Goal: Task Accomplishment & Management: Manage account settings

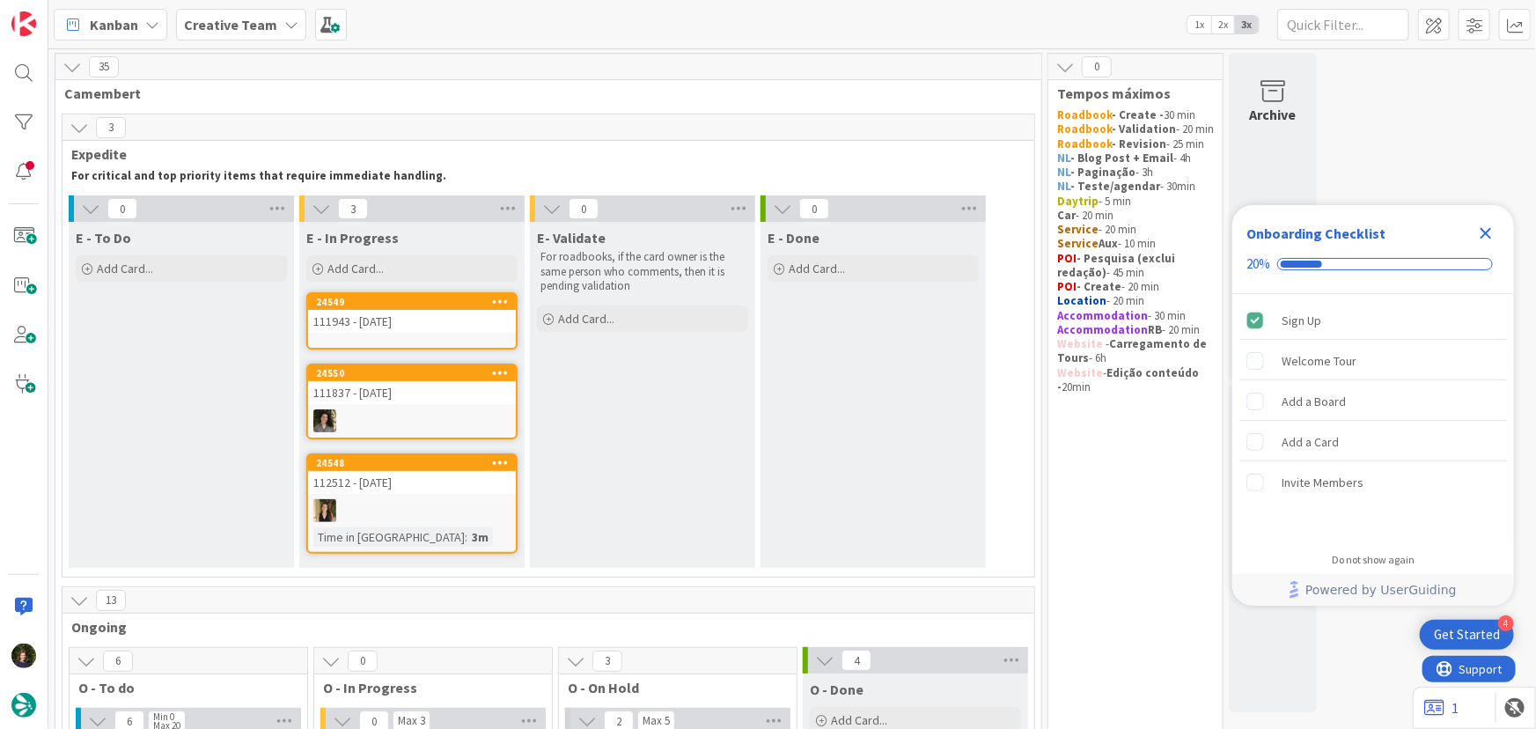
click at [382, 323] on div "111943 - [DATE]" at bounding box center [412, 321] width 208 height 23
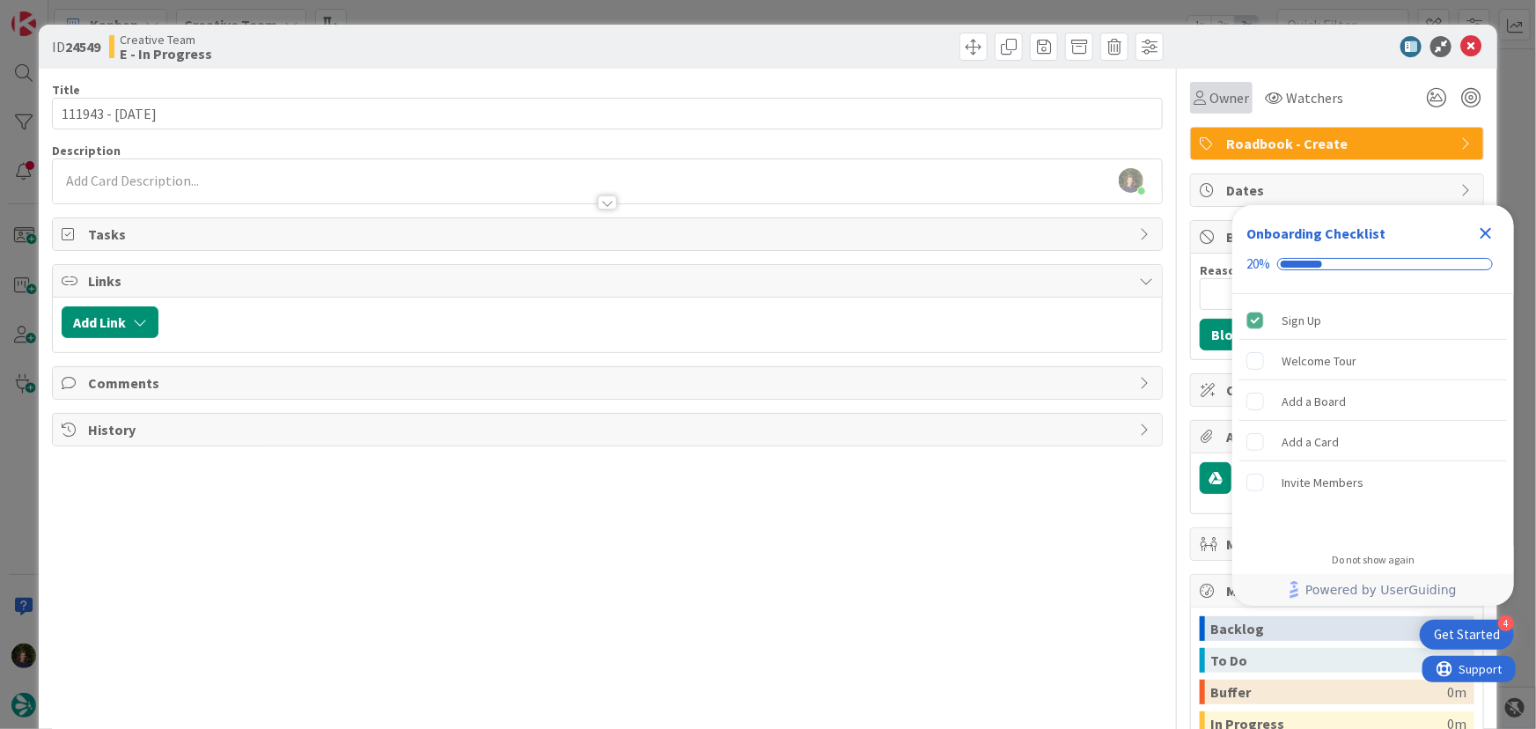
click at [1226, 96] on span "Owner" at bounding box center [1229, 97] width 40 height 21
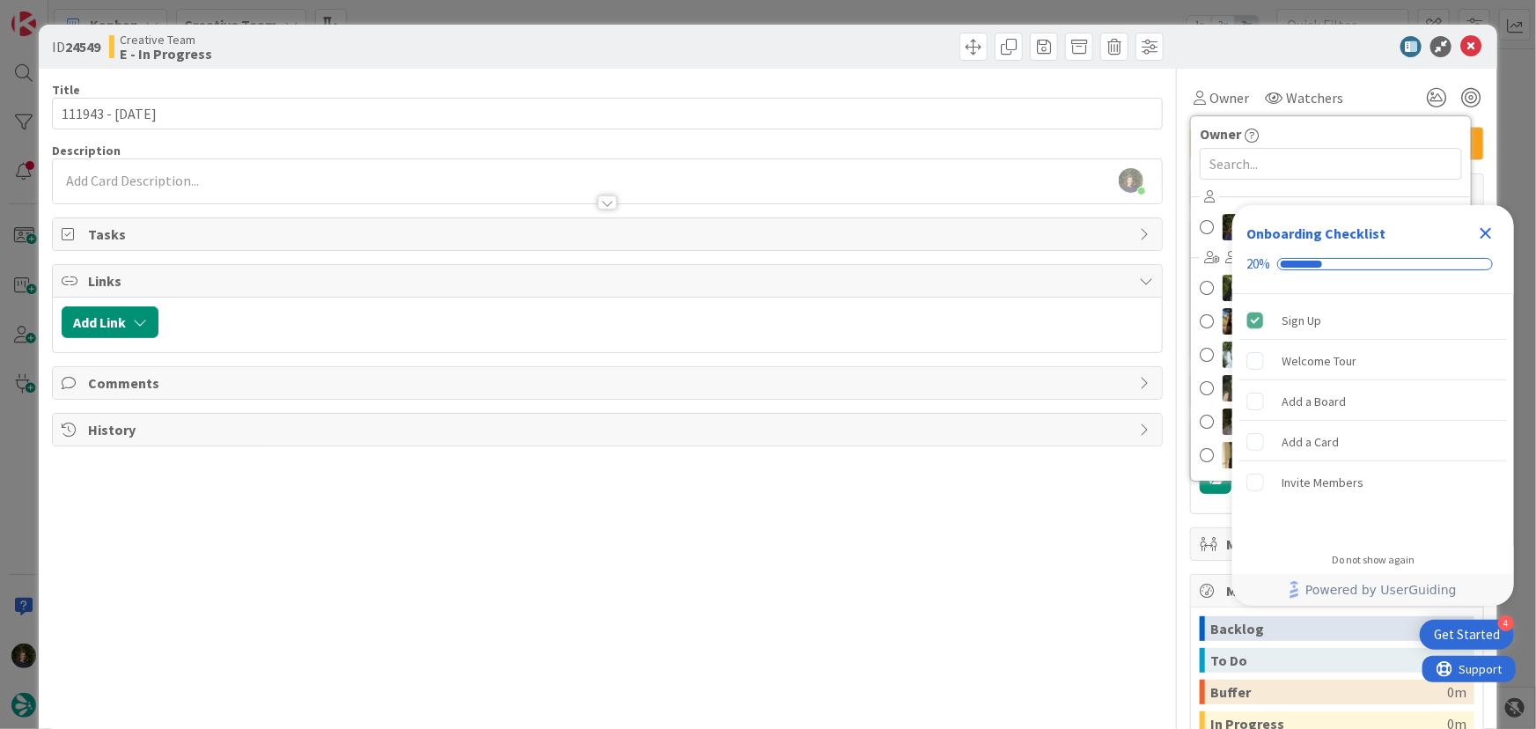
click at [1488, 234] on icon "Close Checklist" at bounding box center [1485, 233] width 21 height 21
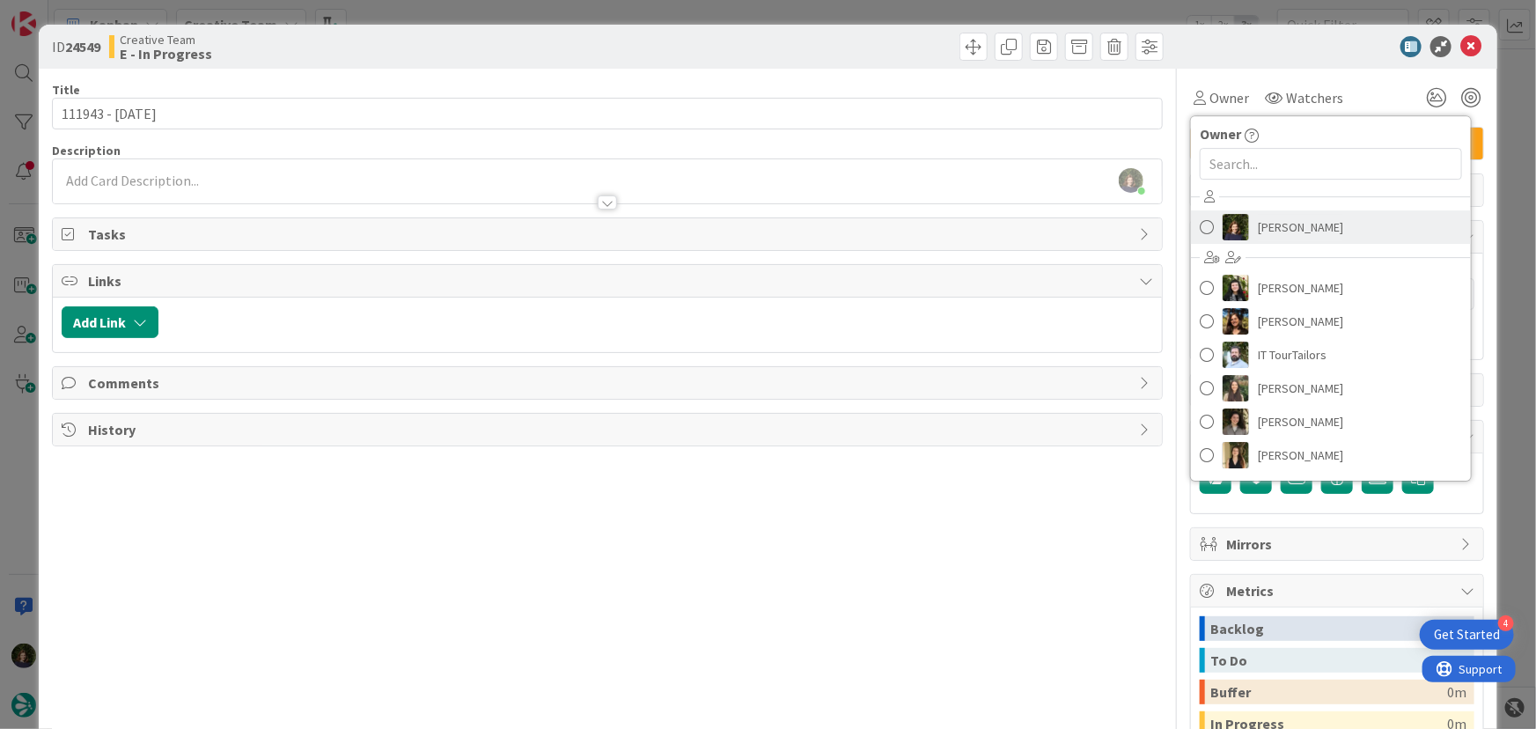
click at [1303, 233] on span "[PERSON_NAME]" at bounding box center [1300, 227] width 85 height 26
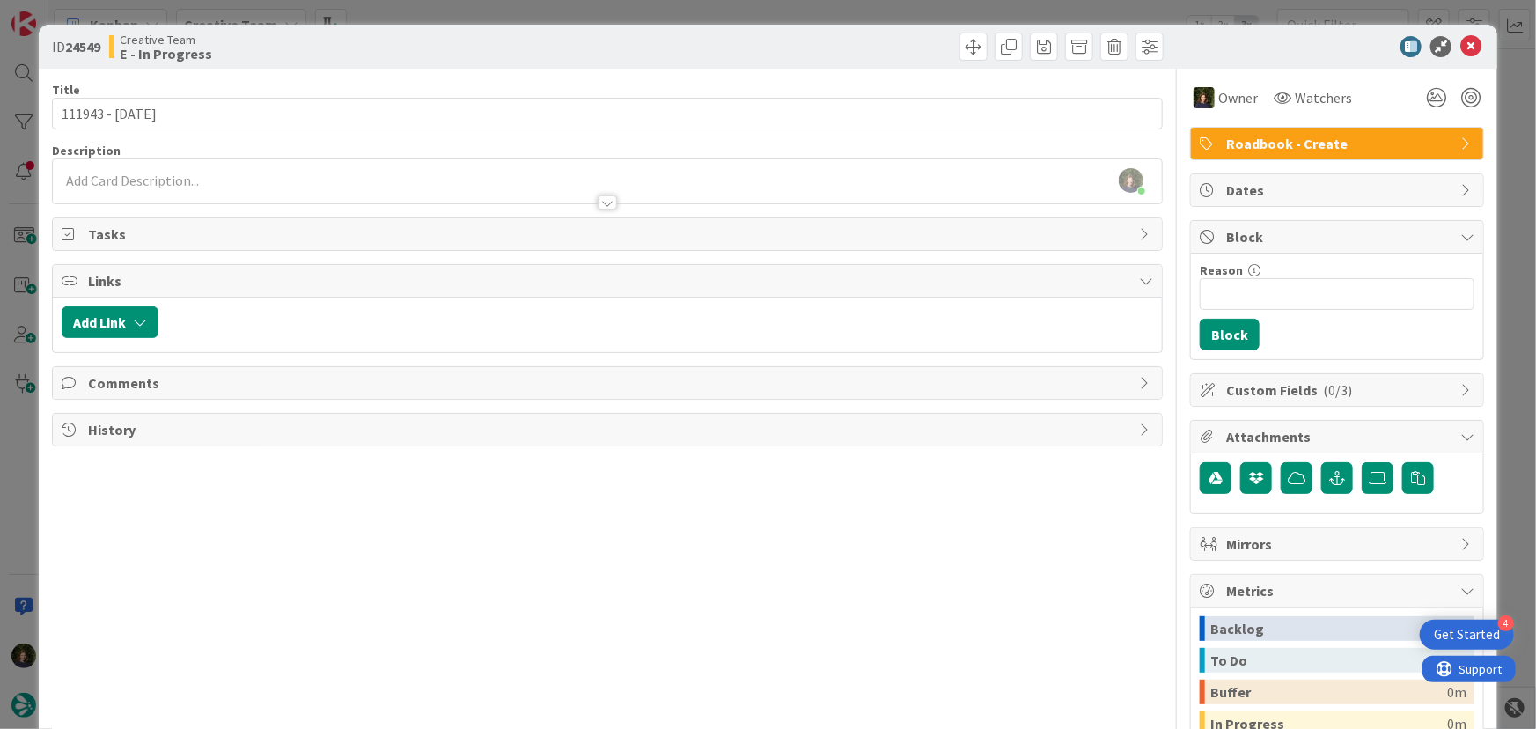
click at [1448, 46] on div at bounding box center [1328, 46] width 312 height 21
click at [1460, 45] on icon at bounding box center [1470, 46] width 21 height 21
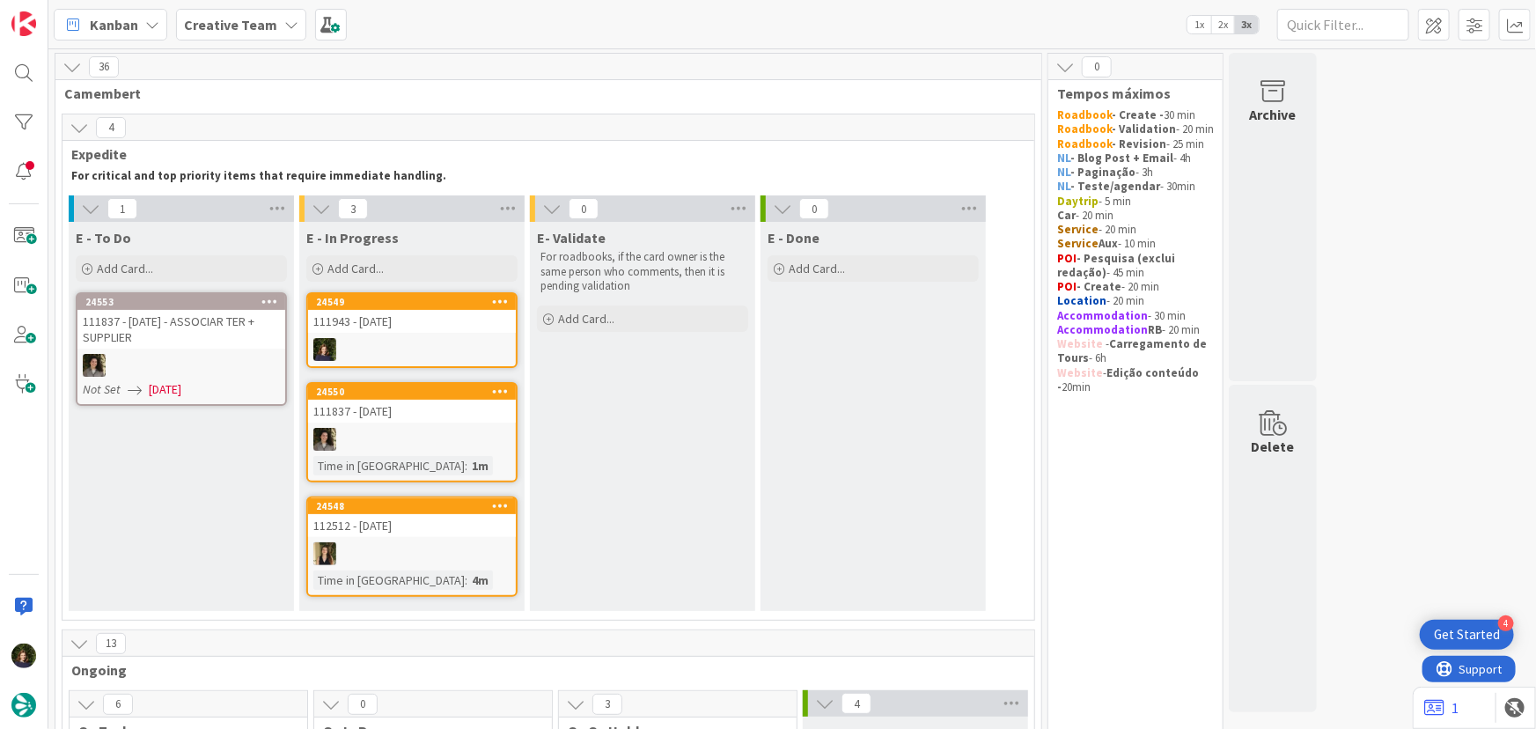
click at [422, 322] on div "111943 - [DATE]" at bounding box center [412, 321] width 208 height 23
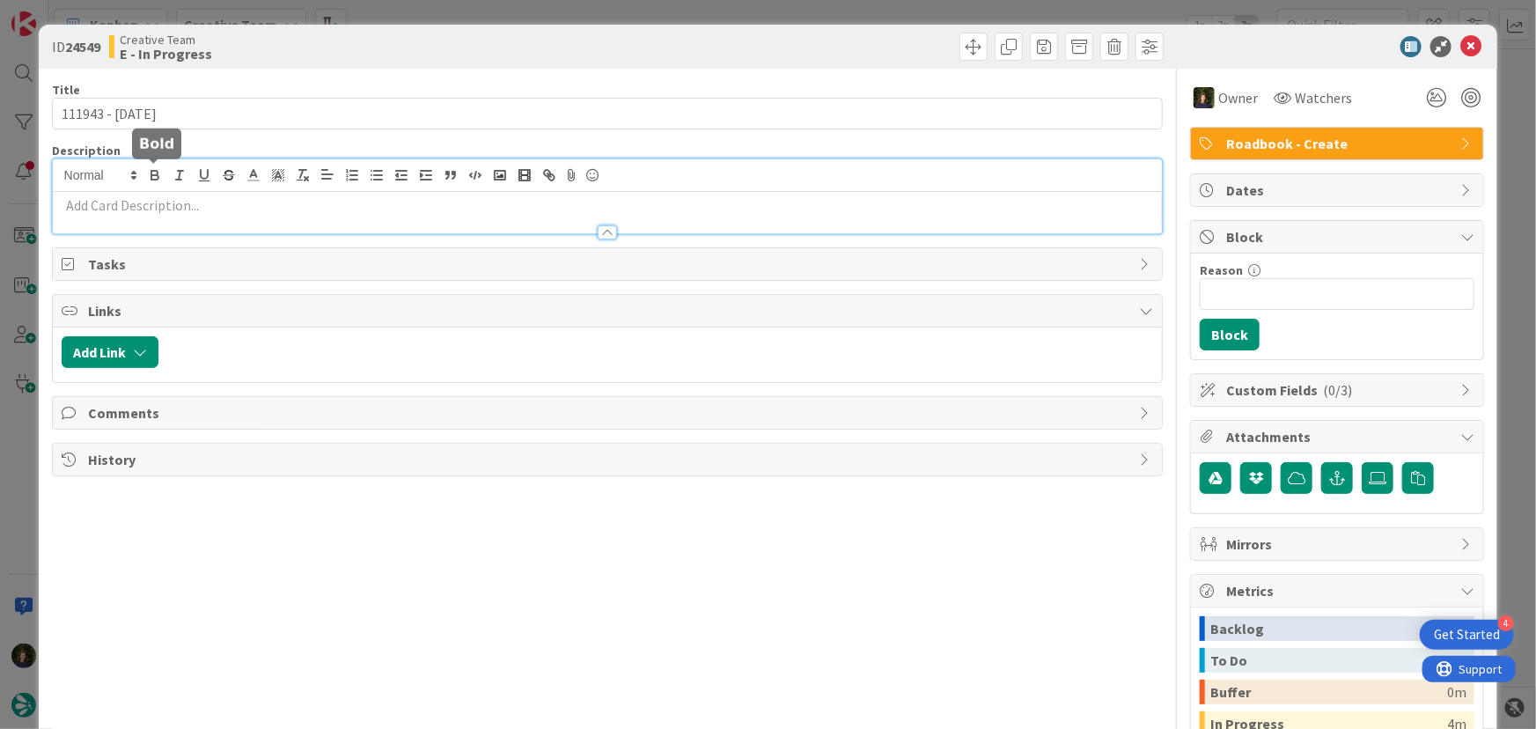
click at [150, 181] on div at bounding box center [608, 196] width 1110 height 74
paste div
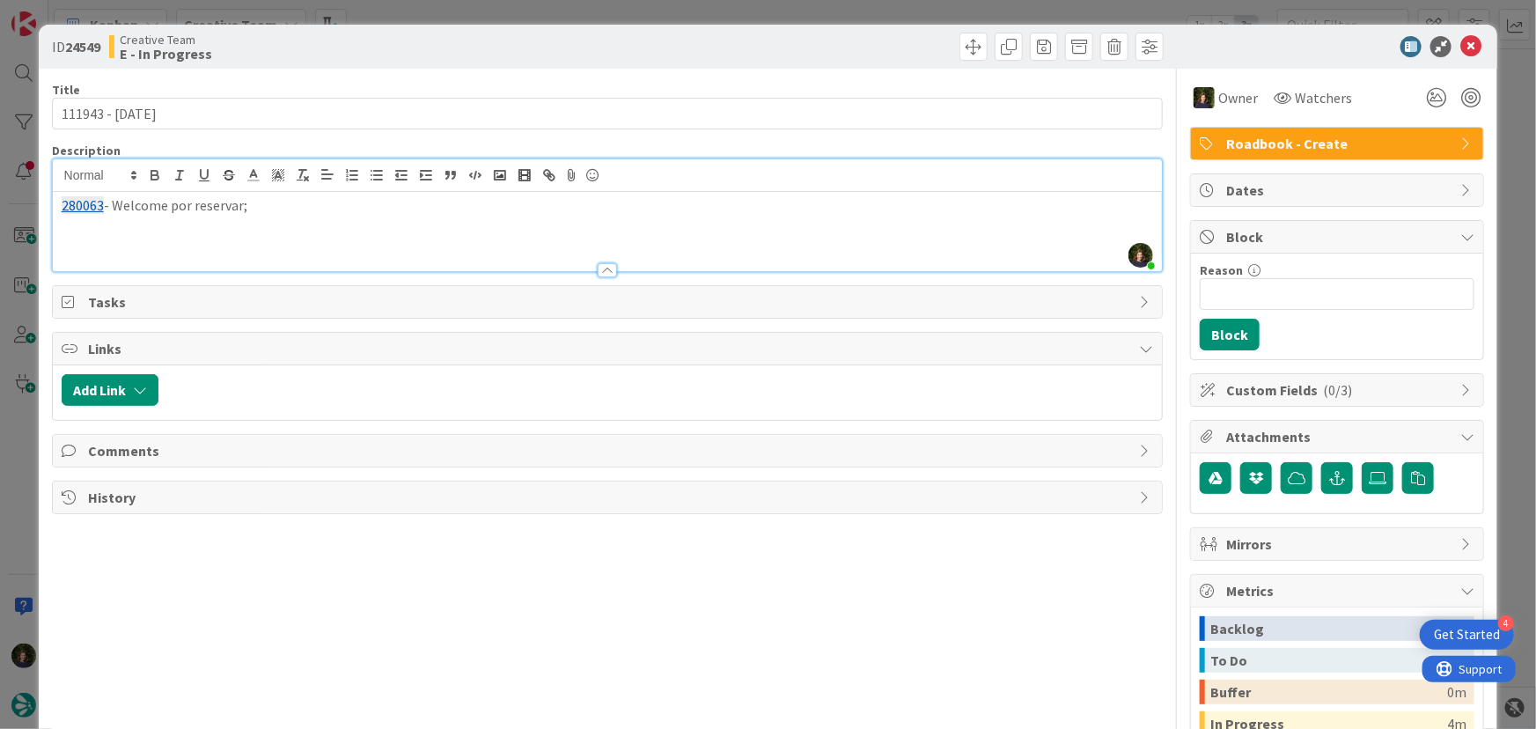
click at [123, 230] on p at bounding box center [608, 226] width 1092 height 20
click at [173, 246] on p "280069 - transfers Funchal e" at bounding box center [608, 245] width 1092 height 20
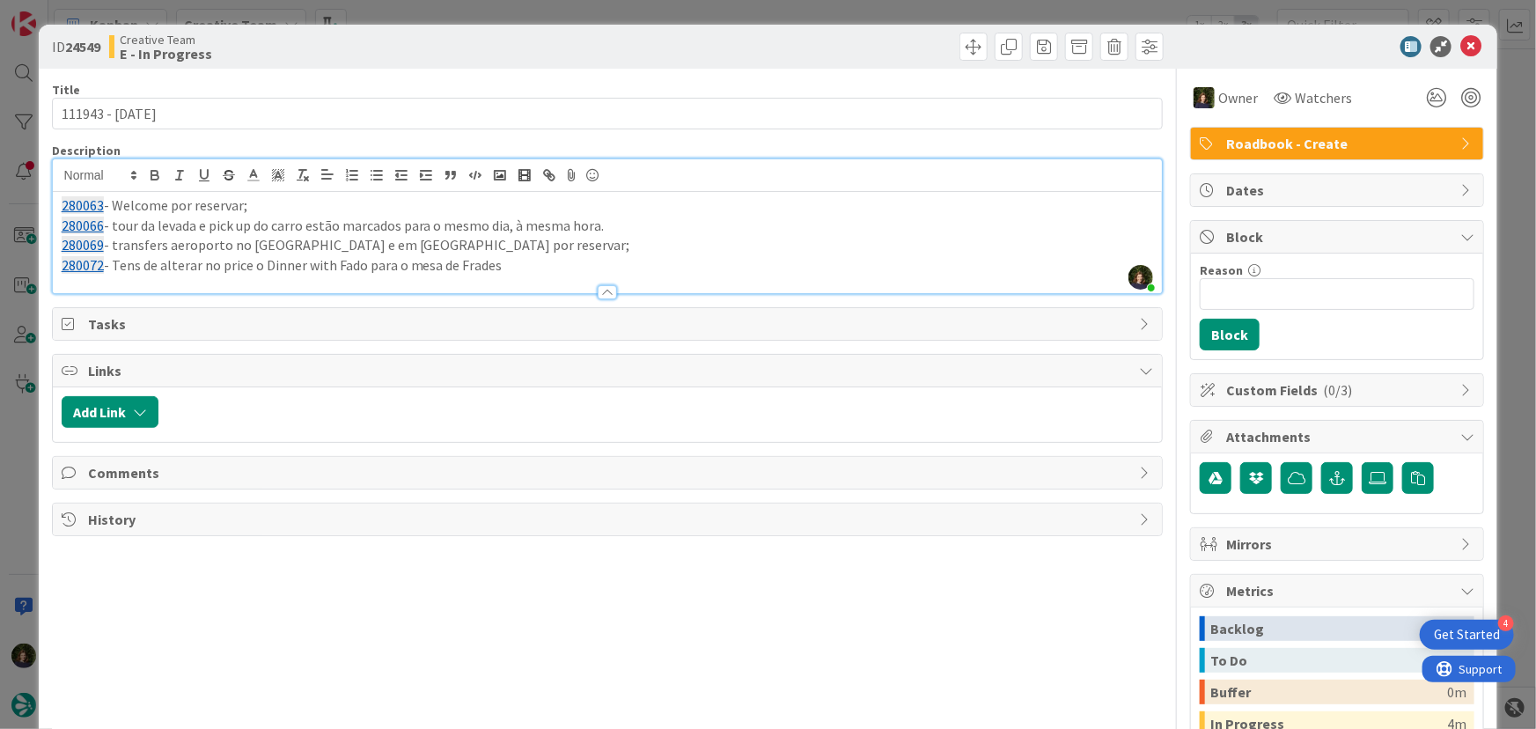
click at [404, 269] on p "280072 - Tens de alterar no price o Dinner with Fado para o mesa de Frades" at bounding box center [608, 265] width 1092 height 20
click at [643, 272] on p "280072 - Tens de alterar no price o Dinner with Fado para o específico do Mesa …" at bounding box center [608, 265] width 1092 height 20
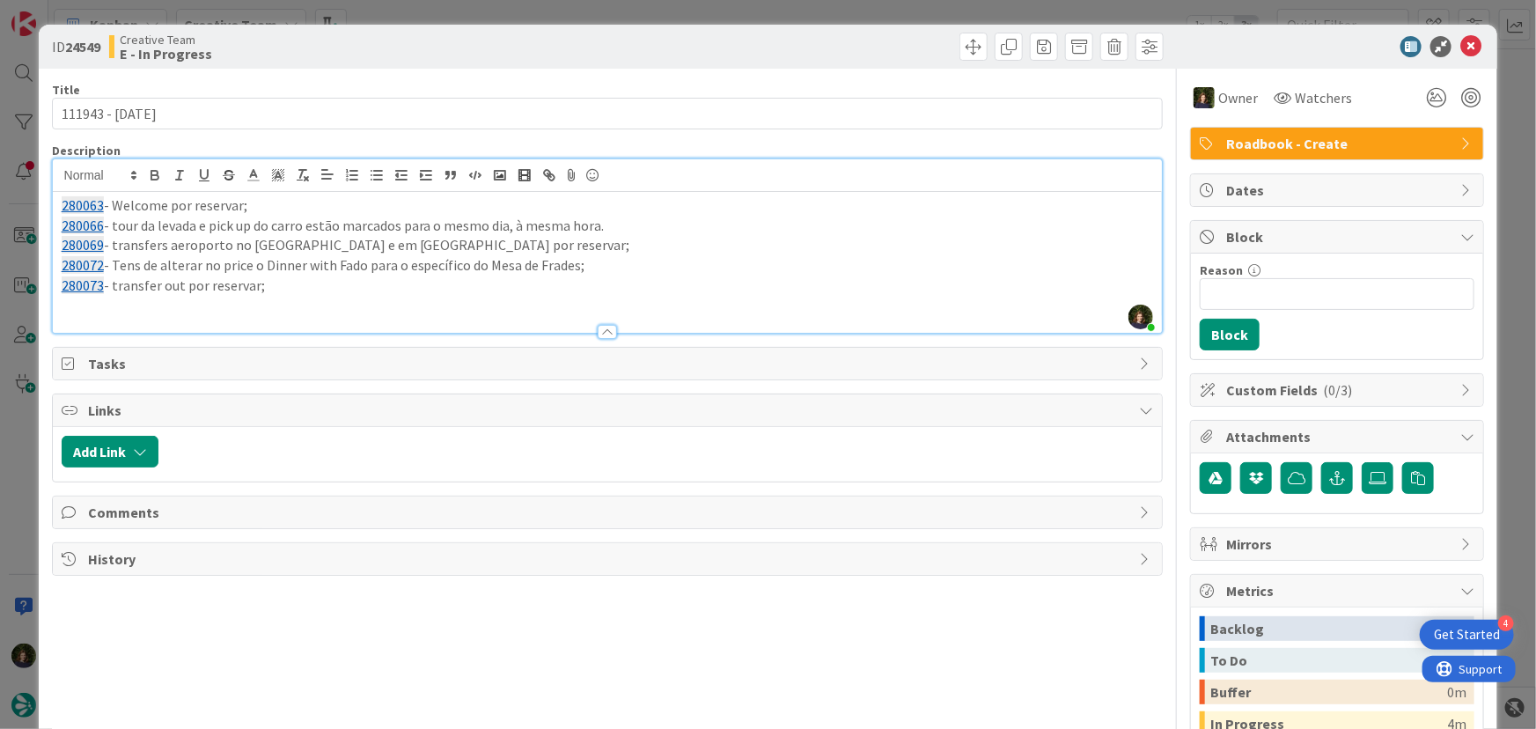
drag, startPoint x: 273, startPoint y: 290, endPoint x: 40, endPoint y: 215, distance: 244.4
click at [43, 197] on div "ID 24549 Creative Team E - In Progress Title 14 / 128 111943 - [DATE] Descripti…" at bounding box center [768, 473] width 1459 height 896
copy div "280063 - Welcome por reservar; 280066 - tour da levada e pick up do carro estão…"
click at [1461, 52] on icon at bounding box center [1470, 46] width 21 height 21
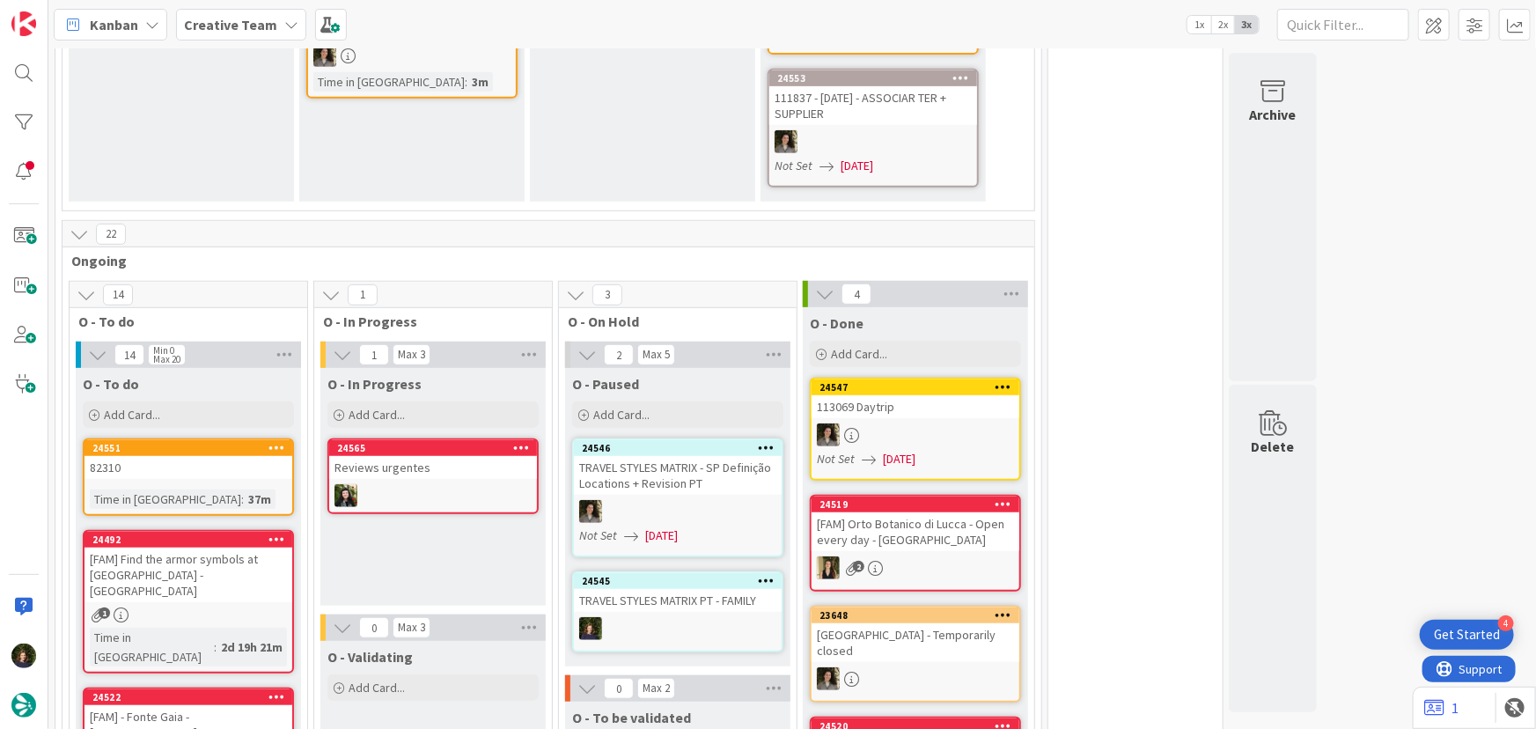
scroll to position [569, 0]
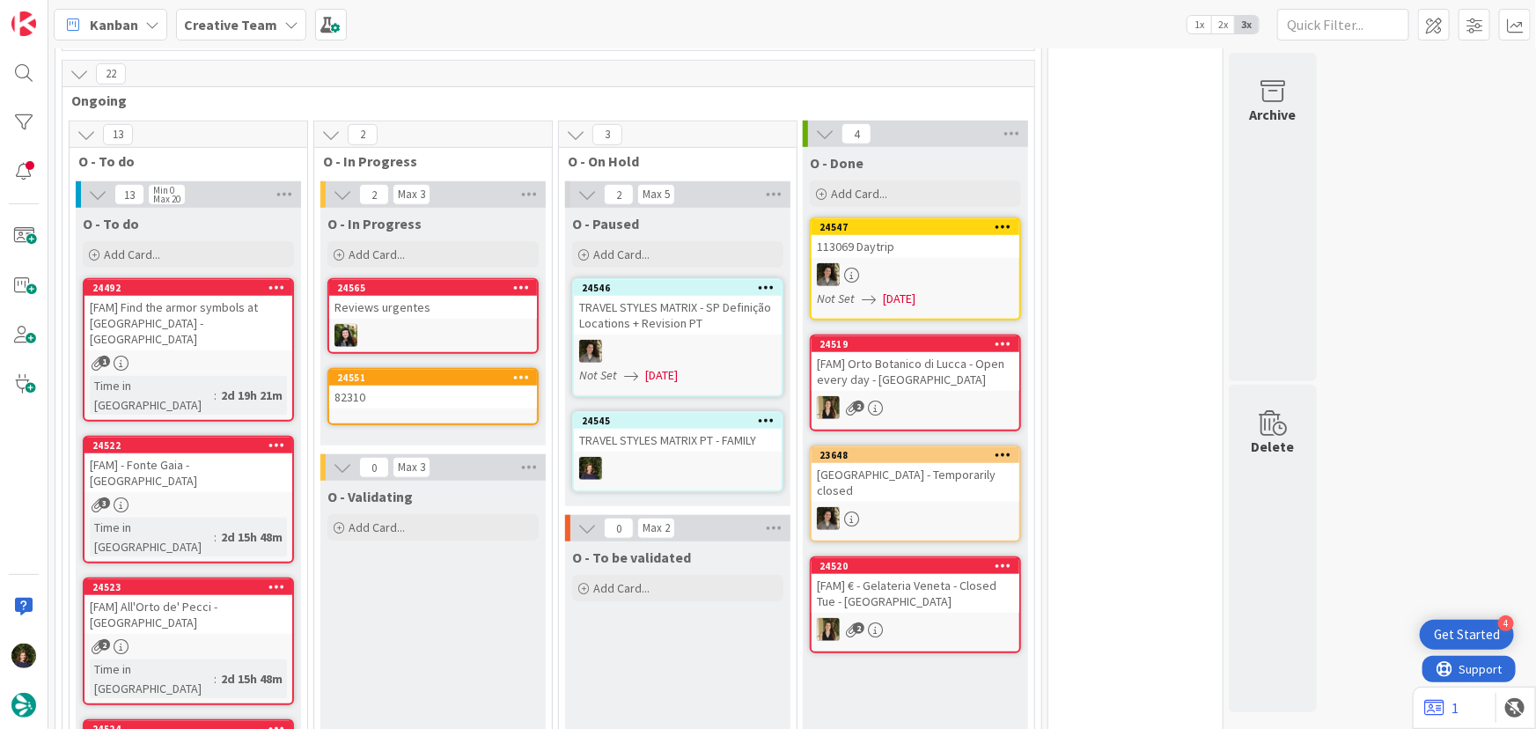
click at [424, 395] on div "82310" at bounding box center [433, 397] width 208 height 23
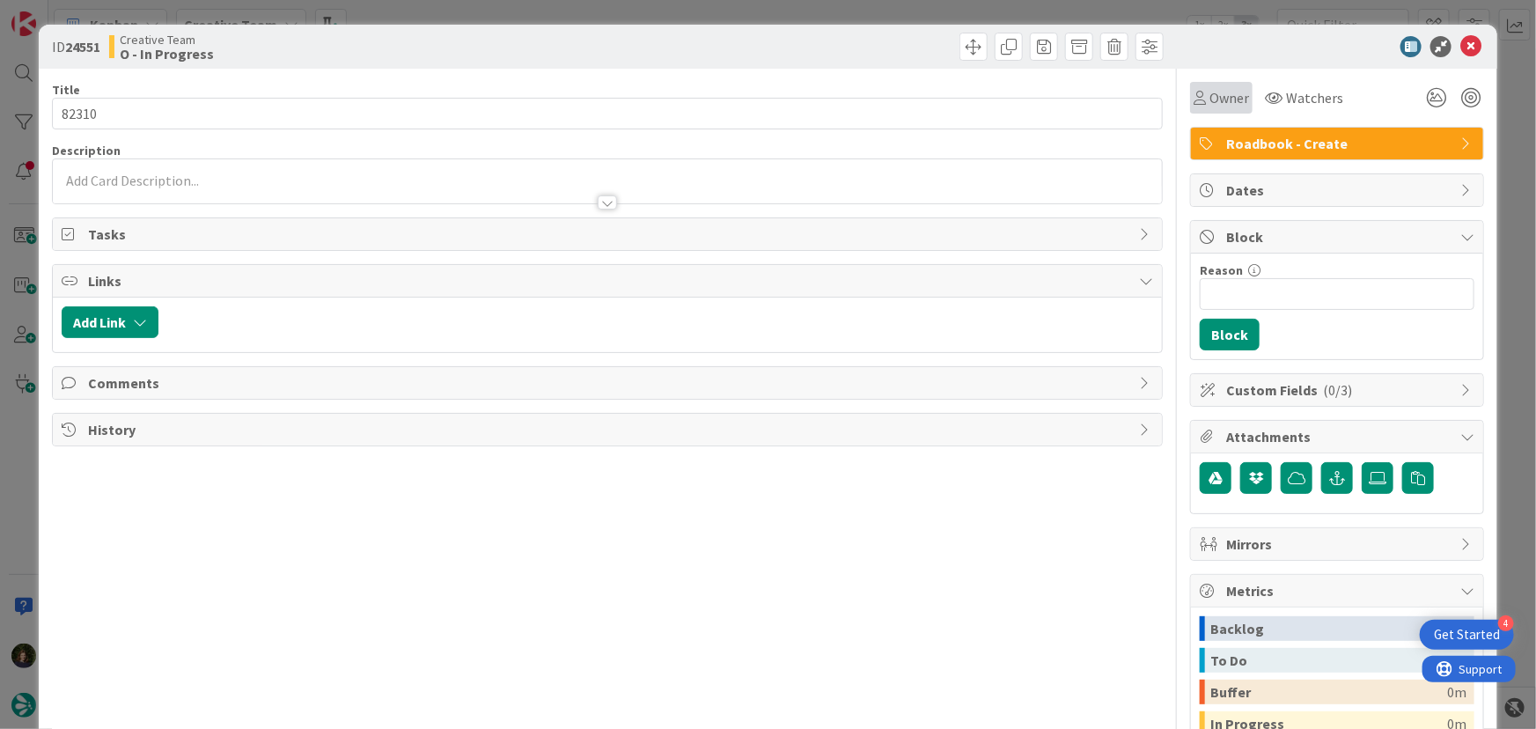
click at [1214, 92] on span "Owner" at bounding box center [1229, 97] width 40 height 21
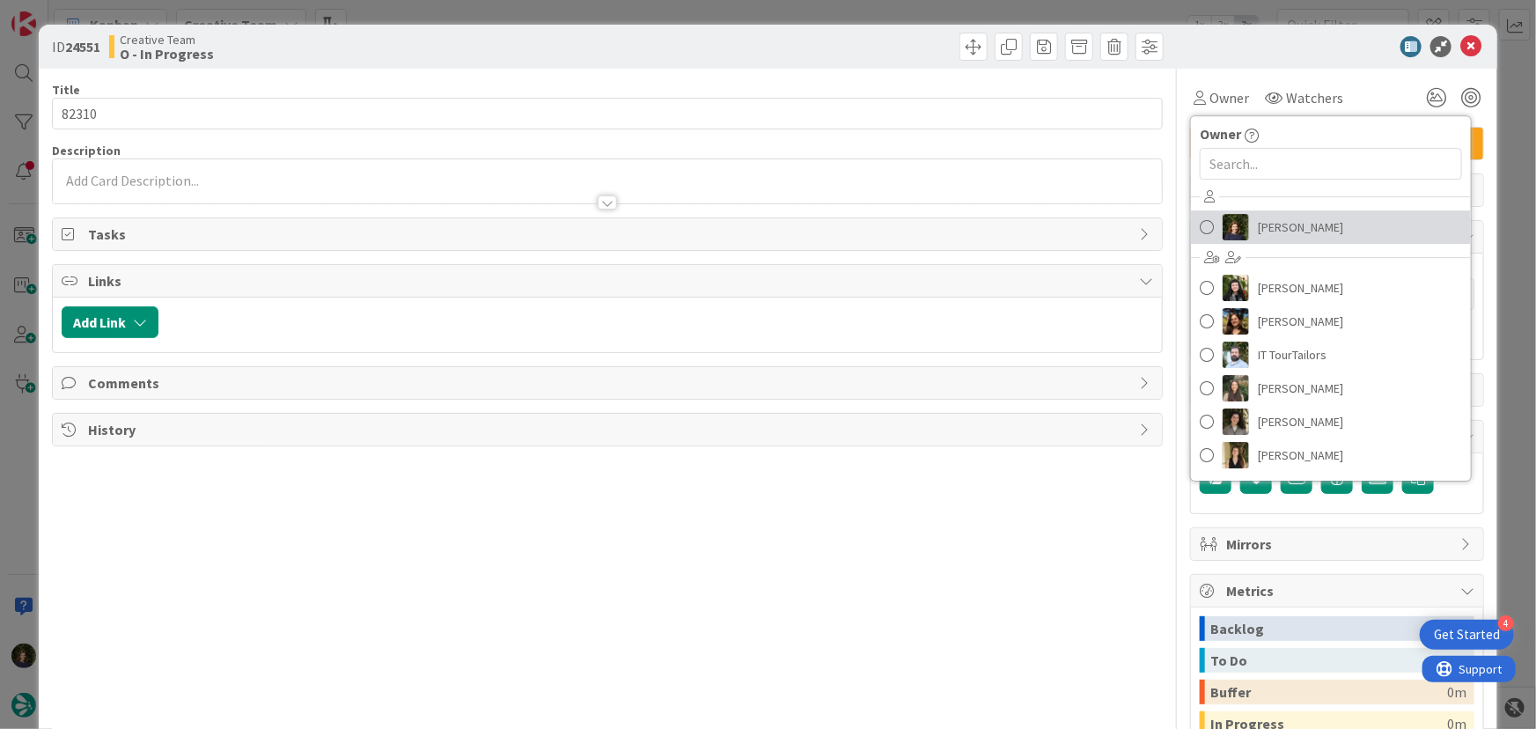
click at [1284, 223] on span "[PERSON_NAME]" at bounding box center [1300, 227] width 85 height 26
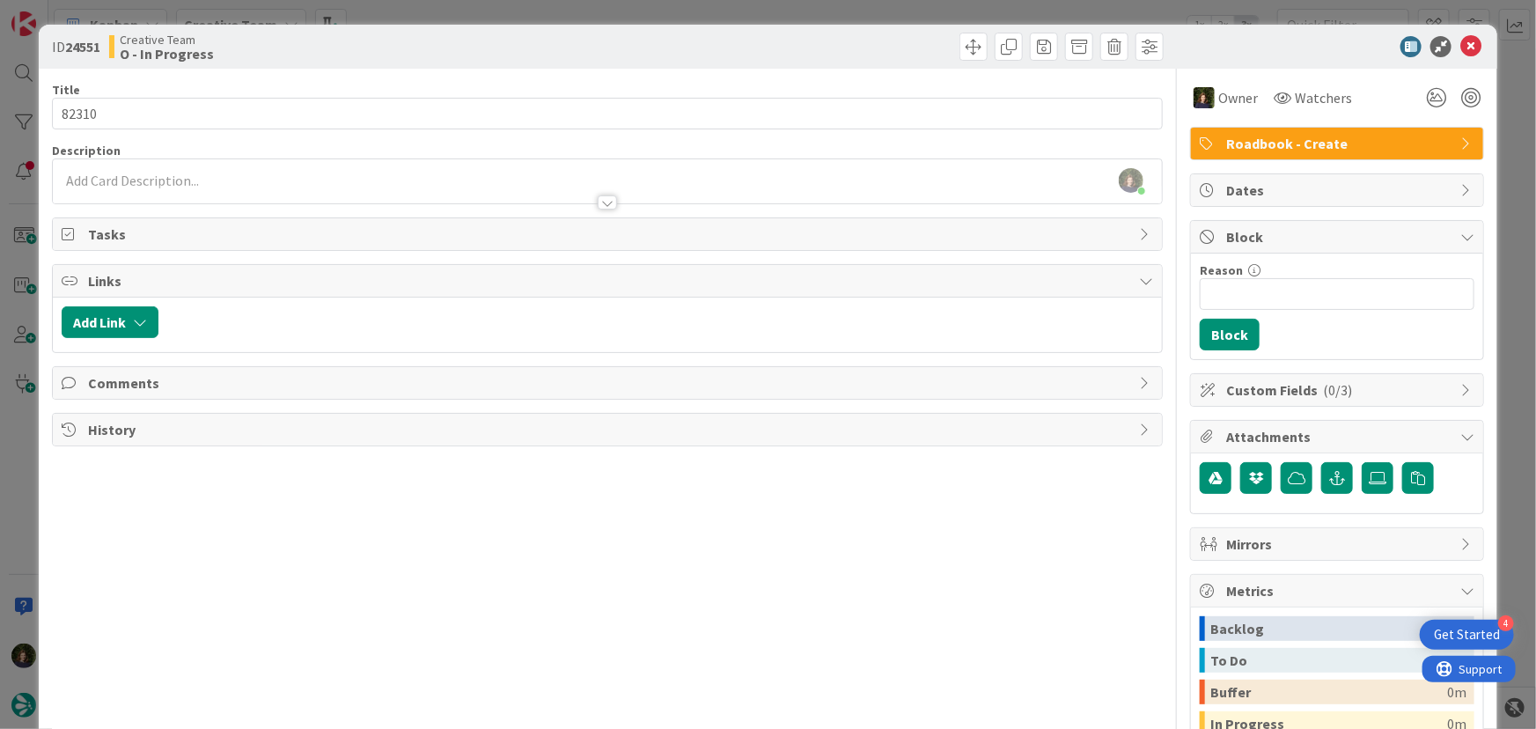
click at [175, 188] on div at bounding box center [608, 194] width 1110 height 18
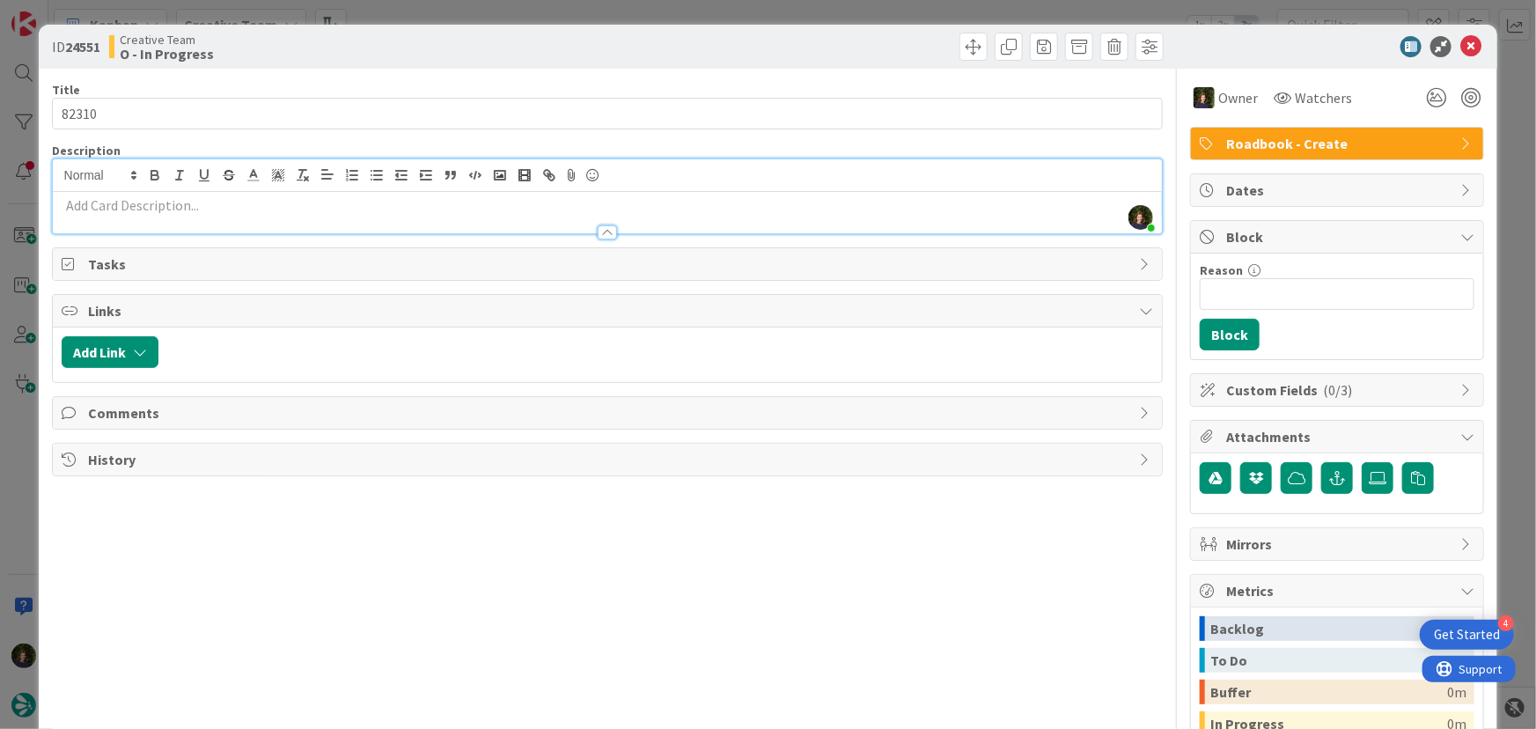
click at [231, 205] on p at bounding box center [608, 205] width 1092 height 20
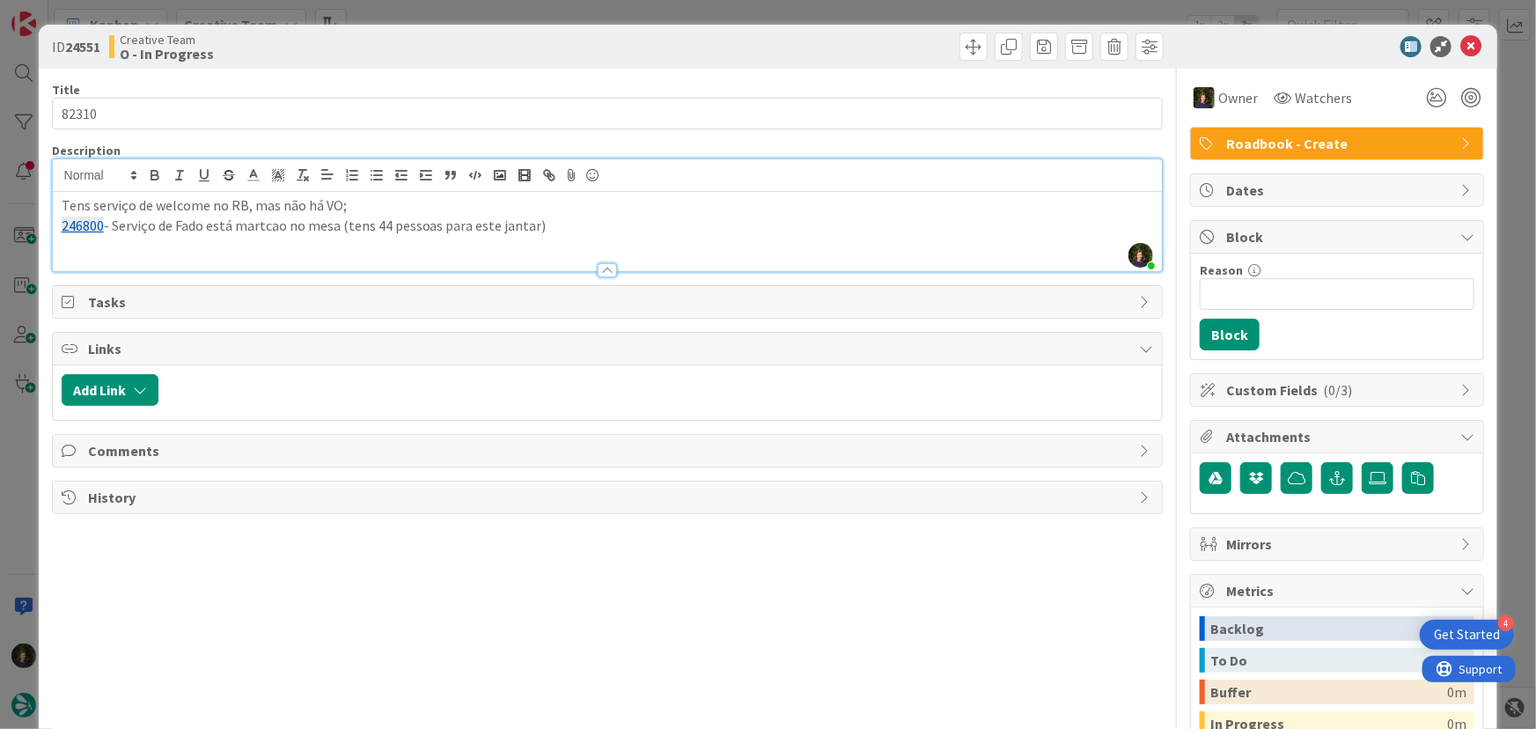
click at [264, 222] on p "246800 - Serviço de Fado está martcao no mesa (tens 44 pessoas para este jantar)" at bounding box center [608, 226] width 1092 height 20
click at [614, 229] on p "246800 - Serviço de Fado está marcado no Mesa de Frades (tens 44 pessoas para e…" at bounding box center [608, 226] width 1092 height 20
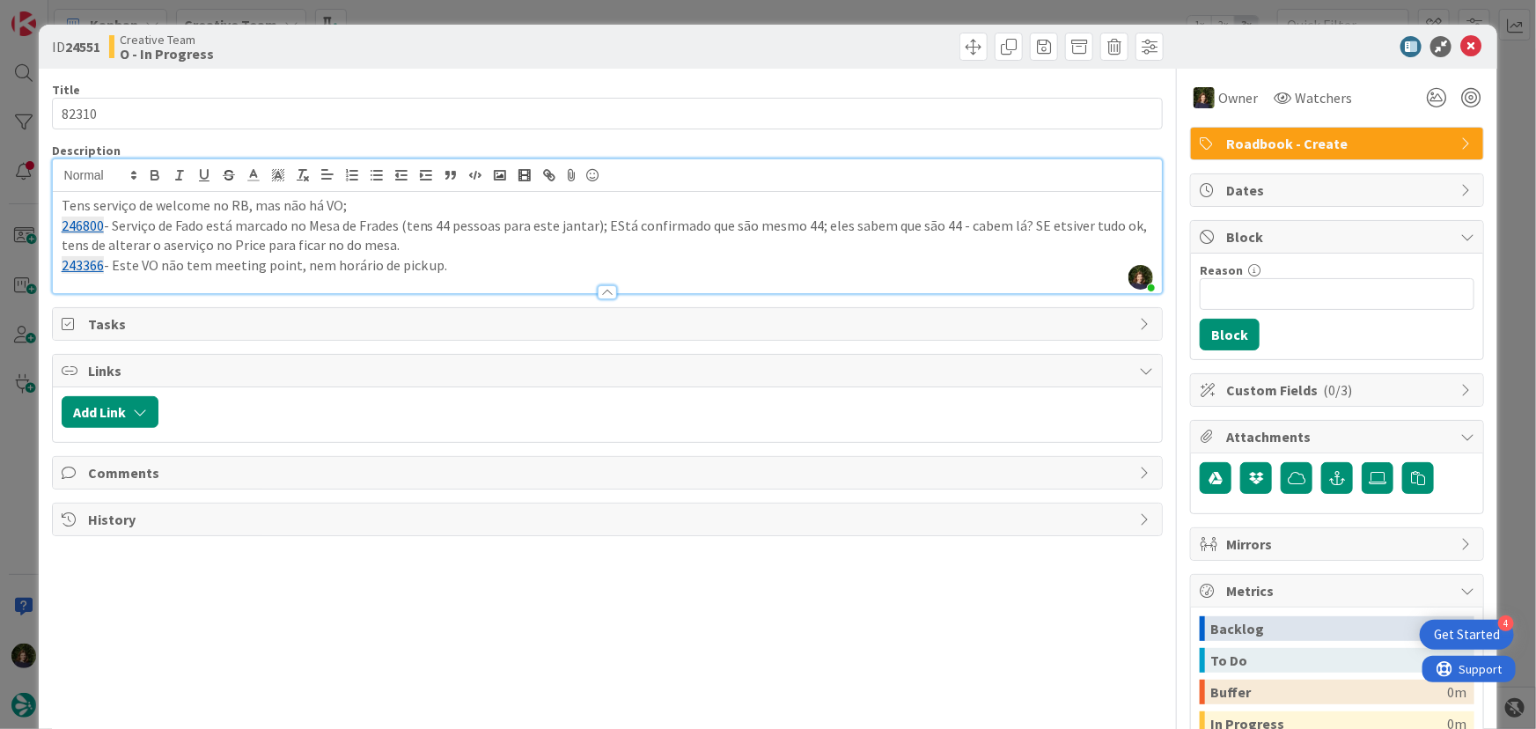
click at [498, 261] on p "243366 - Este VO não tem meeting point, nem horário de pick up." at bounding box center [608, 265] width 1092 height 20
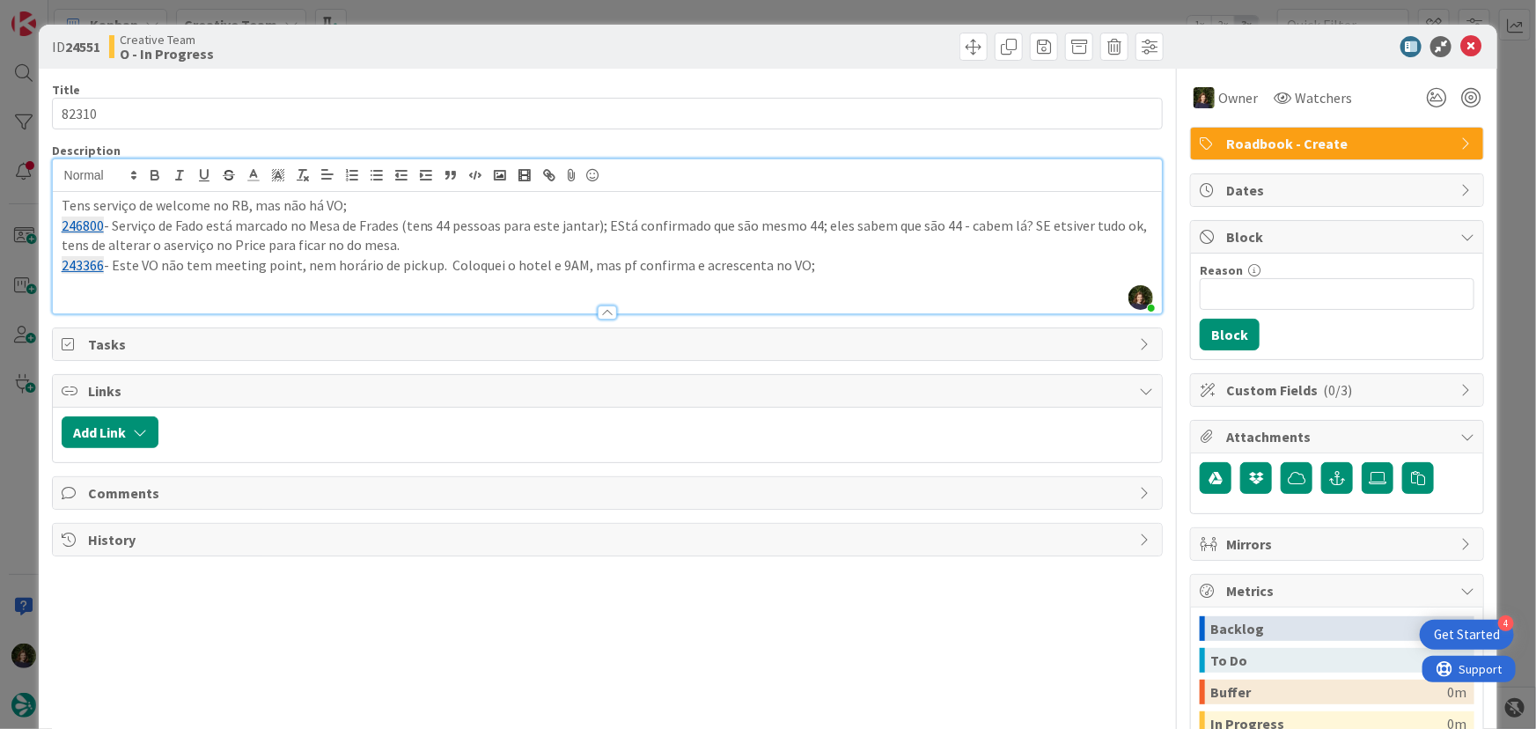
click at [197, 296] on div at bounding box center [608, 304] width 1110 height 18
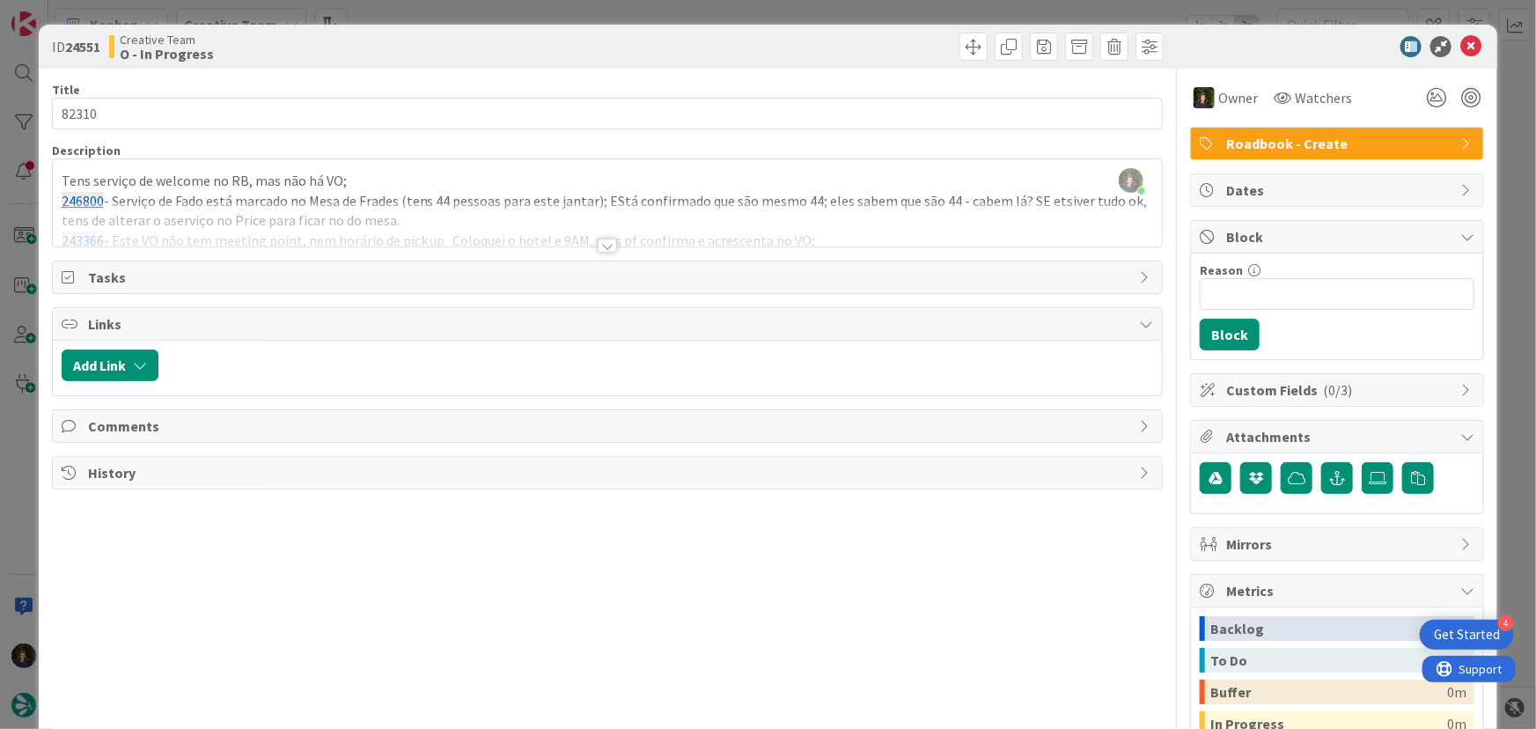
click at [603, 252] on div at bounding box center [607, 246] width 19 height 14
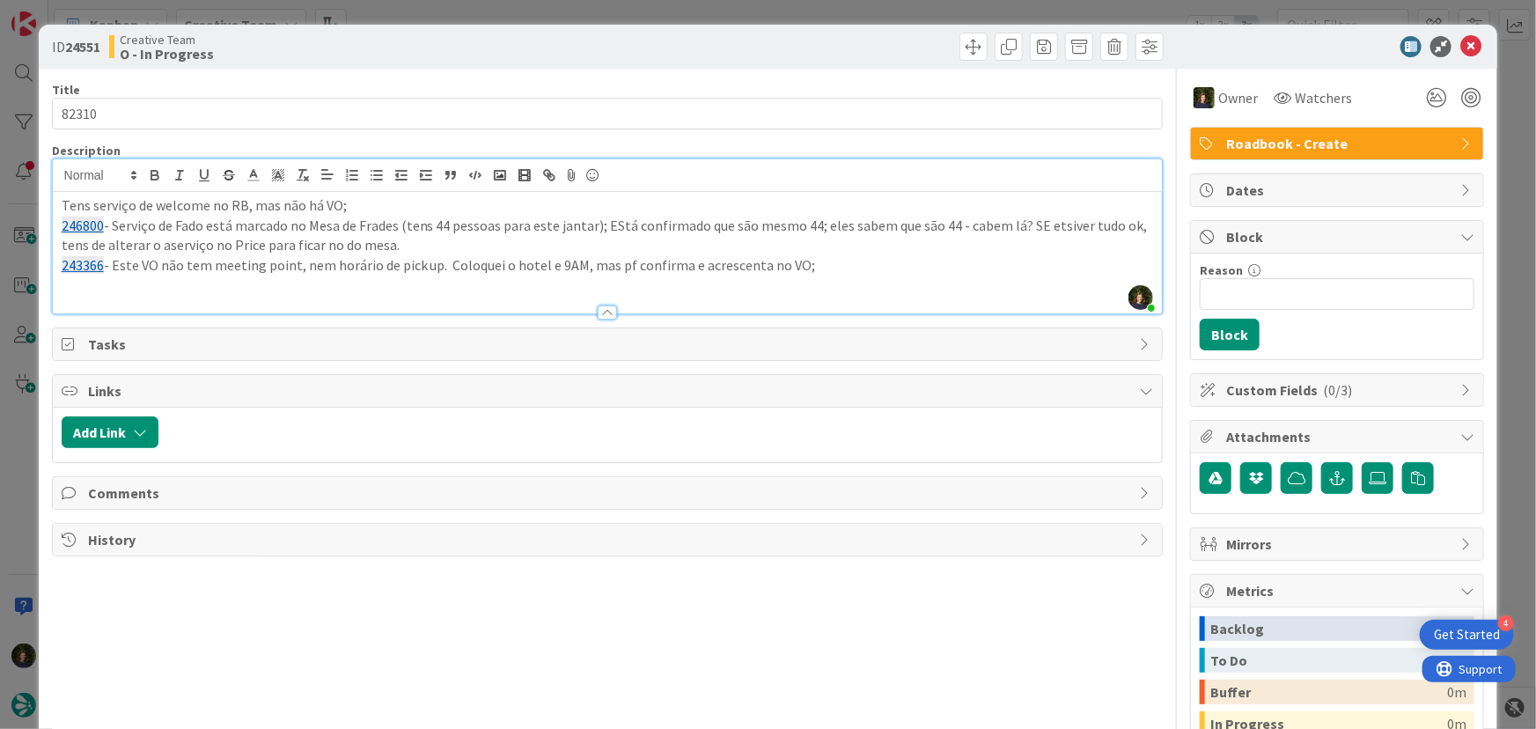
click at [842, 275] on p at bounding box center [608, 285] width 1092 height 20
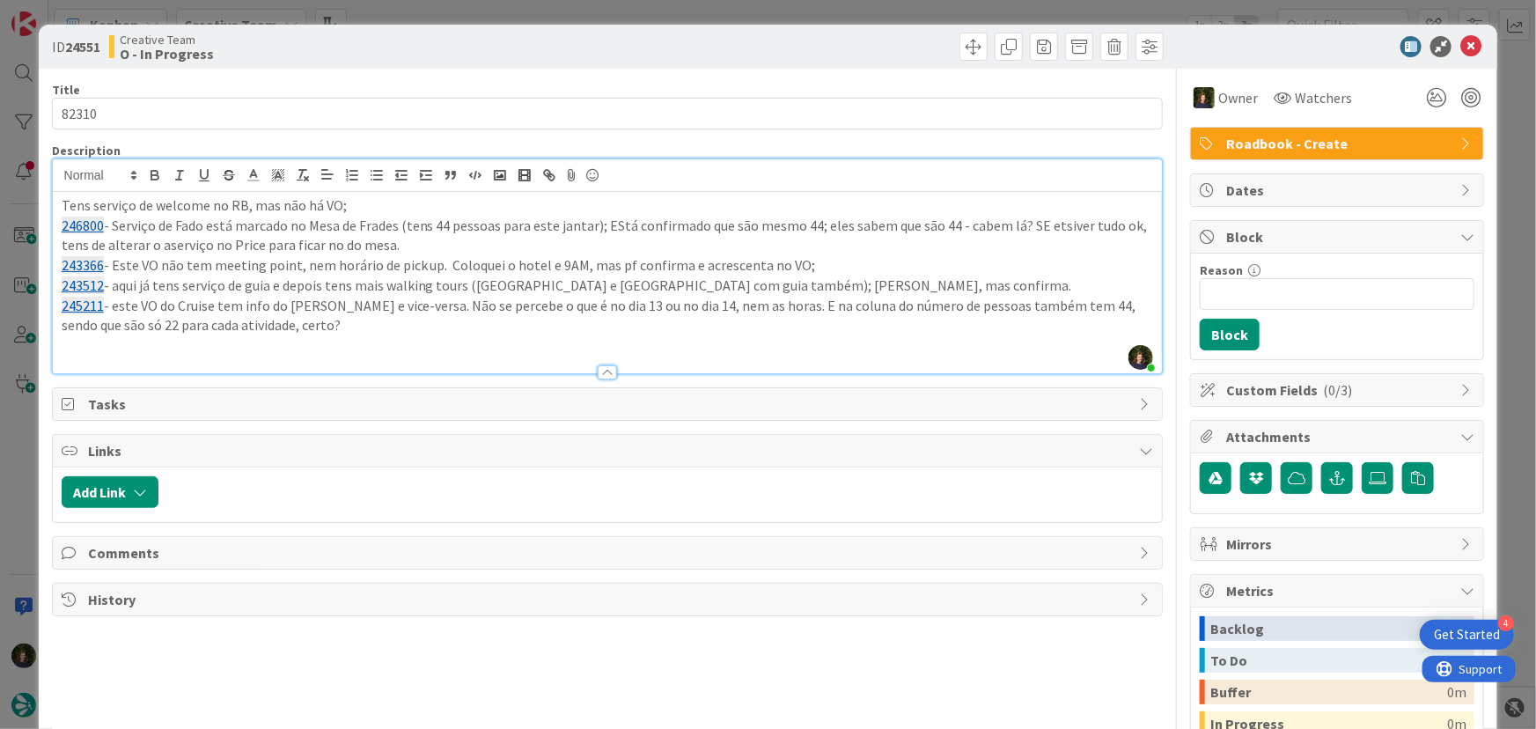
click at [377, 197] on p "Tens serviço de welcome no RB, mas não há VO;" at bounding box center [608, 205] width 1092 height 20
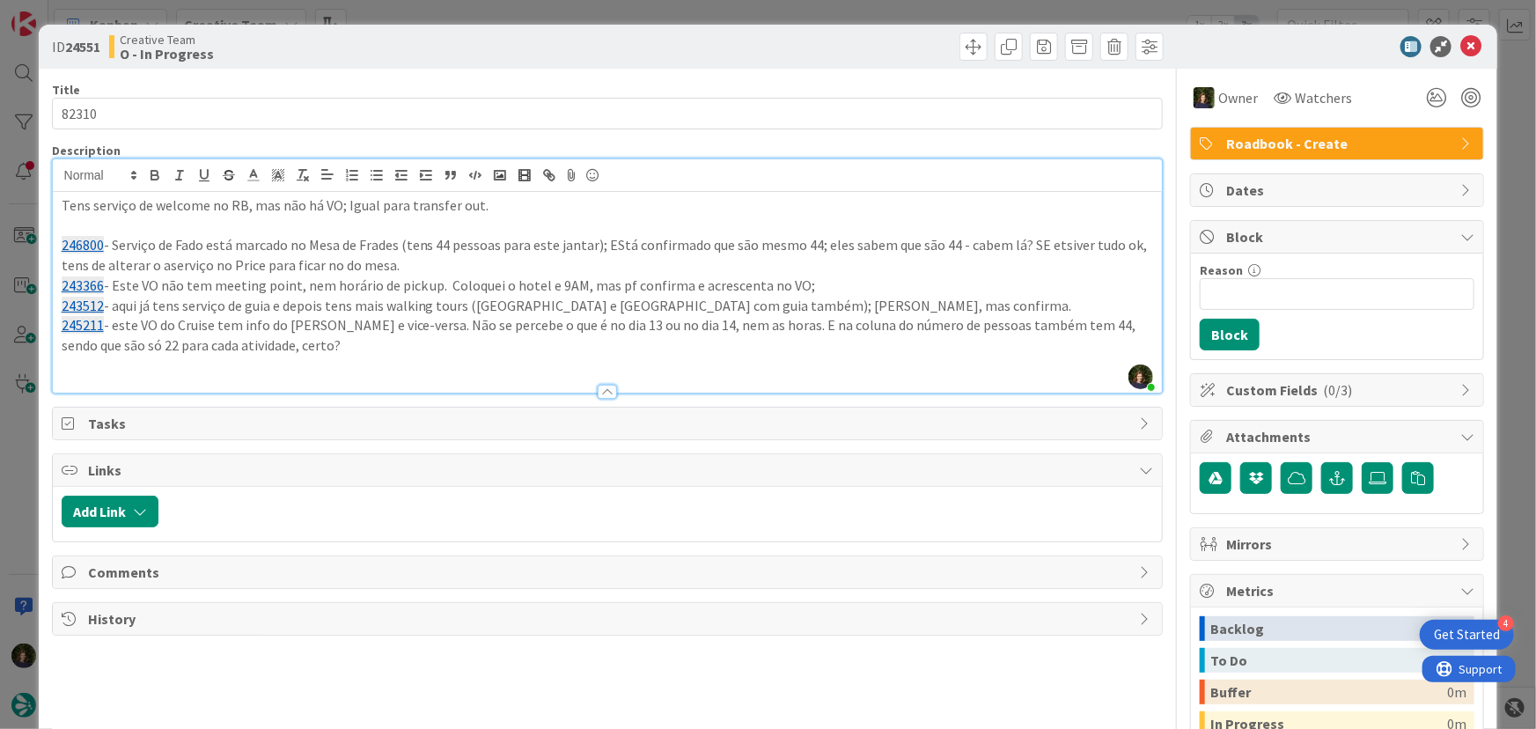
click at [552, 202] on p "Tens serviço de welcome no RB, mas não há VO; Igual para transfer out." at bounding box center [608, 205] width 1092 height 20
click at [72, 224] on p at bounding box center [608, 226] width 1092 height 20
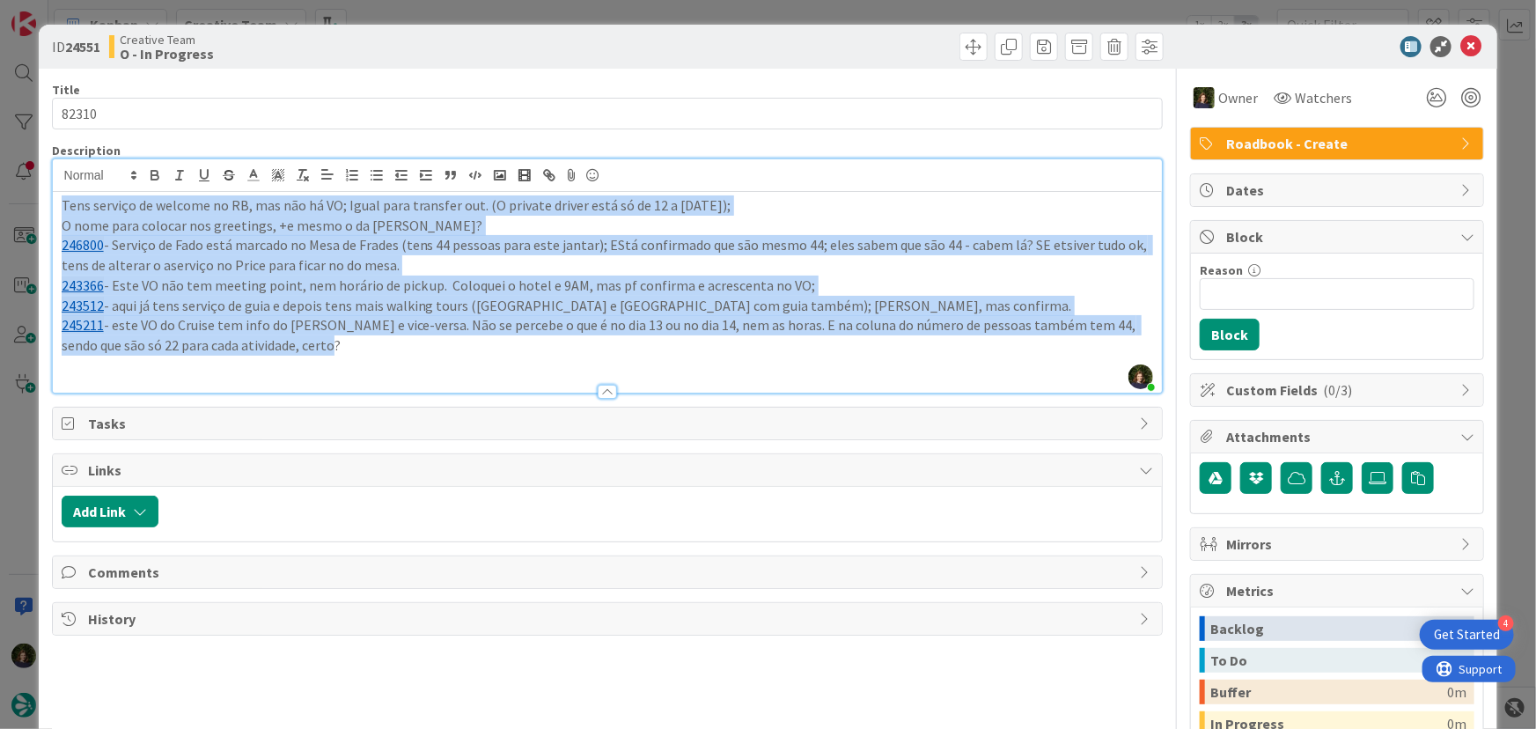
drag, startPoint x: 329, startPoint y: 341, endPoint x: 44, endPoint y: 214, distance: 312.1
click at [45, 214] on div "ID 24551 Creative Team O - In Progress Title 5 / 128 82310 Description [PERSON_…" at bounding box center [768, 473] width 1459 height 896
copy div "Tens serviço de welcome no RB, mas não há VO; Igual para transfer out. (O priva…"
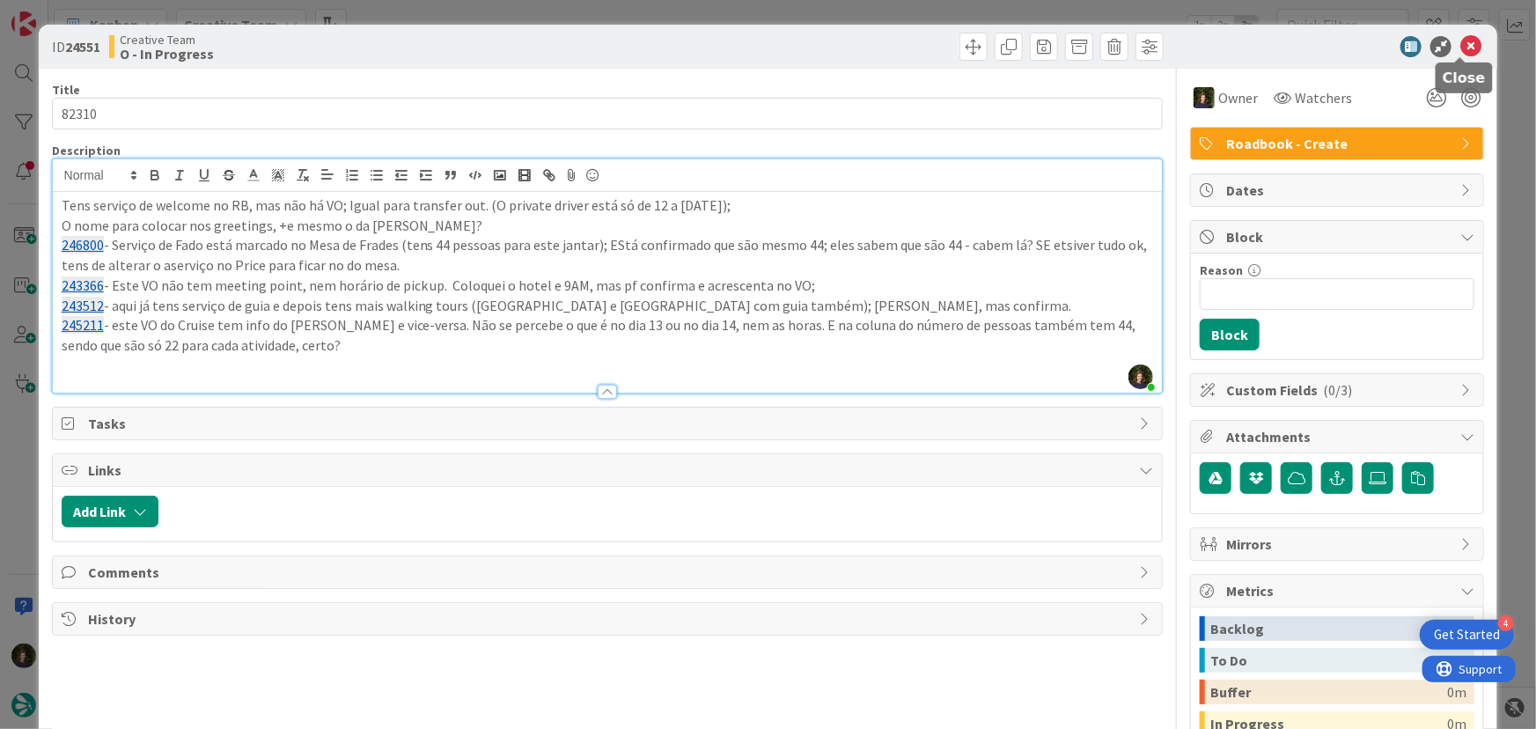
drag, startPoint x: 1461, startPoint y: 50, endPoint x: 712, endPoint y: 525, distance: 886.6
click at [1462, 50] on icon at bounding box center [1470, 46] width 21 height 21
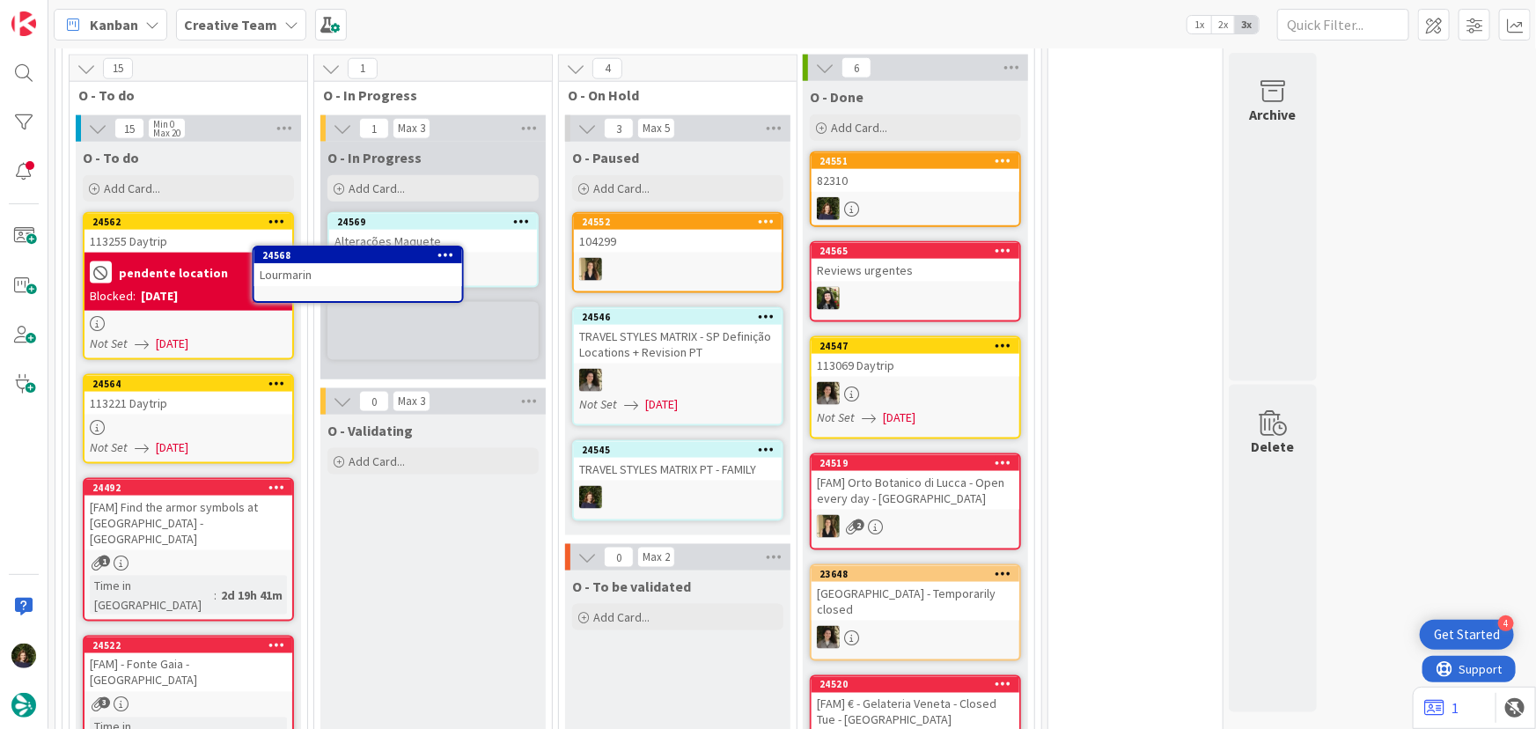
scroll to position [1073, 0]
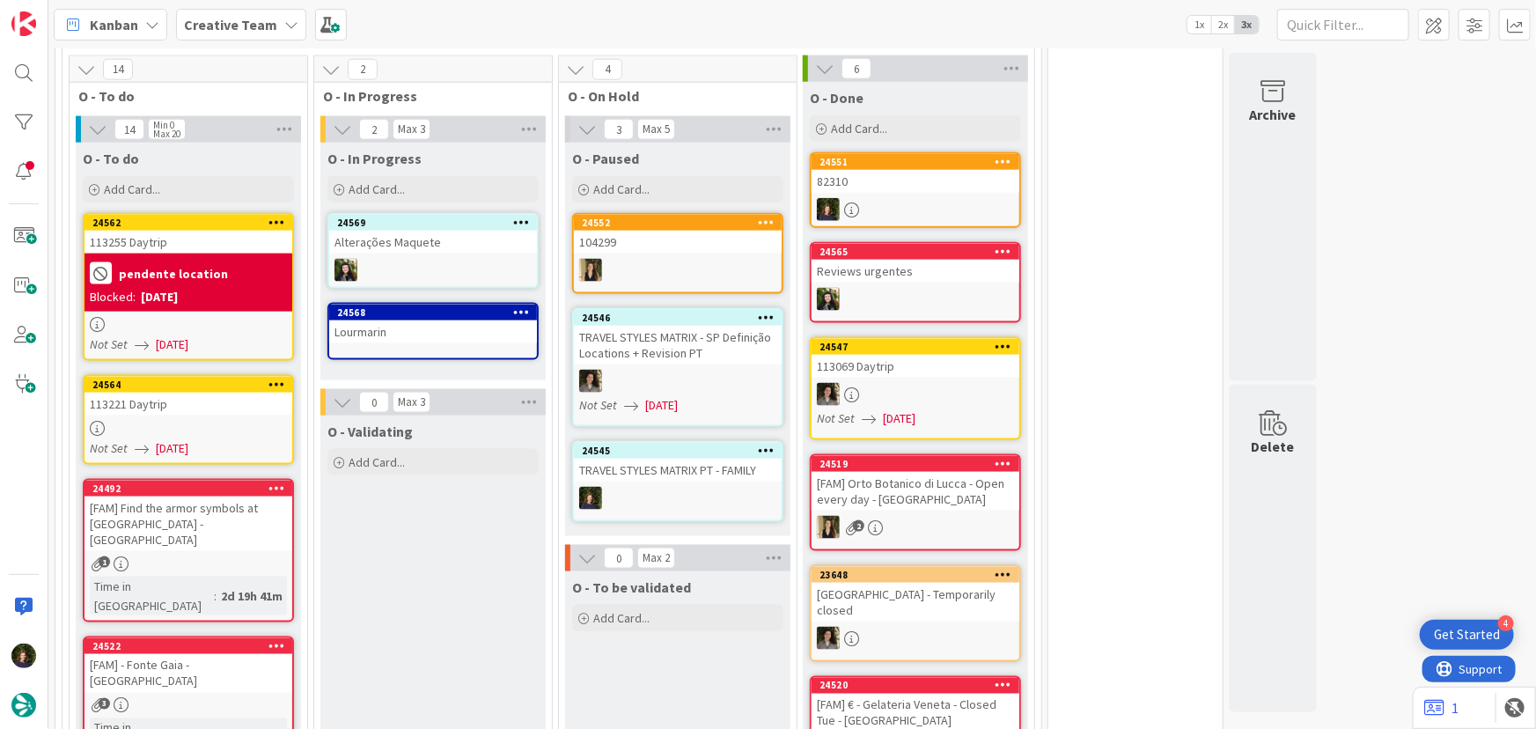
click at [422, 320] on div "Lourmarin" at bounding box center [433, 331] width 208 height 23
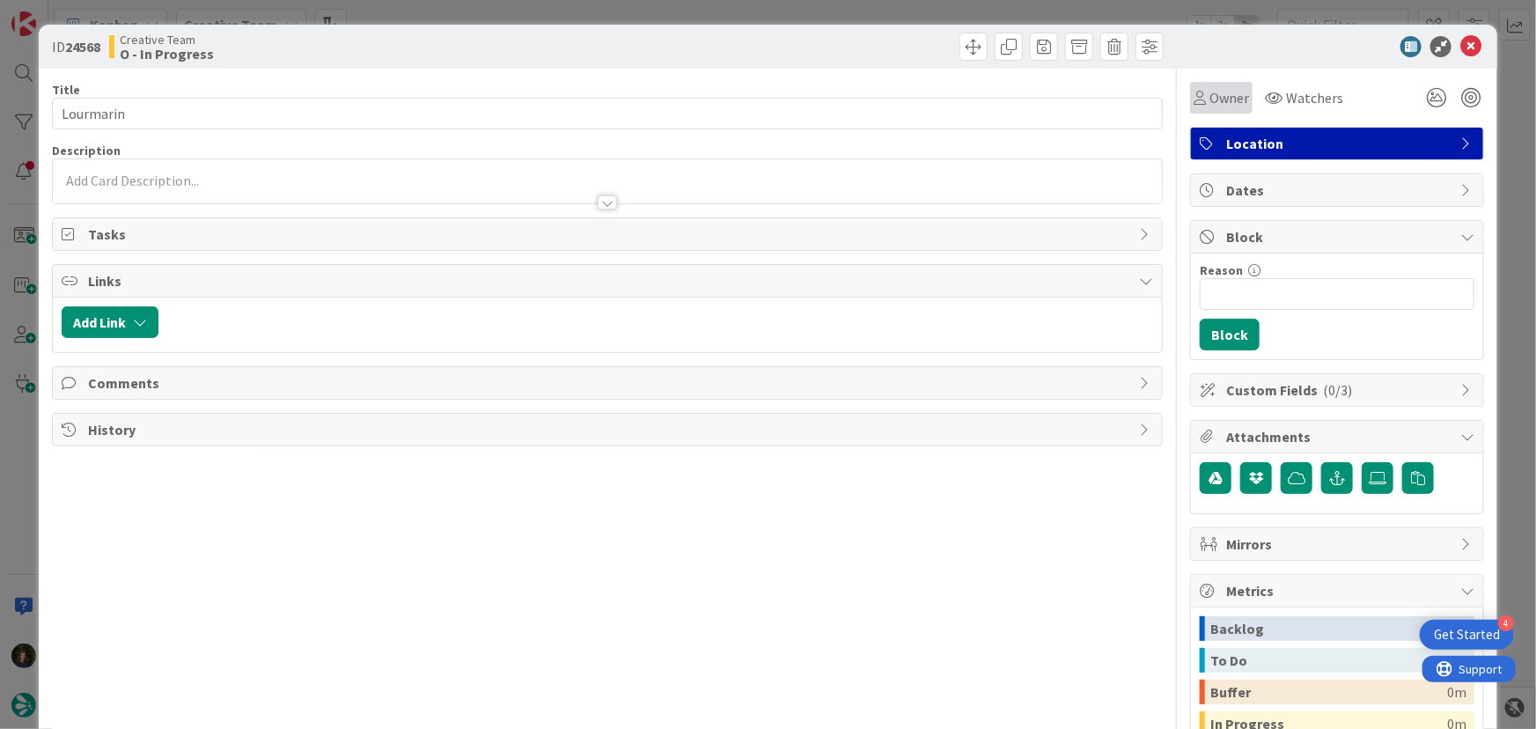
click at [1230, 100] on span "Owner" at bounding box center [1229, 97] width 40 height 21
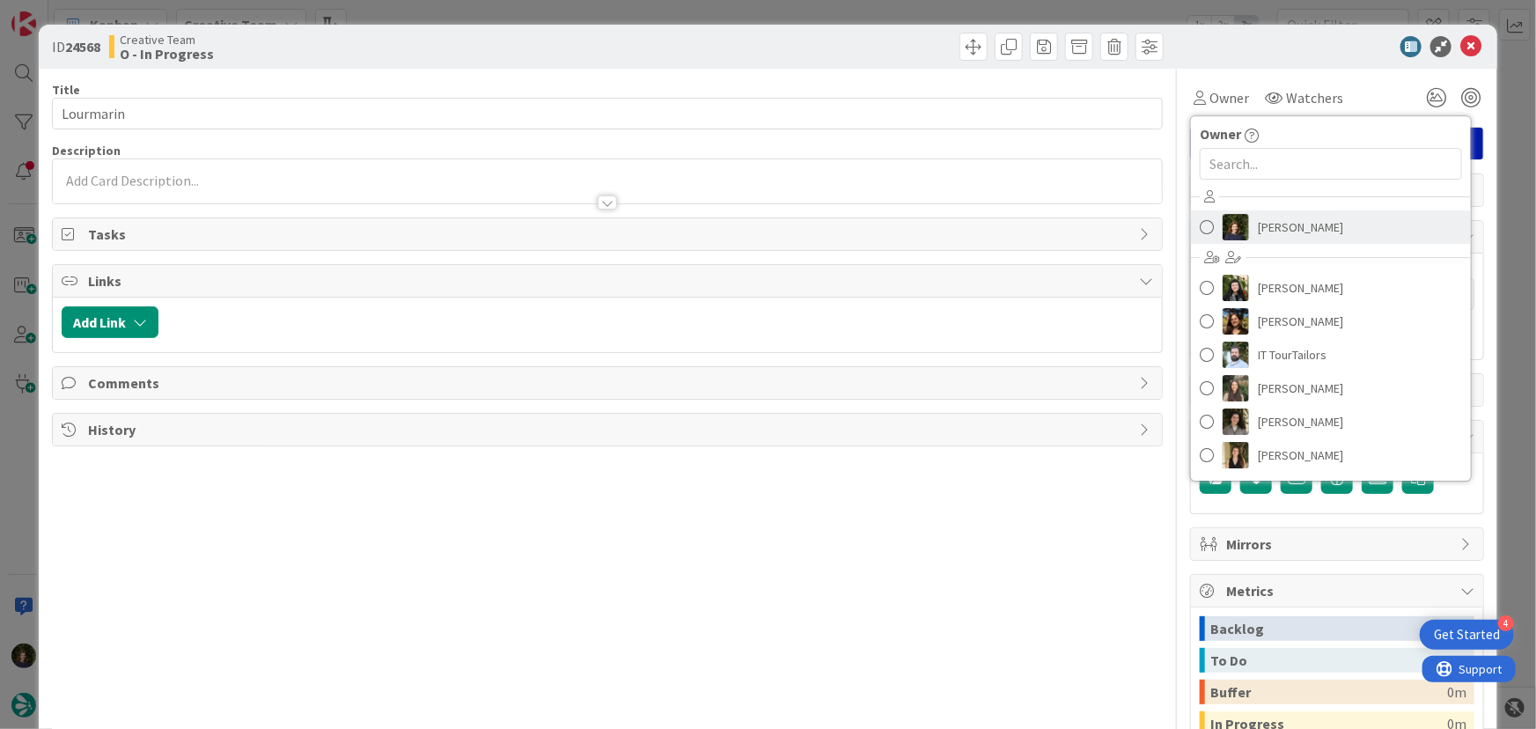
click at [1270, 230] on span "[PERSON_NAME]" at bounding box center [1300, 227] width 85 height 26
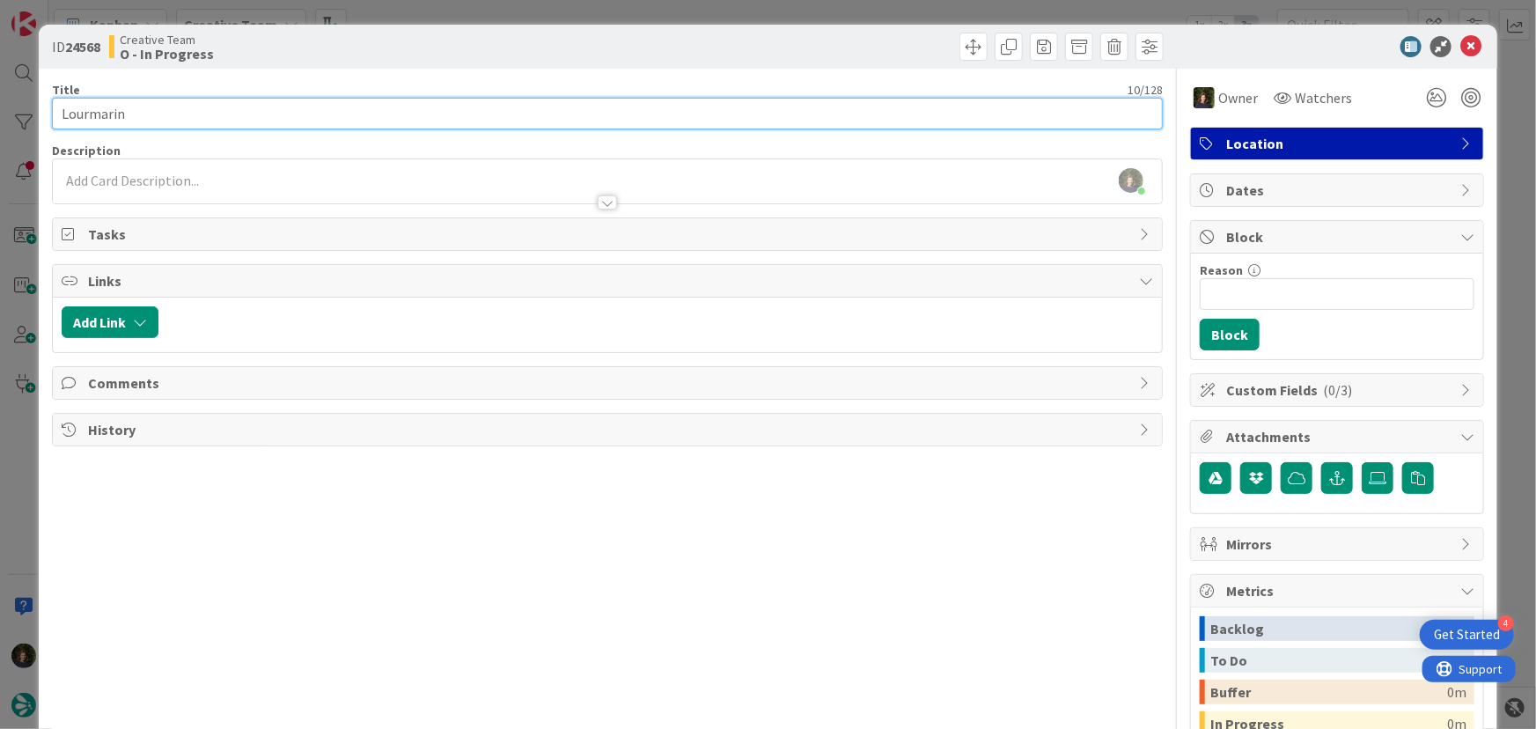
drag, startPoint x: 129, startPoint y: 120, endPoint x: 52, endPoint y: 114, distance: 76.8
click at [52, 114] on input "Lourmarin" at bounding box center [608, 114] width 1112 height 32
drag, startPoint x: 141, startPoint y: 121, endPoint x: 86, endPoint y: 113, distance: 55.3
click at [47, 116] on div "ID 24568 Creative Team O - In Progress Title 10 / 128 Lourmarin Description [PE…" at bounding box center [768, 473] width 1459 height 896
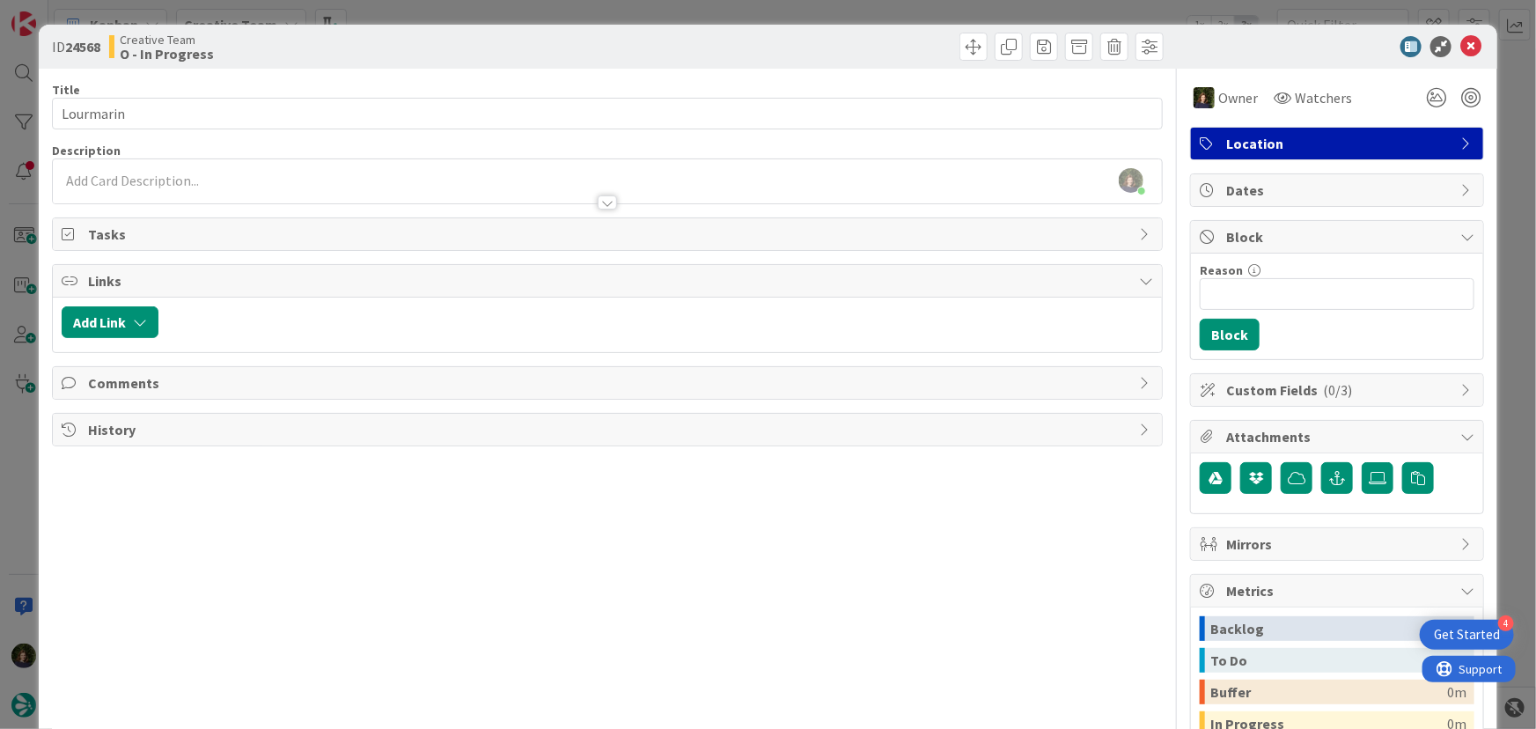
scroll to position [1420, 0]
click at [1463, 36] on icon at bounding box center [1470, 46] width 21 height 21
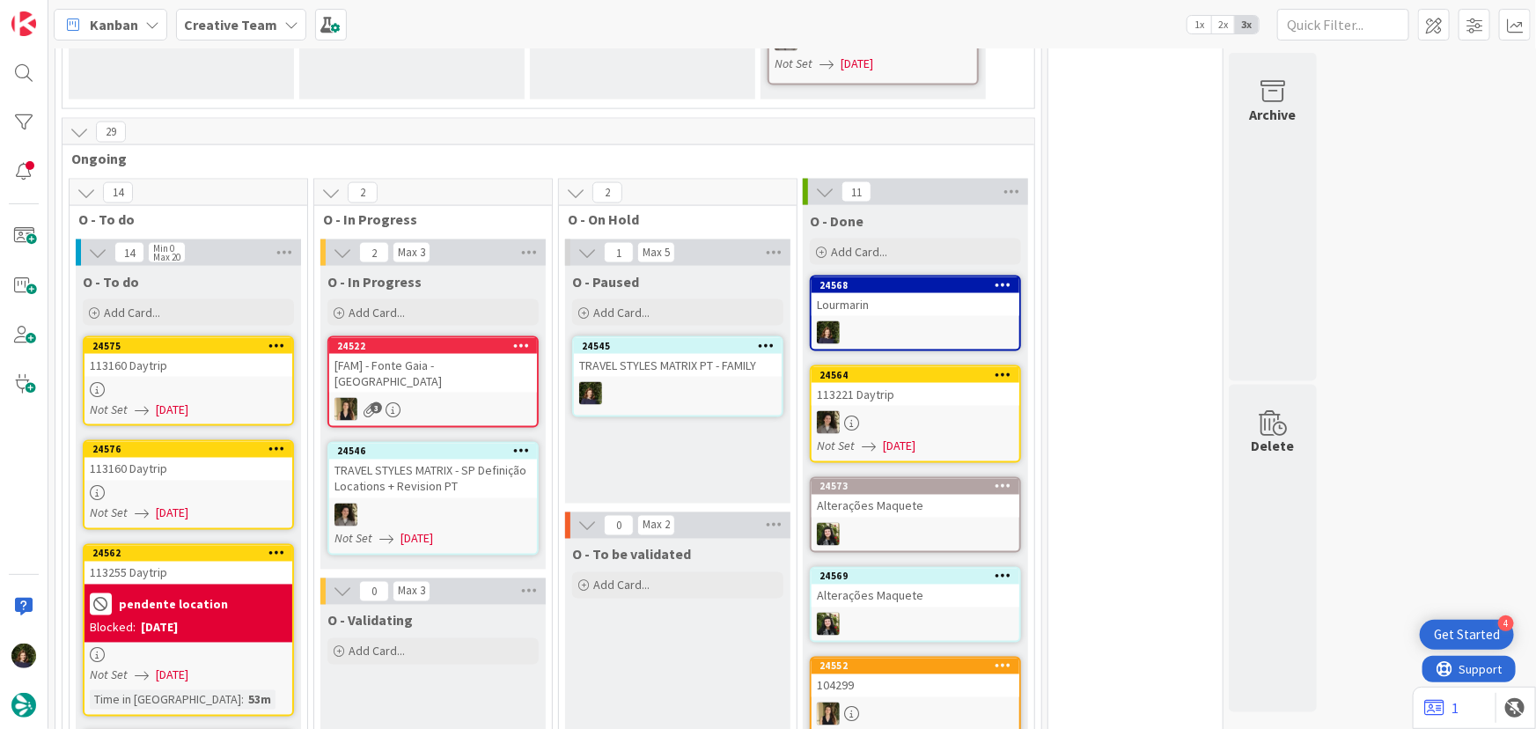
scroll to position [1458, 0]
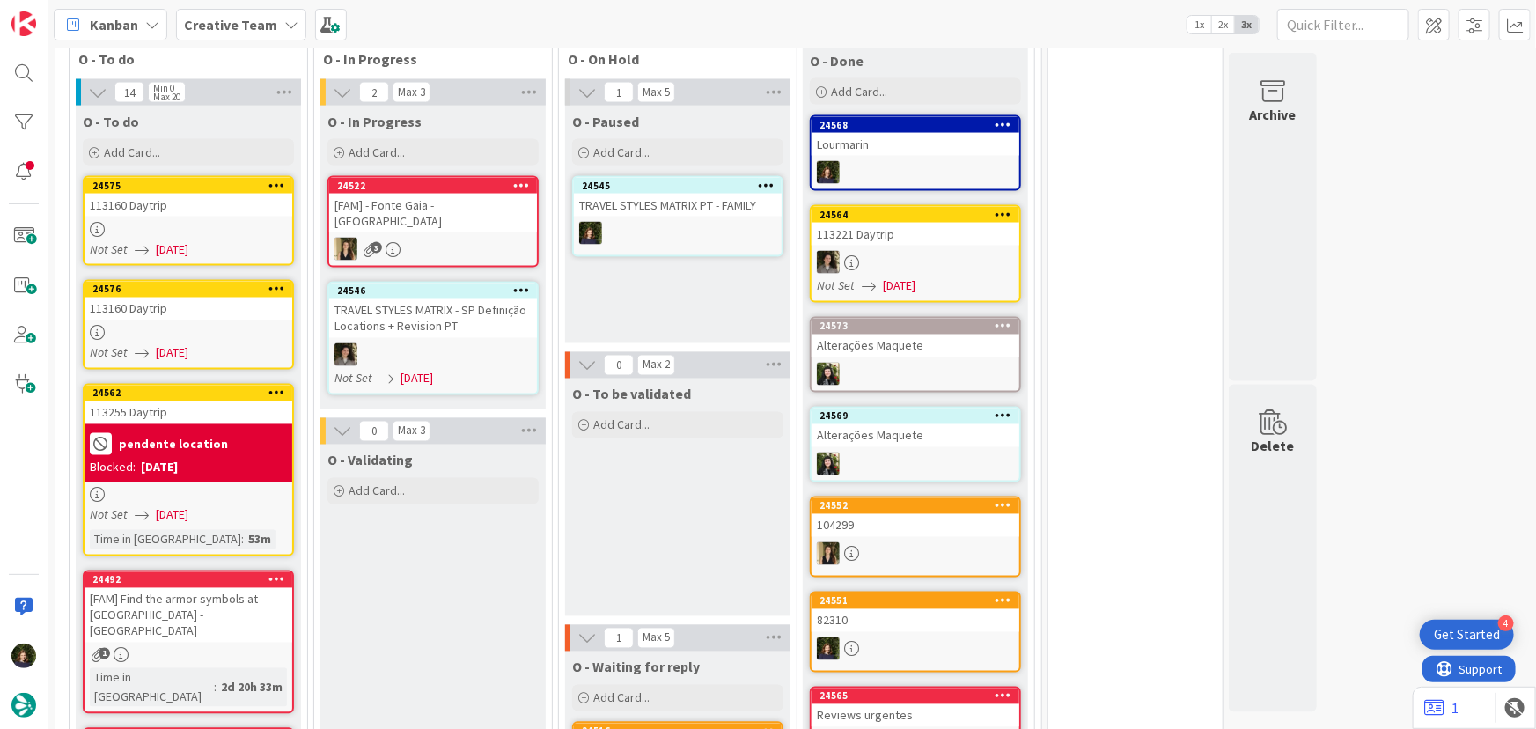
click at [203, 436] on div "pendente location" at bounding box center [188, 444] width 197 height 29
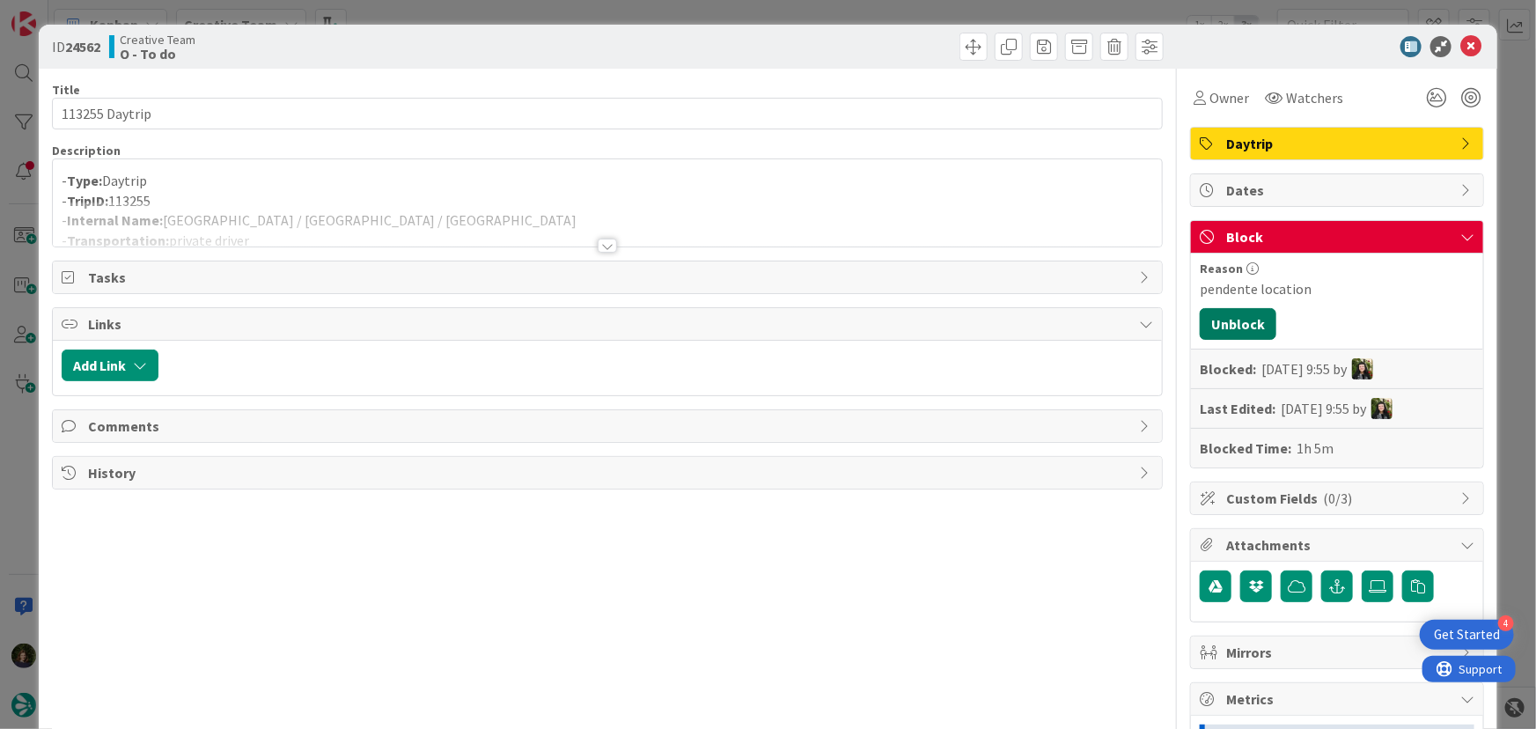
click at [1223, 329] on button "Unblock" at bounding box center [1238, 324] width 77 height 32
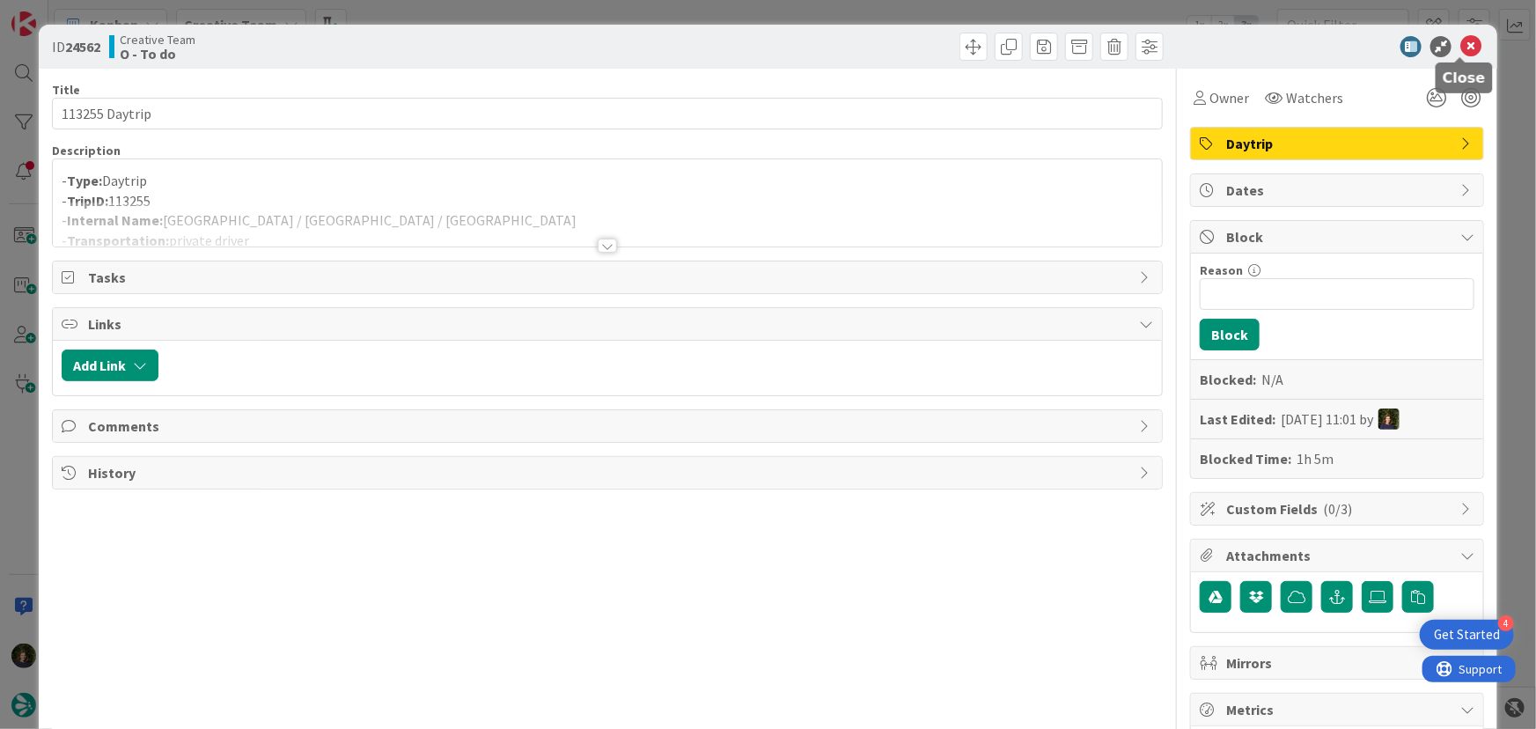
click at [1461, 44] on icon at bounding box center [1470, 46] width 21 height 21
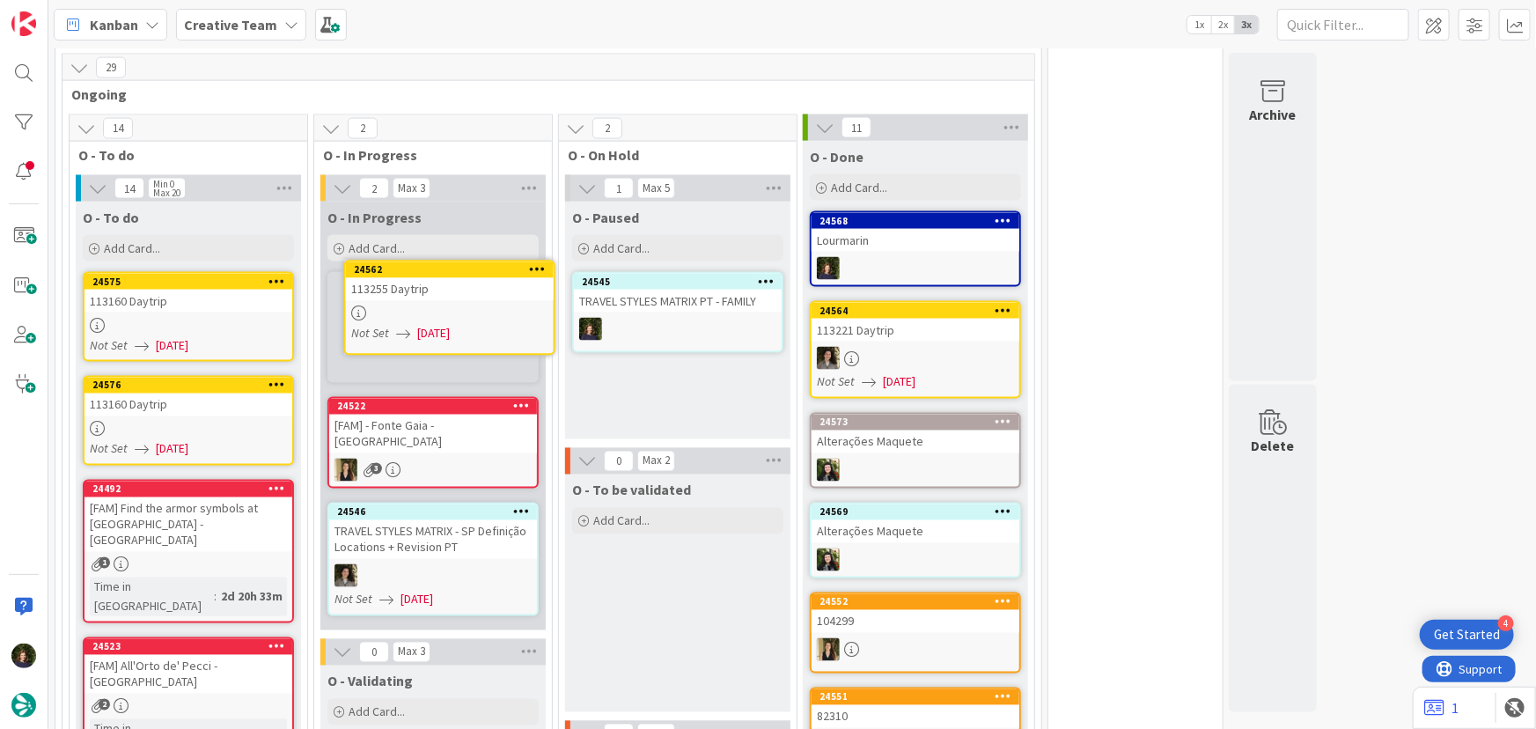
scroll to position [1362, 0]
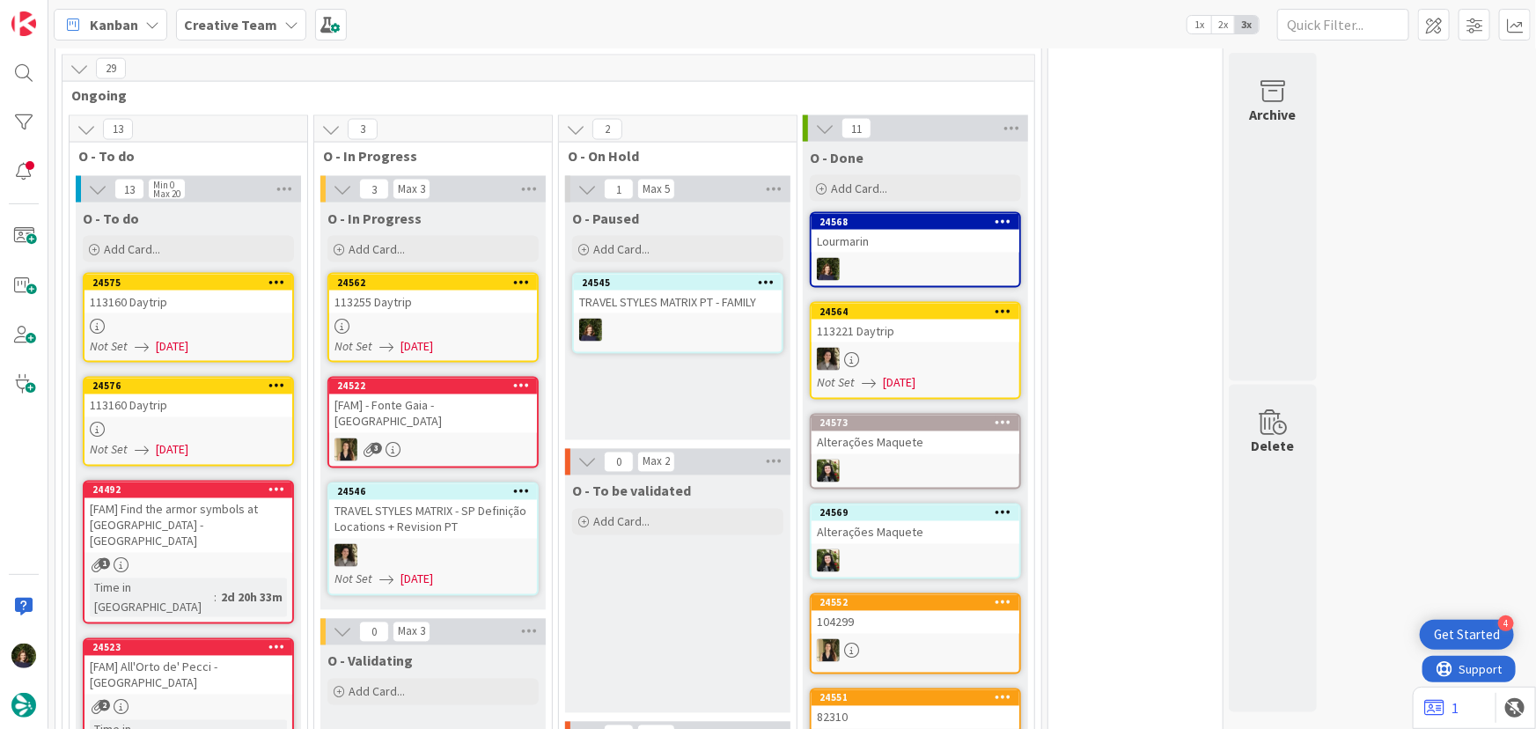
click at [430, 296] on div "24562 113255 Daytrip Not Set [DATE]" at bounding box center [432, 318] width 211 height 90
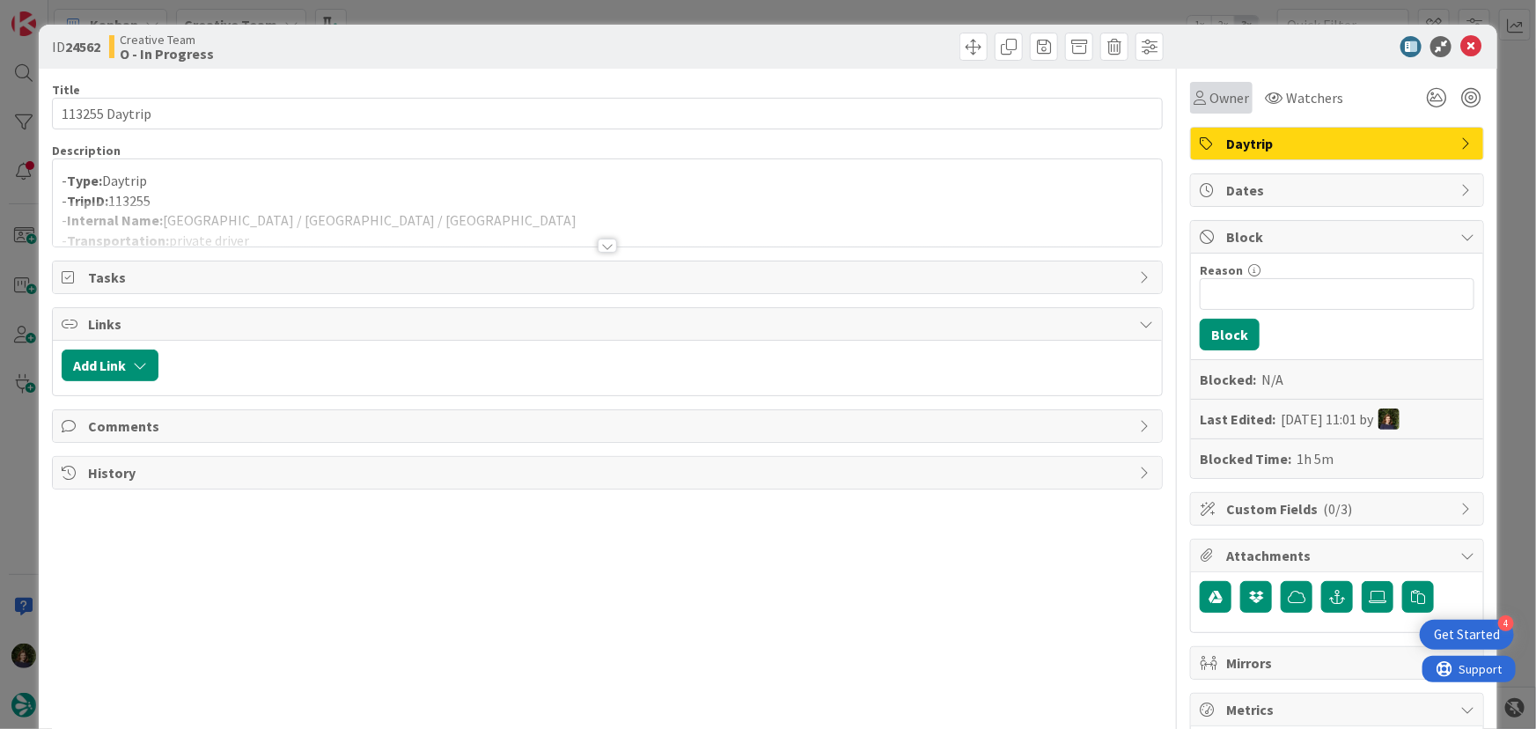
click at [1209, 106] on span "Owner" at bounding box center [1229, 97] width 40 height 21
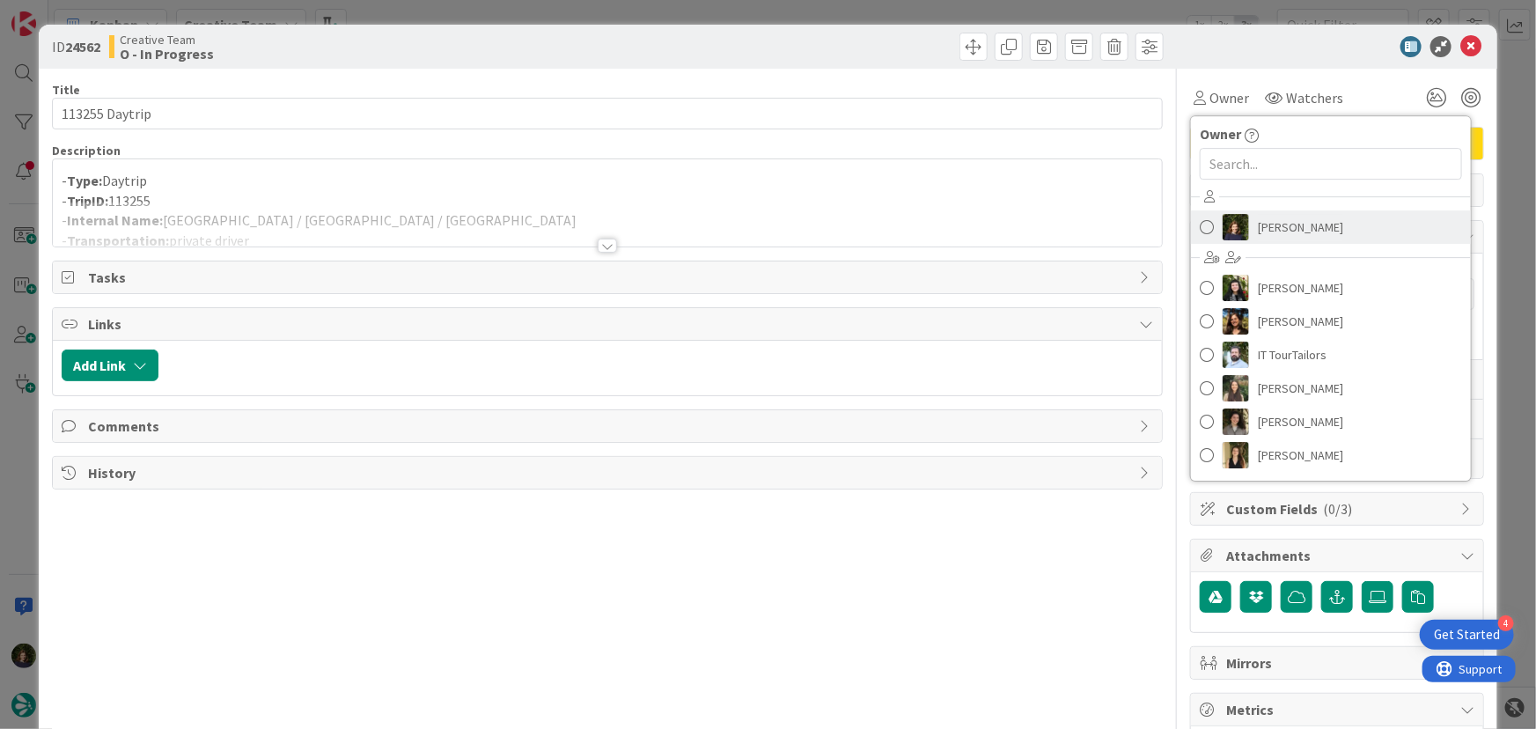
click at [1281, 231] on span "[PERSON_NAME]" at bounding box center [1300, 227] width 85 height 26
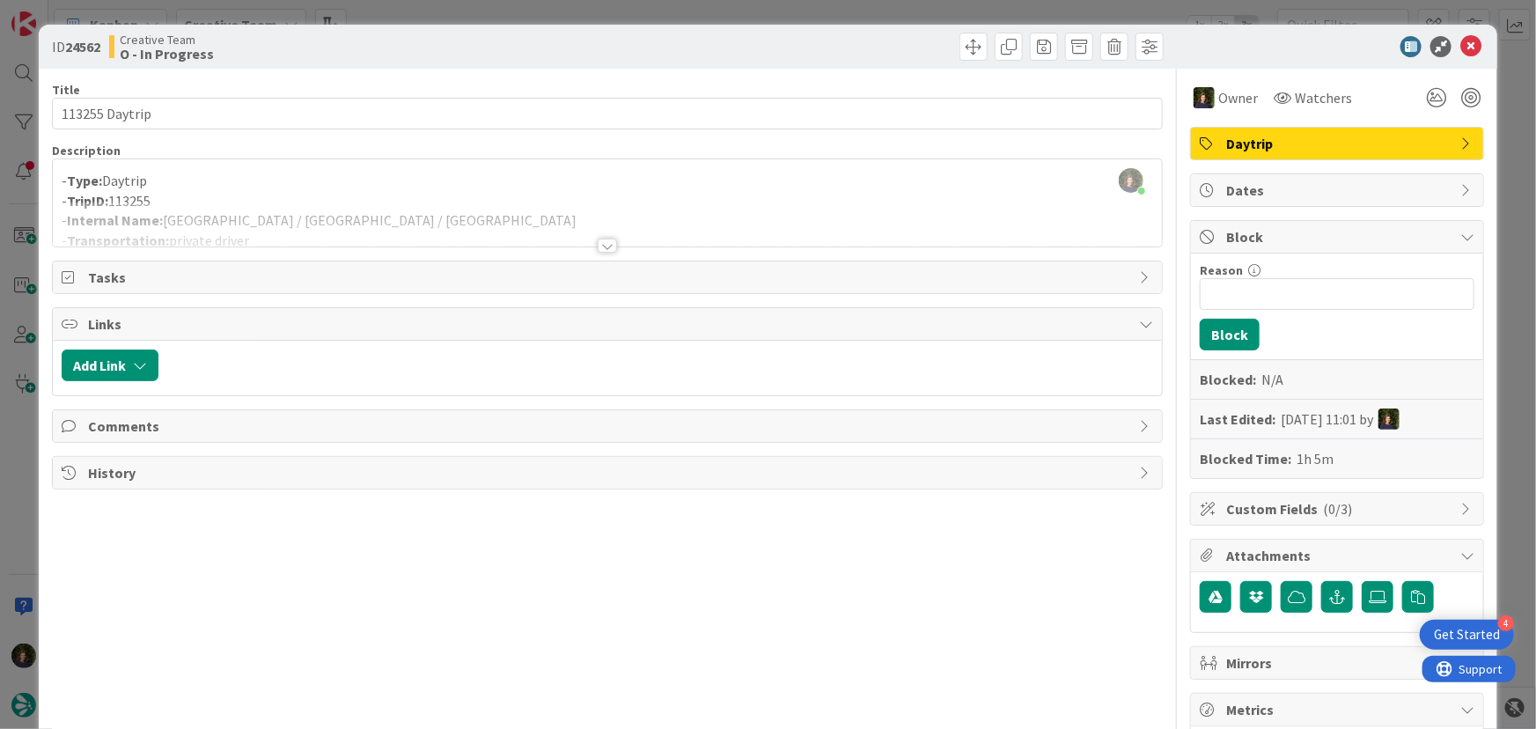
click at [493, 212] on div at bounding box center [608, 224] width 1110 height 45
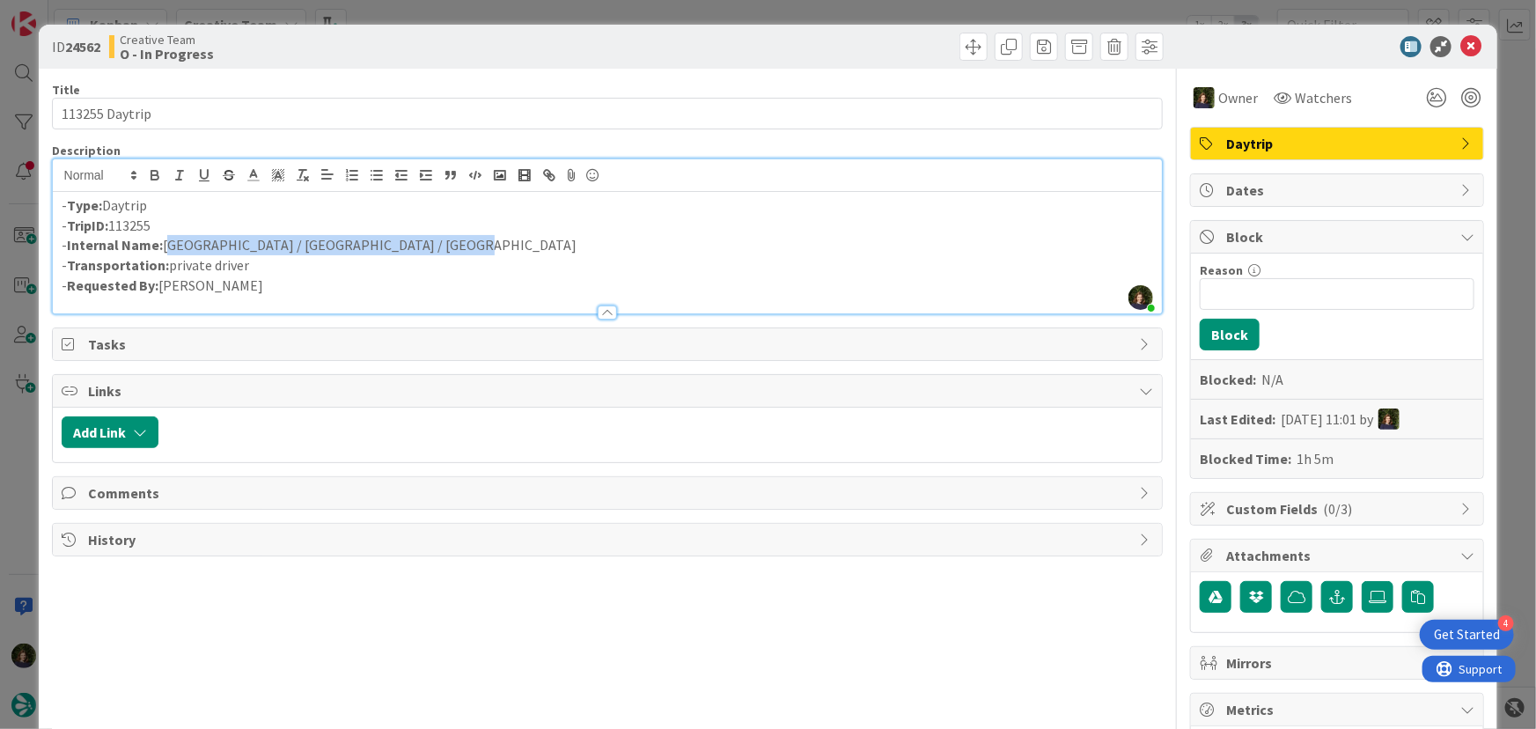
drag, startPoint x: 452, startPoint y: 247, endPoint x: 166, endPoint y: 245, distance: 286.1
click at [166, 245] on p "- Internal Name: [GEOGRAPHIC_DATA] / [GEOGRAPHIC_DATA] / [GEOGRAPHIC_DATA]" at bounding box center [608, 245] width 1092 height 20
copy p "[GEOGRAPHIC_DATA] / [GEOGRAPHIC_DATA] / [GEOGRAPHIC_DATA]"
drag, startPoint x: 284, startPoint y: 278, endPoint x: 172, endPoint y: 283, distance: 112.8
click at [173, 283] on p "- Requested By: [PERSON_NAME]" at bounding box center [608, 285] width 1092 height 20
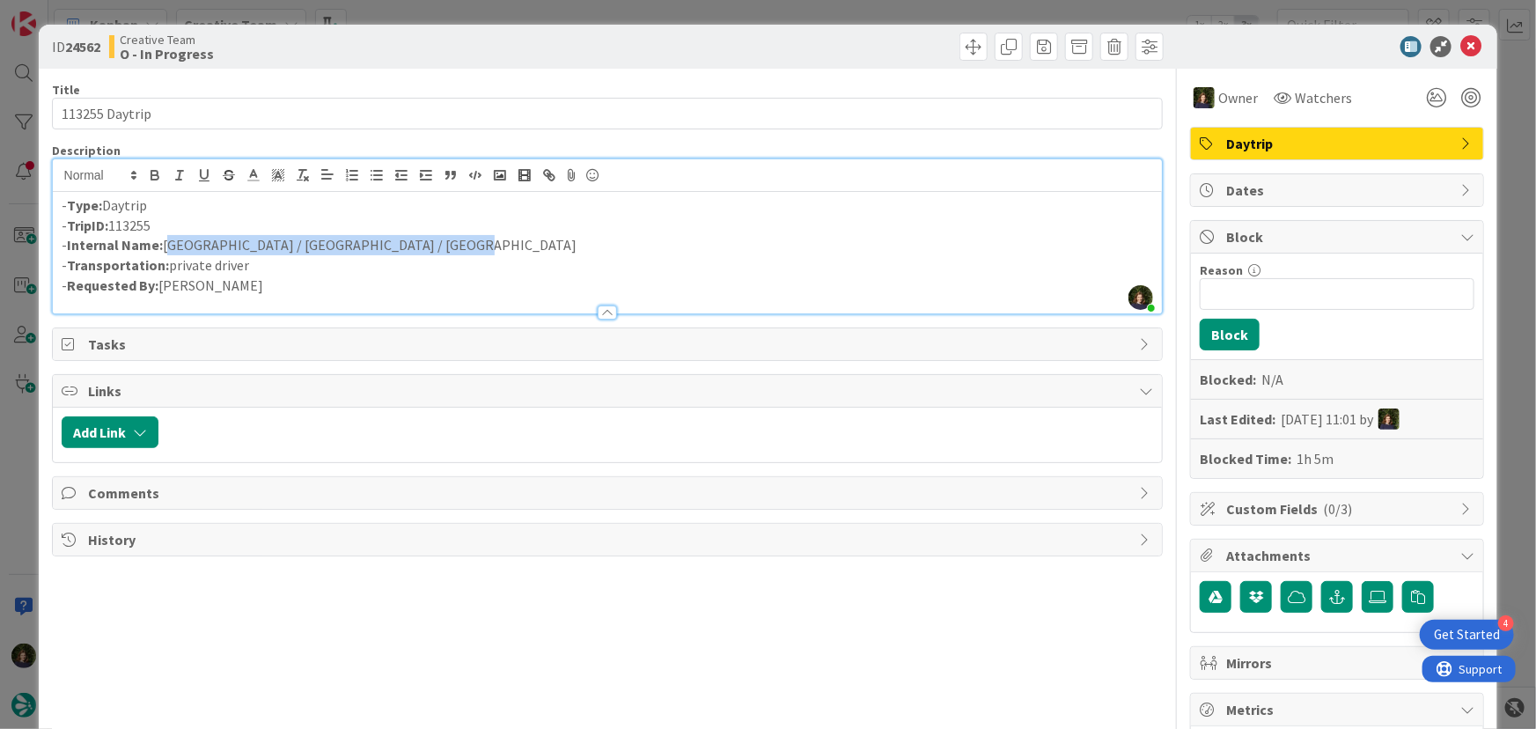
drag, startPoint x: 163, startPoint y: 224, endPoint x: 56, endPoint y: 227, distance: 106.5
click at [56, 227] on div "- Type: Daytrip - TripID: 113255 - Internal Name: [GEOGRAPHIC_DATA] / [GEOGRAPH…" at bounding box center [608, 252] width 1110 height 121
copy p "- TripID: 113255"
drag, startPoint x: 474, startPoint y: 254, endPoint x: 165, endPoint y: 238, distance: 310.3
click at [165, 238] on div "- Type: Daytrip - TripID: 113255 - Internal Name: [GEOGRAPHIC_DATA] / [GEOGRAPH…" at bounding box center [608, 252] width 1110 height 121
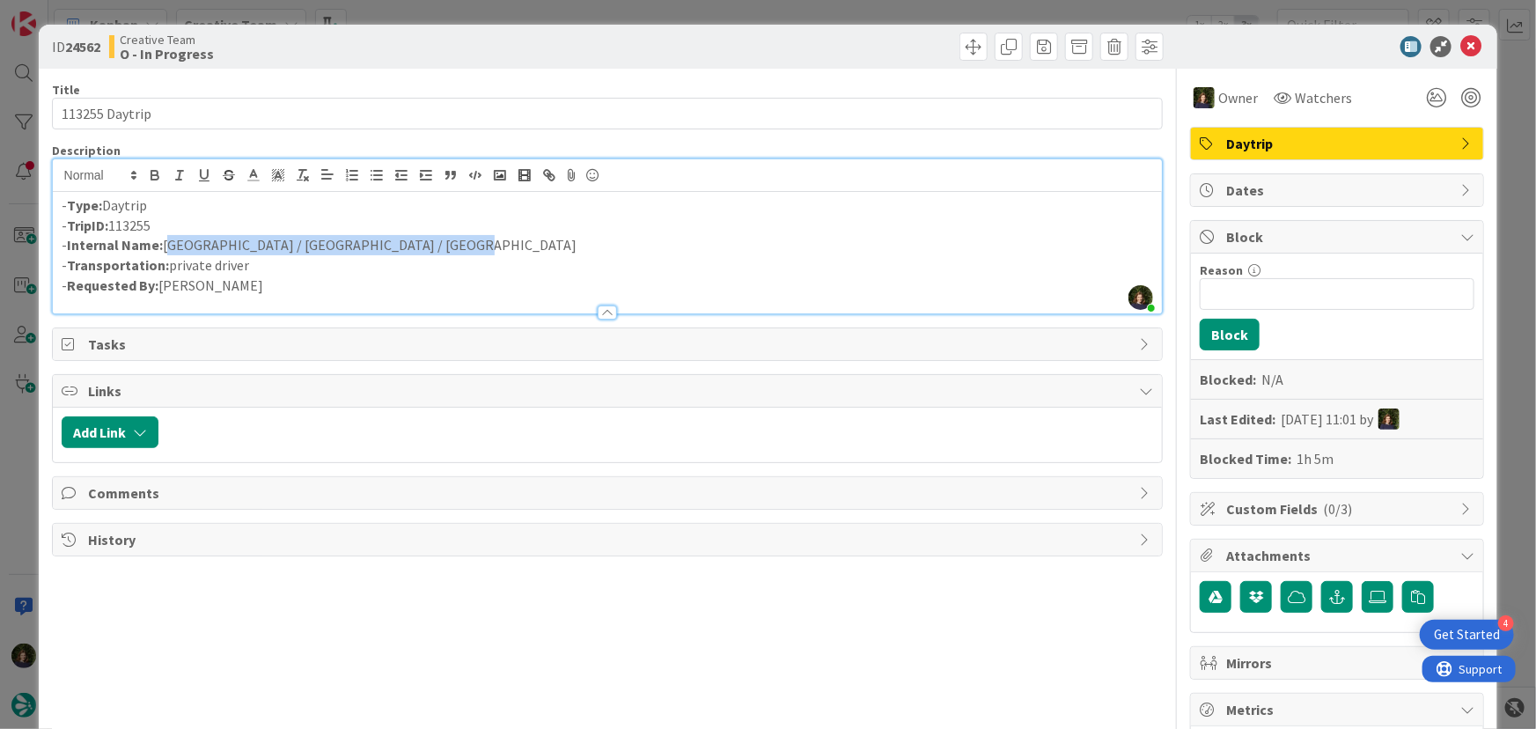
click at [371, 257] on p "- Transportation: private driver" at bounding box center [608, 265] width 1092 height 20
click at [474, 224] on p "- TripID: 113255" at bounding box center [608, 226] width 1092 height 20
drag, startPoint x: 443, startPoint y: 248, endPoint x: 162, endPoint y: 238, distance: 281.0
click at [162, 238] on p "- Internal Name: [GEOGRAPHIC_DATA] / [GEOGRAPHIC_DATA] / [GEOGRAPHIC_DATA]" at bounding box center [608, 245] width 1092 height 20
copy p "[GEOGRAPHIC_DATA] / [GEOGRAPHIC_DATA] / [GEOGRAPHIC_DATA]"
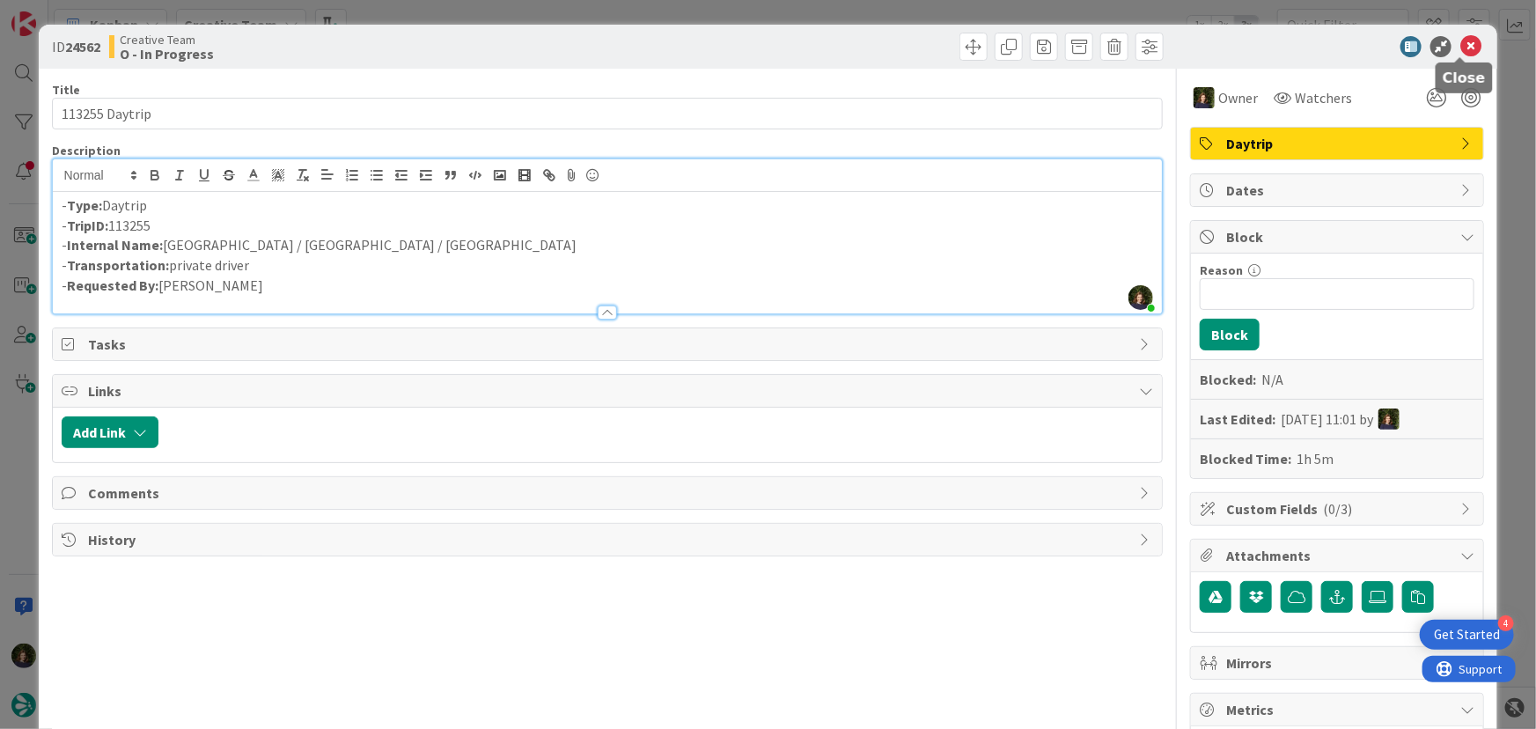
click at [1460, 46] on icon at bounding box center [1470, 46] width 21 height 21
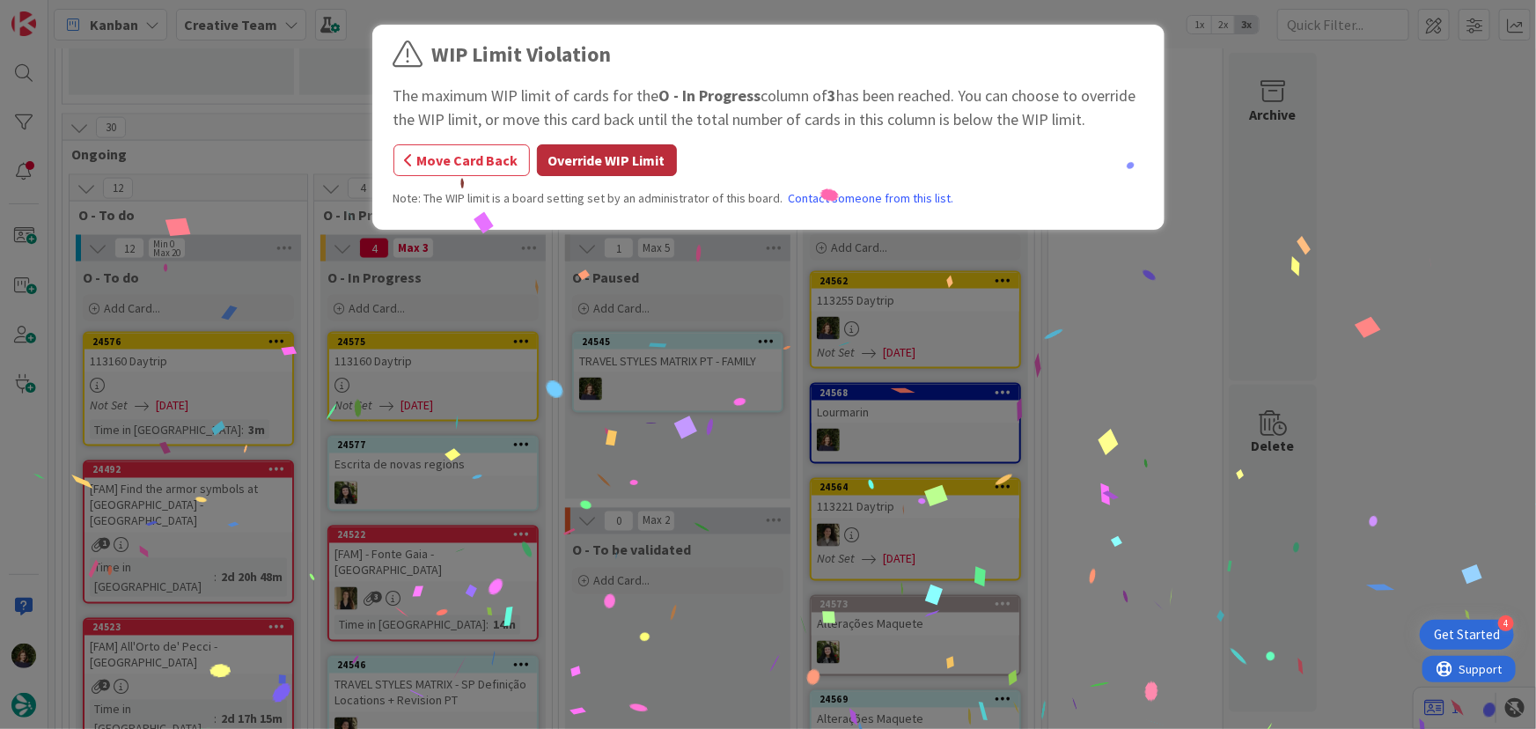
click at [614, 166] on button "Override WIP Limit" at bounding box center [607, 160] width 140 height 32
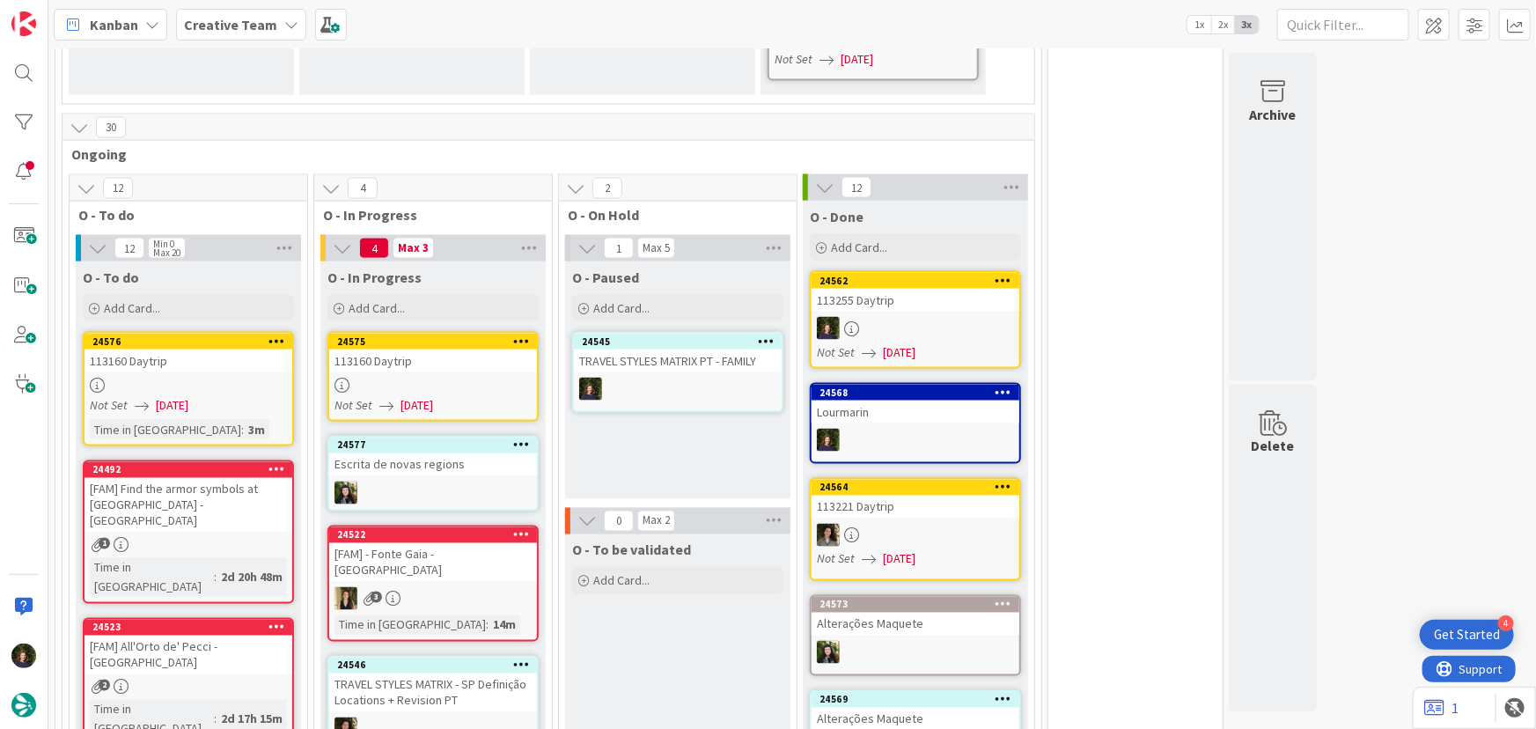
click at [434, 349] on div "113160 Daytrip" at bounding box center [433, 360] width 208 height 23
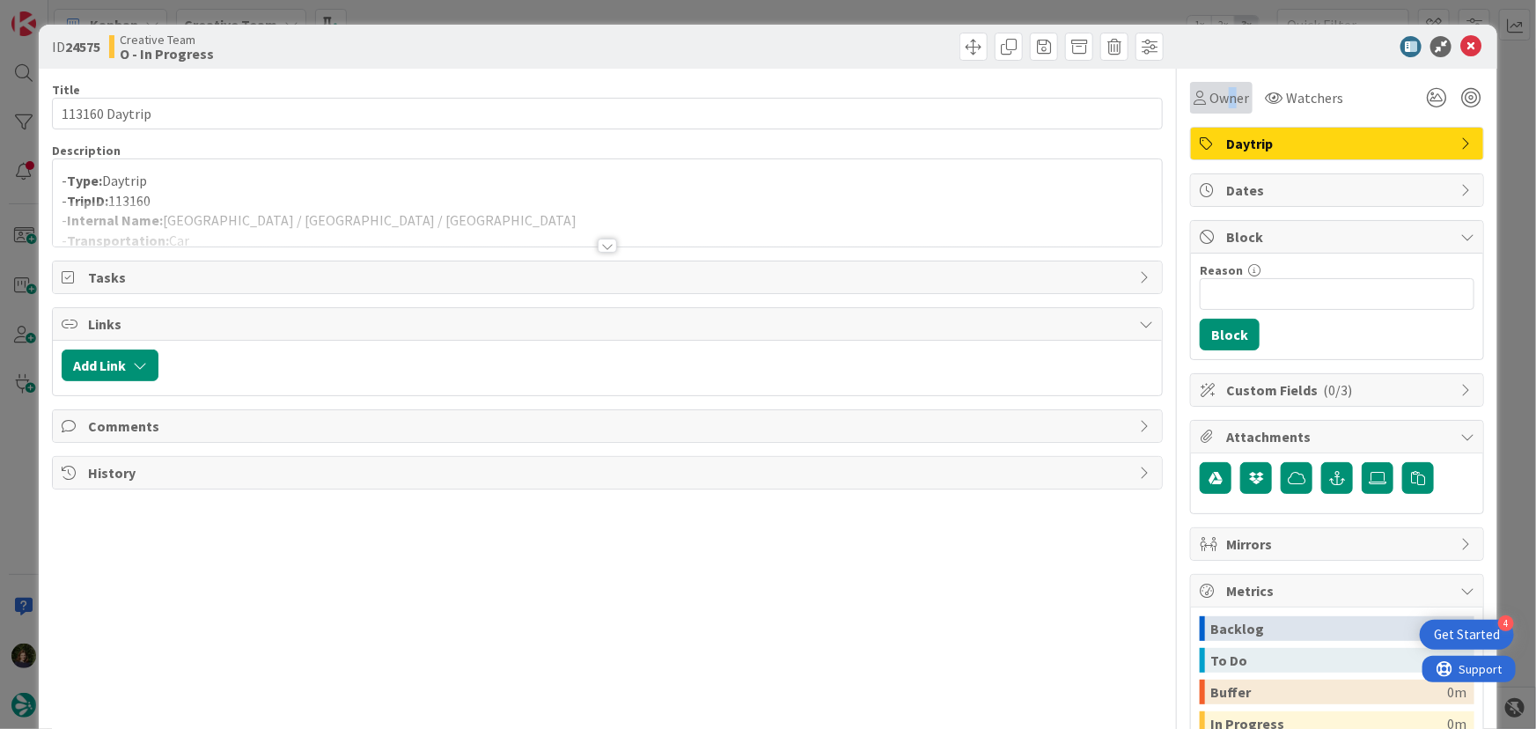
click at [1223, 102] on span "Owner" at bounding box center [1229, 97] width 40 height 21
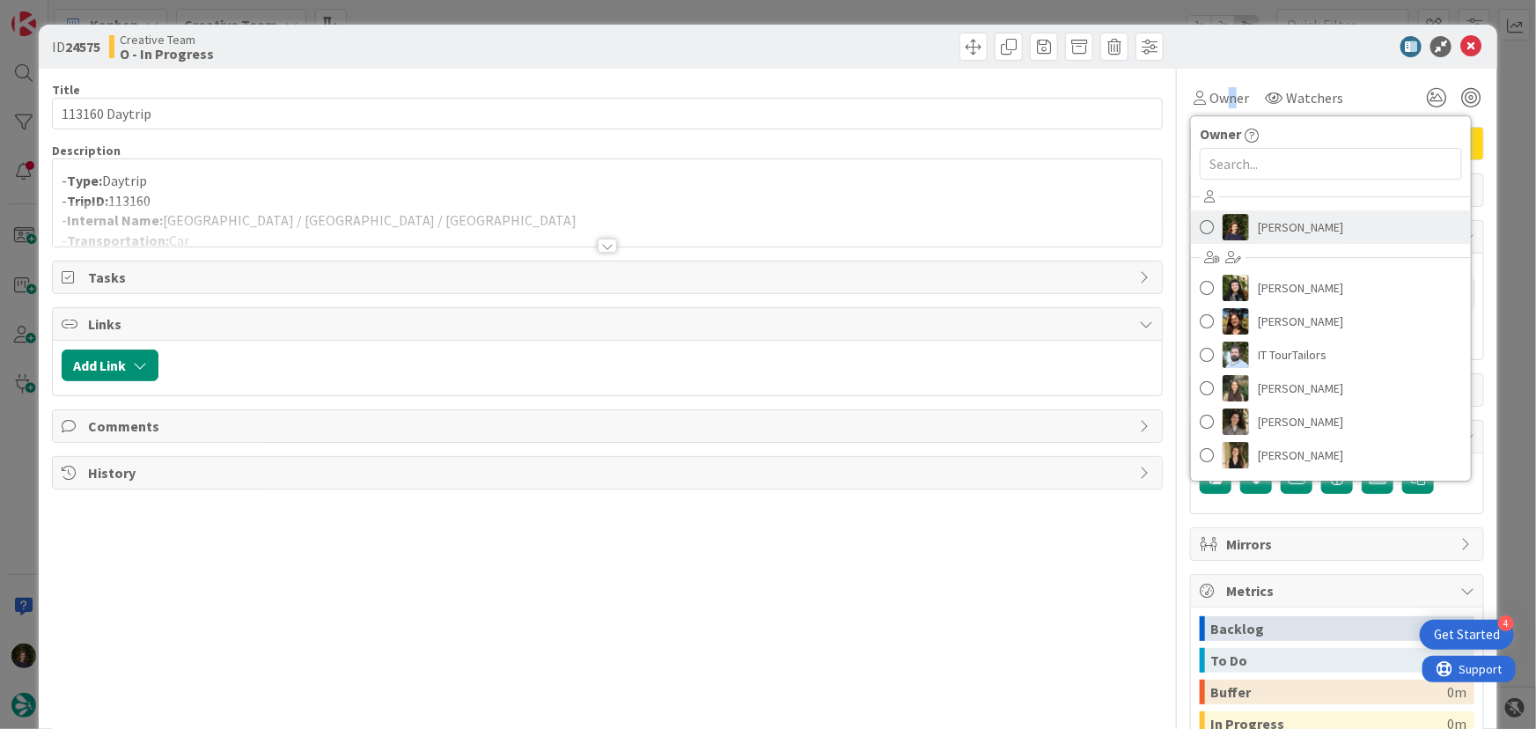
click at [1311, 226] on span "[PERSON_NAME]" at bounding box center [1300, 227] width 85 height 26
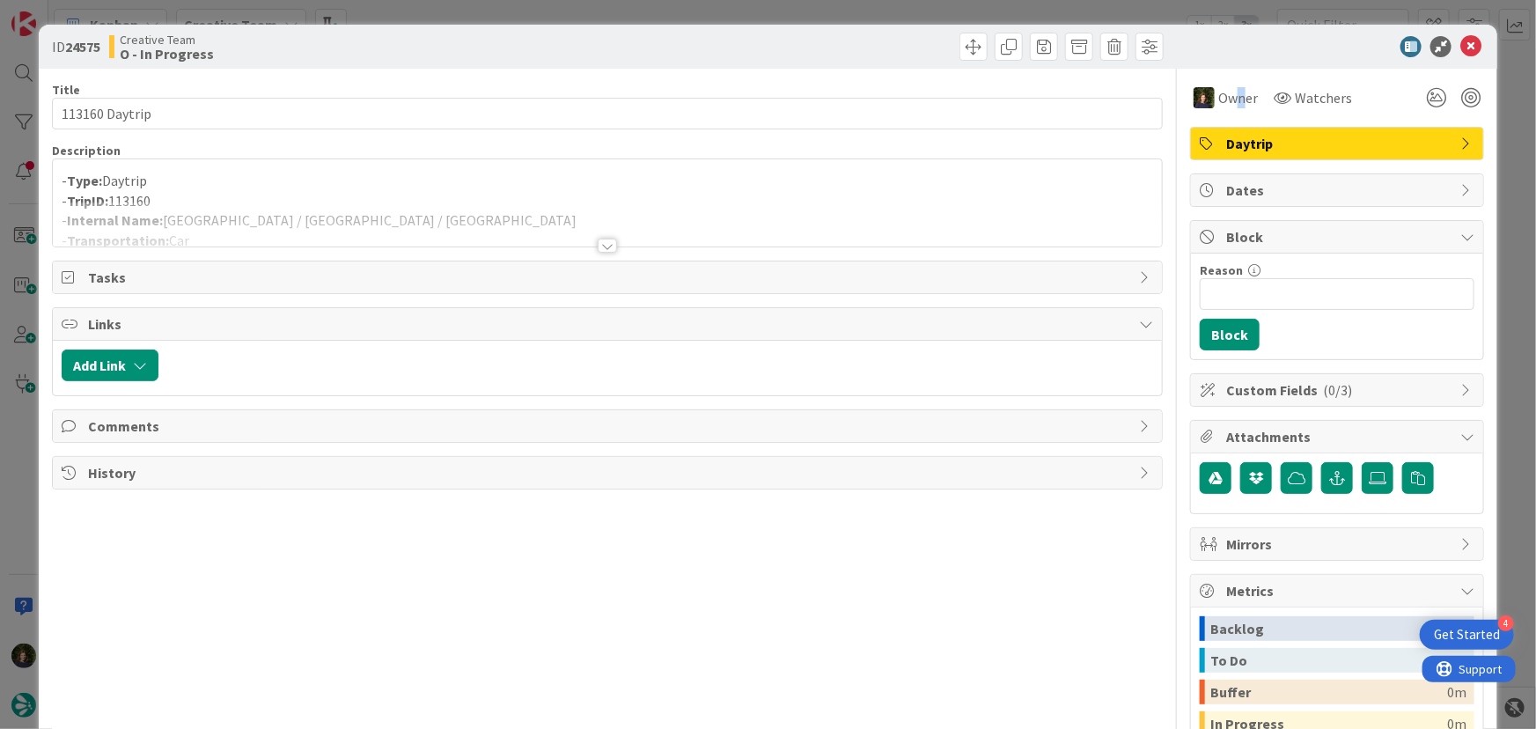
click at [416, 227] on div at bounding box center [608, 224] width 1110 height 45
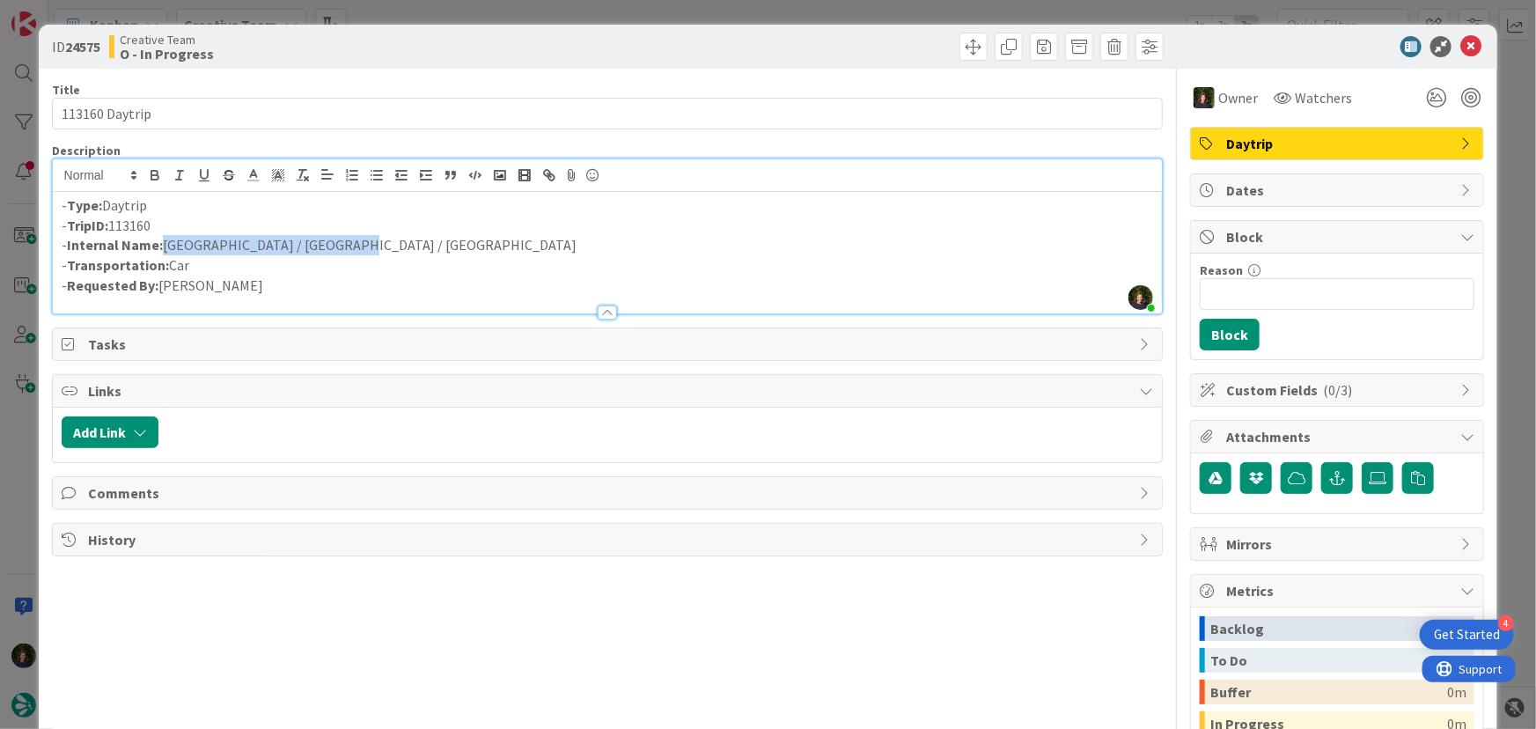
drag, startPoint x: 361, startPoint y: 249, endPoint x: 162, endPoint y: 240, distance: 199.1
click at [162, 240] on p "- Internal Name: [GEOGRAPHIC_DATA] / [GEOGRAPHIC_DATA] / [GEOGRAPHIC_DATA]" at bounding box center [608, 245] width 1092 height 20
copy p "[GEOGRAPHIC_DATA] / [GEOGRAPHIC_DATA] / [GEOGRAPHIC_DATA]"
click at [1460, 55] on icon at bounding box center [1470, 46] width 21 height 21
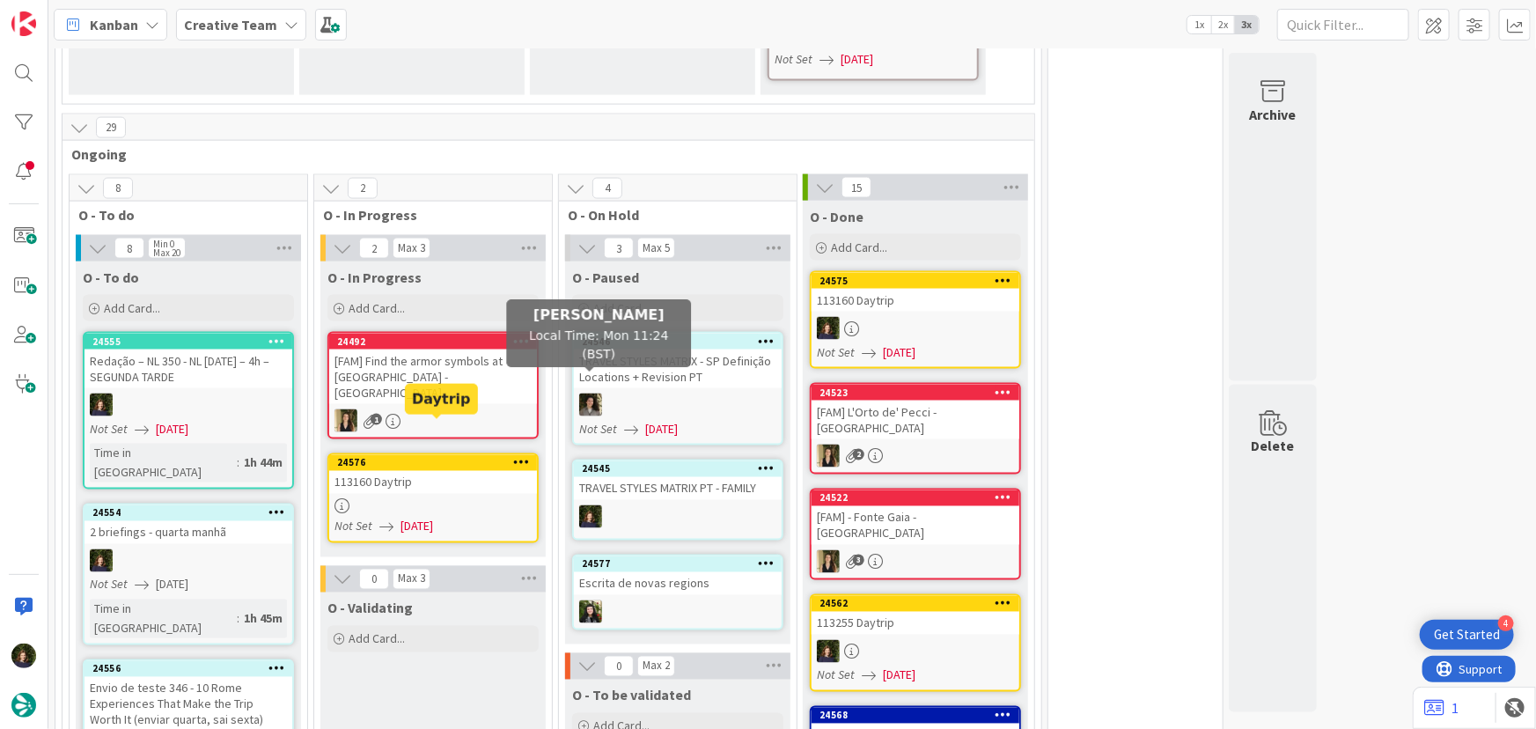
click at [437, 471] on div "113160 Daytrip" at bounding box center [433, 482] width 208 height 23
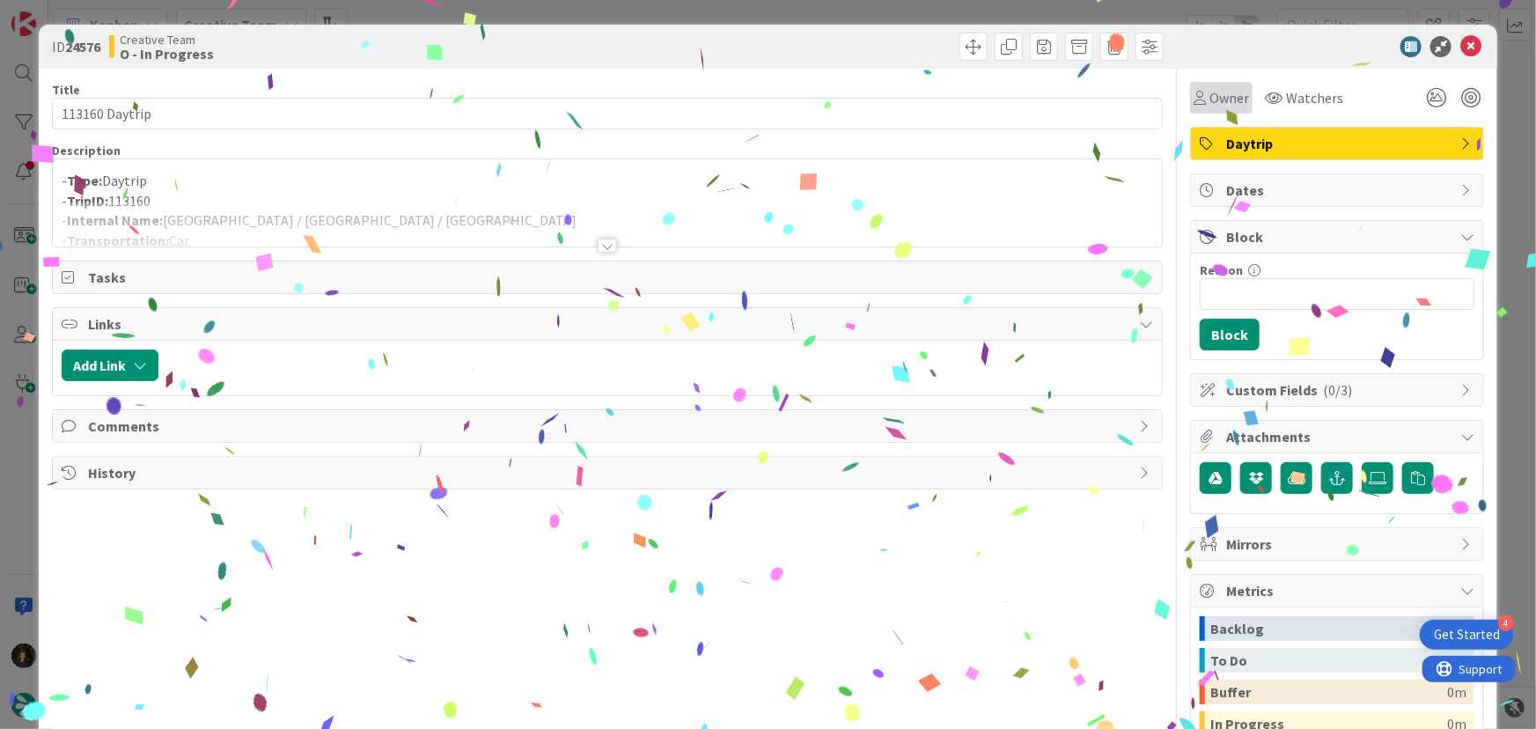
click at [1223, 95] on span "Owner" at bounding box center [1229, 97] width 40 height 21
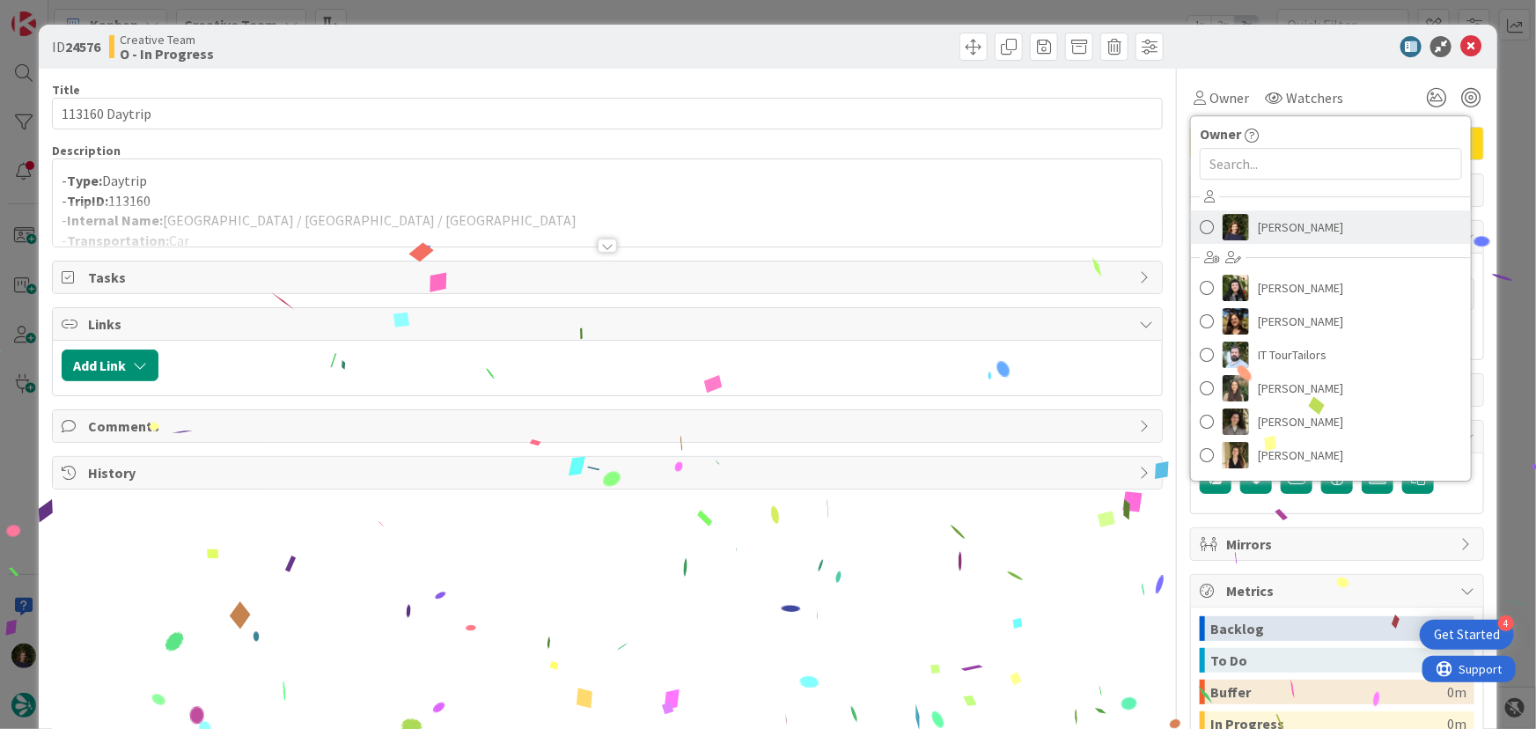
click at [1272, 234] on span "[PERSON_NAME]" at bounding box center [1300, 227] width 85 height 26
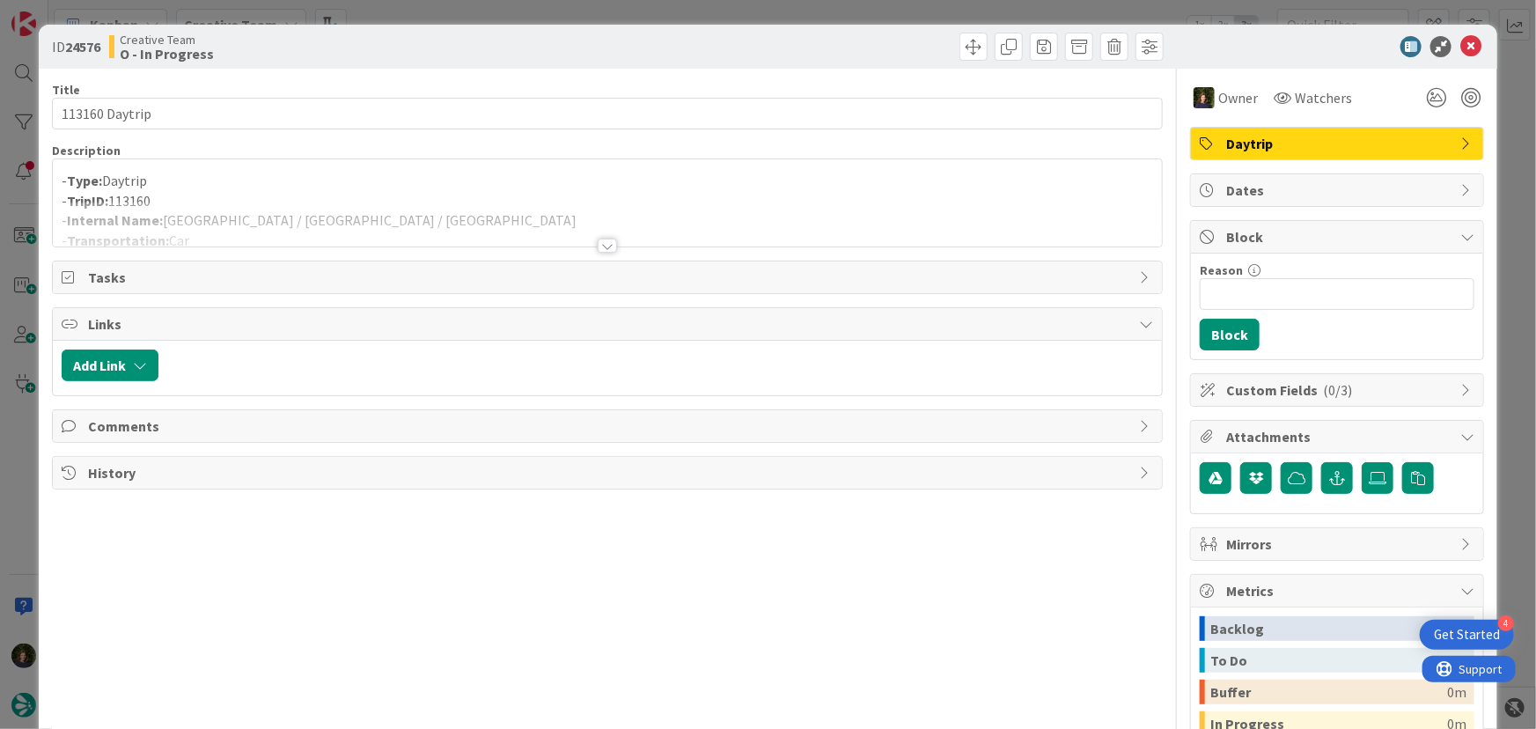
click at [598, 248] on div at bounding box center [607, 246] width 19 height 14
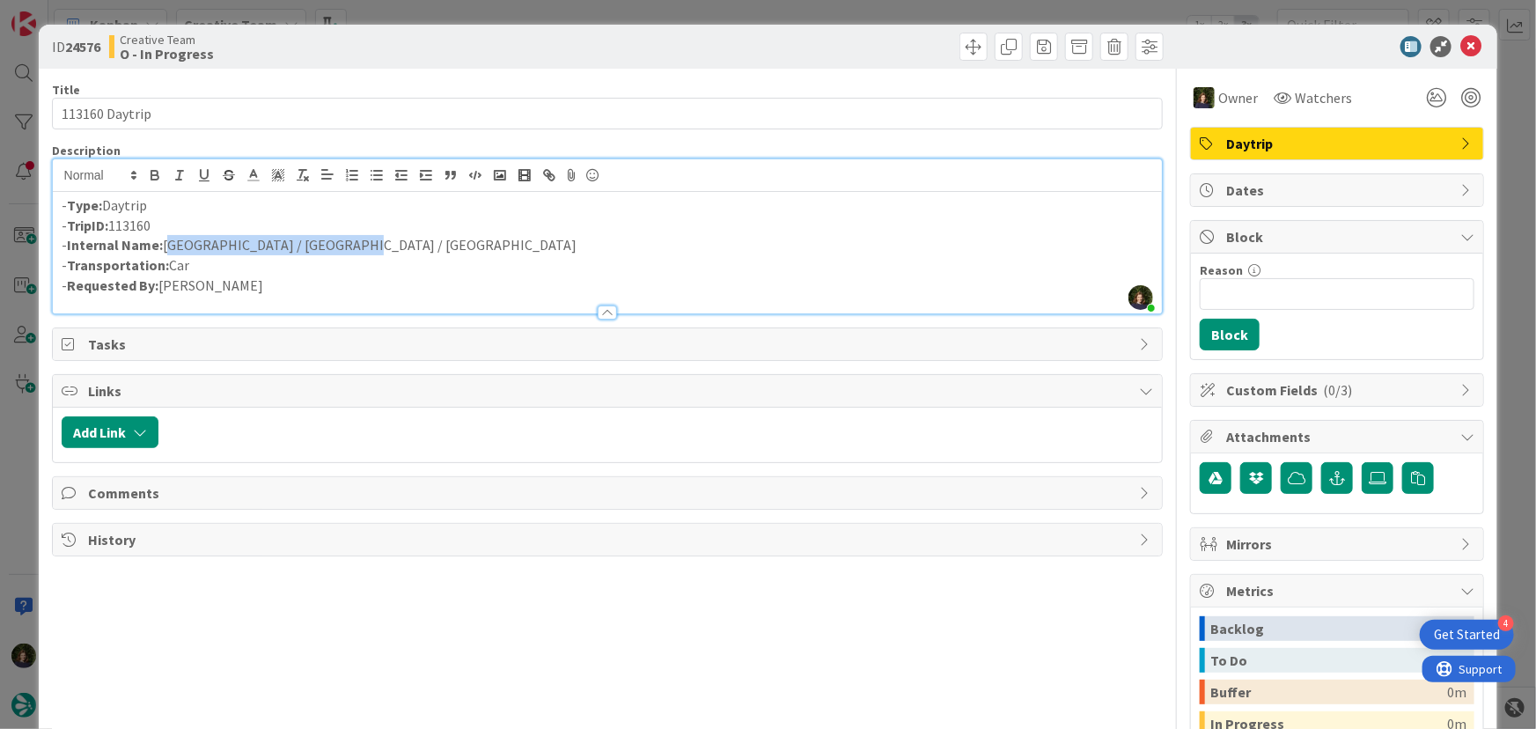
drag, startPoint x: 334, startPoint y: 245, endPoint x: 165, endPoint y: 249, distance: 169.0
click at [165, 249] on p "- Internal Name: [GEOGRAPHIC_DATA] / [GEOGRAPHIC_DATA] / [GEOGRAPHIC_DATA]" at bounding box center [608, 245] width 1092 height 20
copy p "[GEOGRAPHIC_DATA] / [GEOGRAPHIC_DATA] / [GEOGRAPHIC_DATA]"
drag, startPoint x: 1464, startPoint y: 48, endPoint x: 1105, endPoint y: 281, distance: 427.5
click at [1464, 48] on icon at bounding box center [1470, 46] width 21 height 21
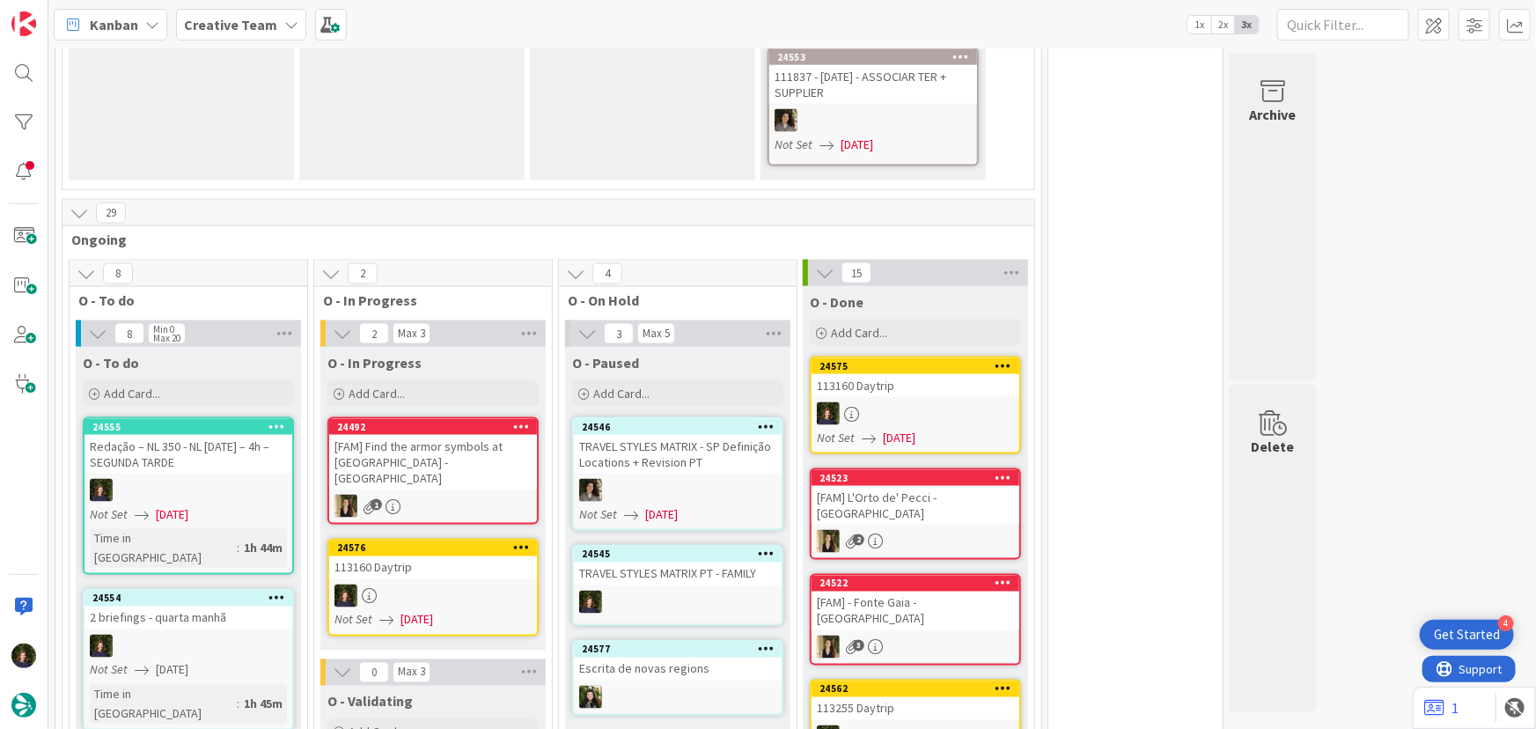
scroll to position [1039, 0]
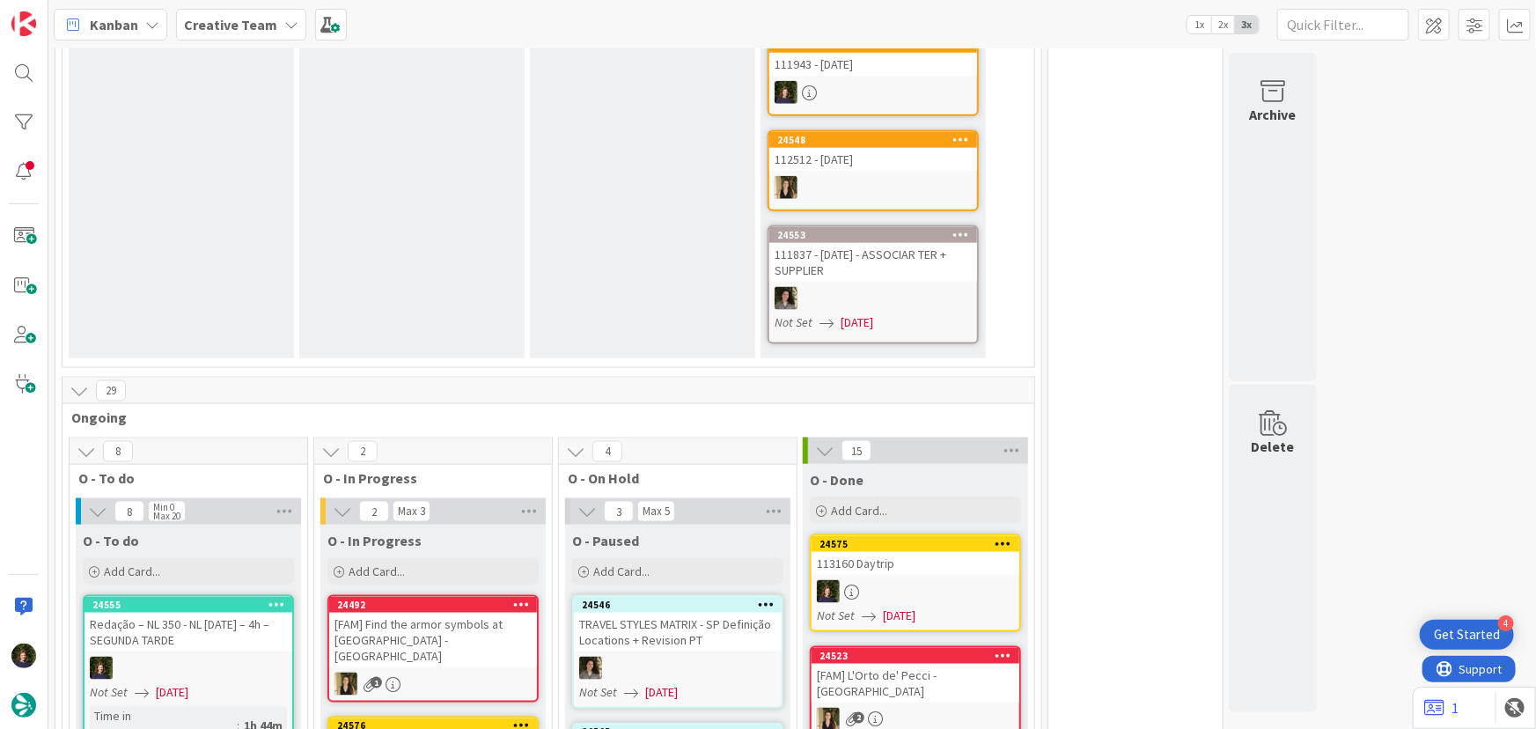
click at [217, 30] on b "Creative Team" at bounding box center [230, 25] width 93 height 18
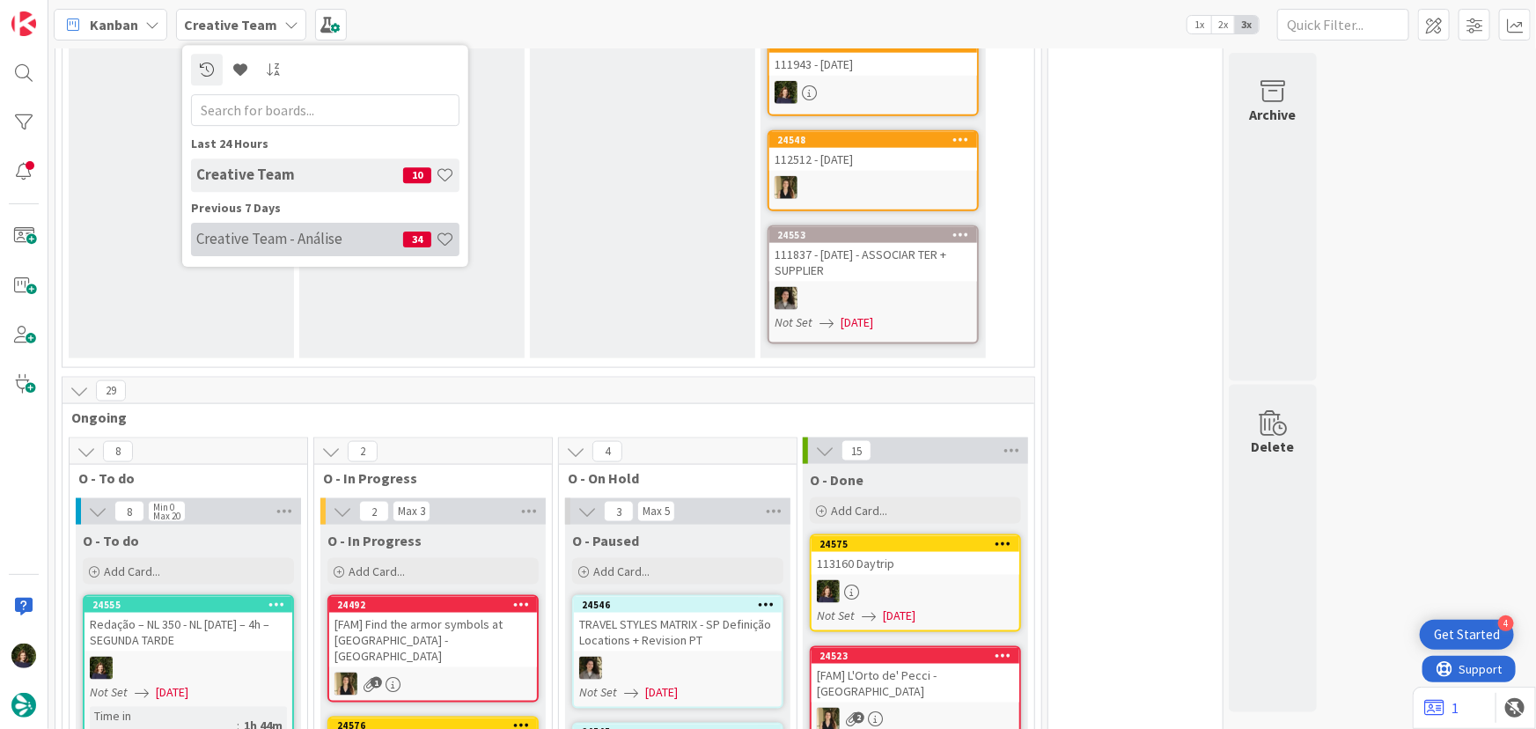
click at [224, 241] on h4 "Creative Team - Análise" at bounding box center [299, 239] width 207 height 18
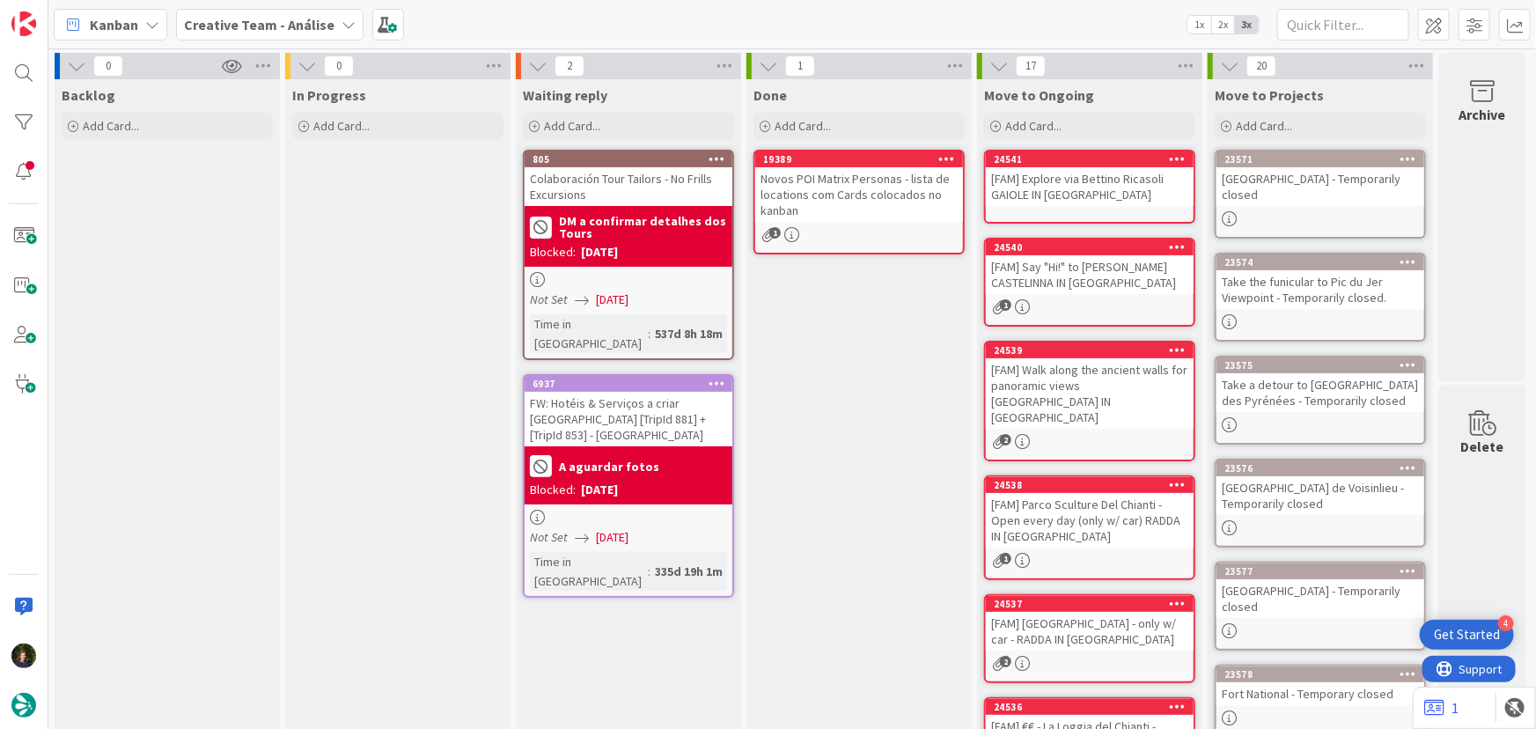
click at [283, 28] on b "Creative Team - Análise" at bounding box center [259, 25] width 151 height 18
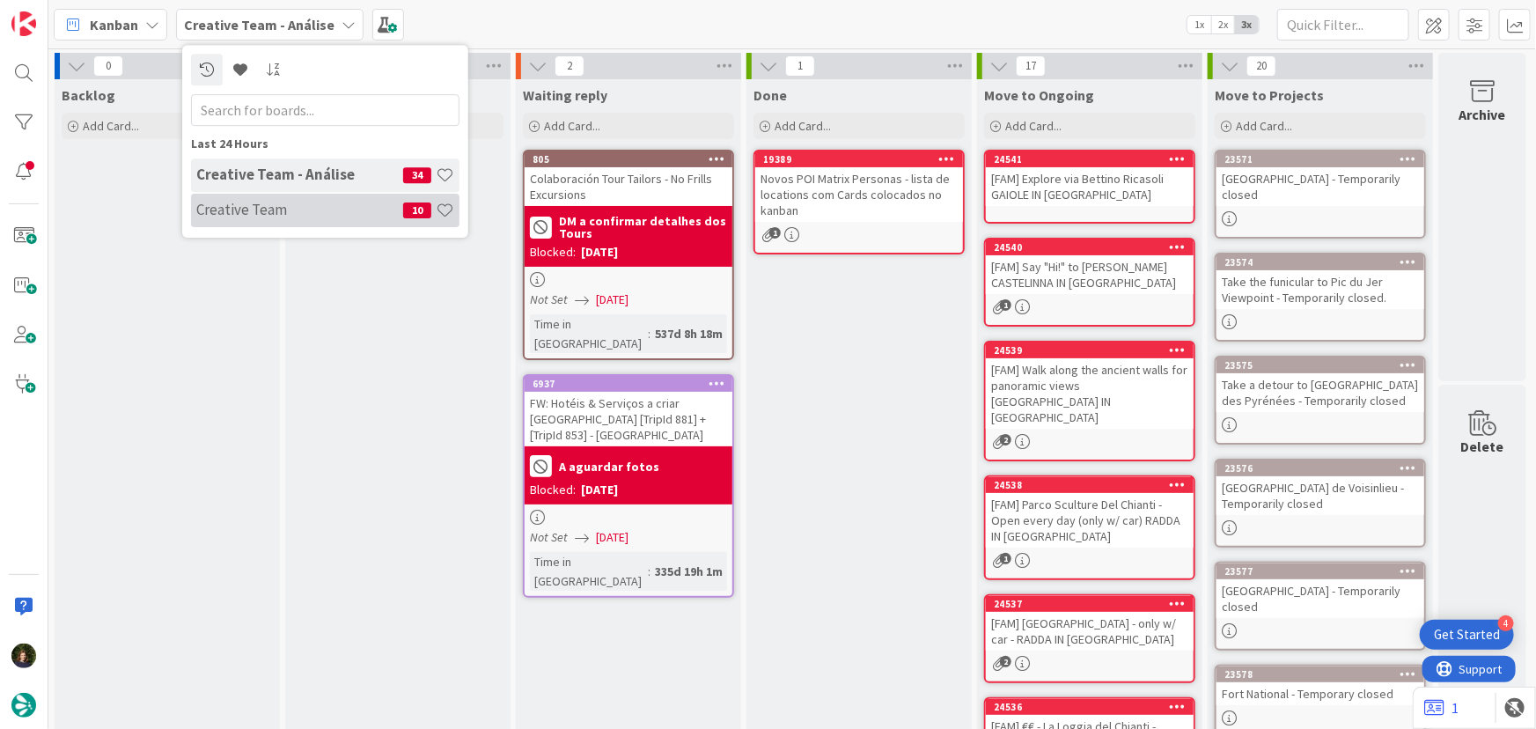
click at [272, 213] on h4 "Creative Team" at bounding box center [299, 210] width 207 height 18
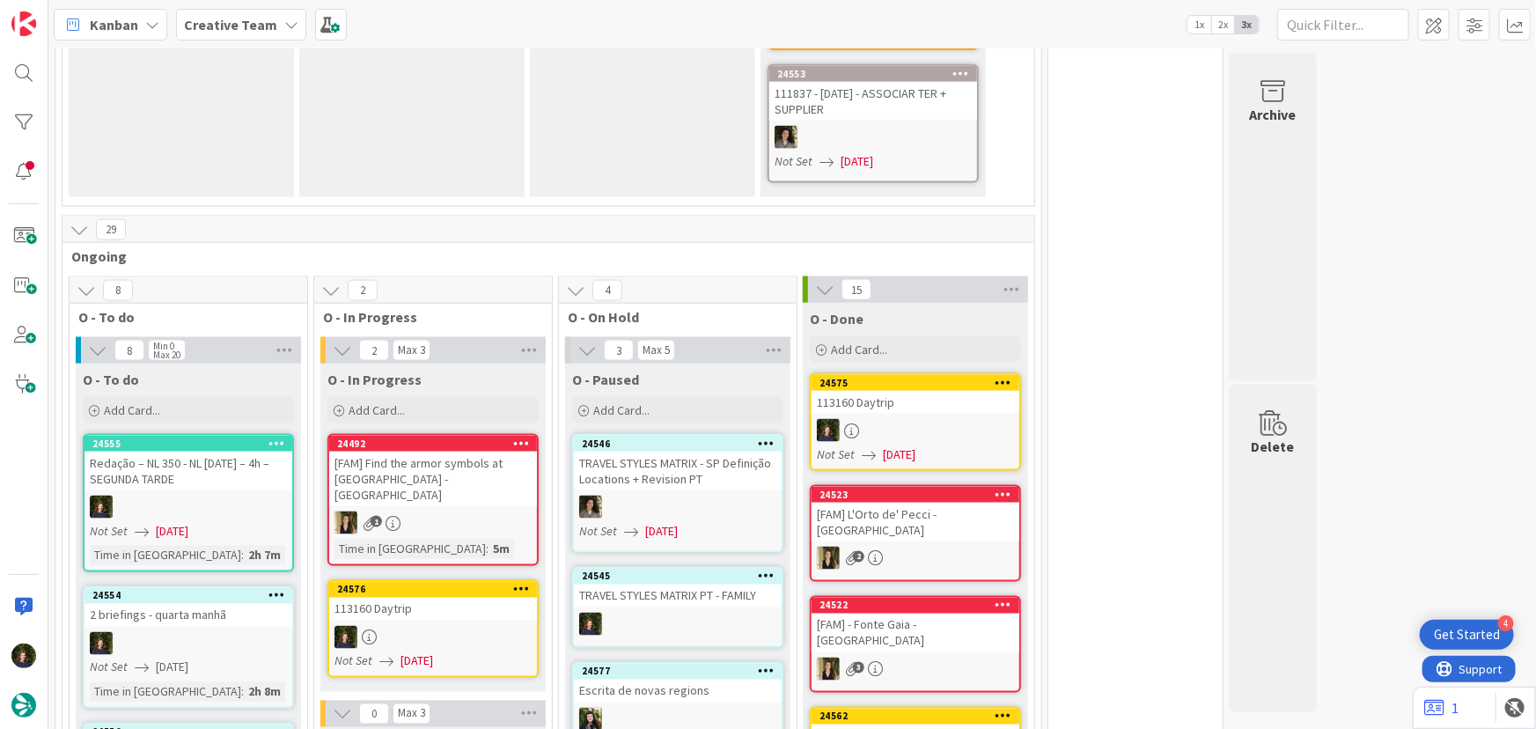
scroll to position [1200, 0]
click at [421, 653] on span "[DATE]" at bounding box center [416, 662] width 33 height 18
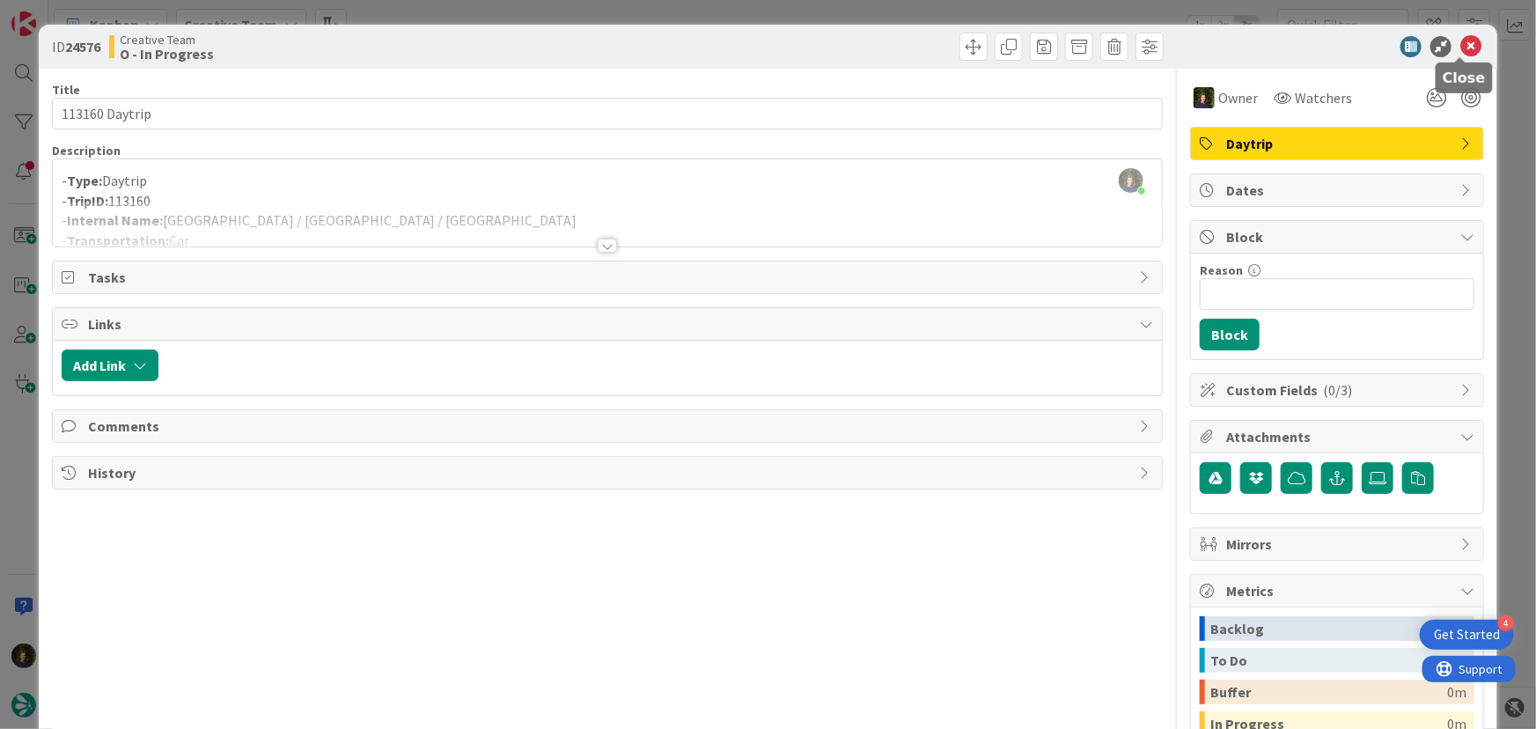
click at [1464, 48] on icon at bounding box center [1470, 46] width 21 height 21
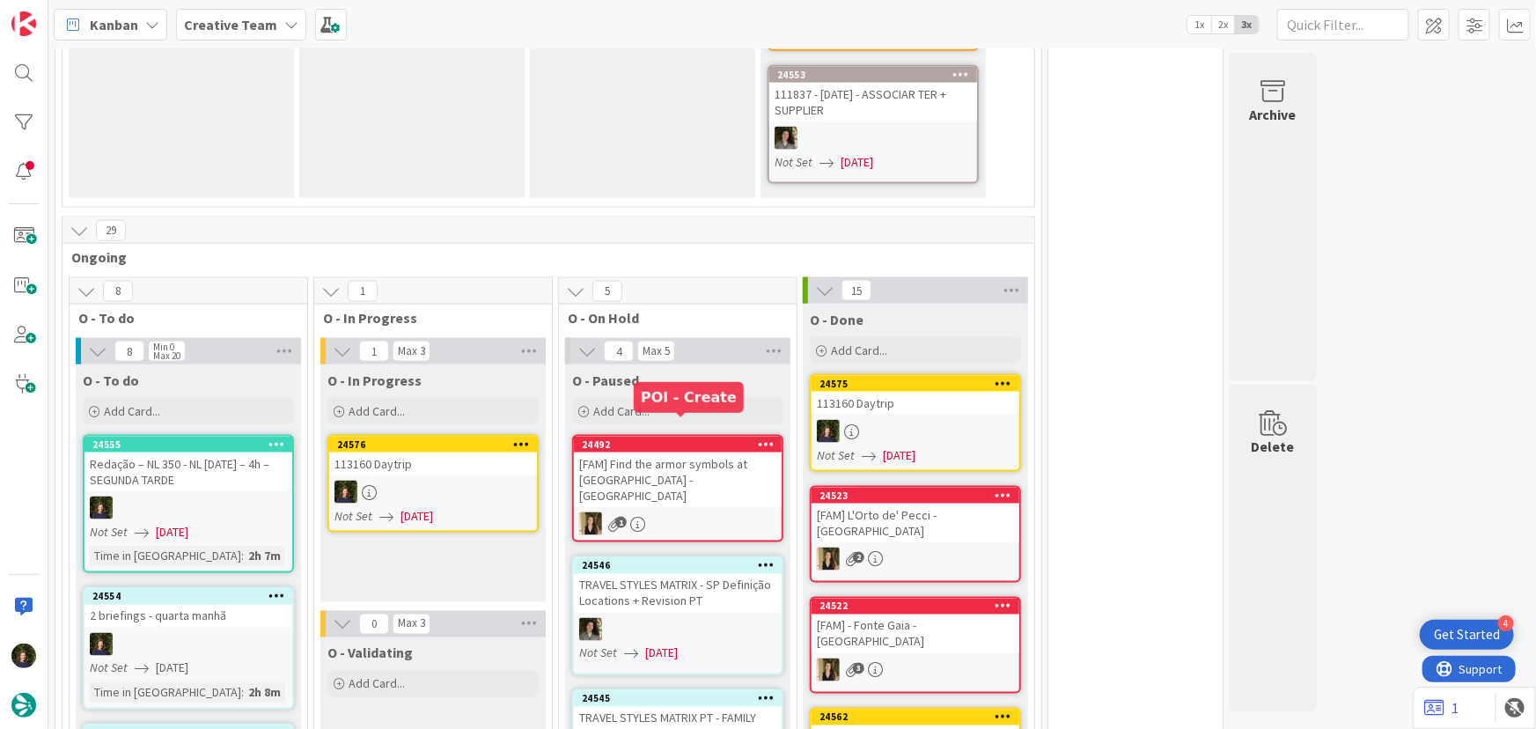
click at [892, 394] on div "24575 113160 Daytrip Not Set [DATE]" at bounding box center [915, 423] width 211 height 98
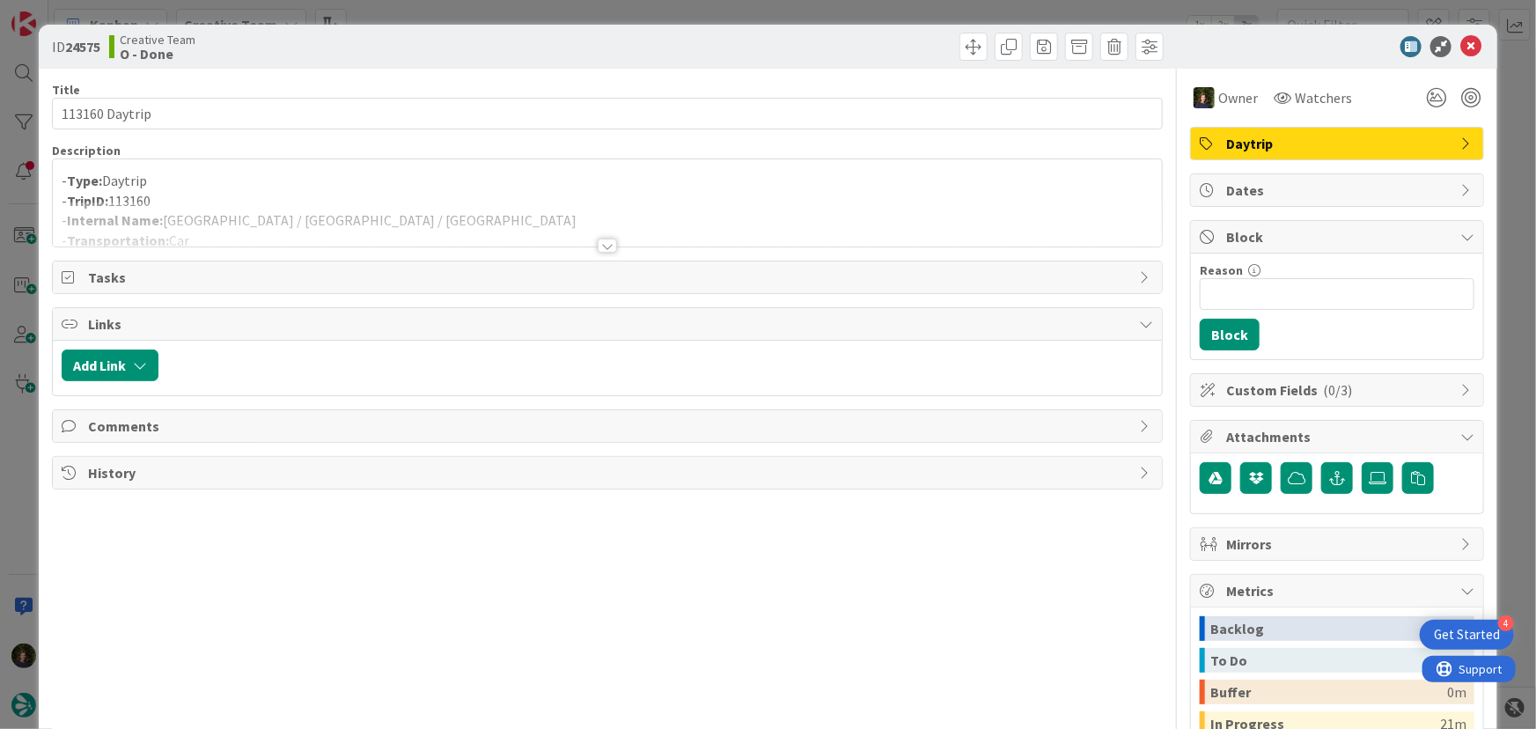
click at [361, 217] on div at bounding box center [608, 224] width 1110 height 45
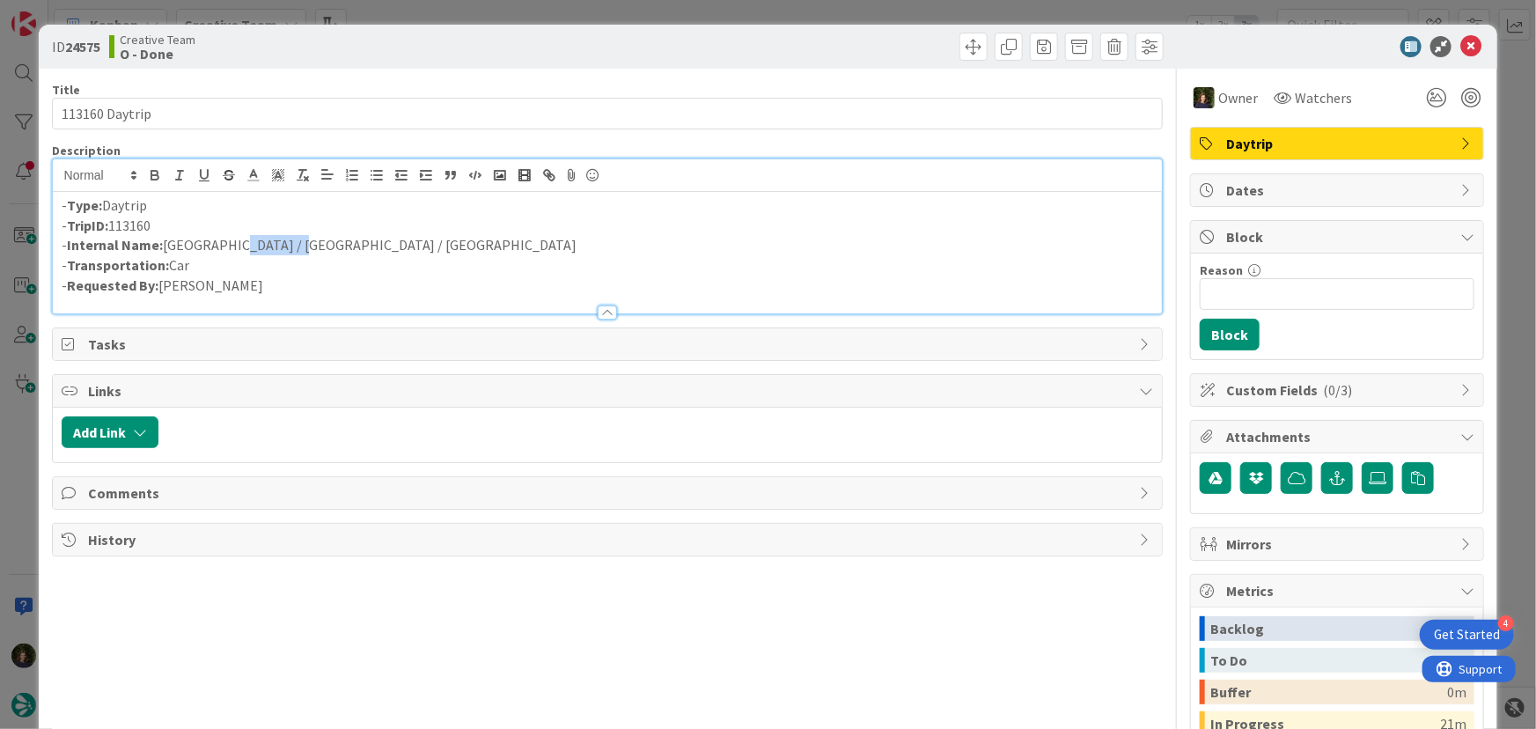
drag, startPoint x: 215, startPoint y: 246, endPoint x: 288, endPoint y: 246, distance: 73.1
click at [290, 246] on p "- Internal Name: [GEOGRAPHIC_DATA] / [GEOGRAPHIC_DATA] / [GEOGRAPHIC_DATA]" at bounding box center [608, 245] width 1092 height 20
copy p "Roscommon"
drag, startPoint x: 238, startPoint y: 202, endPoint x: 180, endPoint y: 233, distance: 65.0
click at [230, 202] on p "- Type: Daytrip" at bounding box center [608, 205] width 1092 height 20
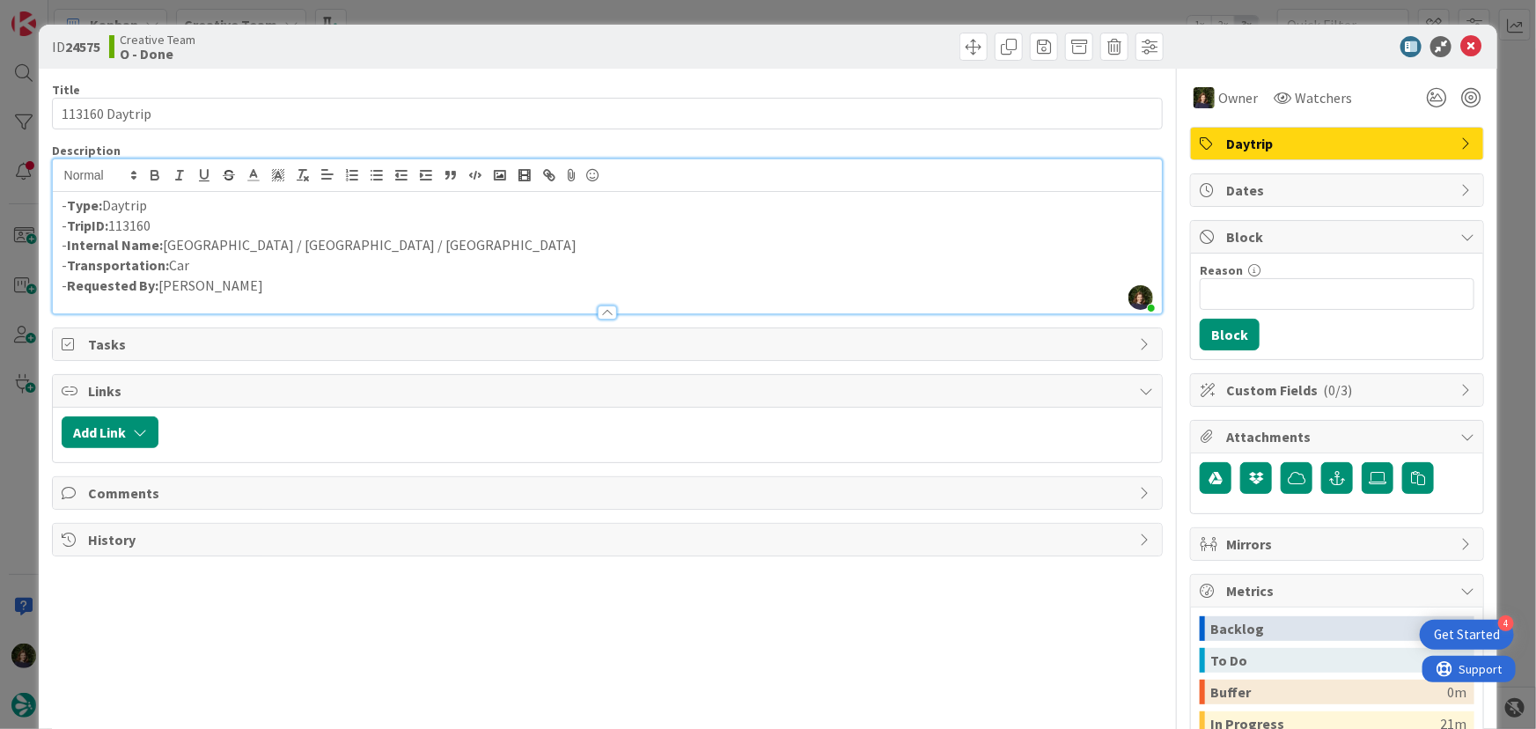
drag, startPoint x: 156, startPoint y: 227, endPoint x: 64, endPoint y: 231, distance: 91.6
click at [64, 231] on p "- TripID: 113160" at bounding box center [608, 226] width 1092 height 20
copy p "TripID: 113160"
click at [265, 243] on p "- Internal Name: [GEOGRAPHIC_DATA] / [GEOGRAPHIC_DATA] / [GEOGRAPHIC_DATA]" at bounding box center [608, 245] width 1092 height 20
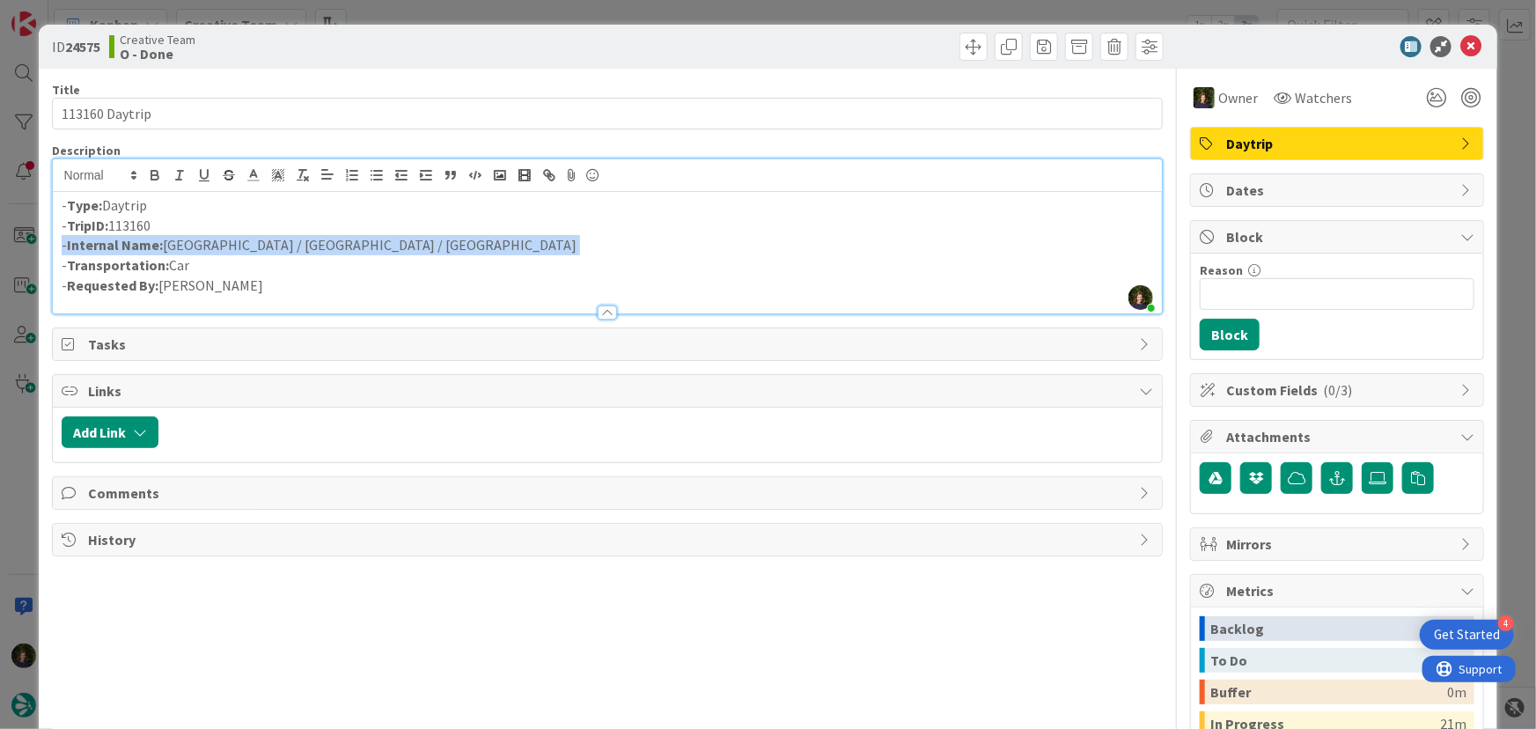
click at [265, 243] on p "- Internal Name: [GEOGRAPHIC_DATA] / [GEOGRAPHIC_DATA] / [GEOGRAPHIC_DATA]" at bounding box center [608, 245] width 1092 height 20
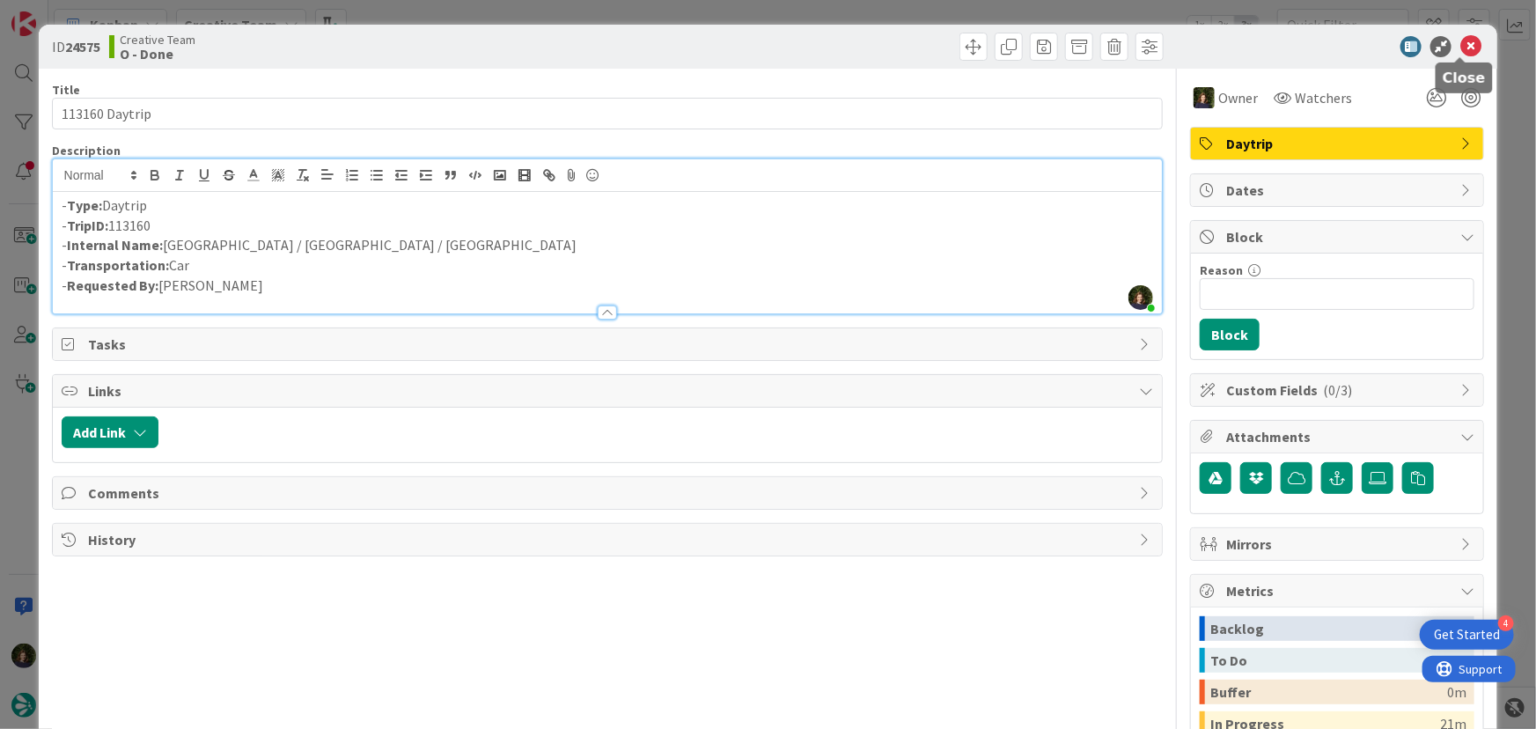
drag, startPoint x: 1463, startPoint y: 49, endPoint x: 1408, endPoint y: 87, distance: 66.4
click at [1463, 49] on icon at bounding box center [1470, 46] width 21 height 21
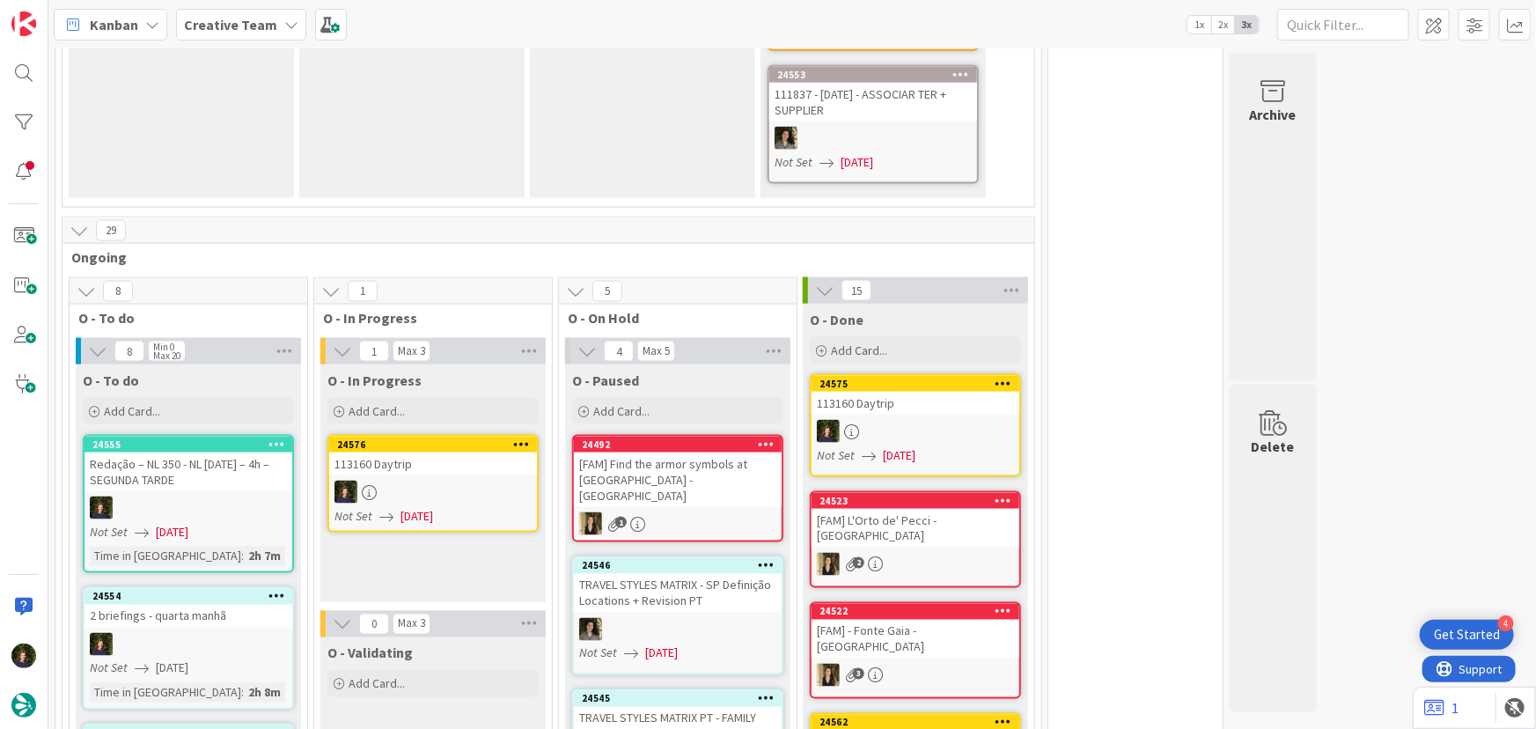
click at [401, 481] on div at bounding box center [433, 492] width 208 height 23
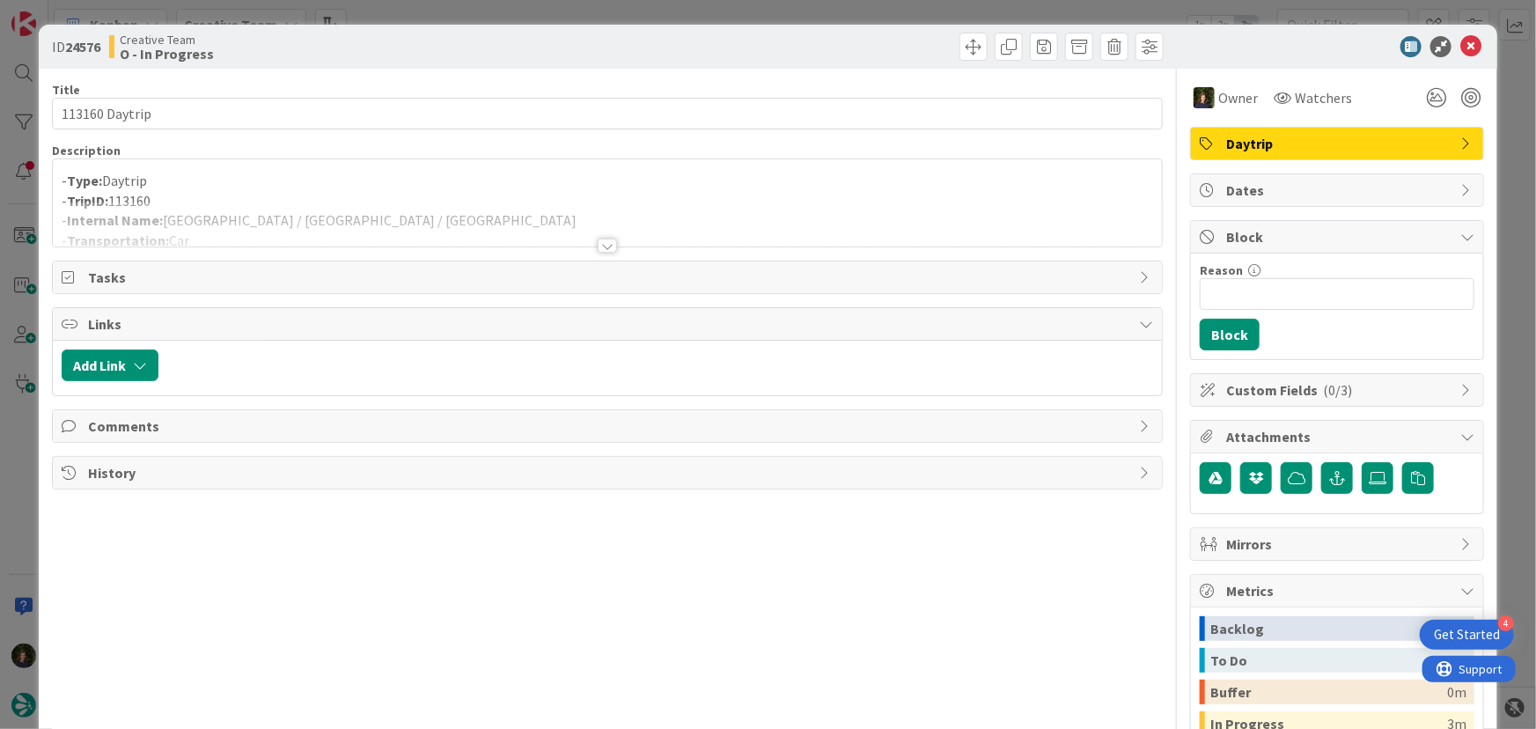
click at [324, 240] on div at bounding box center [608, 224] width 1110 height 45
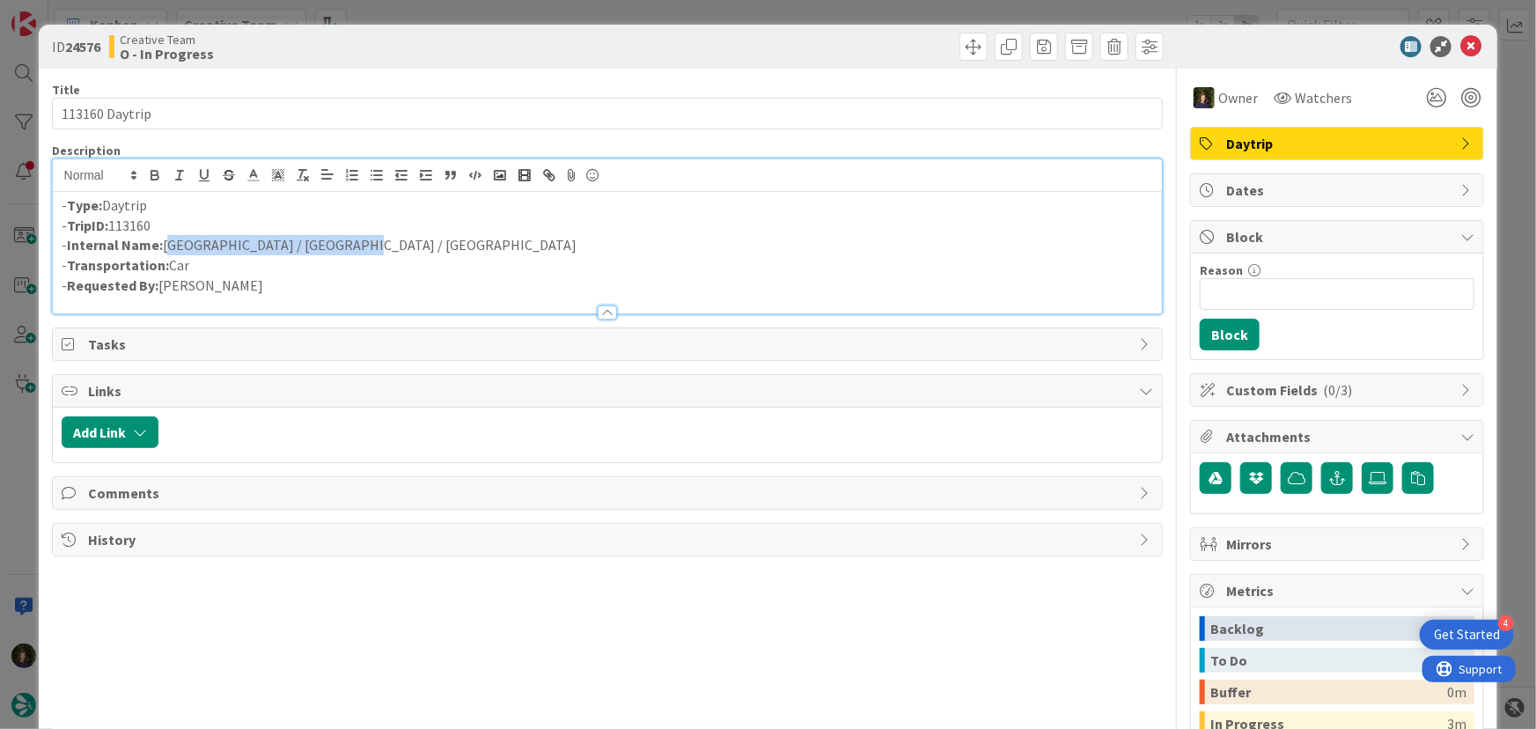
drag, startPoint x: 345, startPoint y: 246, endPoint x: 165, endPoint y: 253, distance: 179.7
click at [165, 253] on p "- Internal Name: [GEOGRAPHIC_DATA] / [GEOGRAPHIC_DATA] / [GEOGRAPHIC_DATA]" at bounding box center [608, 245] width 1092 height 20
click at [1451, 49] on div at bounding box center [1328, 46] width 312 height 21
click at [1460, 51] on icon at bounding box center [1470, 46] width 21 height 21
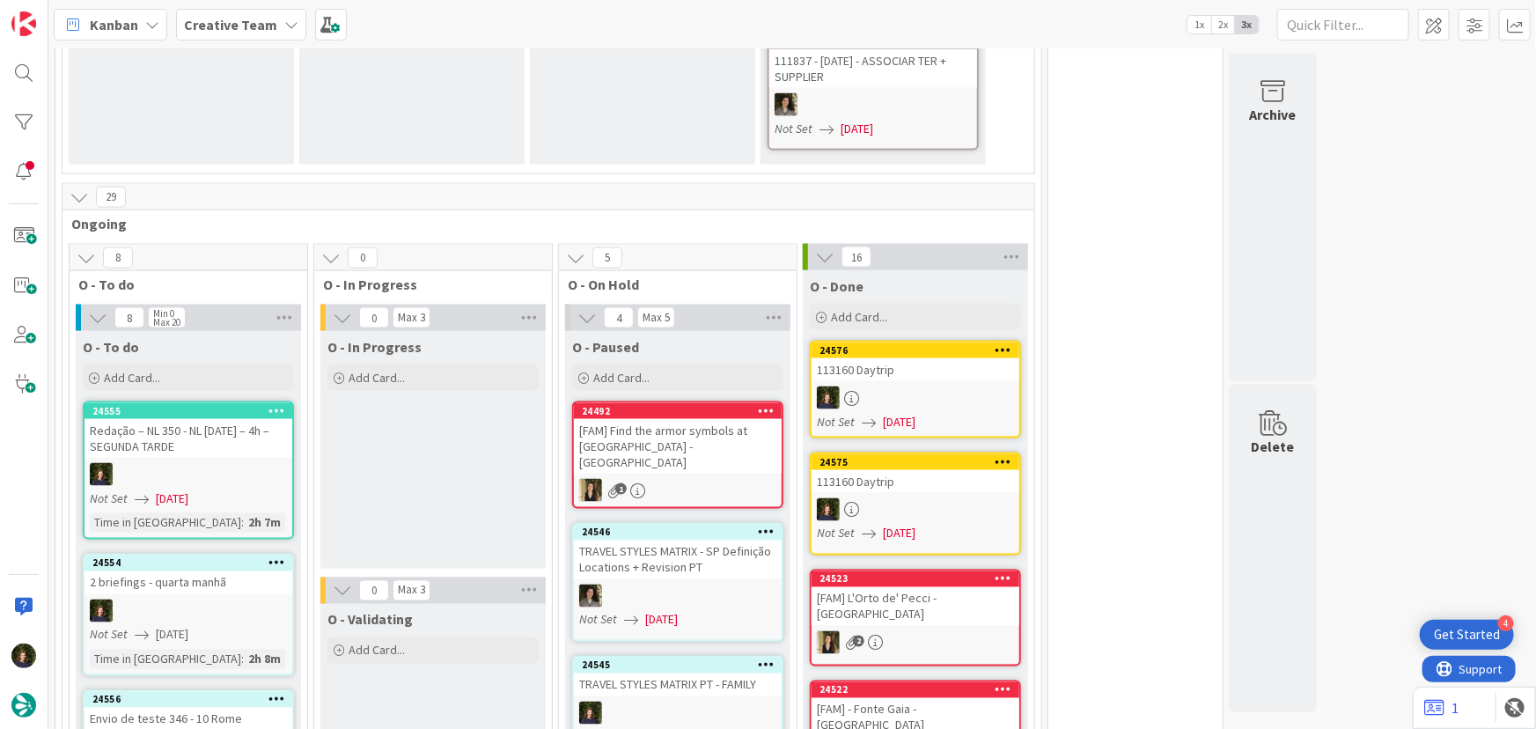
scroll to position [1360, 0]
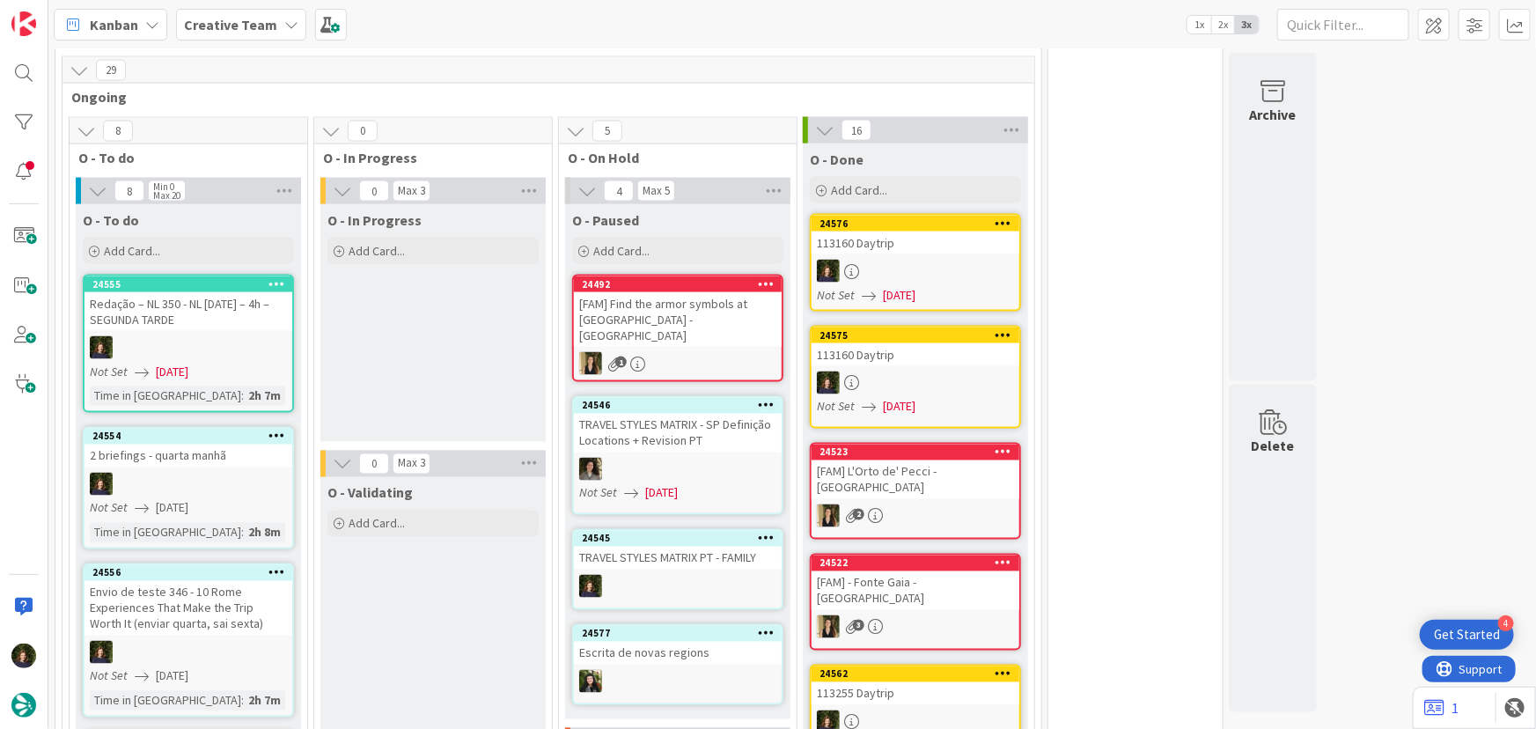
click at [281, 430] on icon at bounding box center [276, 436] width 17 height 12
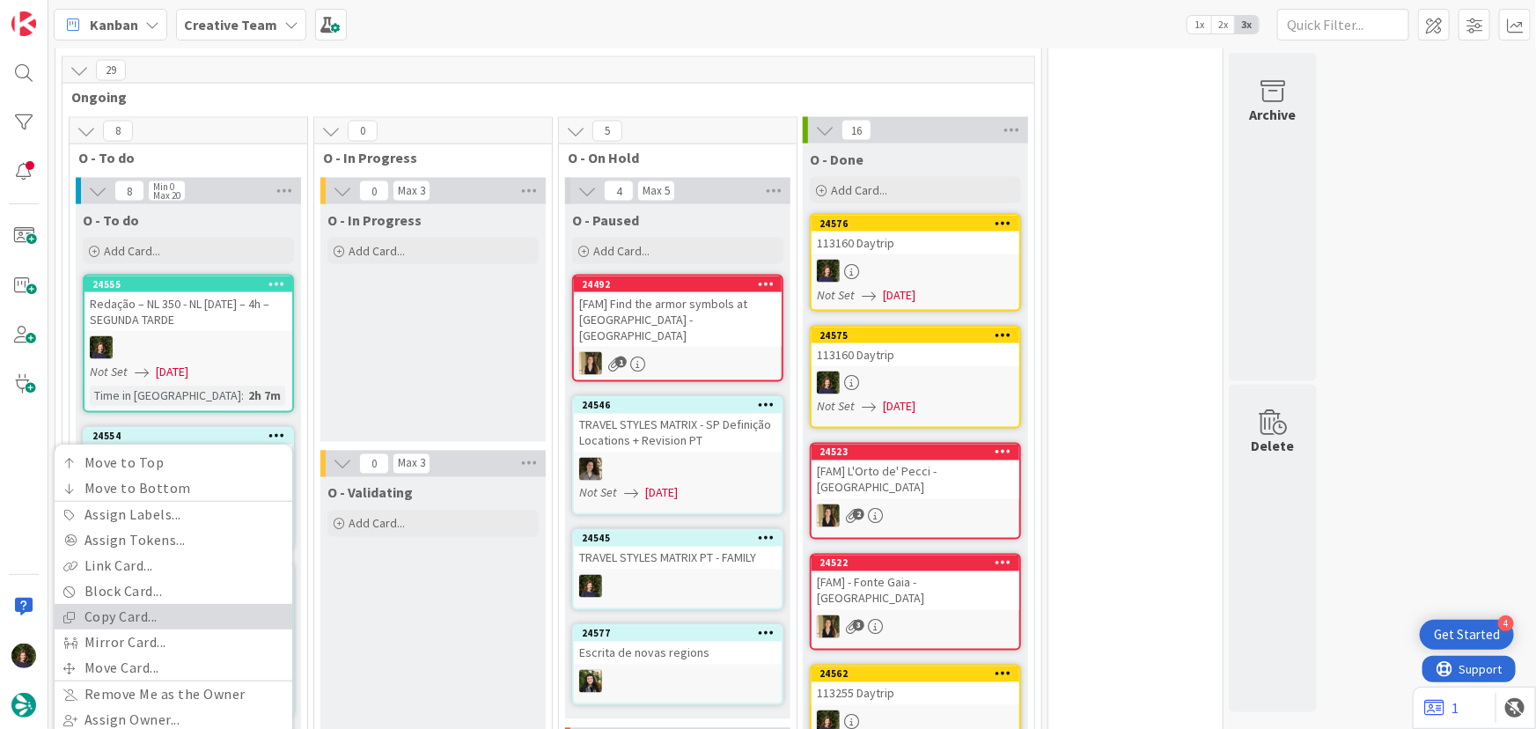
click at [183, 605] on link "Copy Card..." at bounding box center [174, 618] width 238 height 26
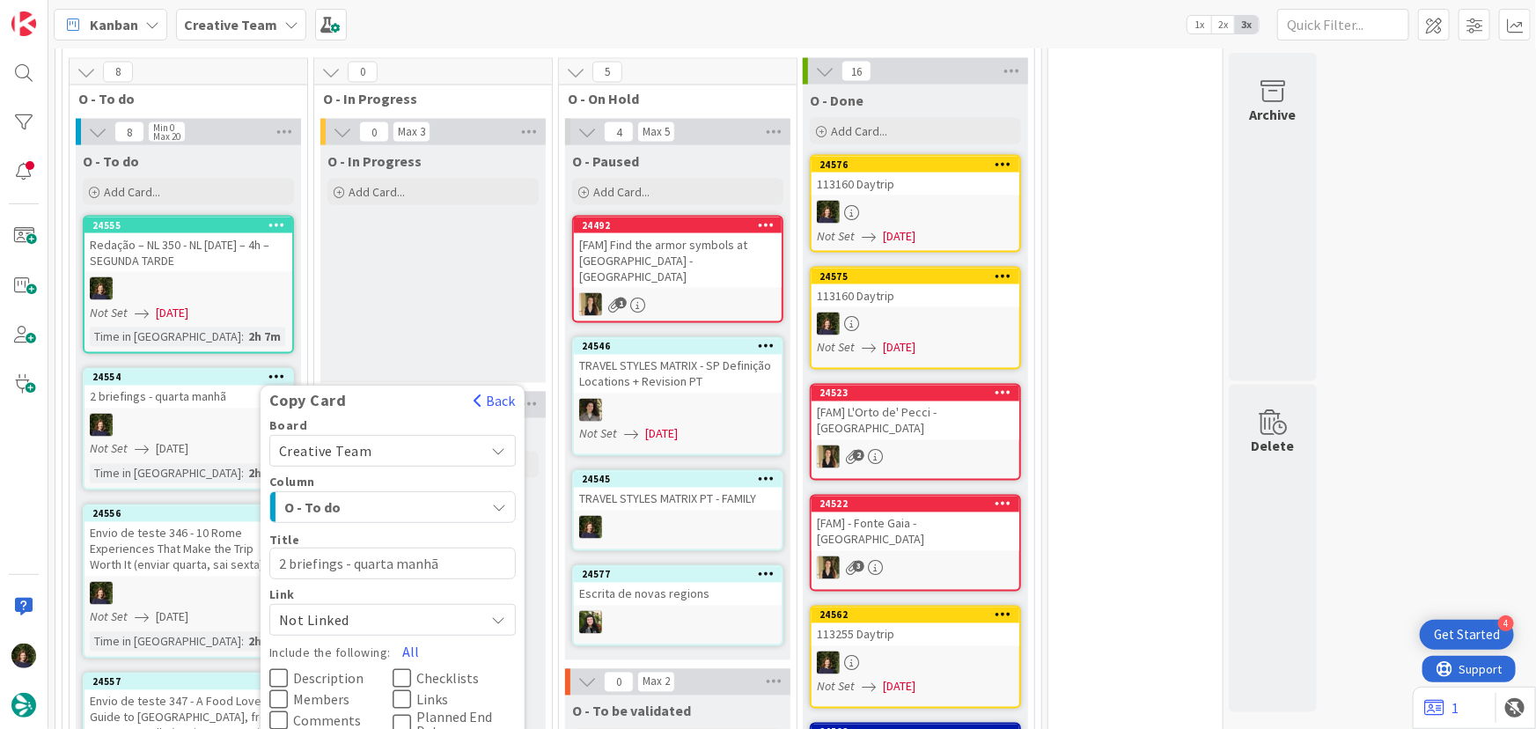
scroll to position [1520, 0]
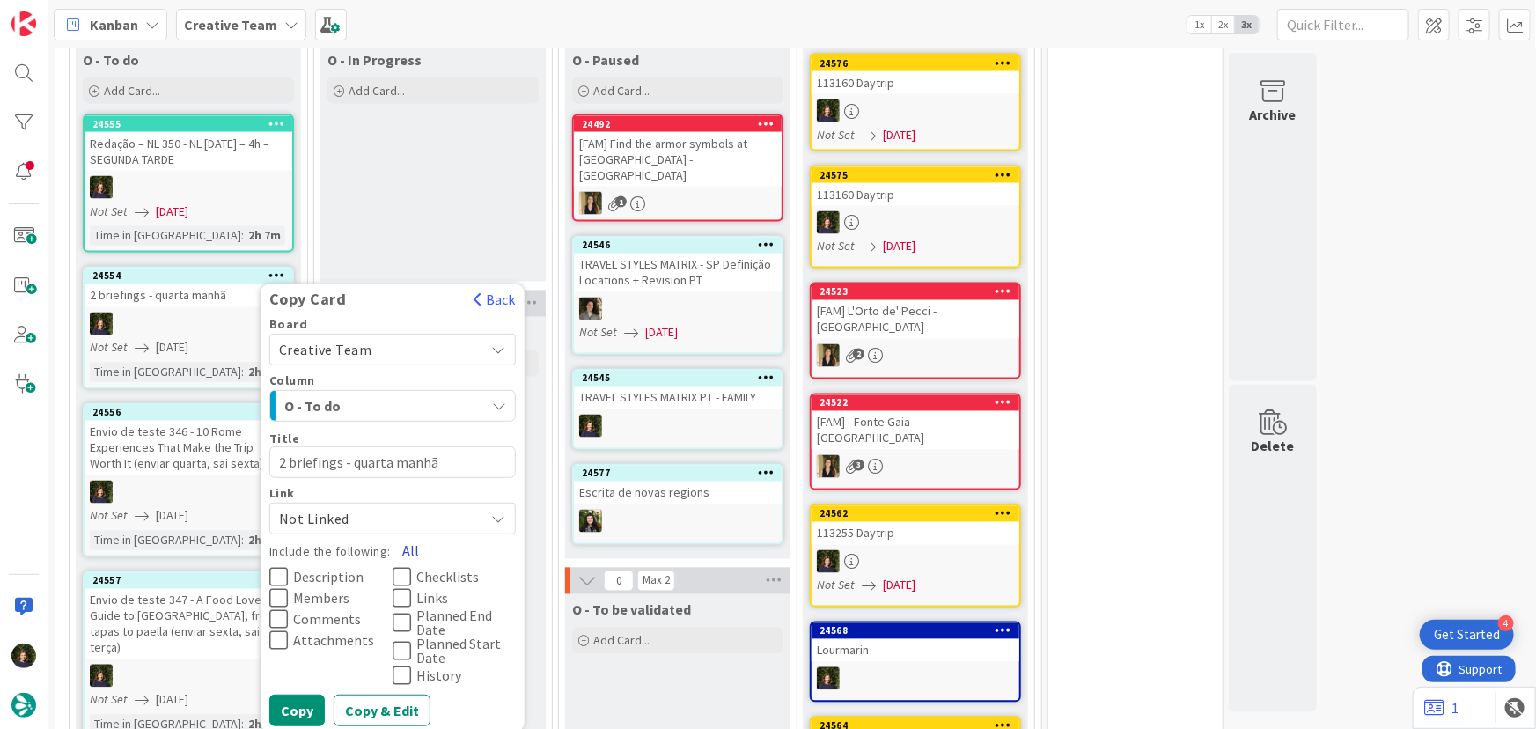
click at [411, 535] on button "All" at bounding box center [411, 551] width 40 height 32
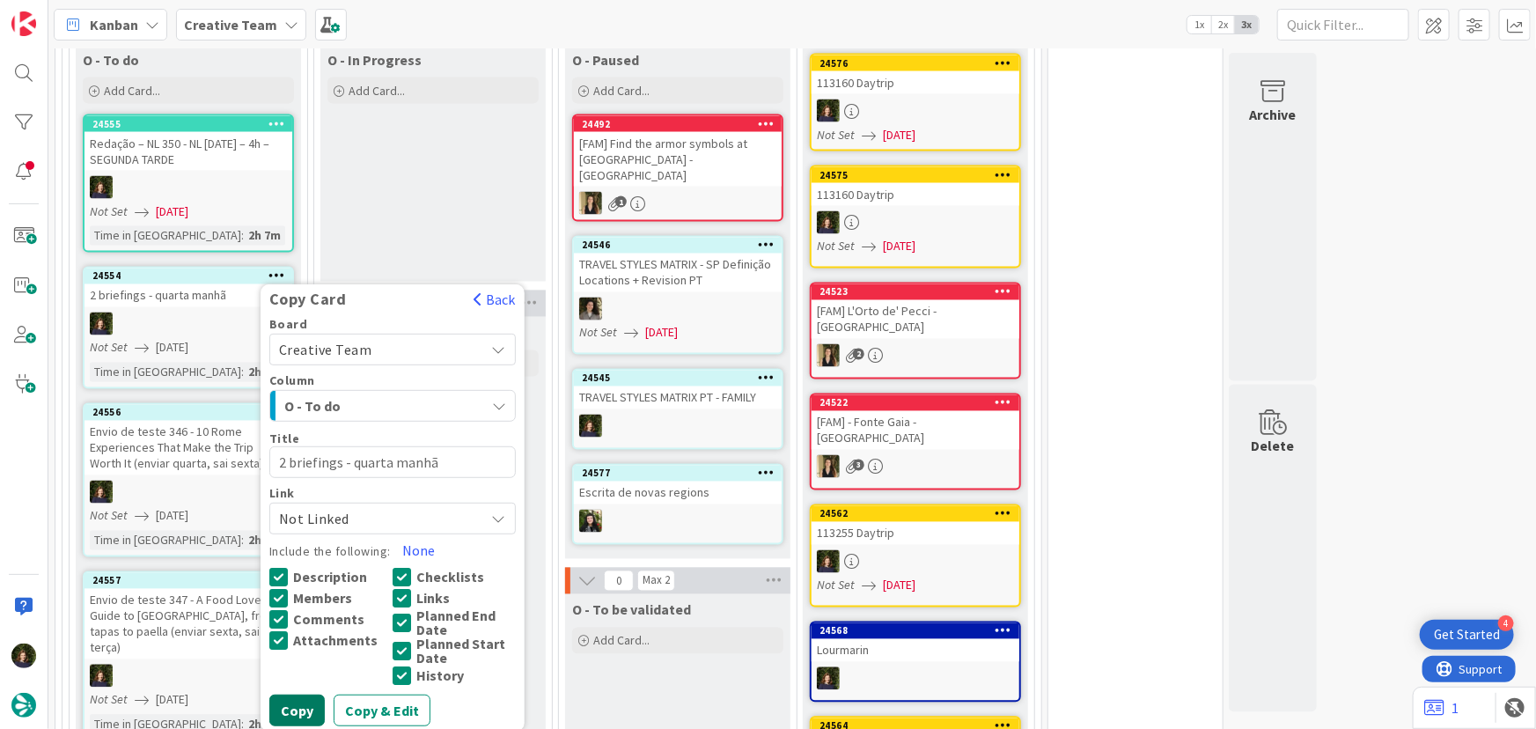
click at [290, 695] on button "Copy" at bounding box center [296, 711] width 55 height 32
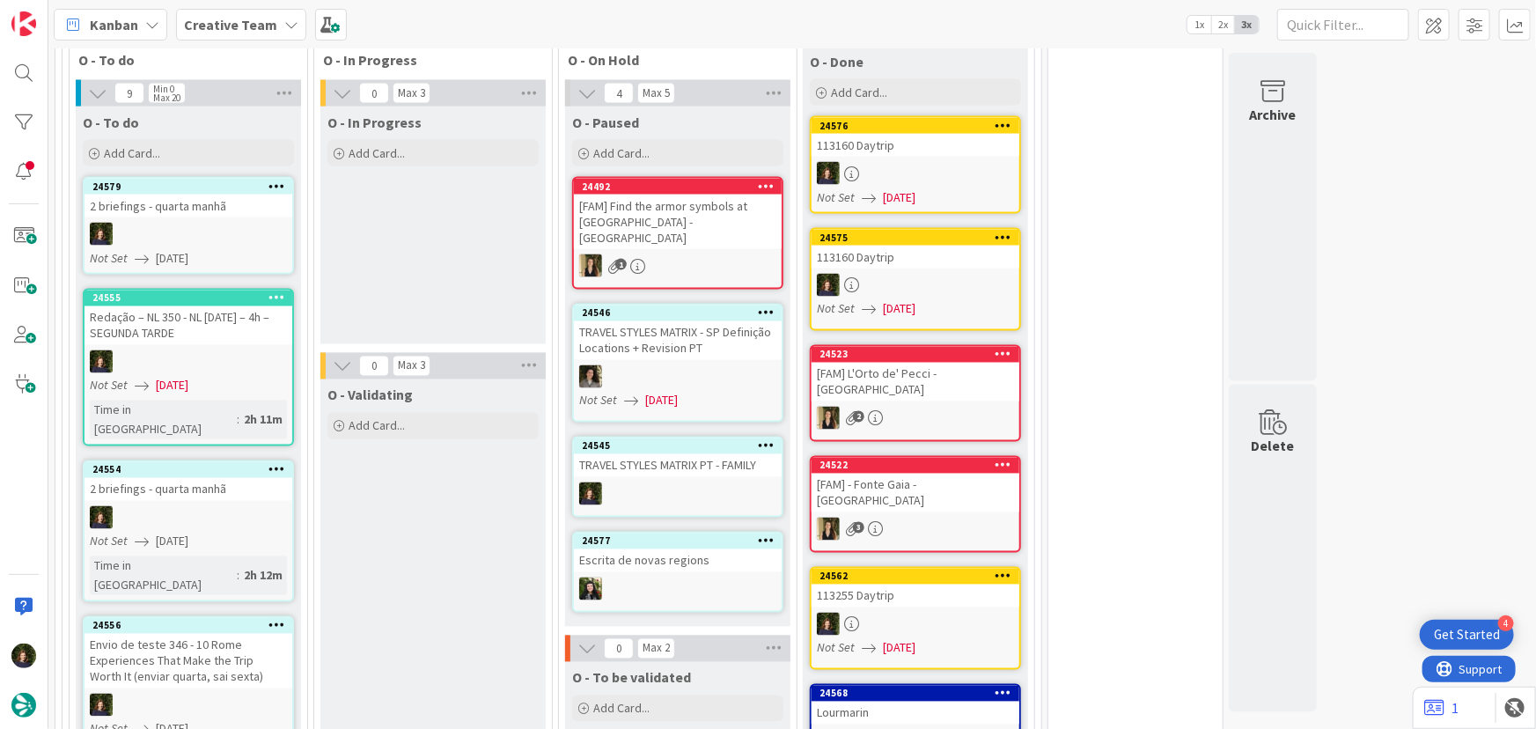
scroll to position [1360, 0]
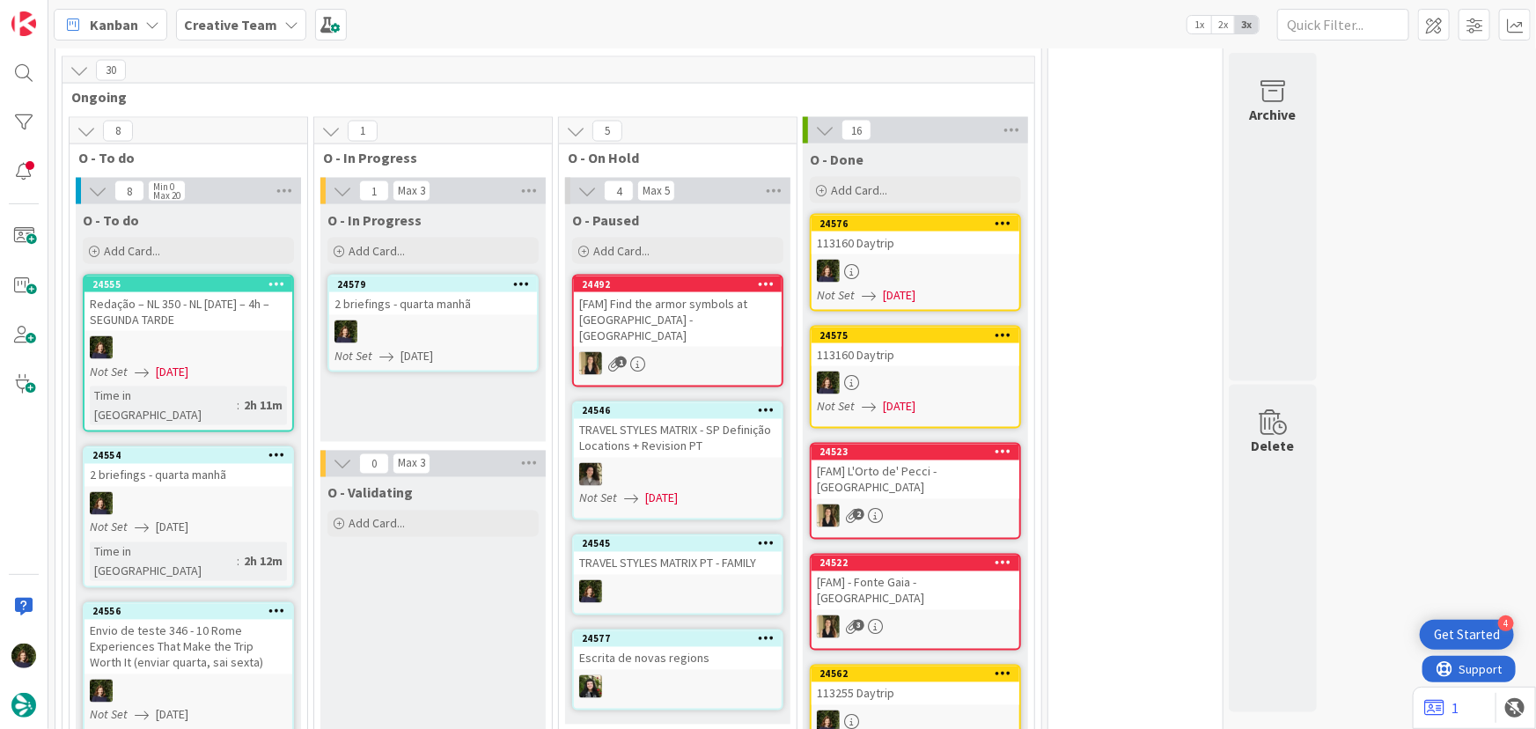
click at [408, 292] on div "2 briefings - quarta manhã" at bounding box center [433, 303] width 208 height 23
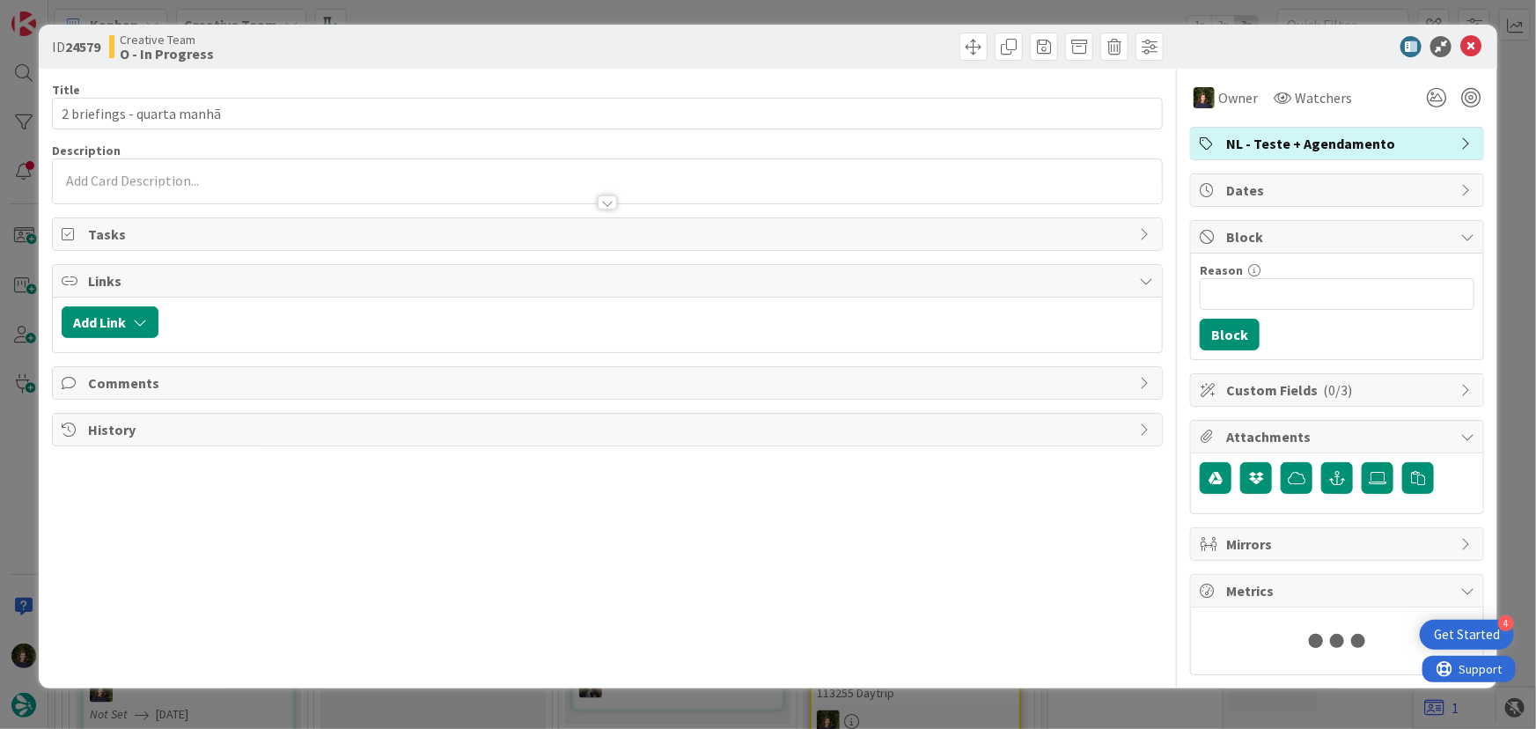
type textarea "x"
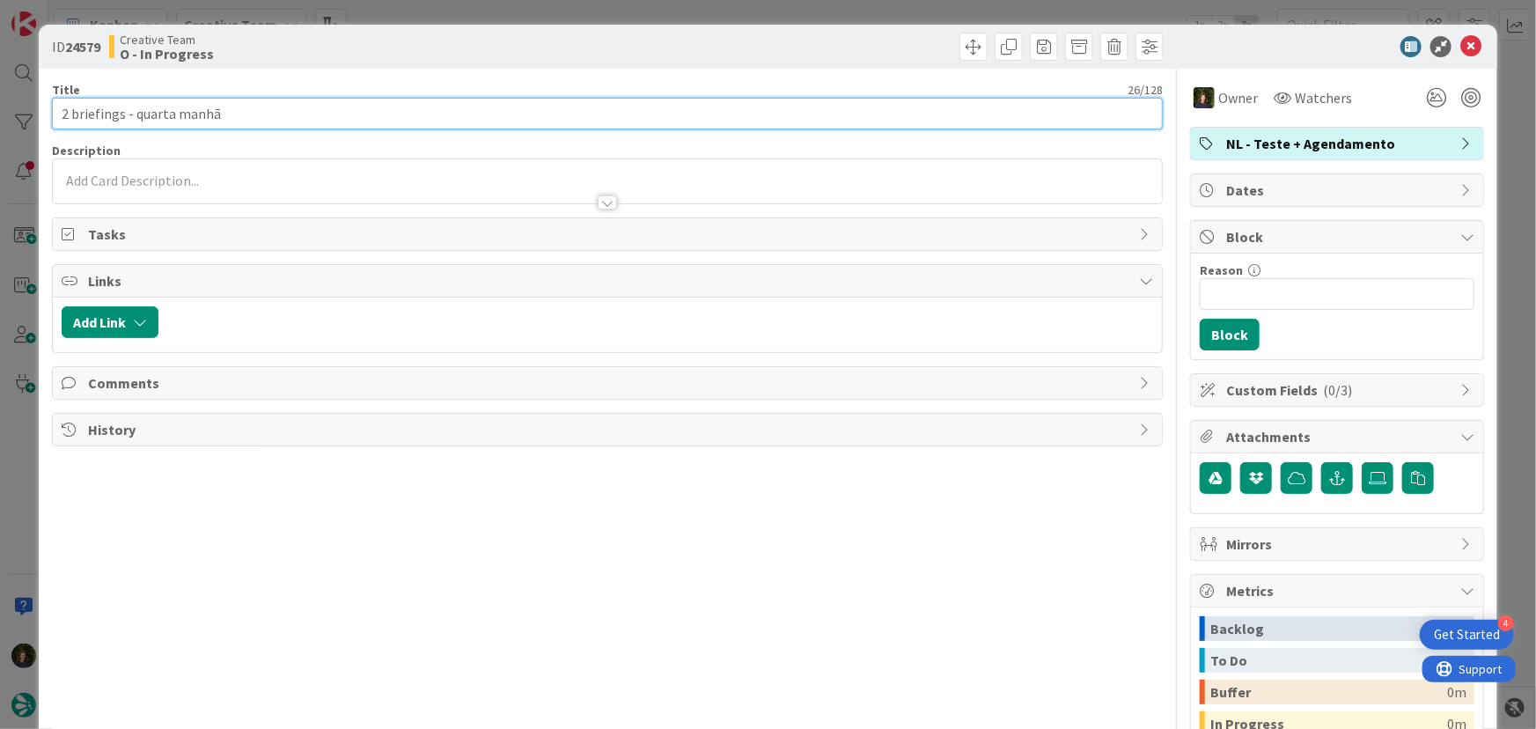
click at [69, 117] on input "2 briefings - quarta manhã" at bounding box center [608, 114] width 1112 height 32
type input "1 briefings - quarta manhã"
click at [290, 120] on input "1 briefings - quarta manhã" at bounding box center [608, 114] width 1112 height 32
type textarea "x"
type input "1 briefings - quarta man"
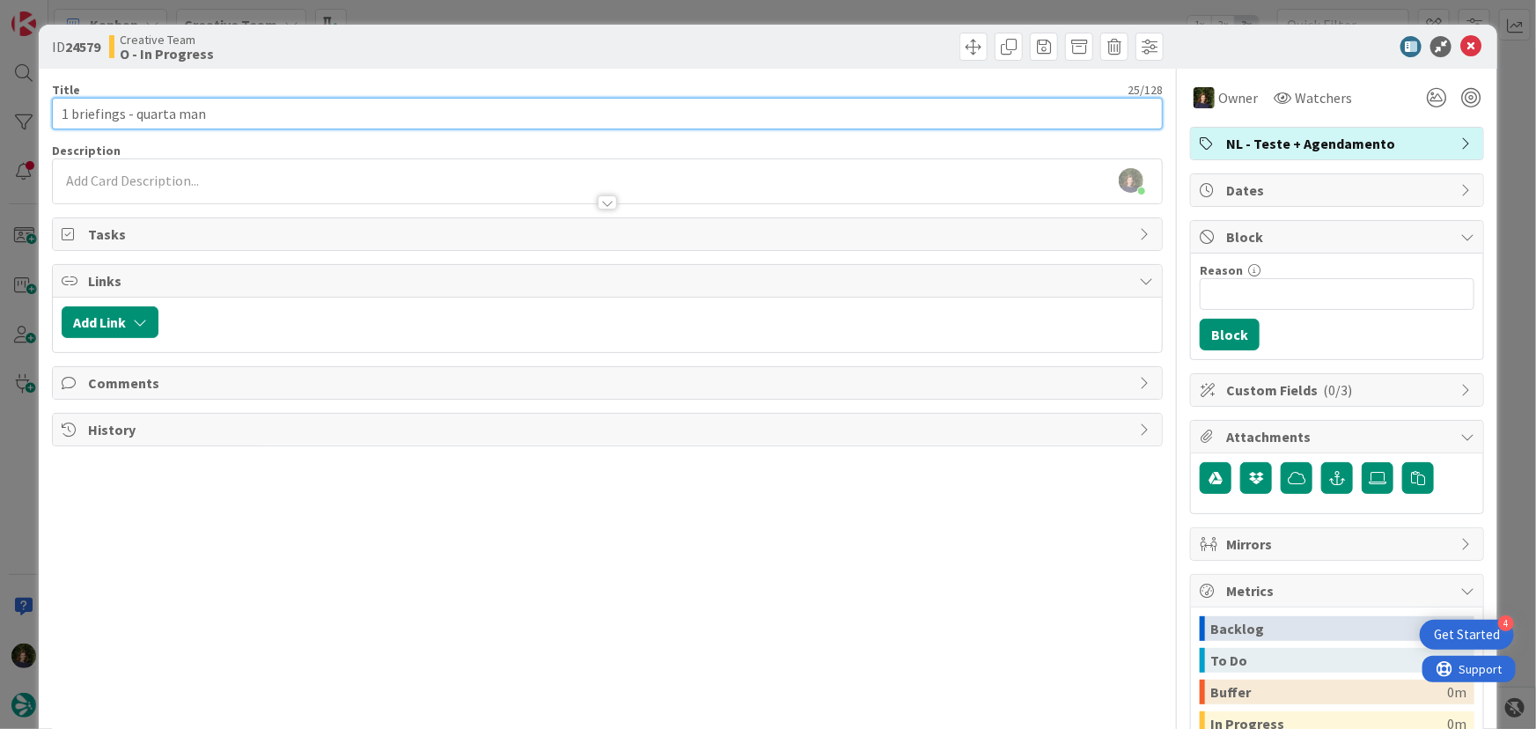
type textarea "x"
type input "1 briefings - q"
type textarea "x"
type input "1 briefing"
type textarea "x"
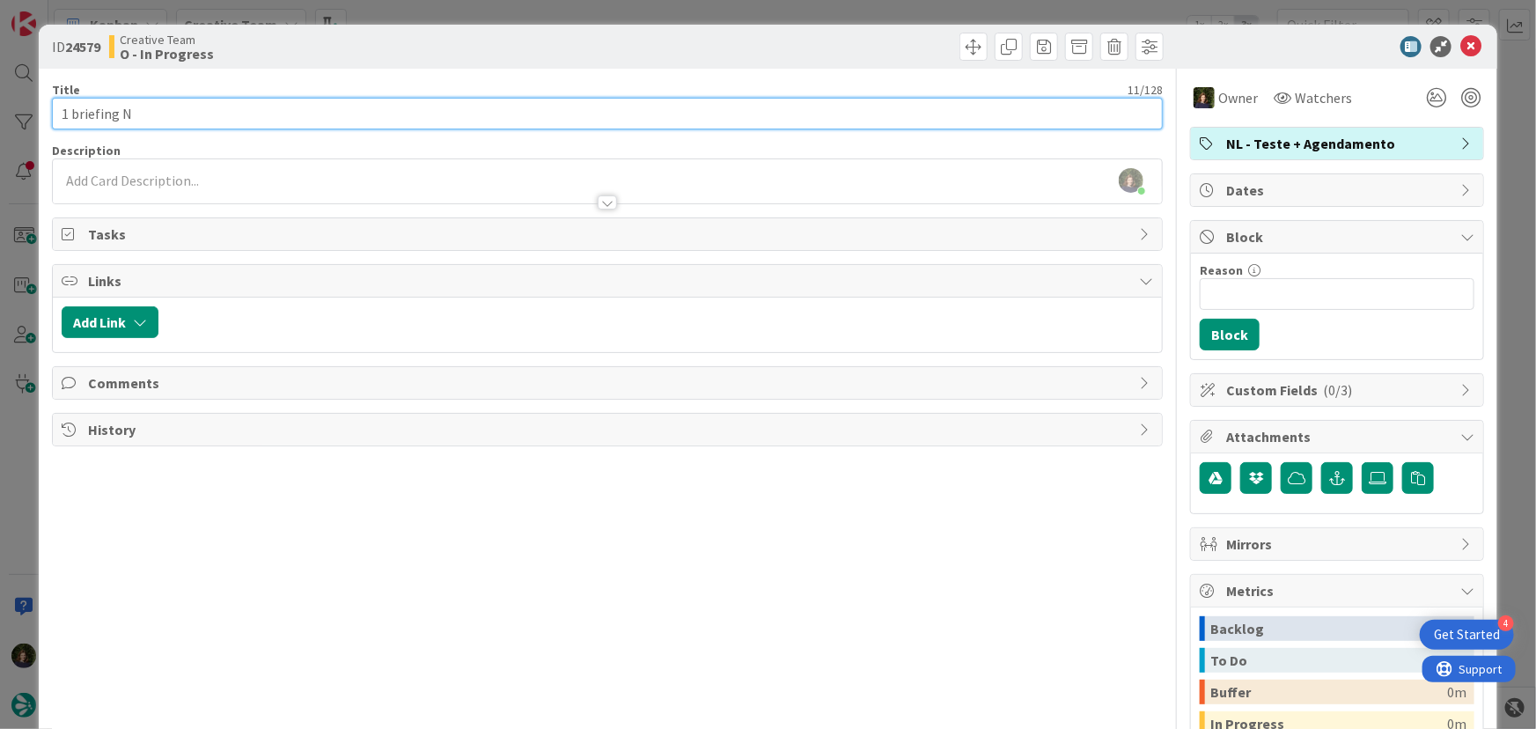
type input "1 briefing NL"
type textarea "x"
type input "1 briefing NL"
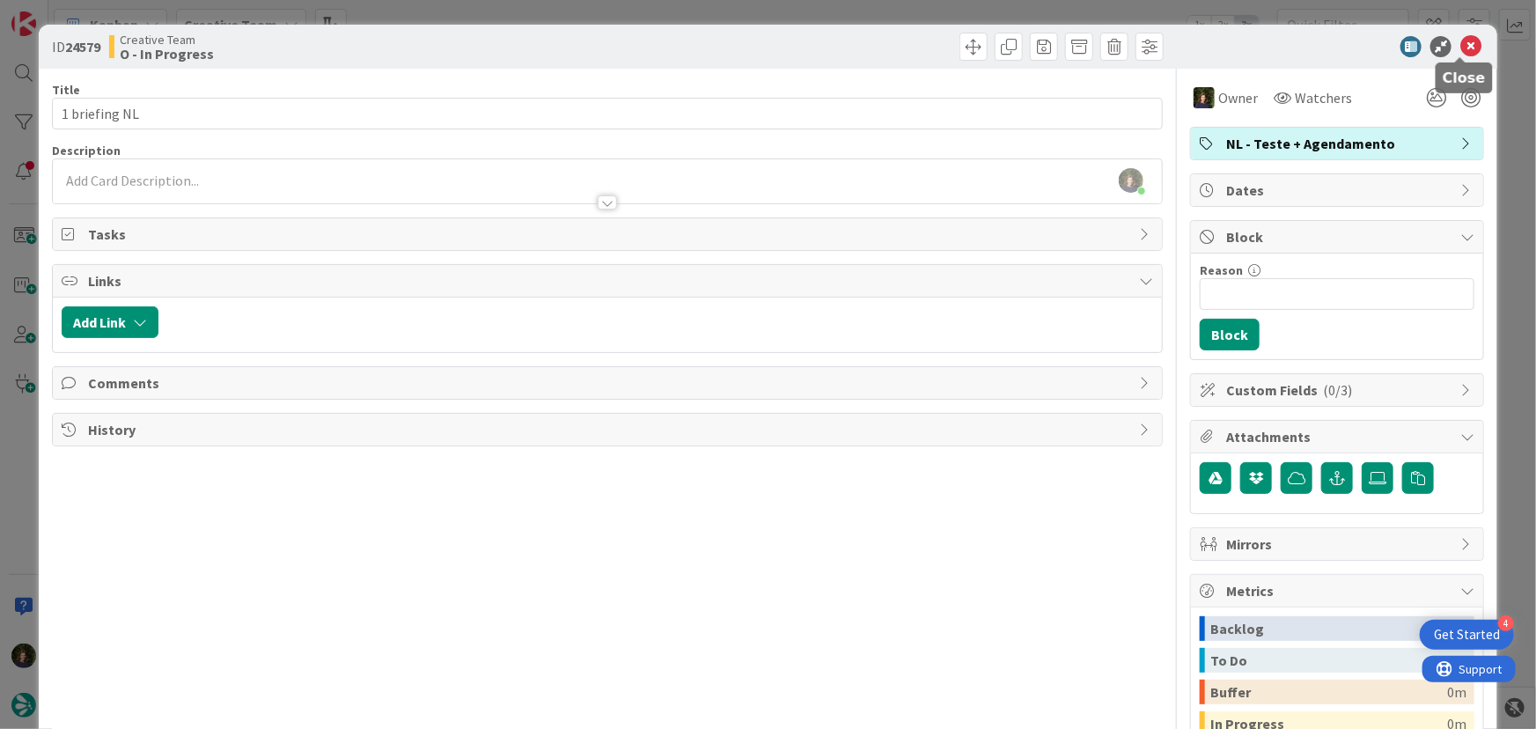
click at [1464, 43] on icon at bounding box center [1470, 46] width 21 height 21
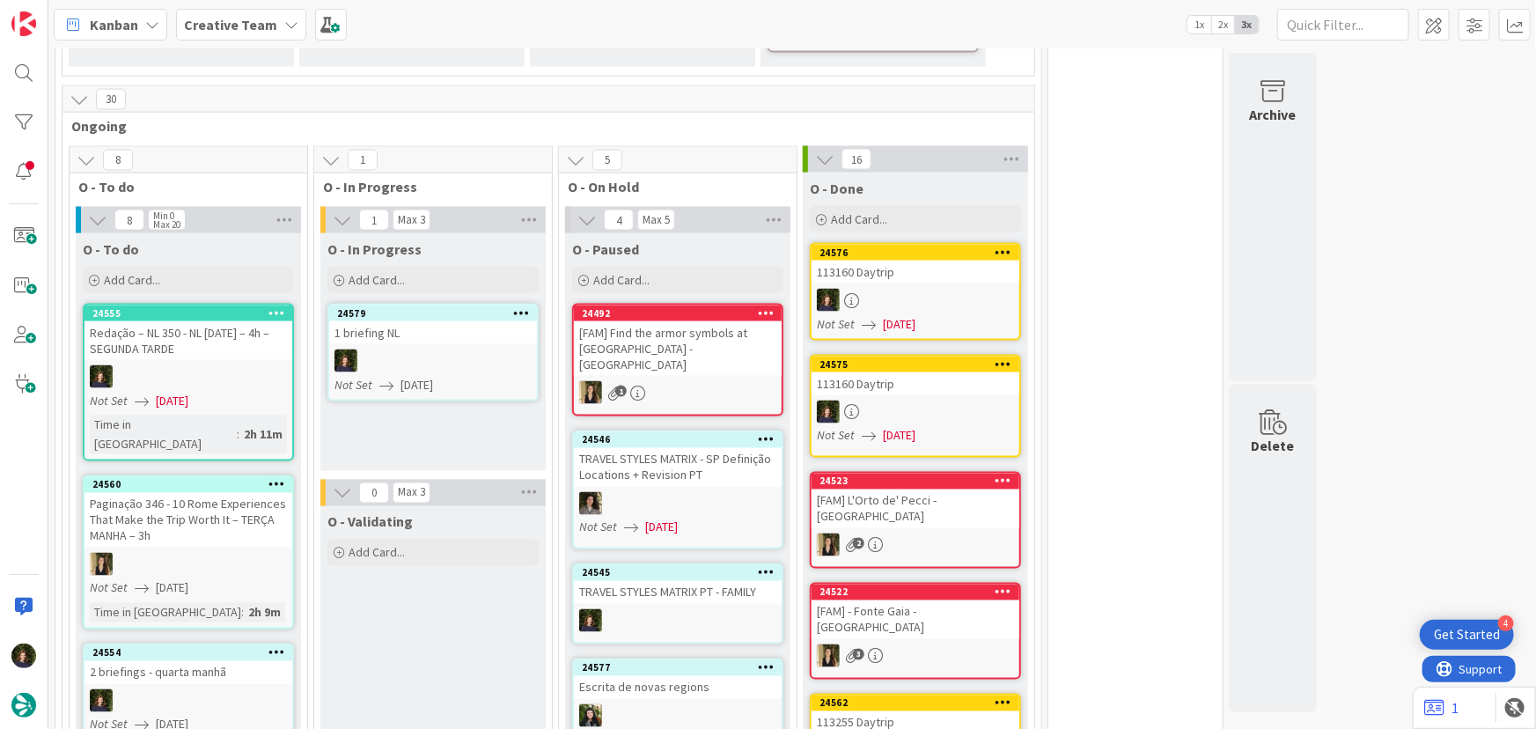
scroll to position [1328, 0]
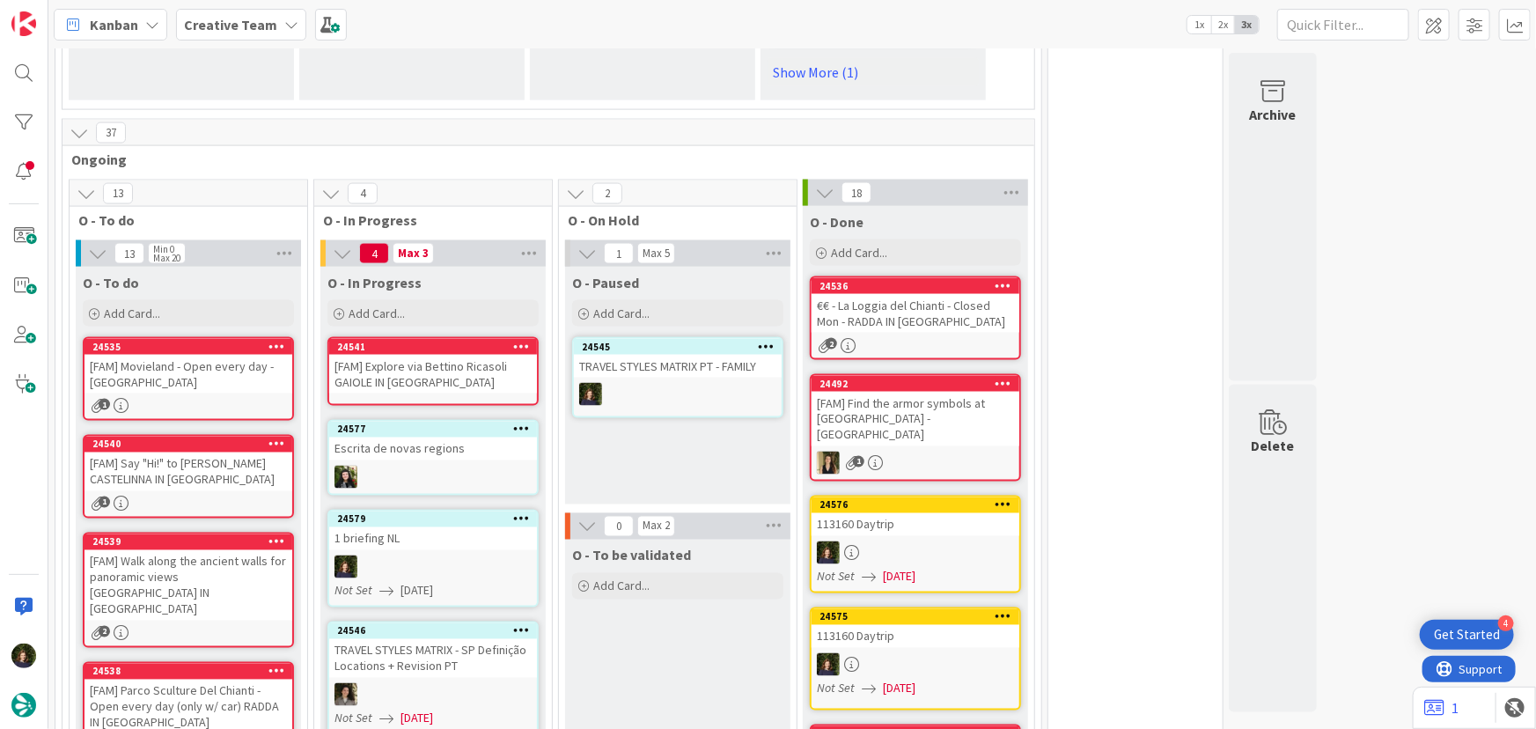
click at [444, 555] on div at bounding box center [433, 566] width 208 height 23
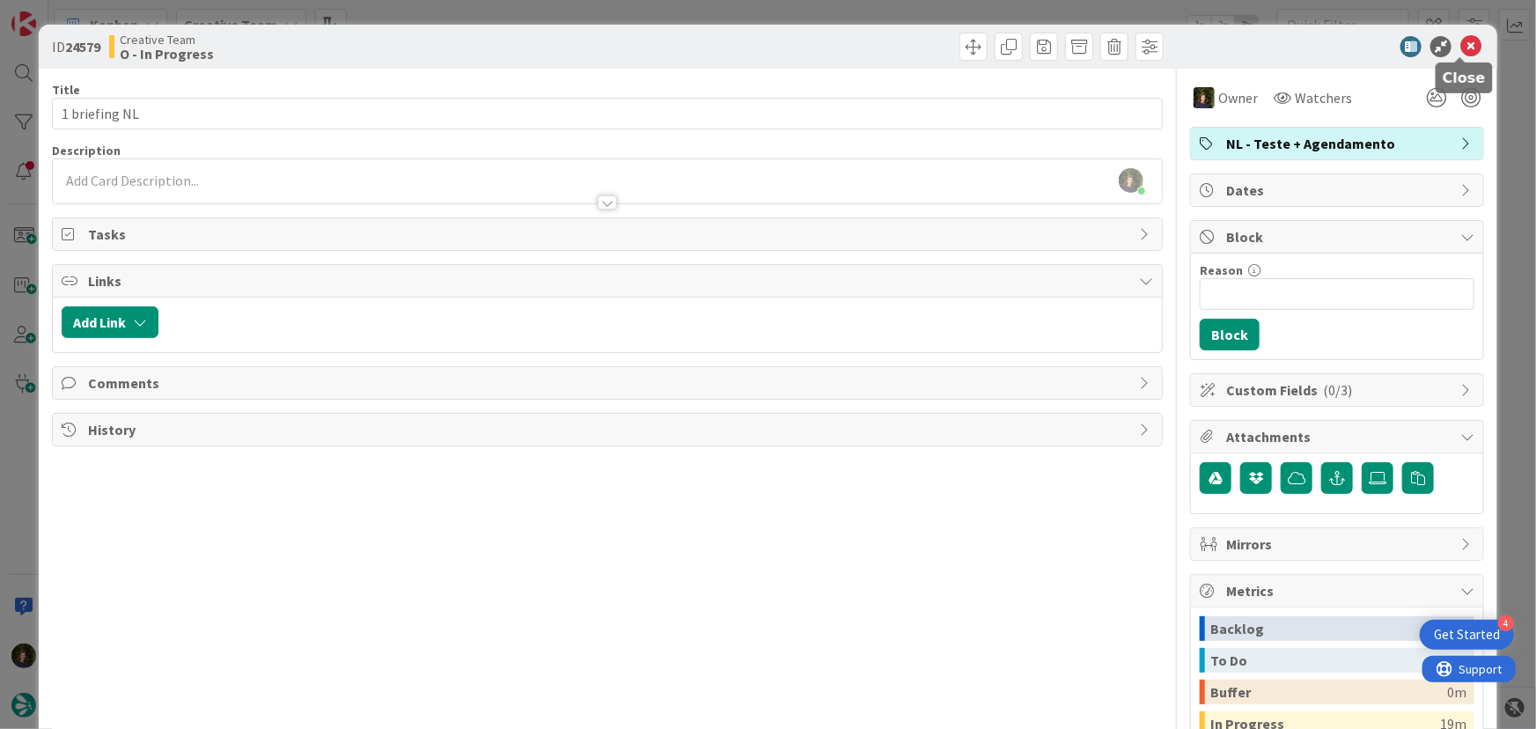
click at [1461, 48] on icon at bounding box center [1470, 46] width 21 height 21
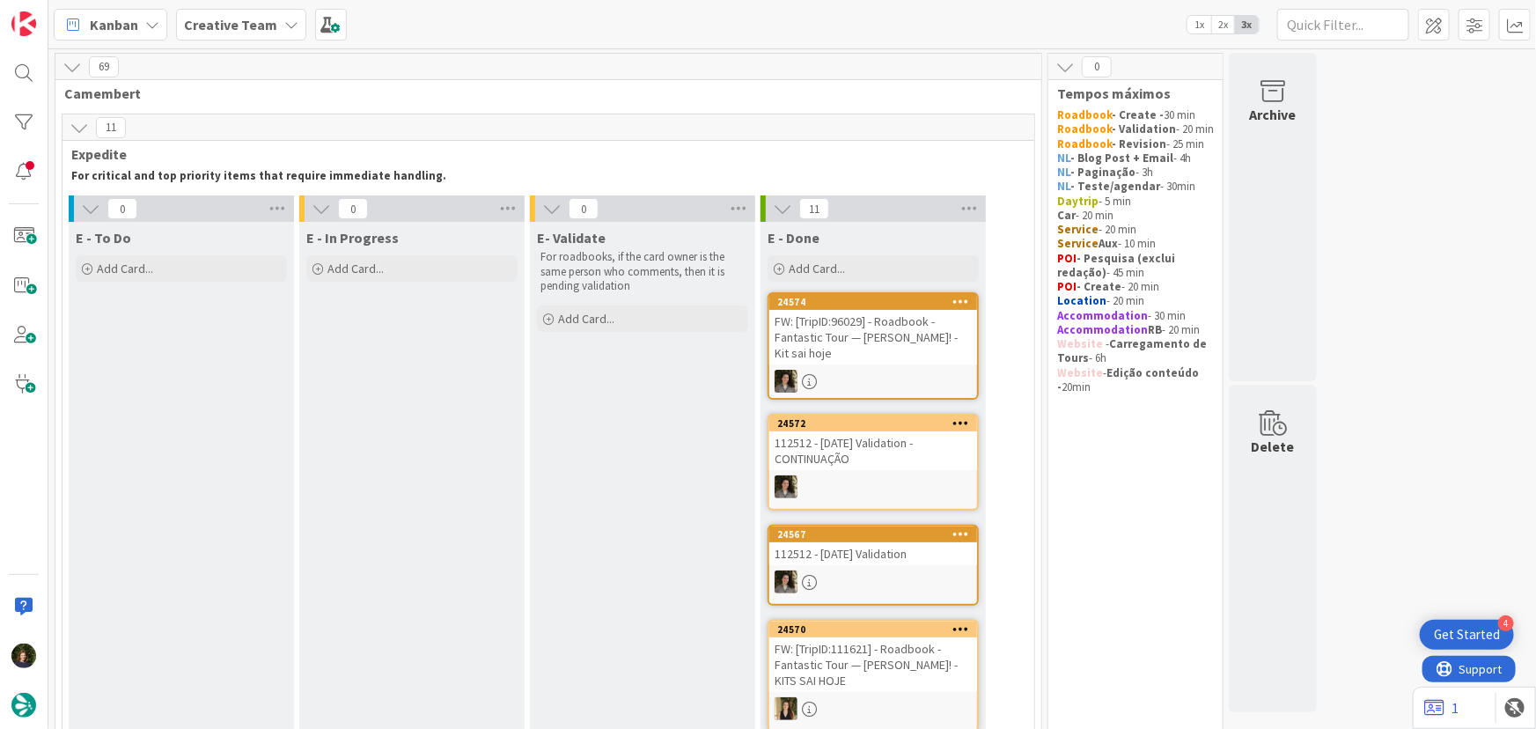
click at [217, 26] on b "Creative Team" at bounding box center [230, 25] width 93 height 18
click at [222, 213] on h4 "Creative Team - Análise" at bounding box center [299, 210] width 207 height 18
type textarea "x"
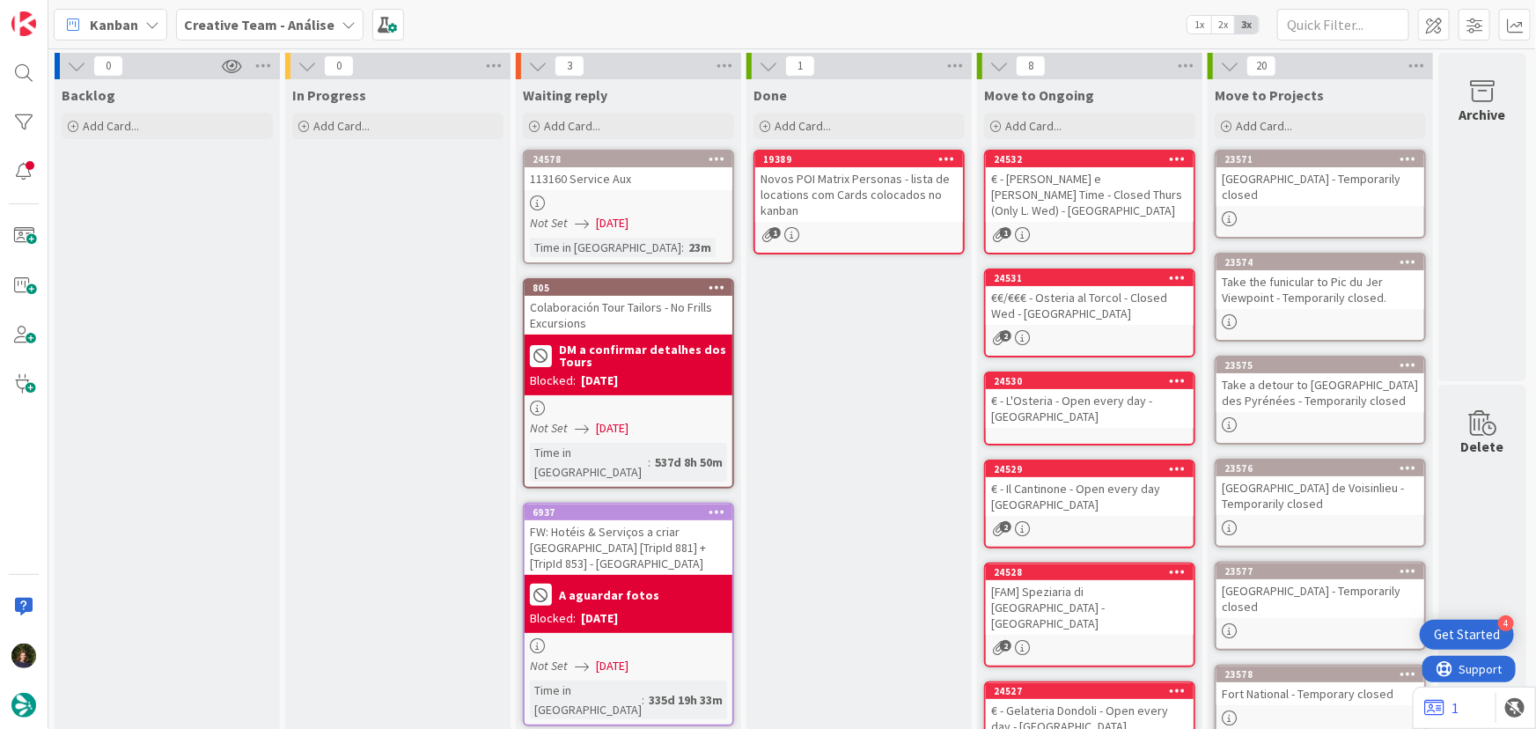
click at [281, 19] on b "Creative Team - Análise" at bounding box center [259, 25] width 151 height 18
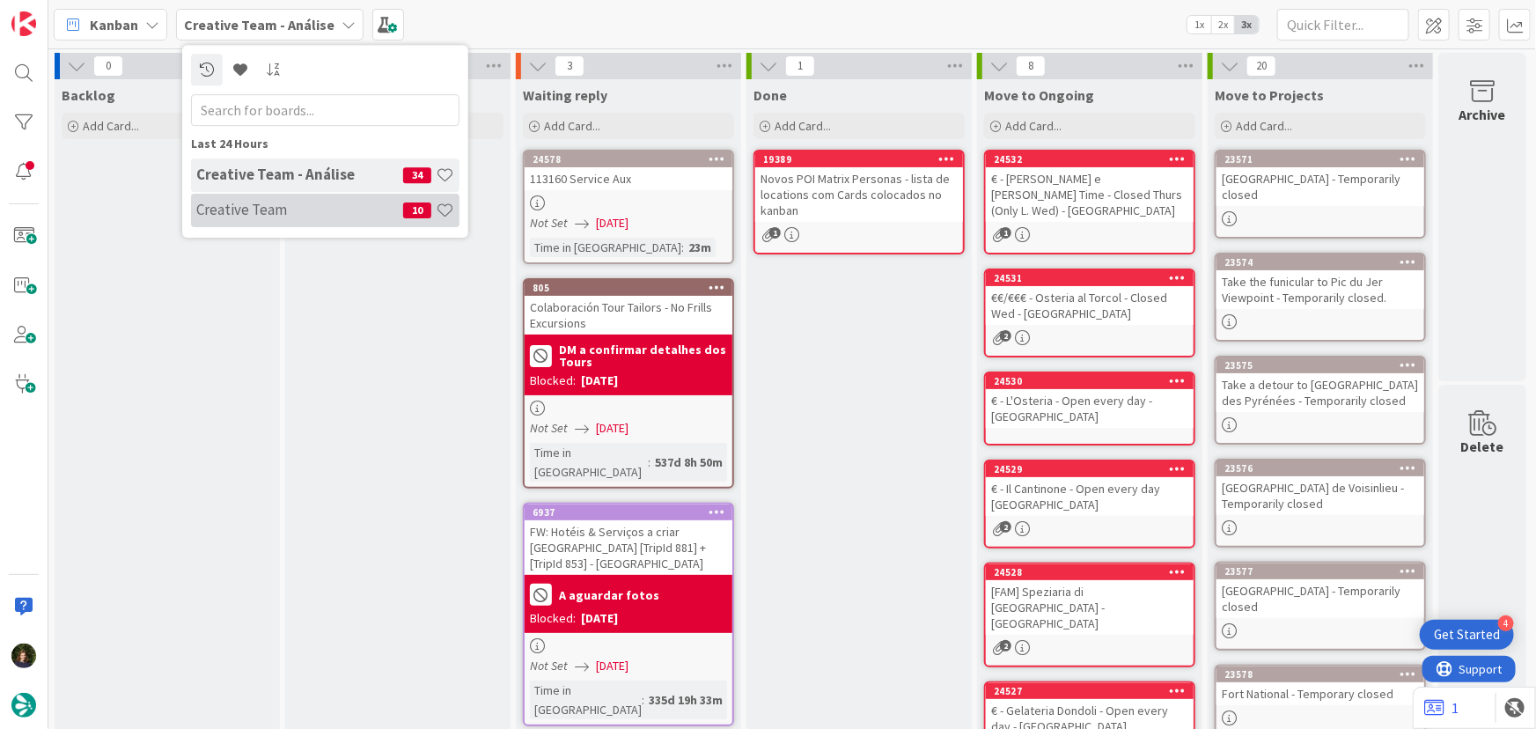
click at [281, 210] on h4 "Creative Team" at bounding box center [299, 210] width 207 height 18
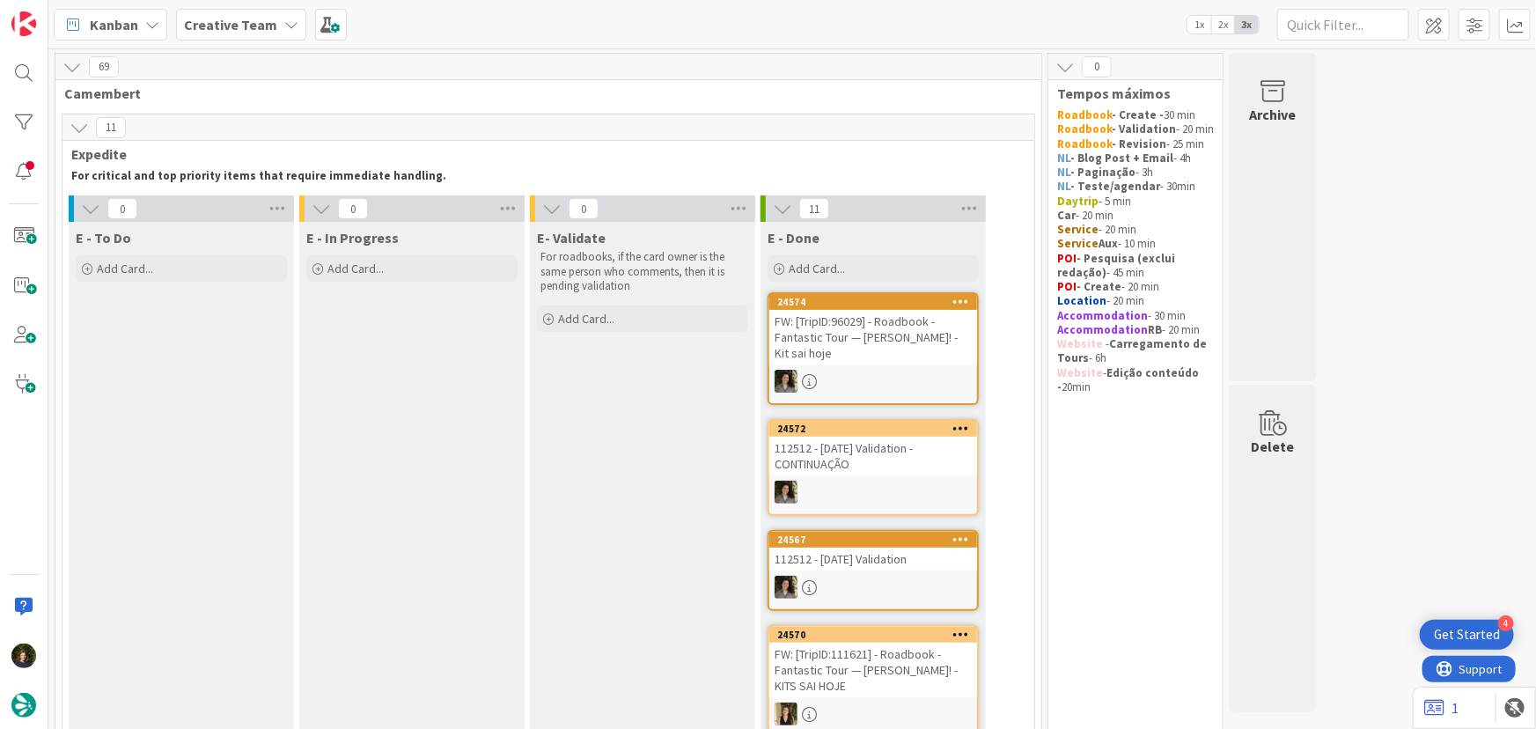
click at [234, 18] on b "Creative Team" at bounding box center [230, 25] width 93 height 18
click at [264, 209] on h4 "Creative Team - Análise" at bounding box center [299, 210] width 207 height 18
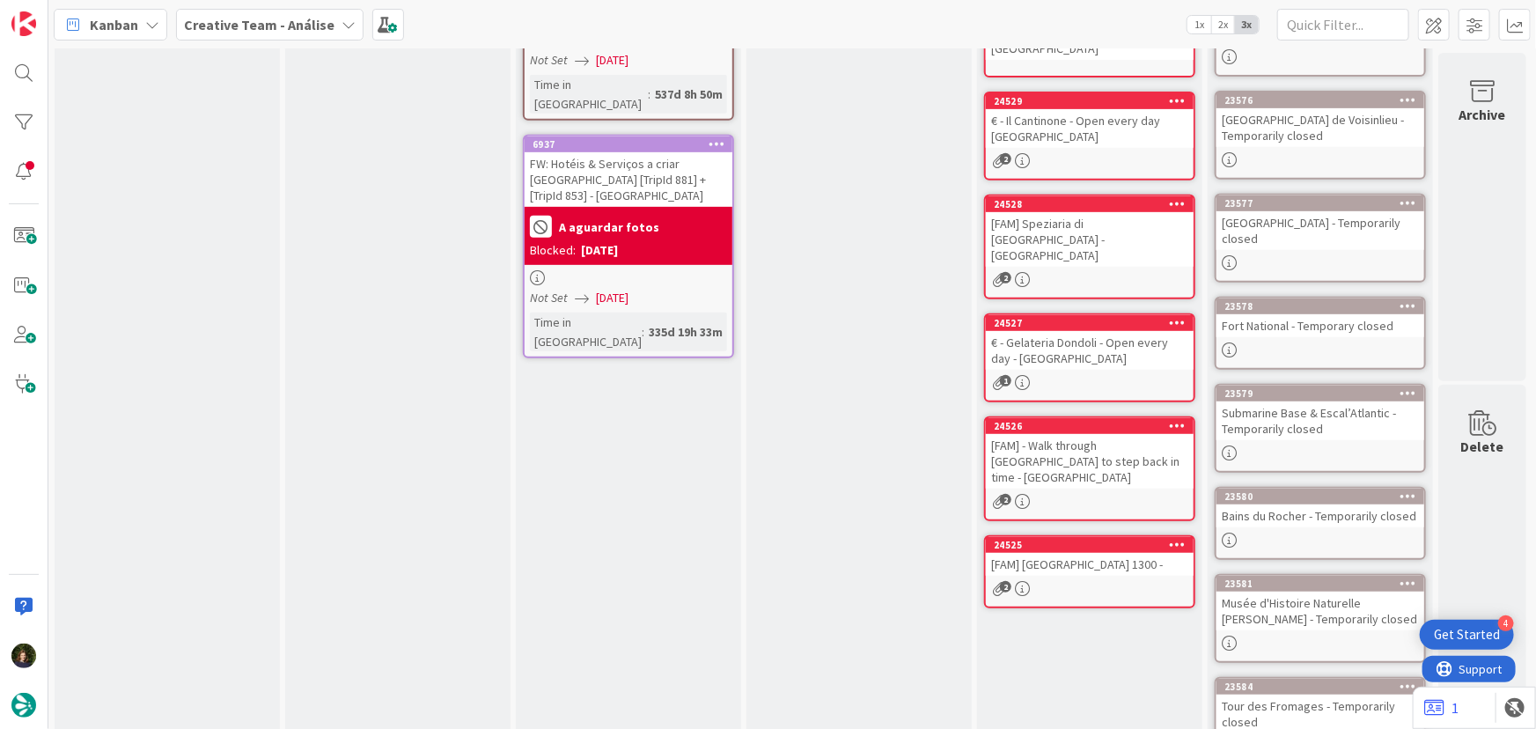
scroll to position [461, 0]
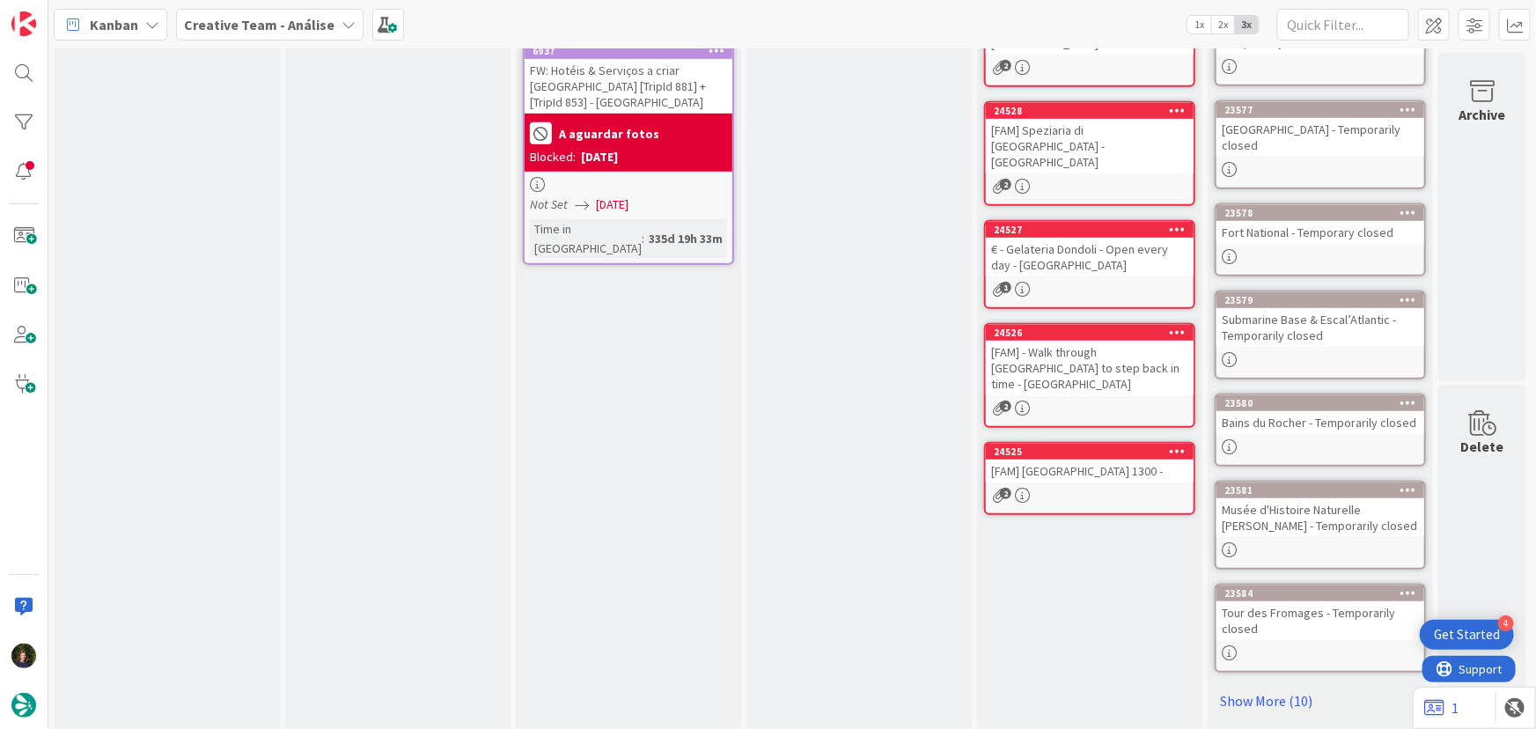
click at [238, 24] on b "Creative Team - Análise" at bounding box center [259, 25] width 151 height 18
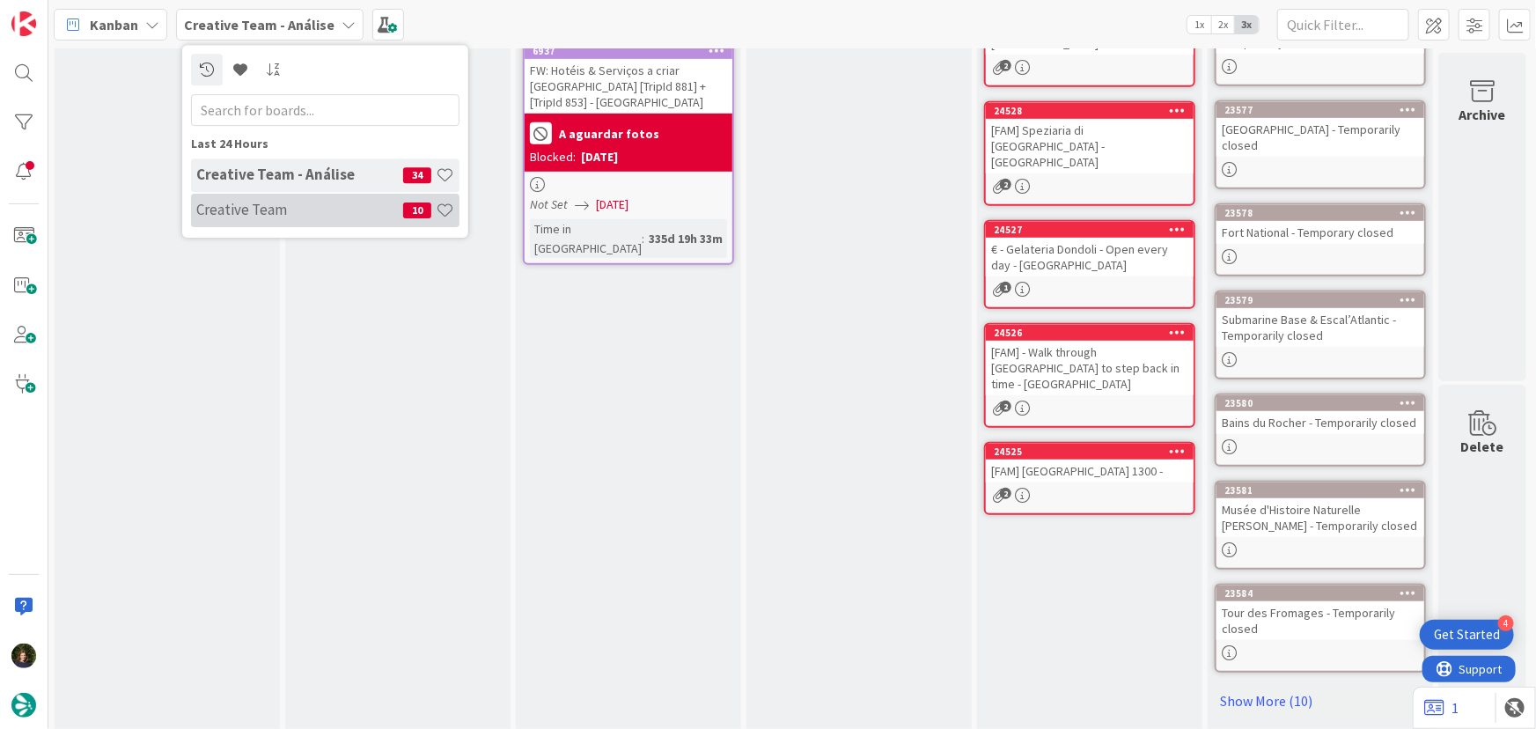
click at [245, 210] on h4 "Creative Team" at bounding box center [299, 210] width 207 height 18
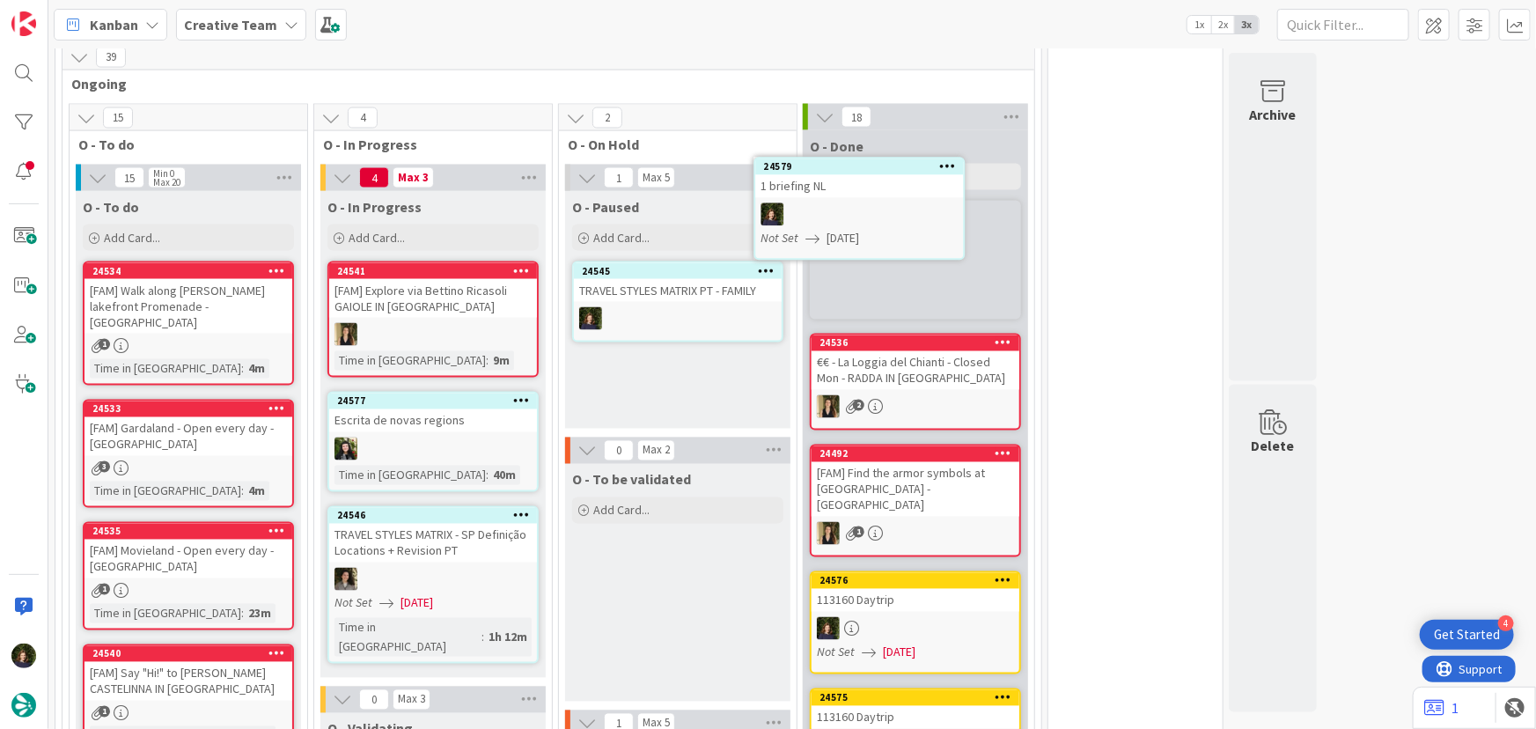
scroll to position [1339, 0]
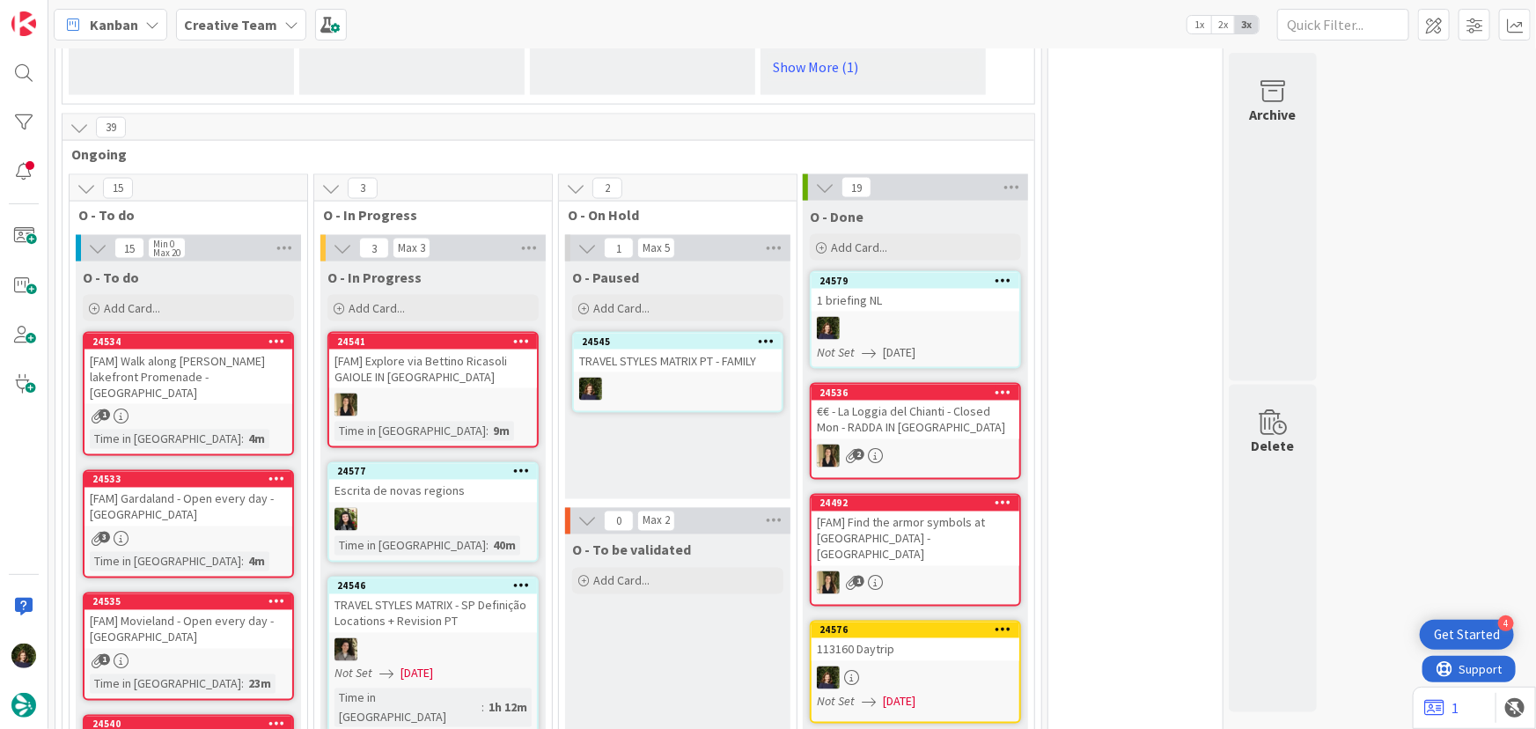
click at [875, 289] on div "1 briefing NL" at bounding box center [915, 300] width 208 height 23
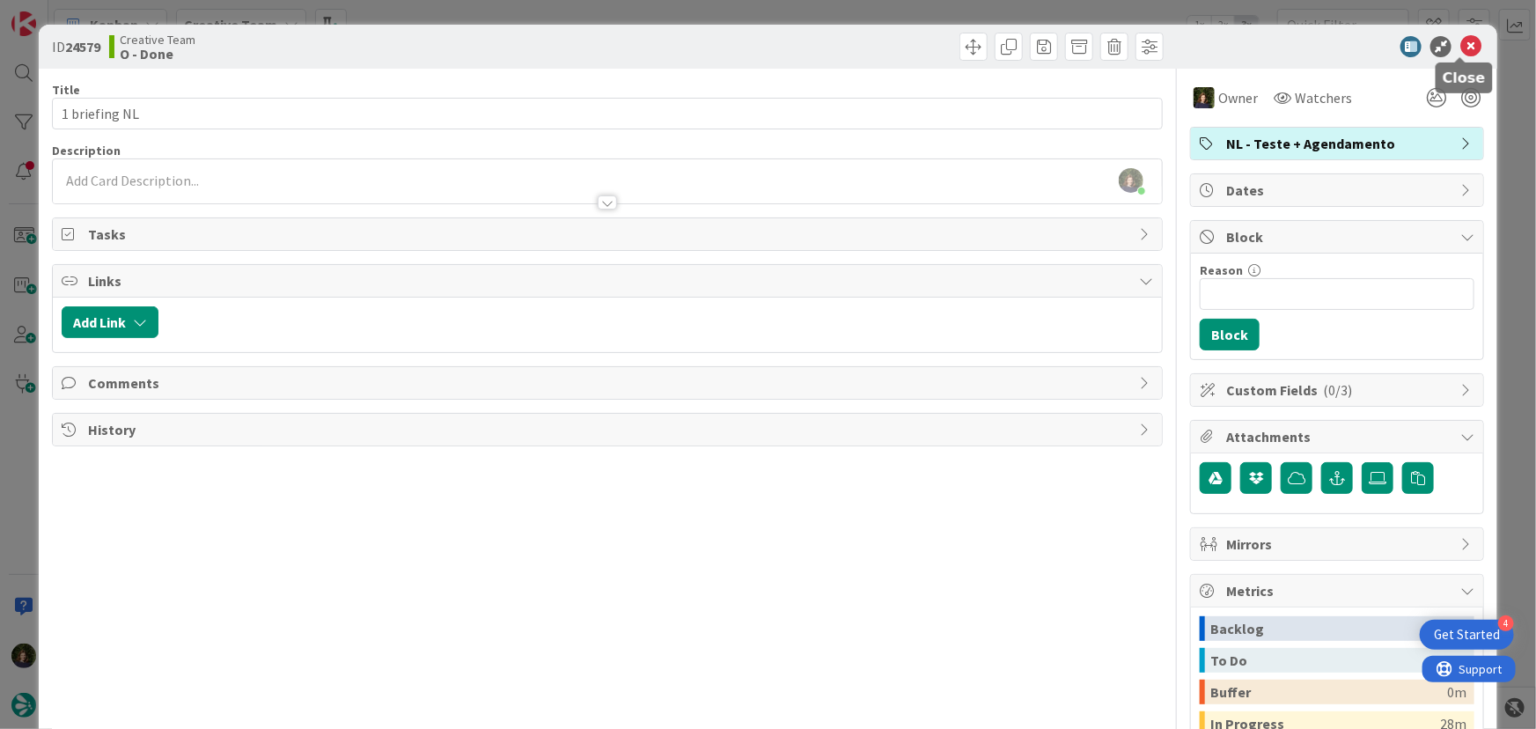
click at [1460, 51] on icon at bounding box center [1470, 46] width 21 height 21
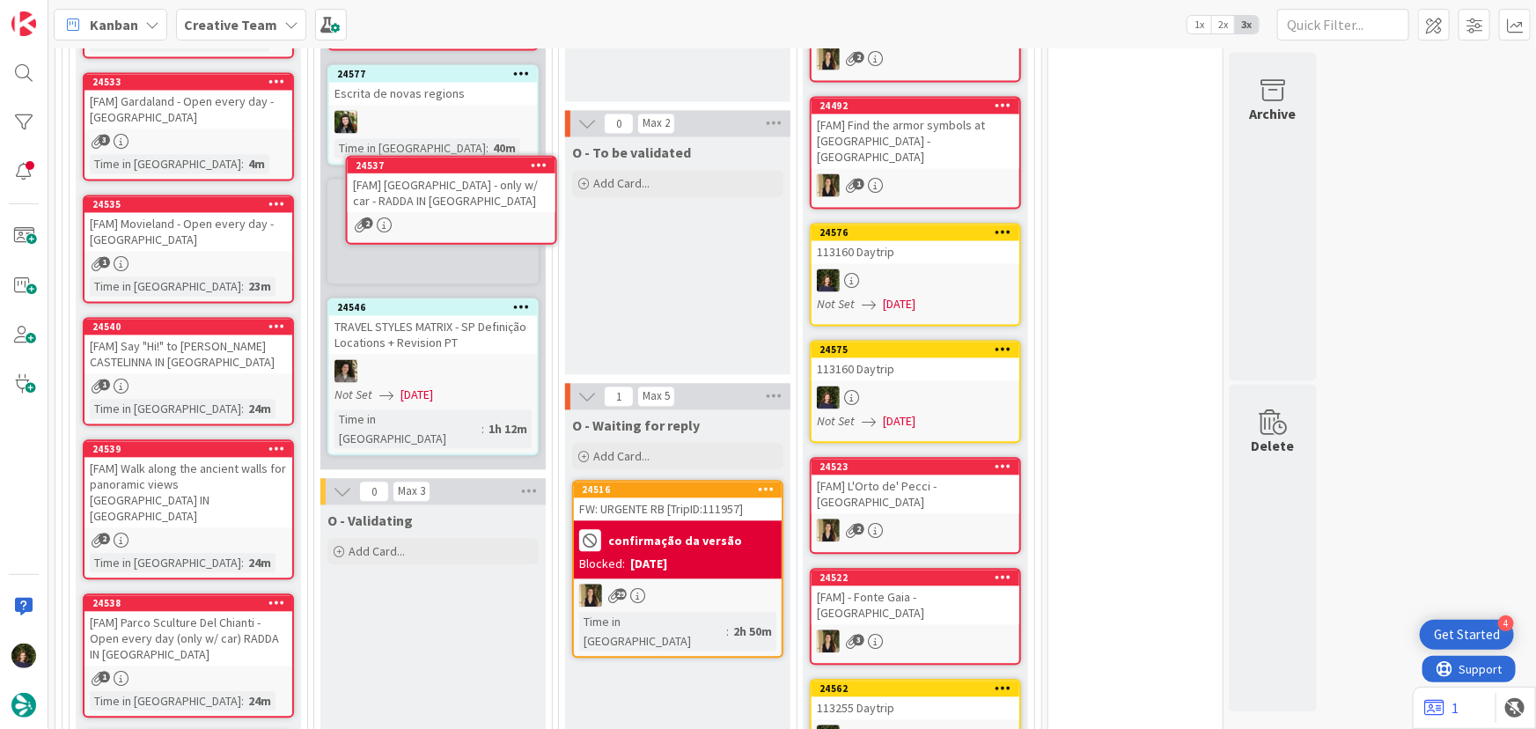
scroll to position [1716, 0]
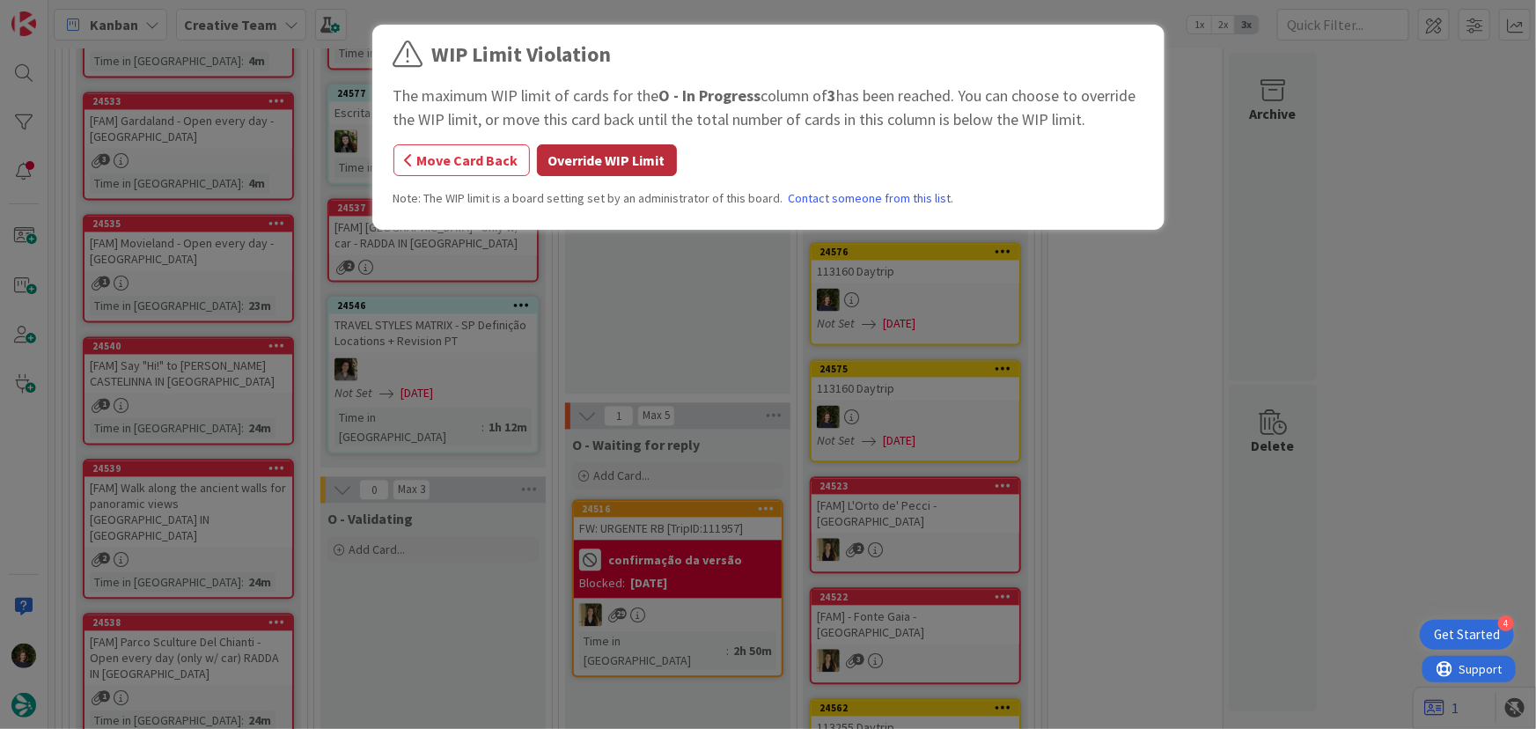
click at [579, 161] on button "Override WIP Limit" at bounding box center [607, 160] width 140 height 32
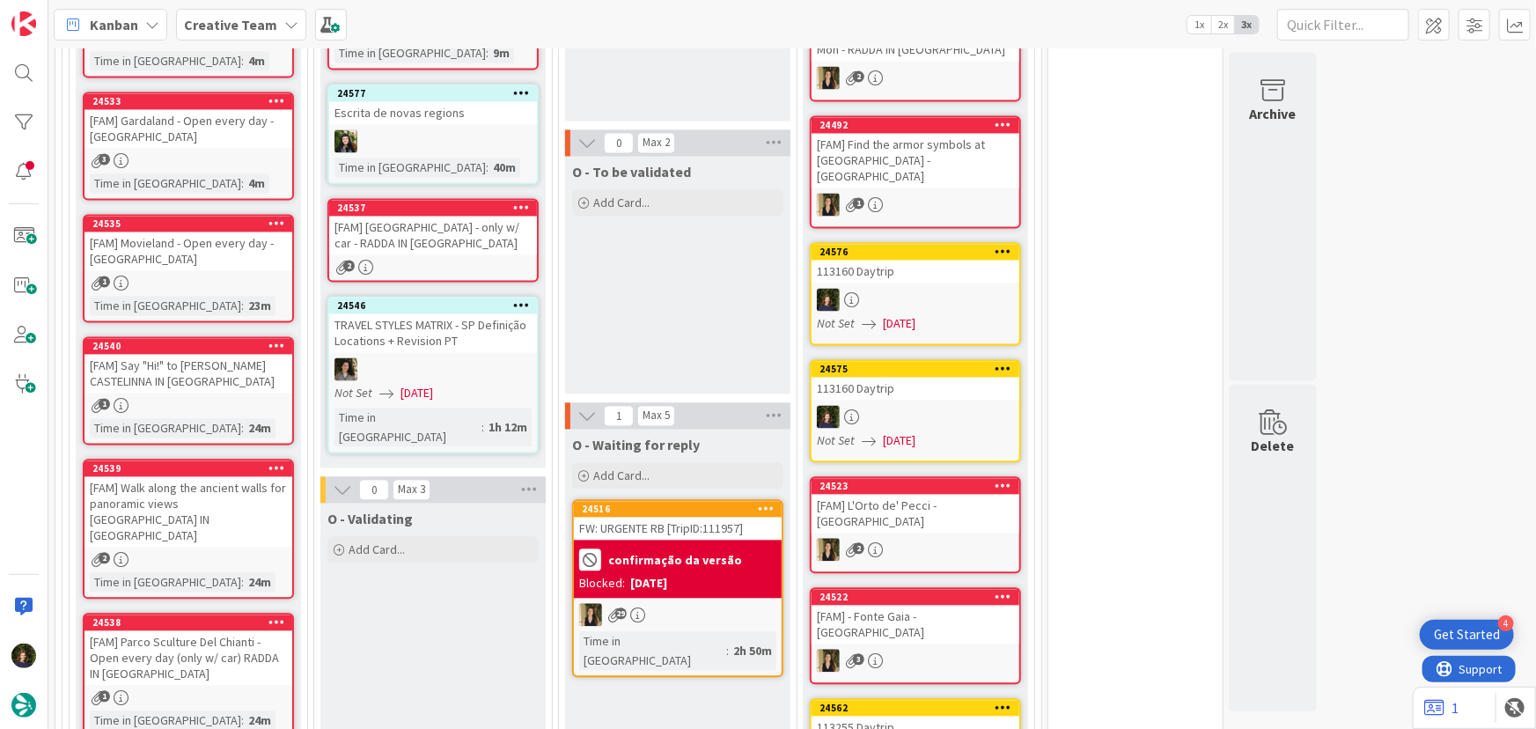
click at [436, 233] on div "[FAM] [GEOGRAPHIC_DATA] - only w/ car - RADDA IN [GEOGRAPHIC_DATA]" at bounding box center [433, 236] width 208 height 39
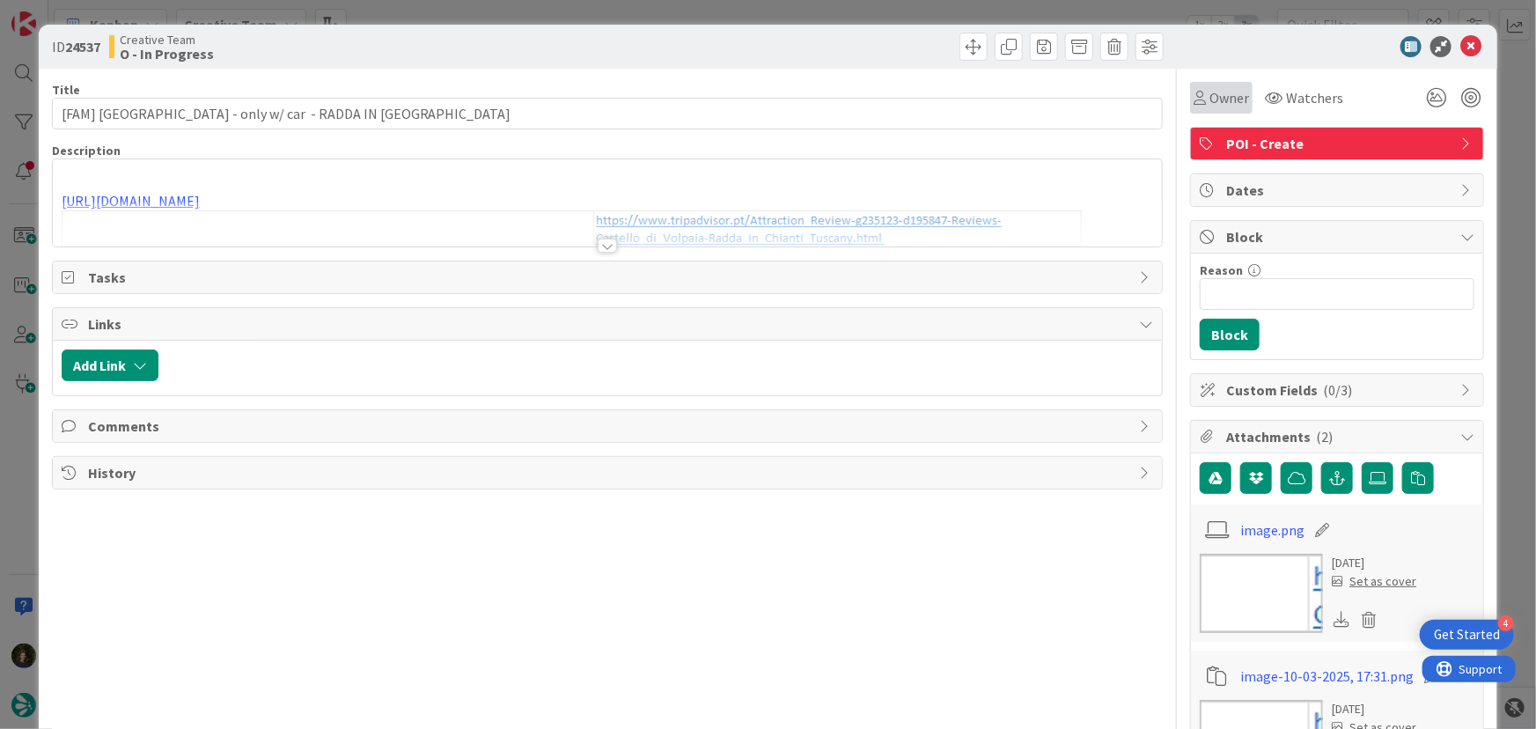
click at [1221, 89] on span "Owner" at bounding box center [1229, 97] width 40 height 21
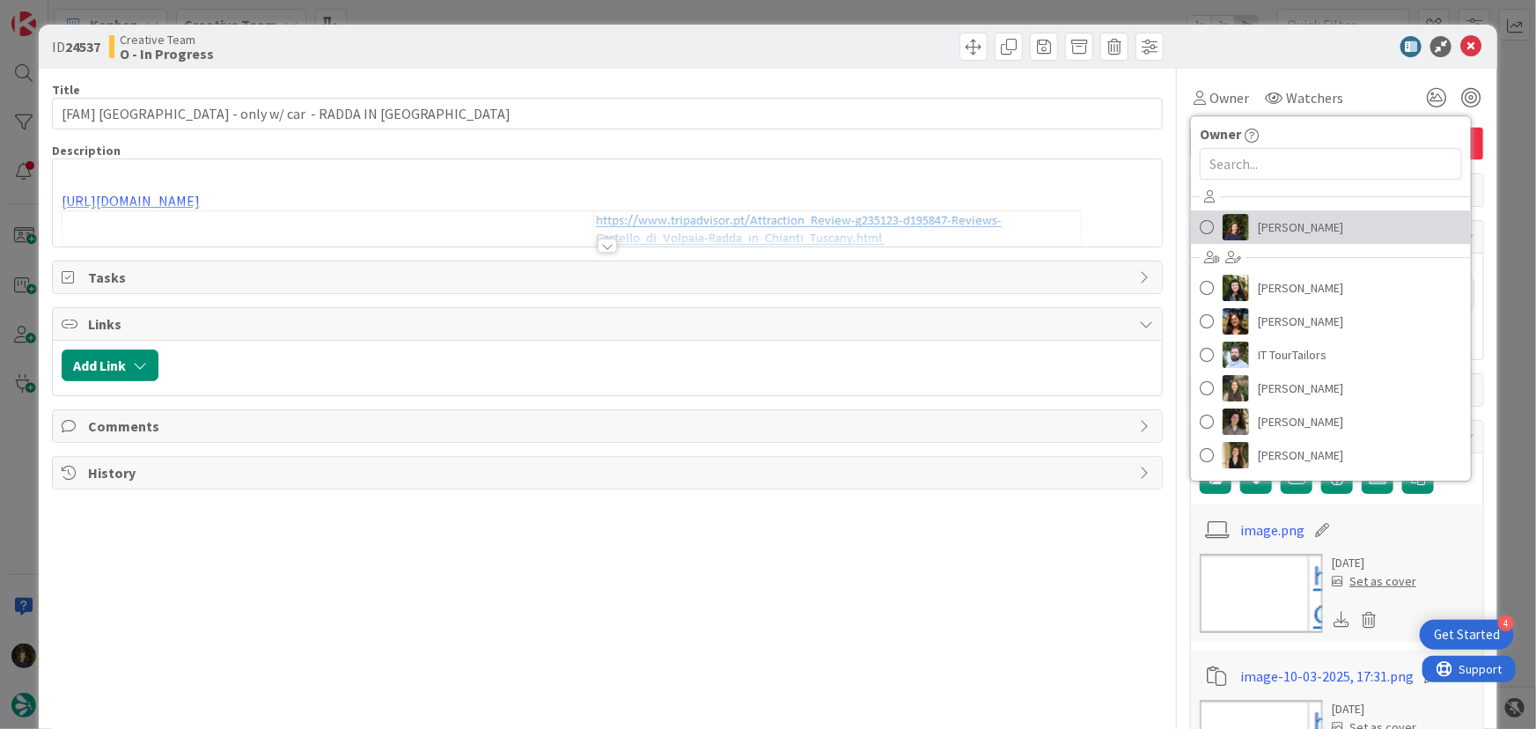
click at [1271, 225] on span "[PERSON_NAME]" at bounding box center [1300, 227] width 85 height 26
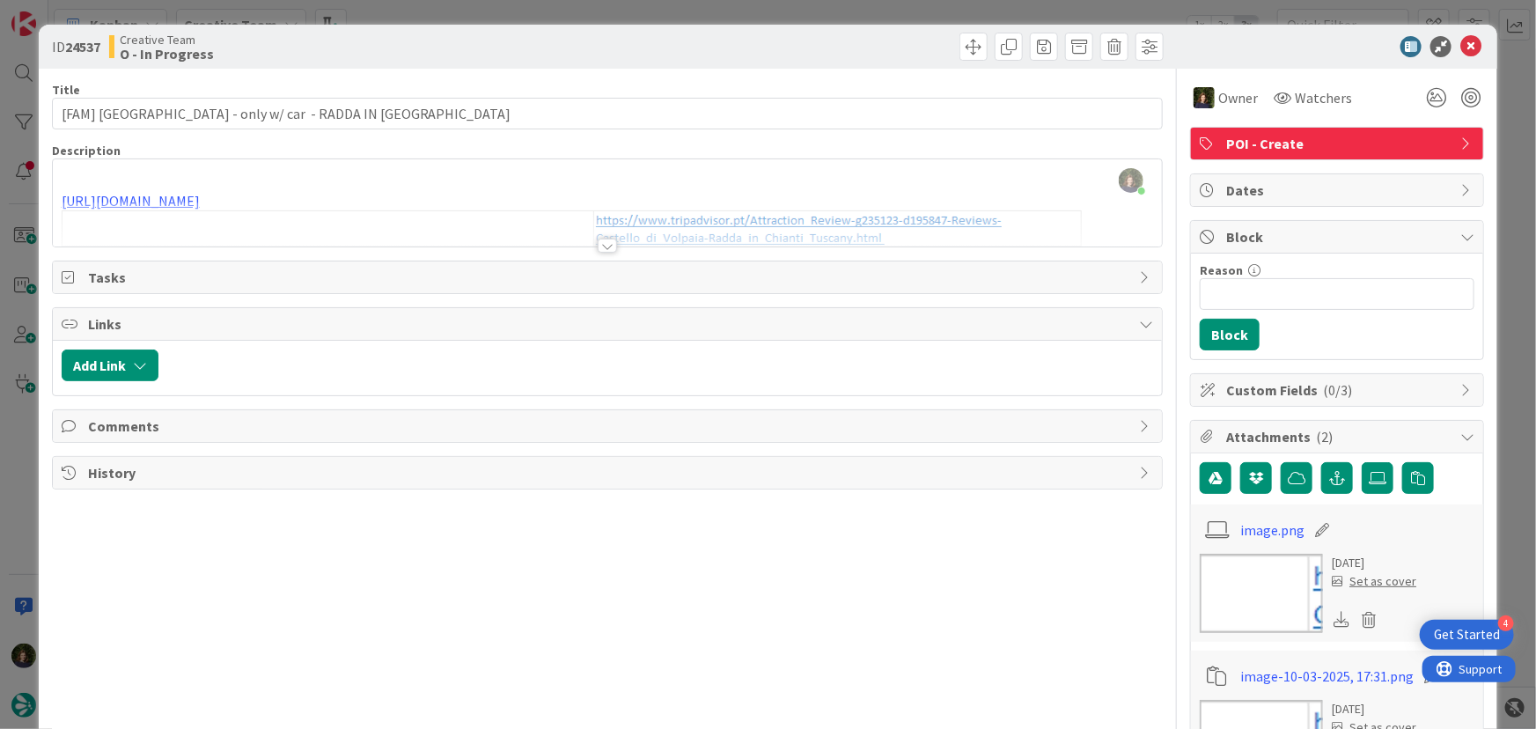
click at [603, 246] on div at bounding box center [607, 246] width 19 height 14
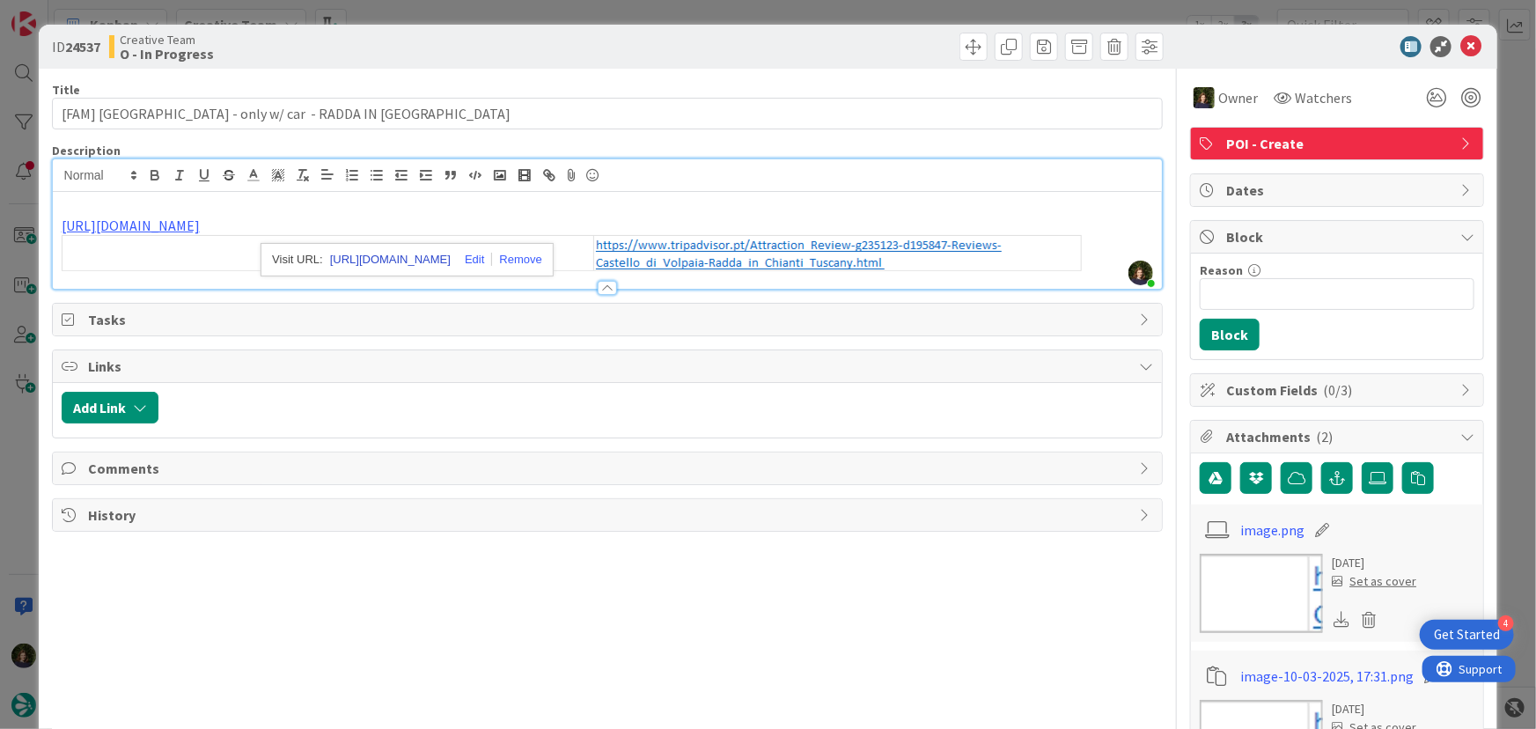
drag, startPoint x: 565, startPoint y: 222, endPoint x: 415, endPoint y: 254, distance: 154.0
click at [415, 254] on link "[URL][DOMAIN_NAME]" at bounding box center [390, 259] width 121 height 23
click at [246, 135] on div "Title 60 / 128 [FAM] [GEOGRAPHIC_DATA] - only w/ car - RADDA IN [GEOGRAPHIC_DAT…" at bounding box center [608, 630] width 1112 height 1122
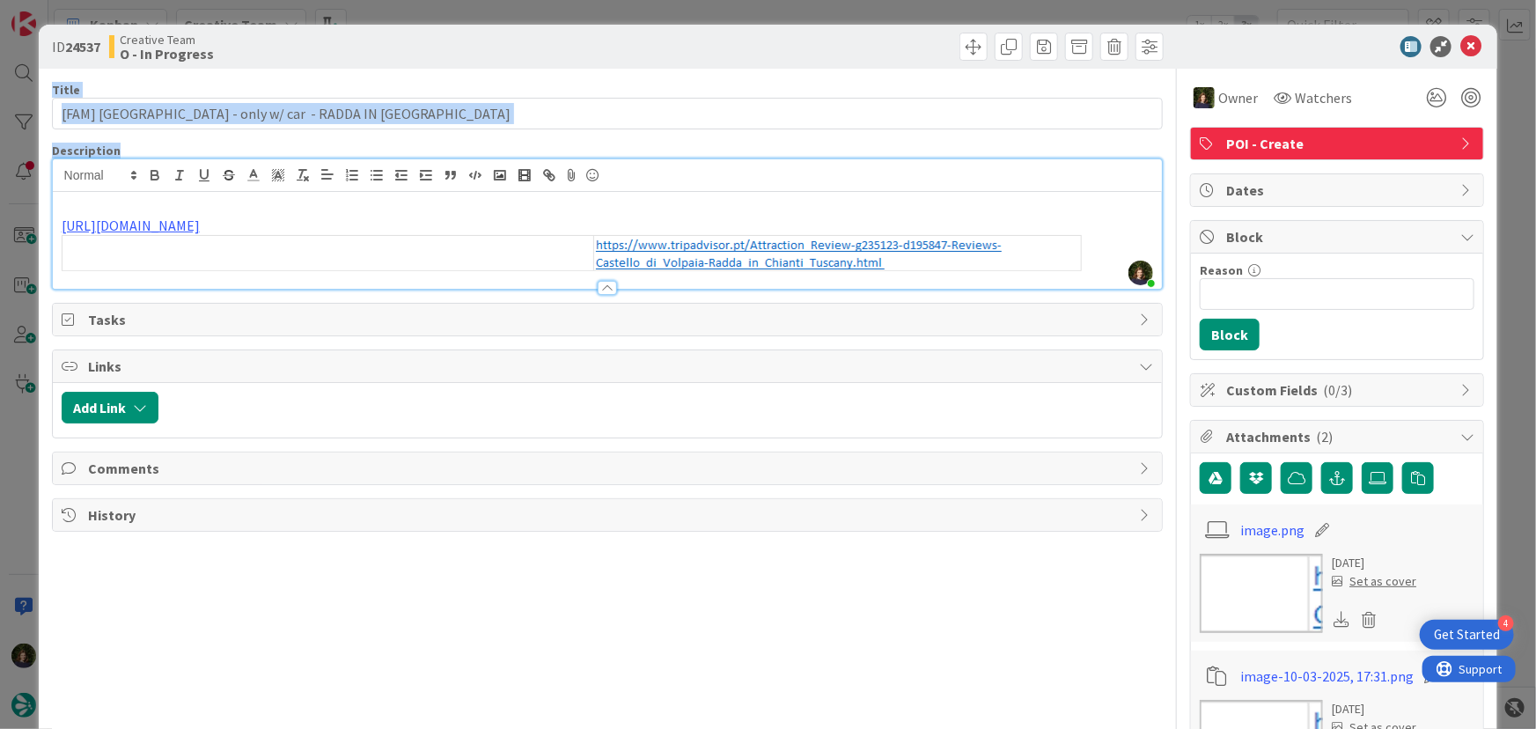
click at [109, 114] on input "[FAM] [GEOGRAPHIC_DATA] - only w/ car - RADDA IN [GEOGRAPHIC_DATA]" at bounding box center [608, 114] width 1112 height 32
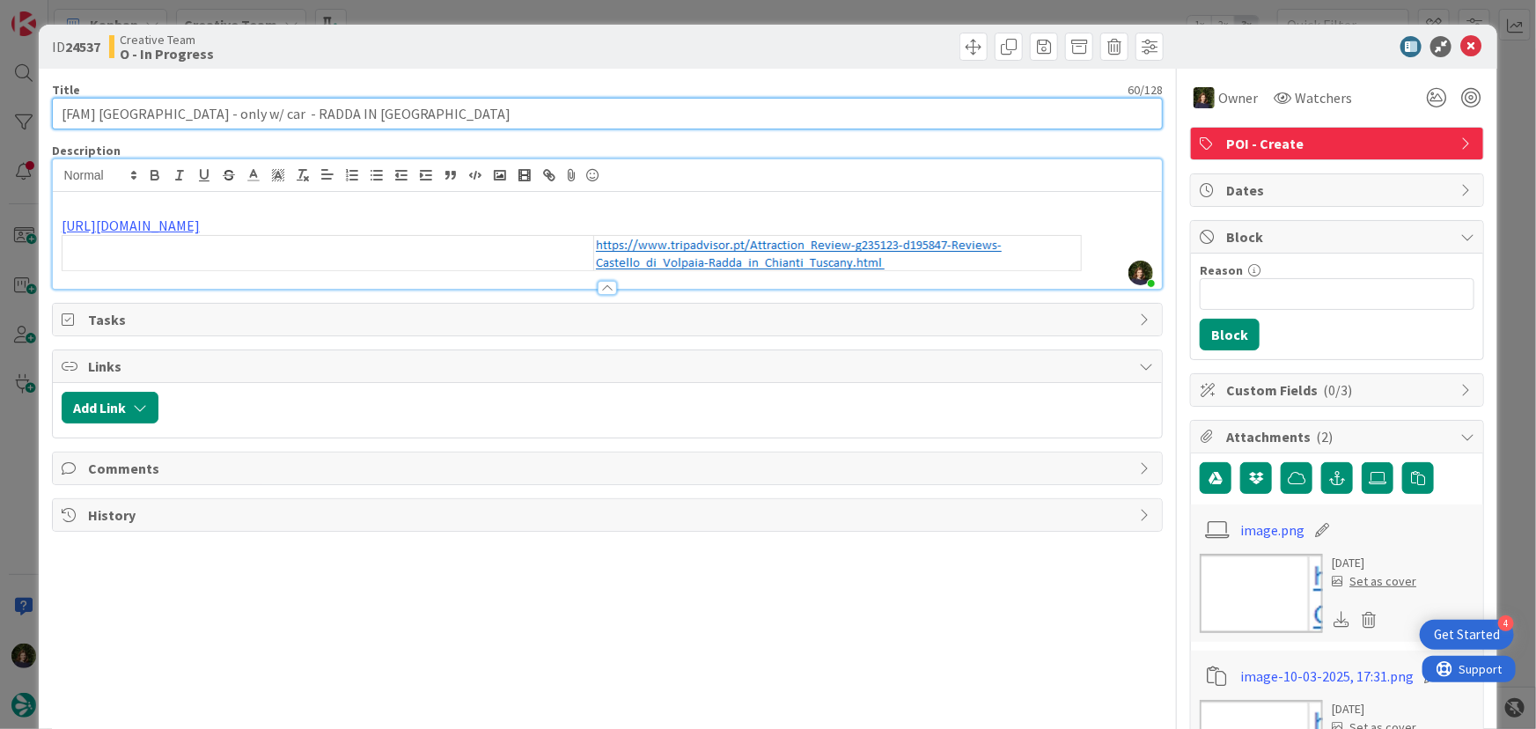
drag, startPoint x: 99, startPoint y: 117, endPoint x: 204, endPoint y: 114, distance: 105.7
click at [204, 114] on input "[FAM] [GEOGRAPHIC_DATA] - only w/ car - RADDA IN [GEOGRAPHIC_DATA]" at bounding box center [608, 114] width 1112 height 32
click at [170, 110] on input "[FAM] [GEOGRAPHIC_DATA] - only w/ car - RADDA IN [GEOGRAPHIC_DATA]" at bounding box center [608, 114] width 1112 height 32
drag, startPoint x: 62, startPoint y: 112, endPoint x: 281, endPoint y: 112, distance: 219.2
click at [281, 112] on input "[FAM] [GEOGRAPHIC_DATA] - only w/ car - RADDA IN [GEOGRAPHIC_DATA]" at bounding box center [608, 114] width 1112 height 32
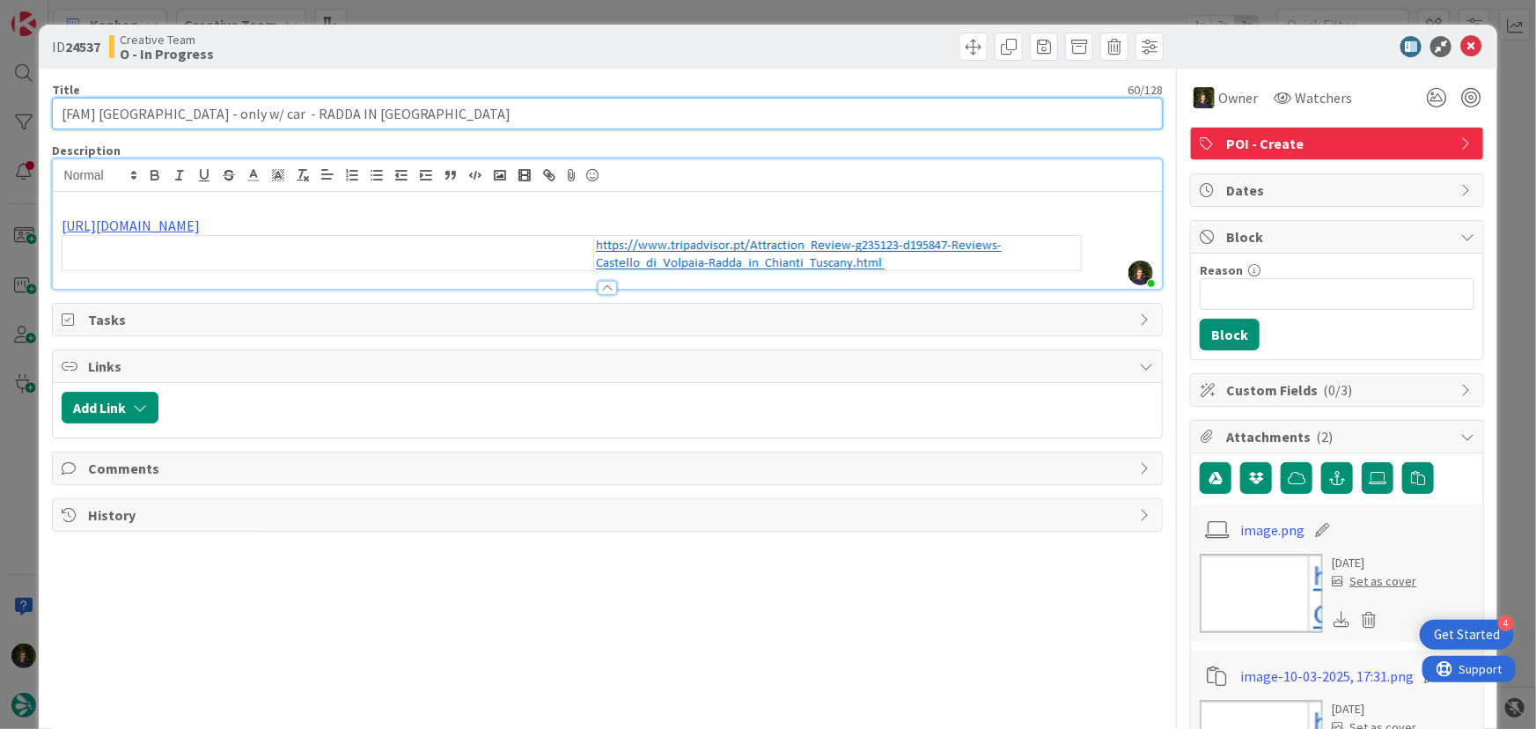
click at [114, 114] on input "[FAM] [GEOGRAPHIC_DATA] - only w/ car - RADDA IN [GEOGRAPHIC_DATA]" at bounding box center [608, 114] width 1112 height 32
drag, startPoint x: 114, startPoint y: 115, endPoint x: 157, endPoint y: 118, distance: 42.3
click at [157, 118] on input "[FAM] [GEOGRAPHIC_DATA] - only w/ car - RADDA IN [GEOGRAPHIC_DATA]" at bounding box center [608, 114] width 1112 height 32
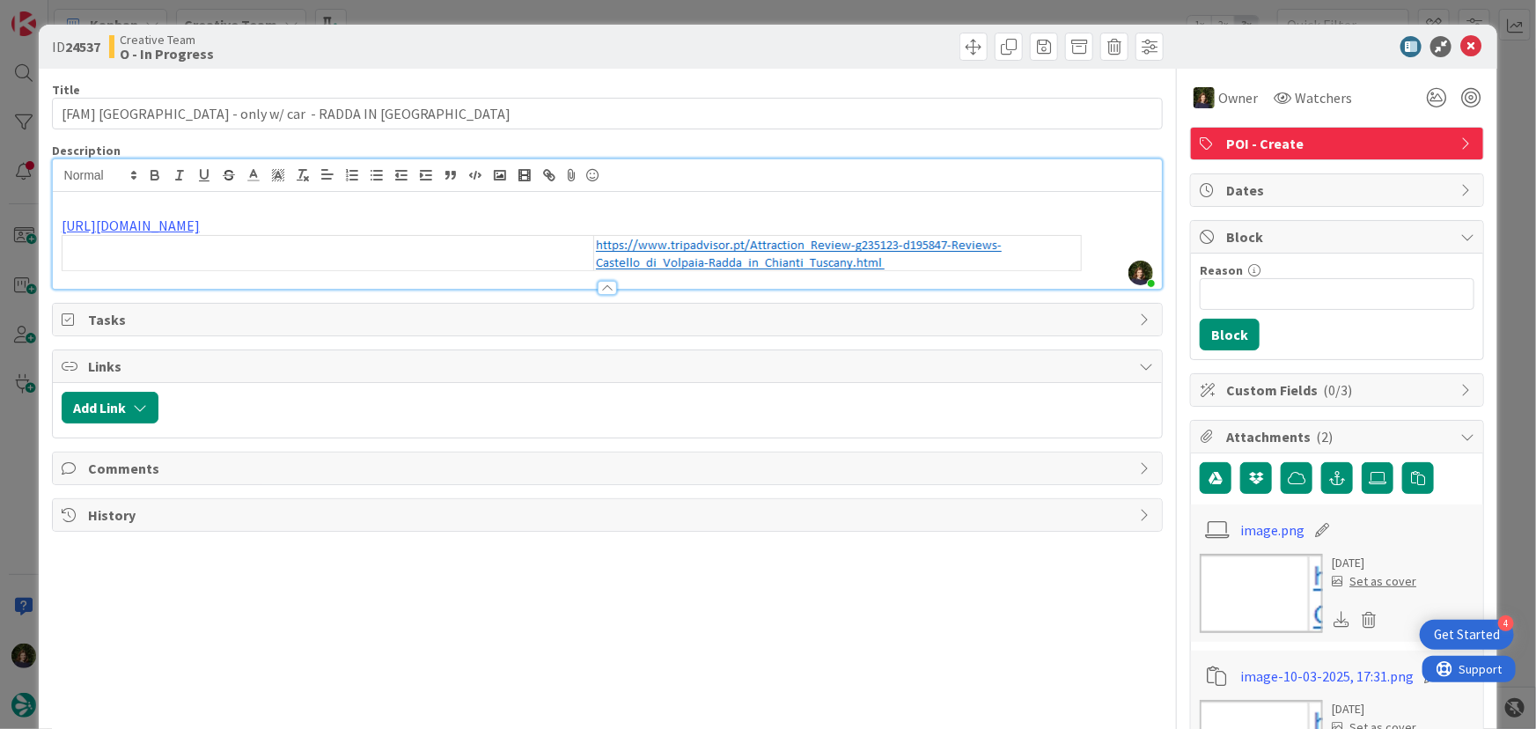
type input "[FAM] [GEOGRAPHIC_DATA] - only w/ car - RADDA IN [GEOGRAPHIC_DATA]"
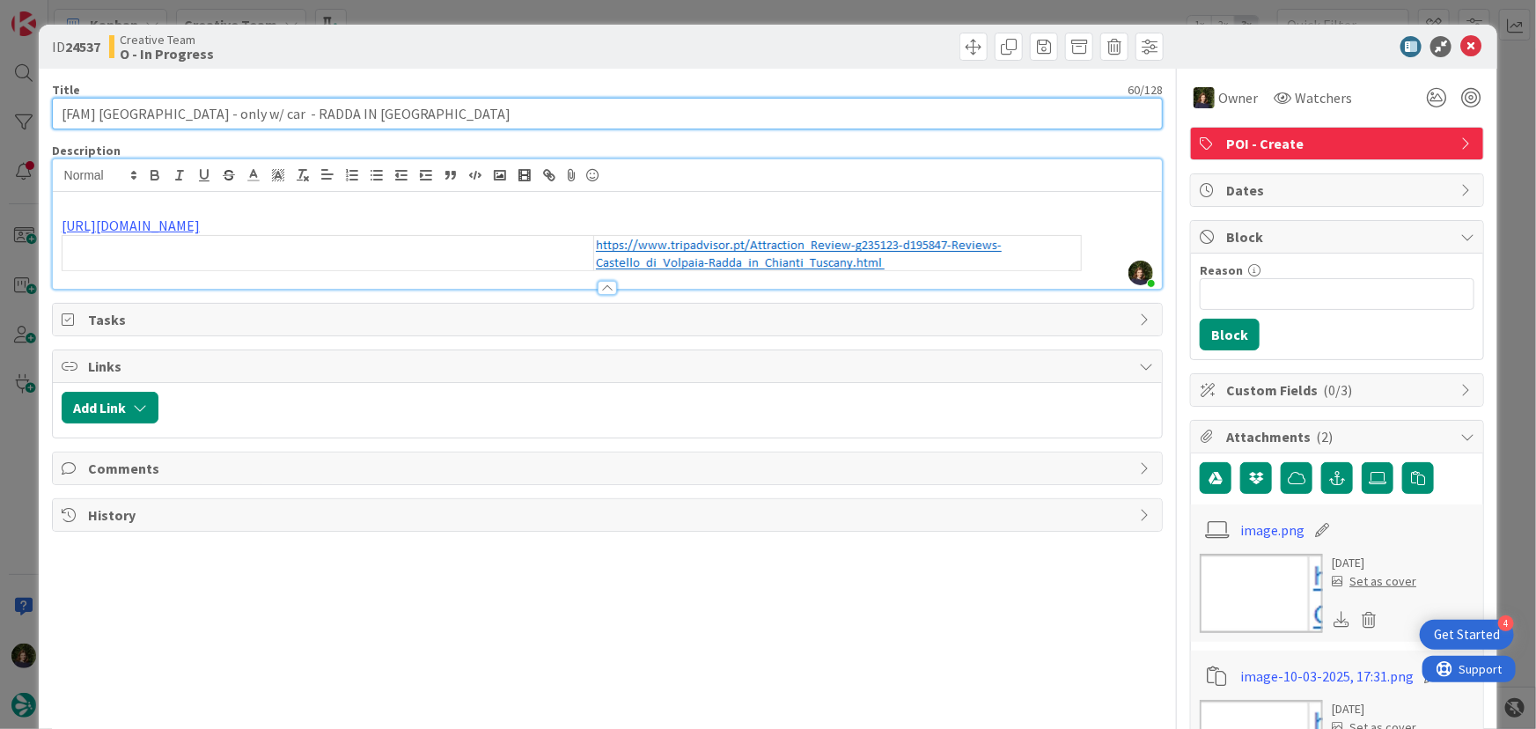
scroll to position [1722, 0]
click at [114, 111] on input "[FAM] [GEOGRAPHIC_DATA] - only w/ car - RADDA IN [GEOGRAPHIC_DATA]" at bounding box center [608, 114] width 1112 height 32
drag, startPoint x: 97, startPoint y: 112, endPoint x: 204, endPoint y: 115, distance: 107.4
click at [204, 115] on input "[FAM] [GEOGRAPHIC_DATA] - only w/ car - RADDA IN [GEOGRAPHIC_DATA]" at bounding box center [608, 114] width 1112 height 32
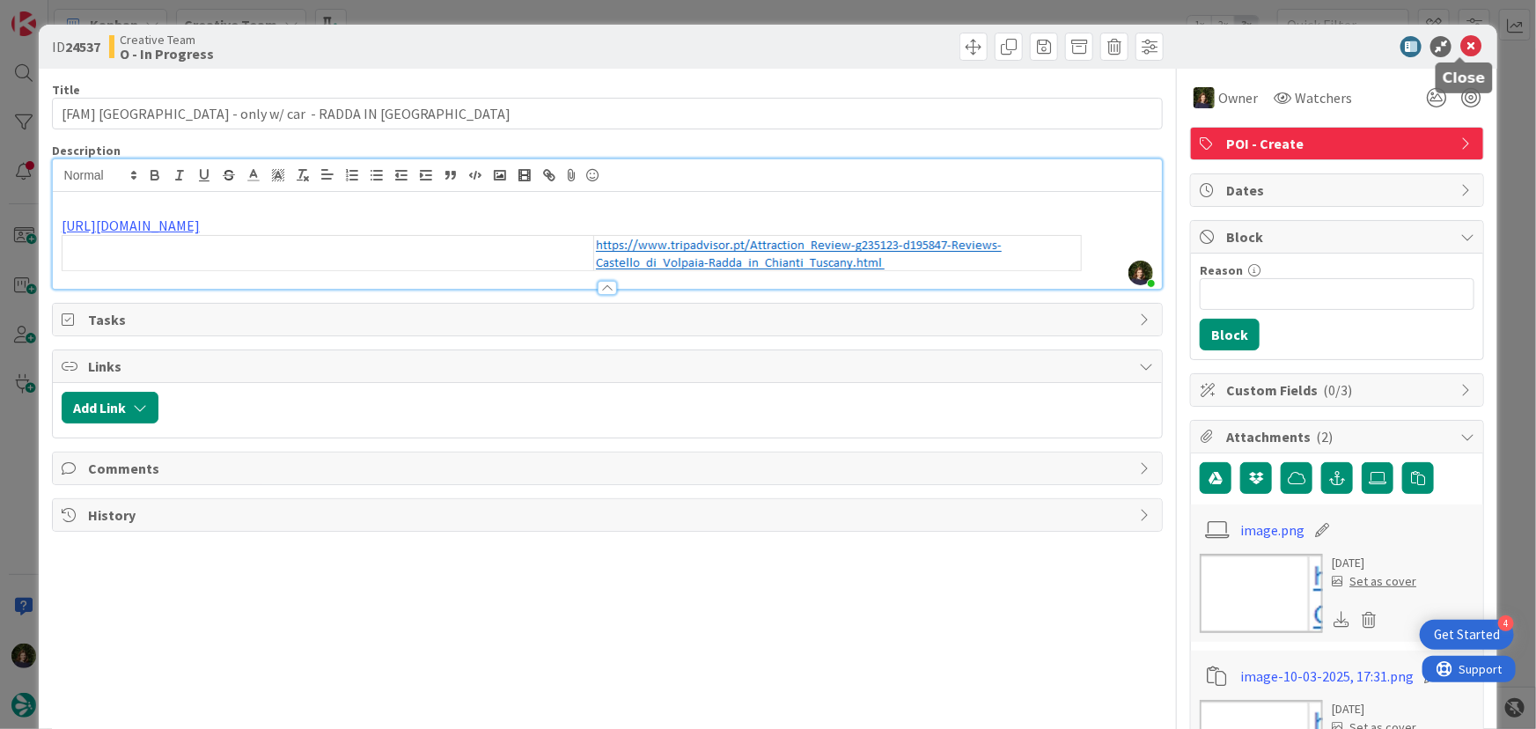
click at [1460, 51] on icon at bounding box center [1470, 46] width 21 height 21
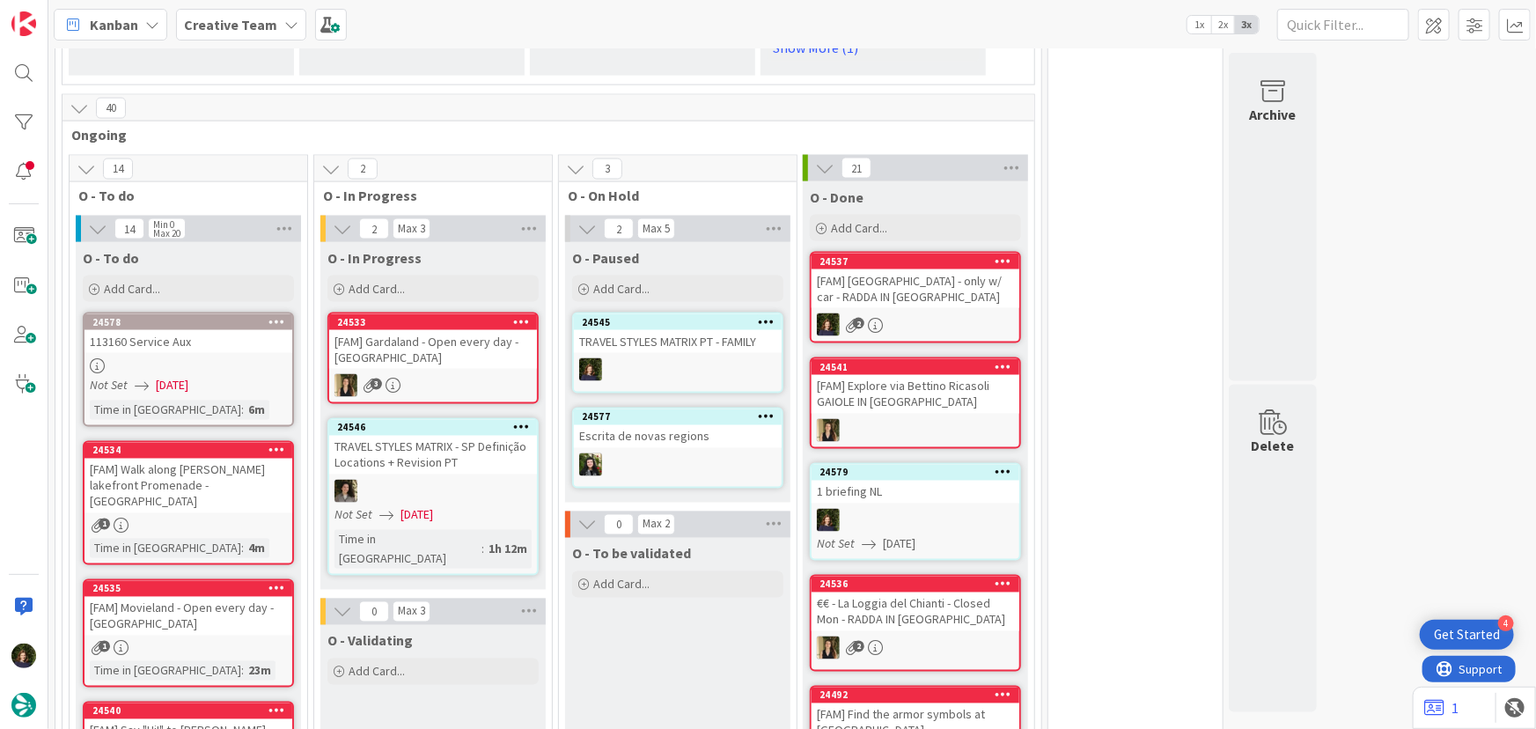
scroll to position [1356, 0]
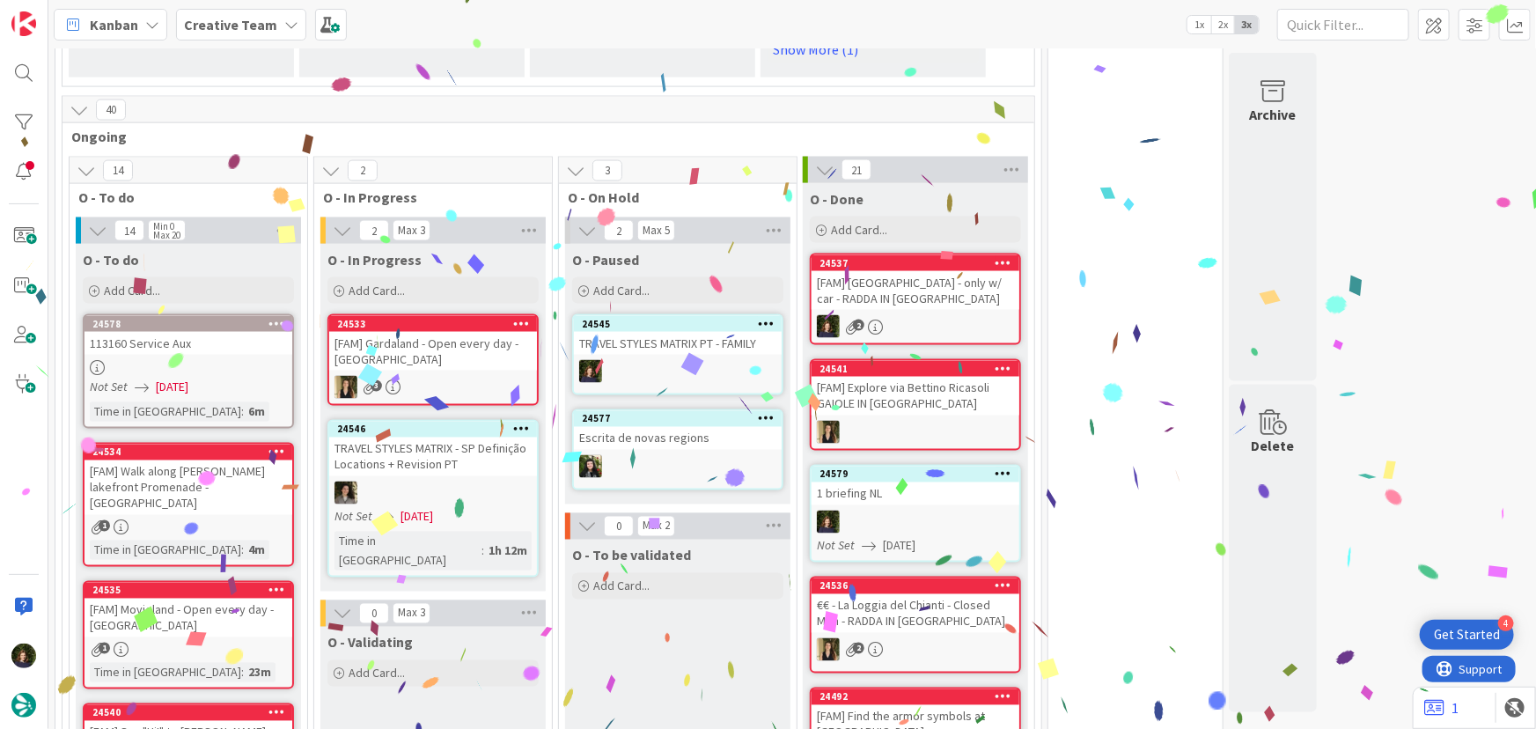
click at [135, 332] on div "113160 Service Aux" at bounding box center [188, 343] width 208 height 23
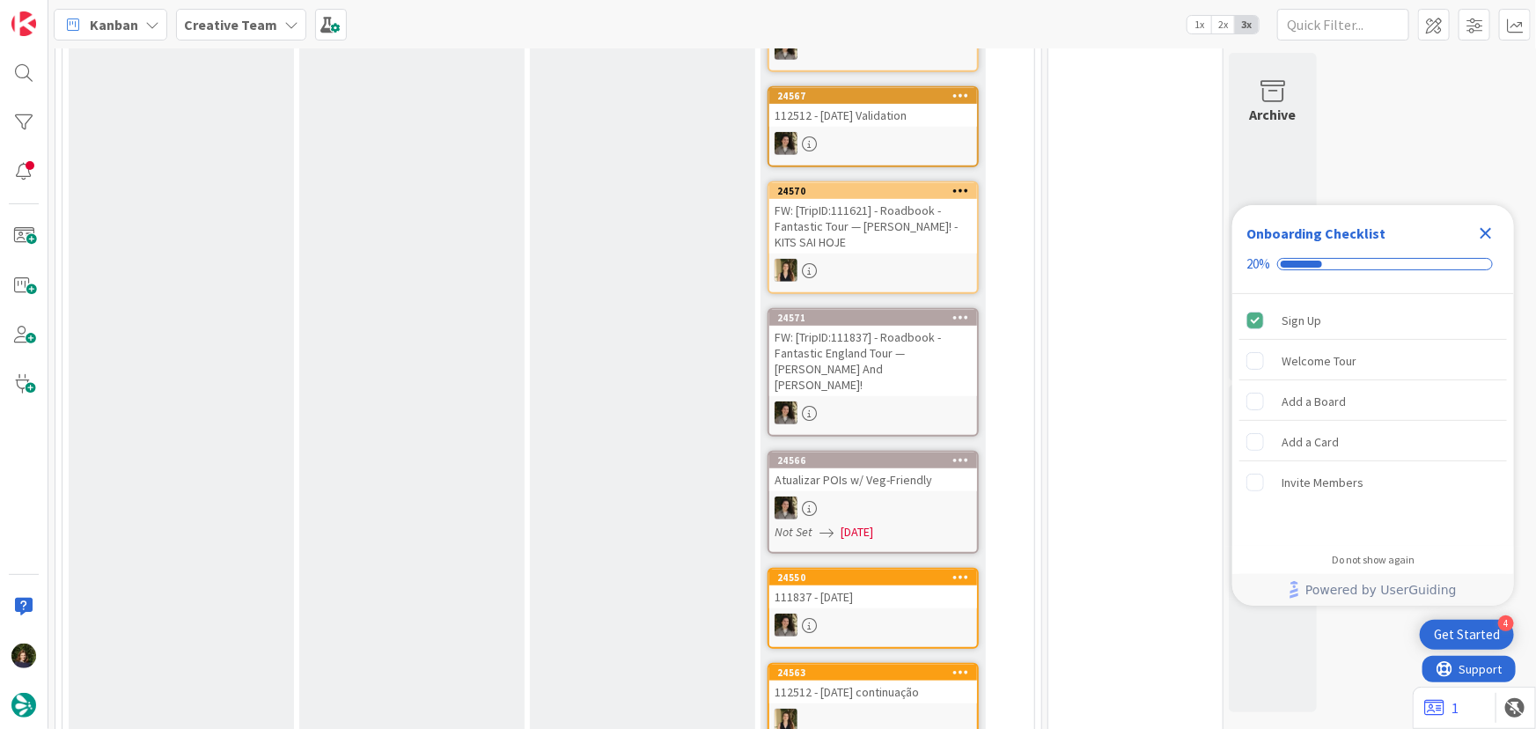
scroll to position [560, 0]
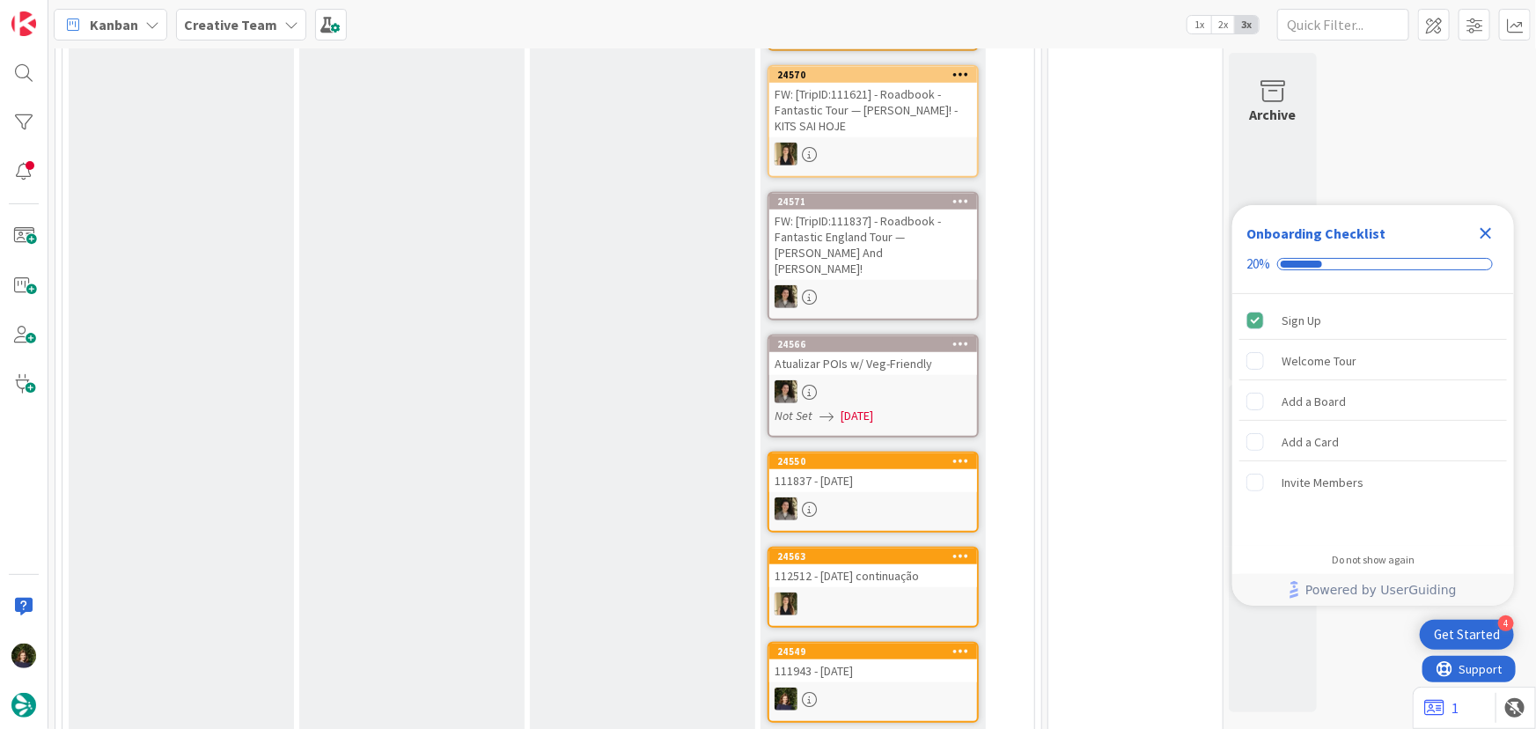
click at [1492, 230] on icon "Close Checklist" at bounding box center [1485, 233] width 21 height 21
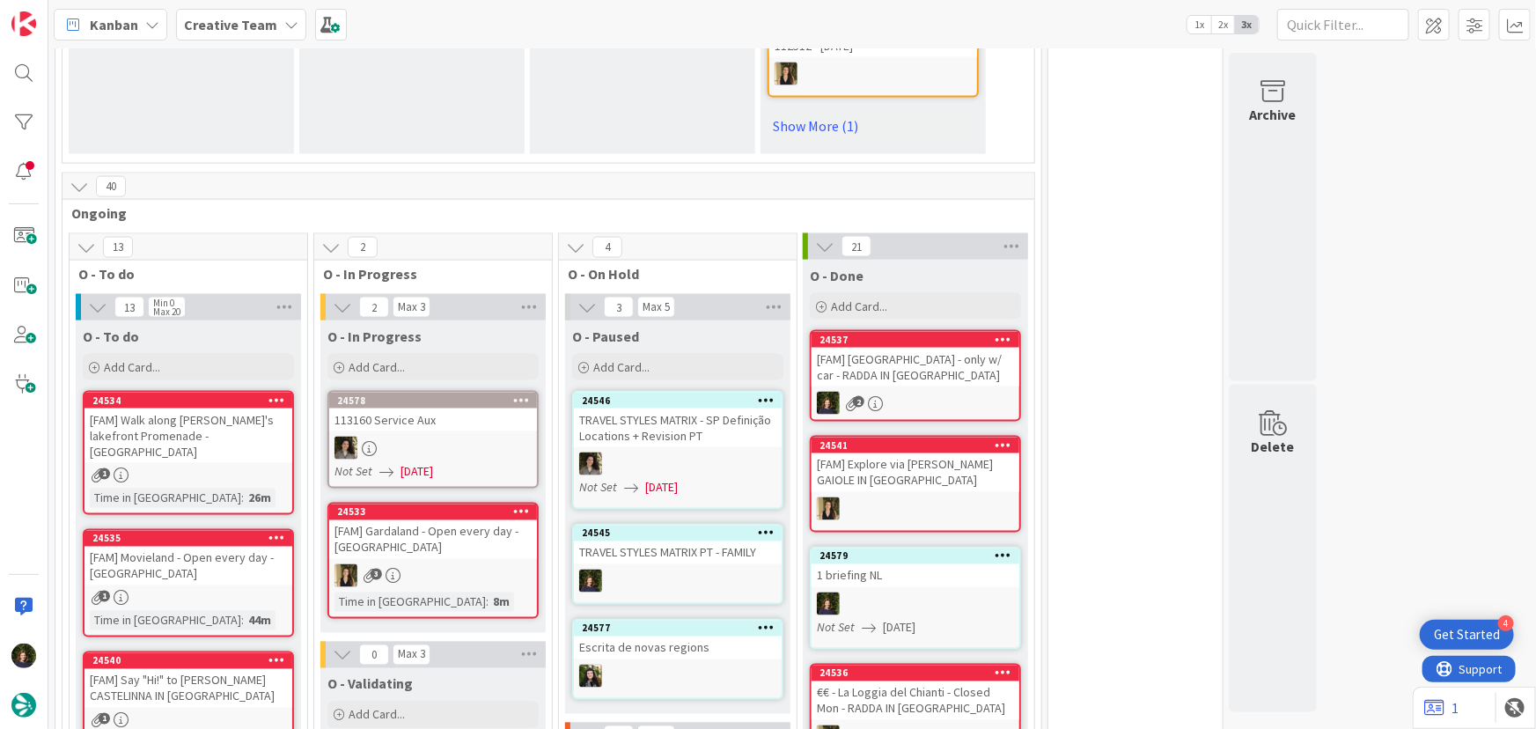
scroll to position [1520, 0]
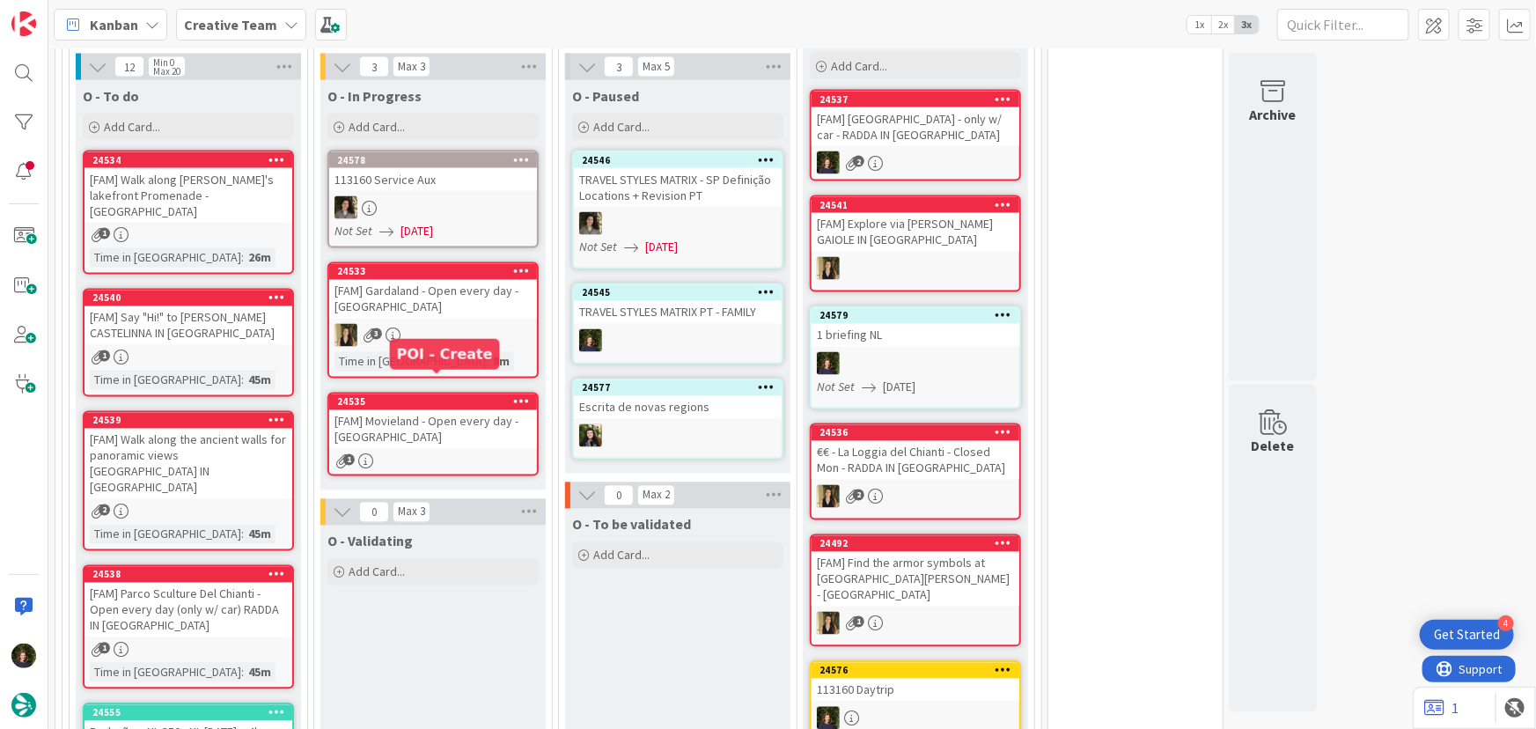
click at [435, 410] on div "[FAM] Movieland - Open every day - [GEOGRAPHIC_DATA]" at bounding box center [433, 429] width 208 height 39
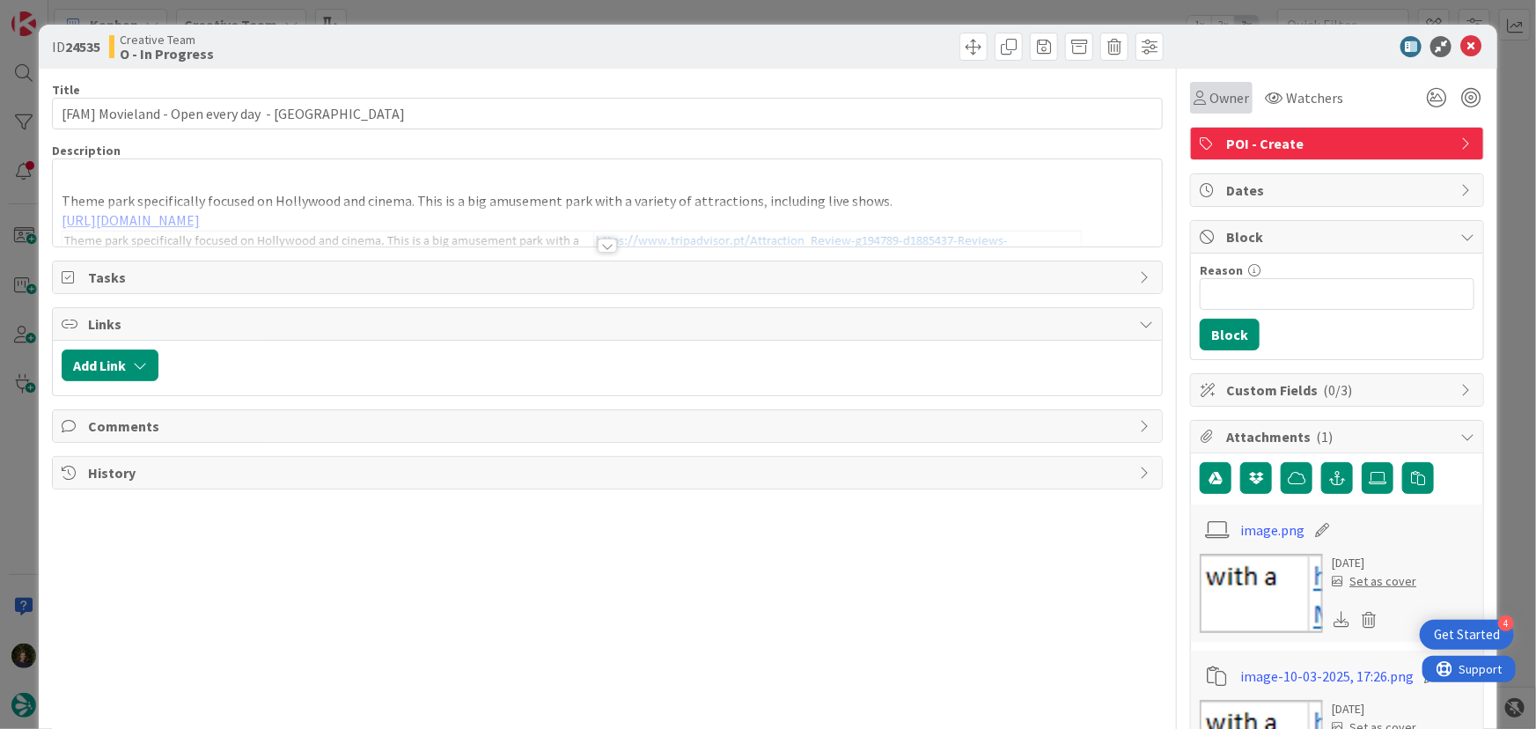
click at [1209, 92] on span "Owner" at bounding box center [1229, 97] width 40 height 21
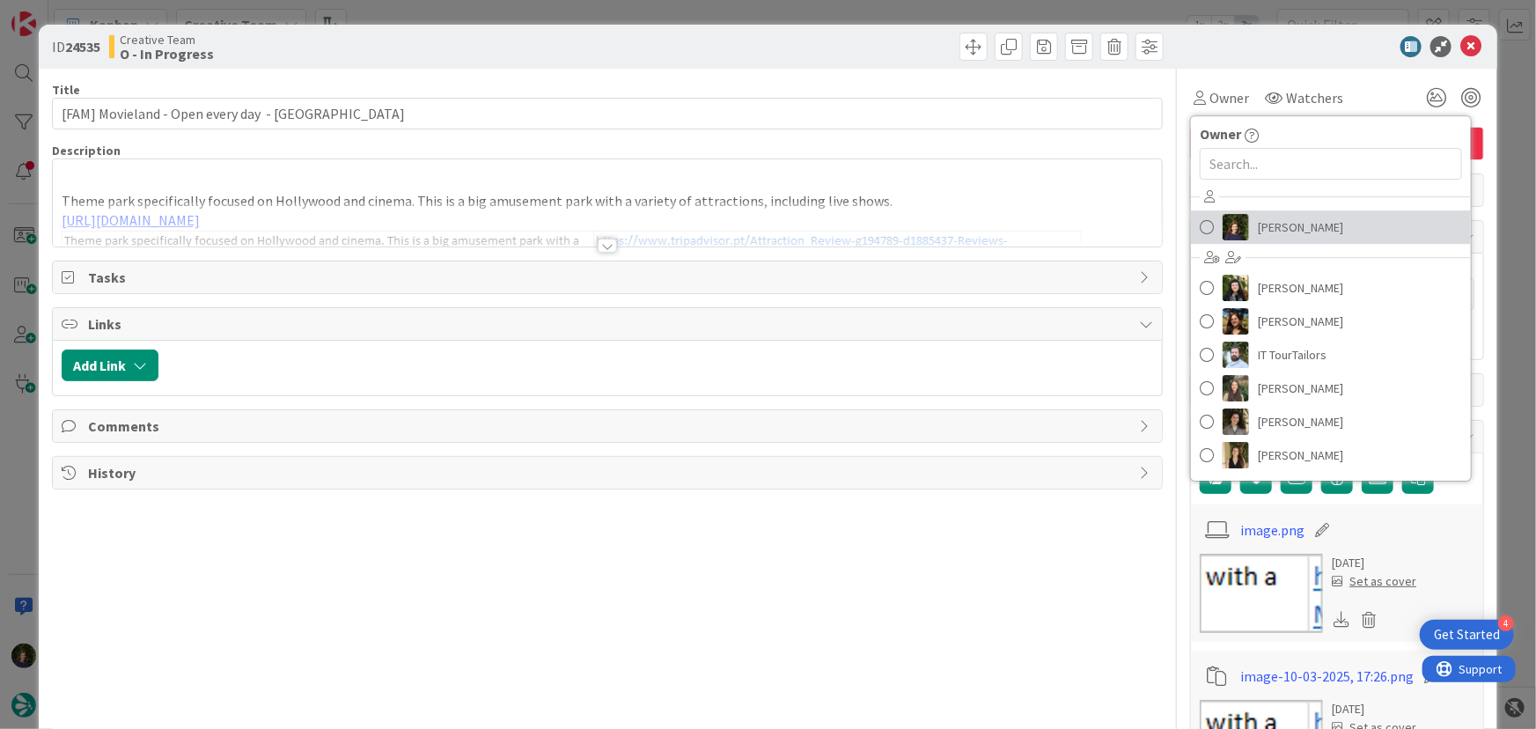
click at [1271, 232] on span "[PERSON_NAME]" at bounding box center [1300, 227] width 85 height 26
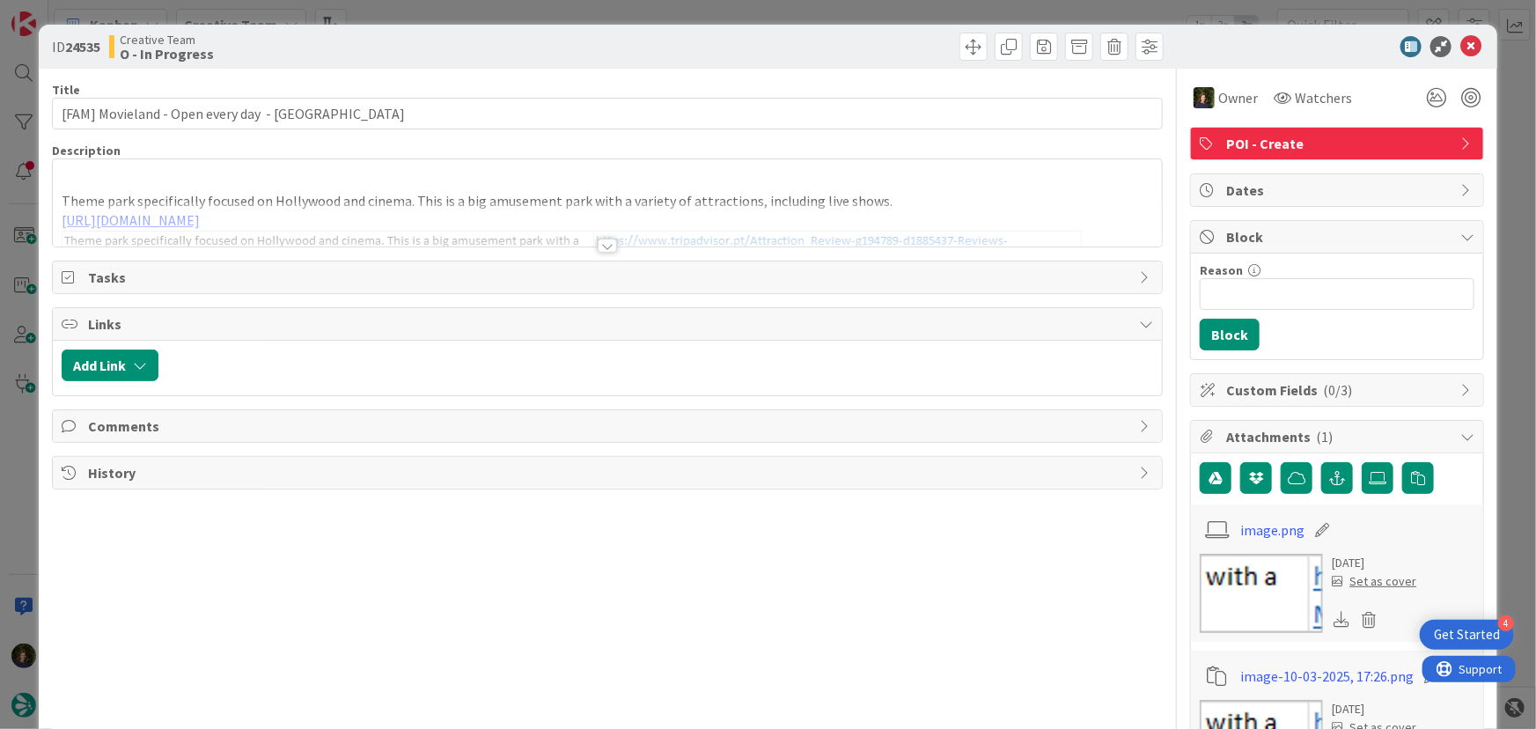
click at [600, 247] on div at bounding box center [607, 246] width 19 height 14
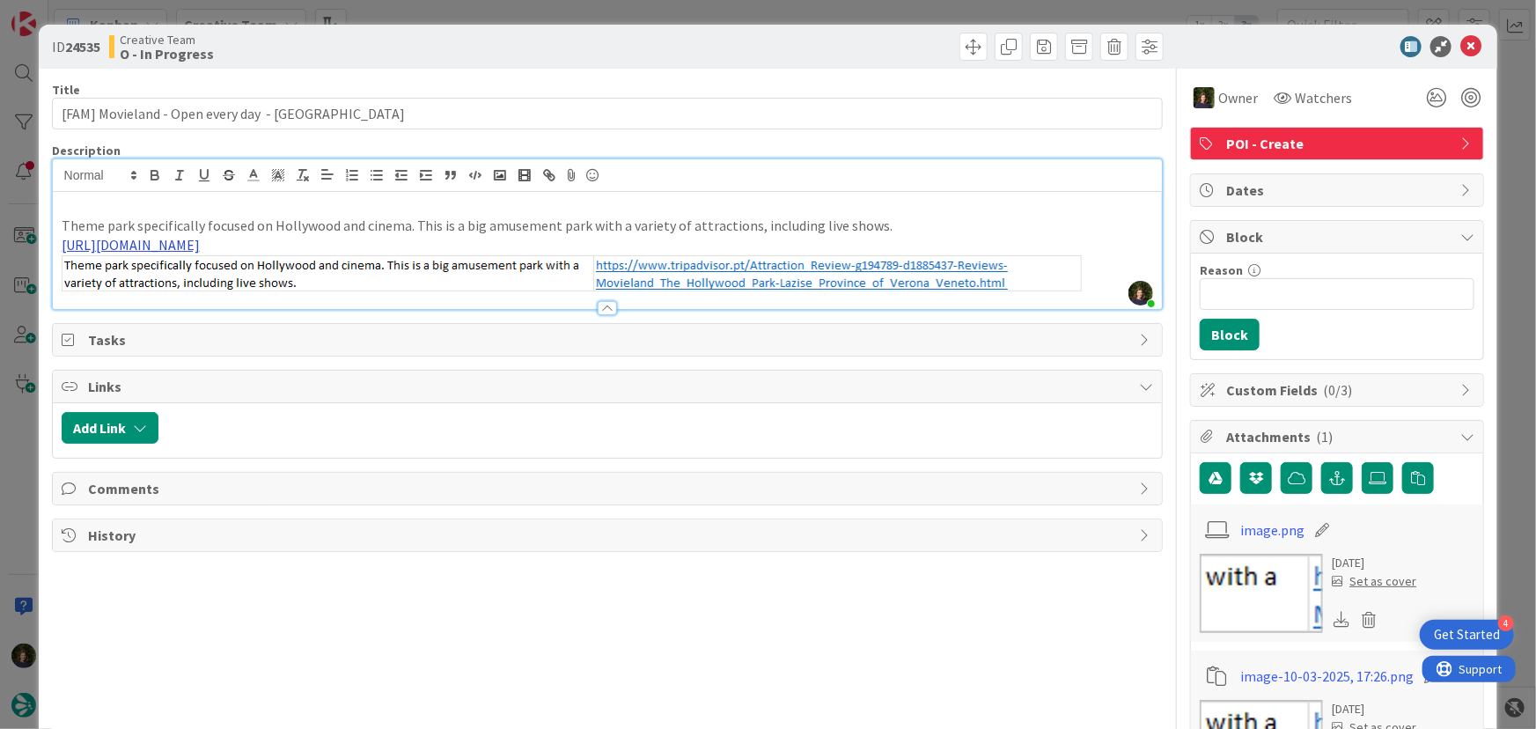
click at [200, 251] on link "https://www.tripadvisor.pt/Attraction_Review-g194789-d1885437-Reviews-Movieland…" at bounding box center [131, 245] width 138 height 18
click at [422, 280] on link "https://www.tripadvisor.pt/Attraction_Review-g194789-d1885437-Reviews-Movieland…" at bounding box center [457, 279] width 121 height 23
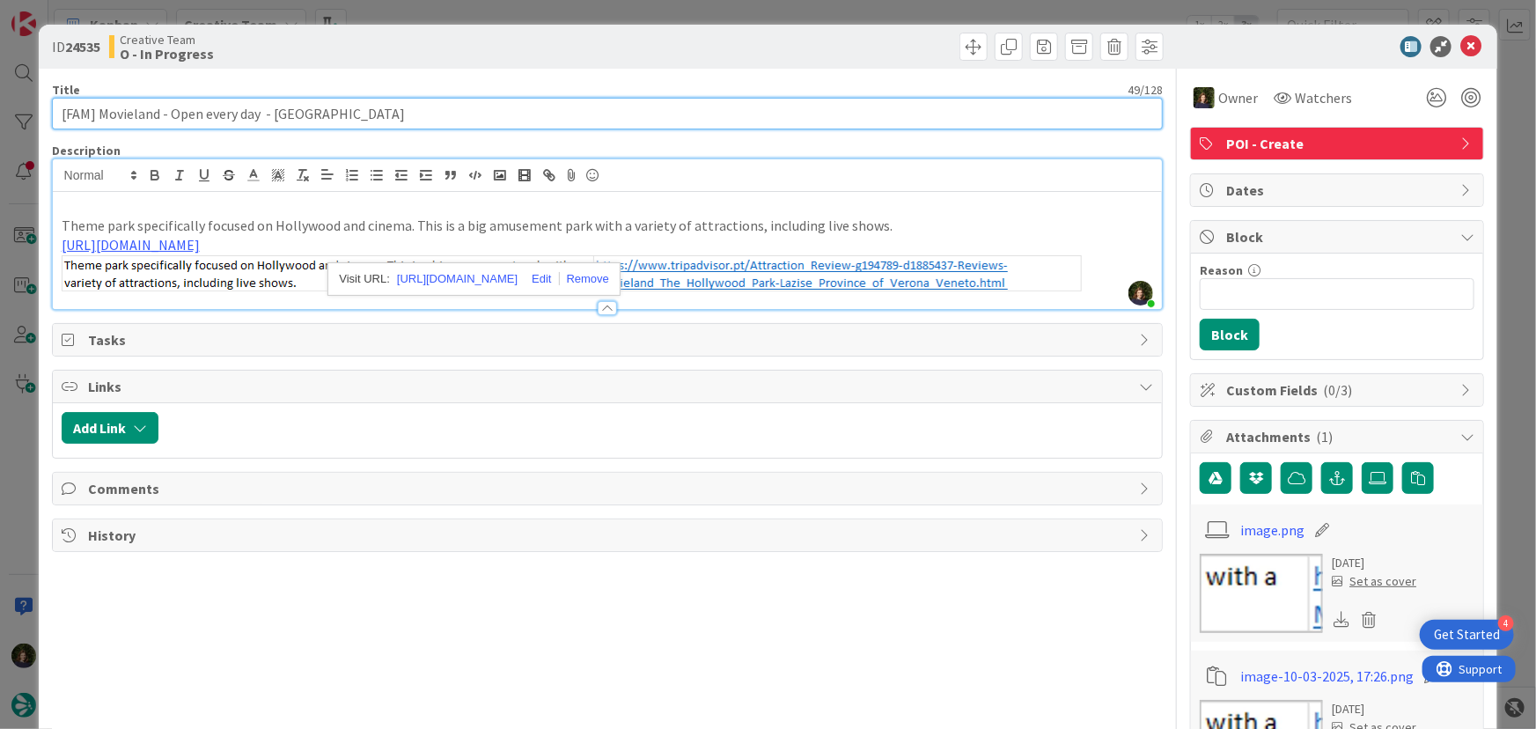
drag, startPoint x: 53, startPoint y: 114, endPoint x: 262, endPoint y: 116, distance: 209.5
click at [262, 116] on input "[FAM] Movieland - Open every day - [GEOGRAPHIC_DATA]" at bounding box center [608, 114] width 1112 height 32
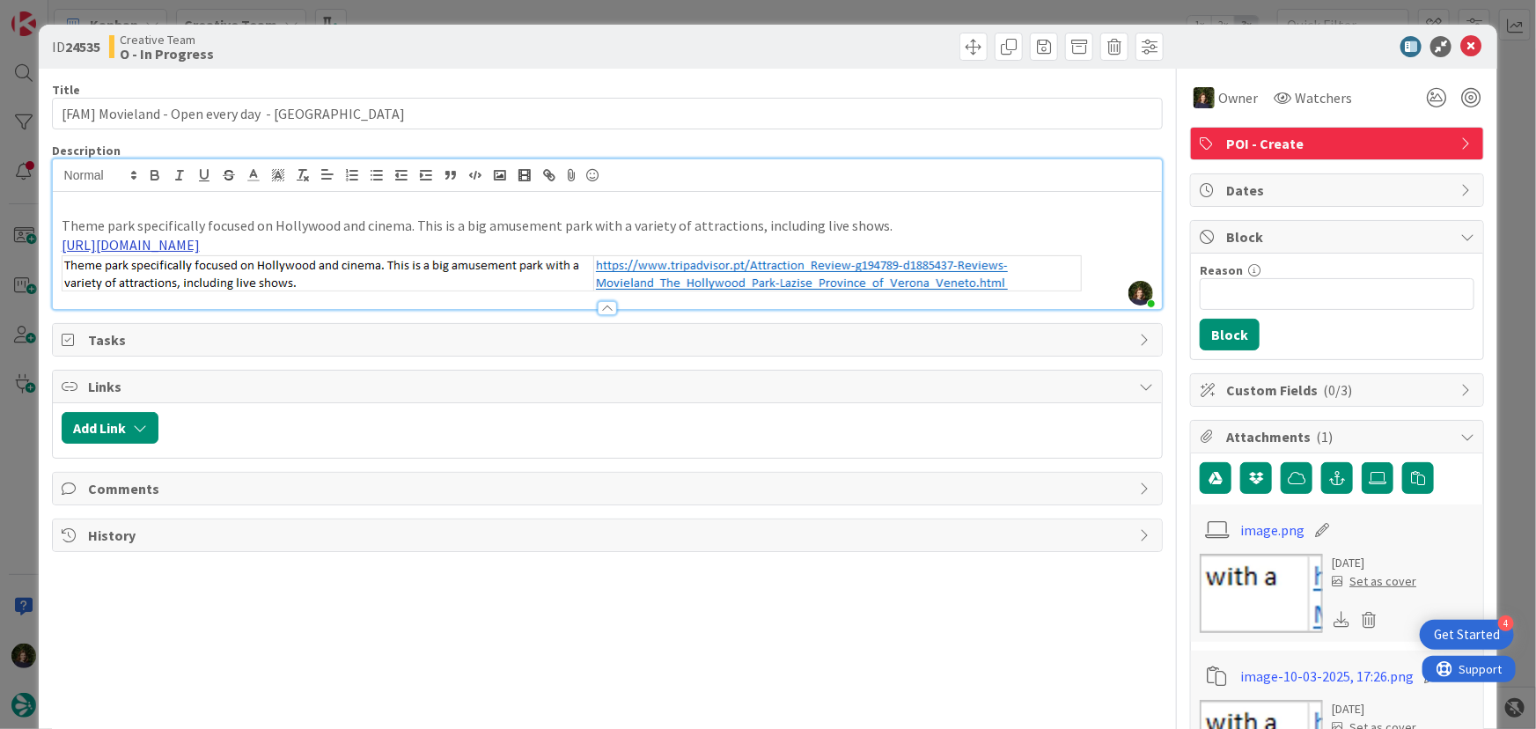
click at [200, 251] on link "https://www.tripadvisor.pt/Attraction_Review-g194789-d1885437-Reviews-Movieland…" at bounding box center [131, 245] width 138 height 18
click at [490, 277] on link "https://www.tripadvisor.pt/Attraction_Review-g194789-d1885437-Reviews-Movieland…" at bounding box center [457, 279] width 121 height 23
click at [1460, 47] on icon at bounding box center [1470, 46] width 21 height 21
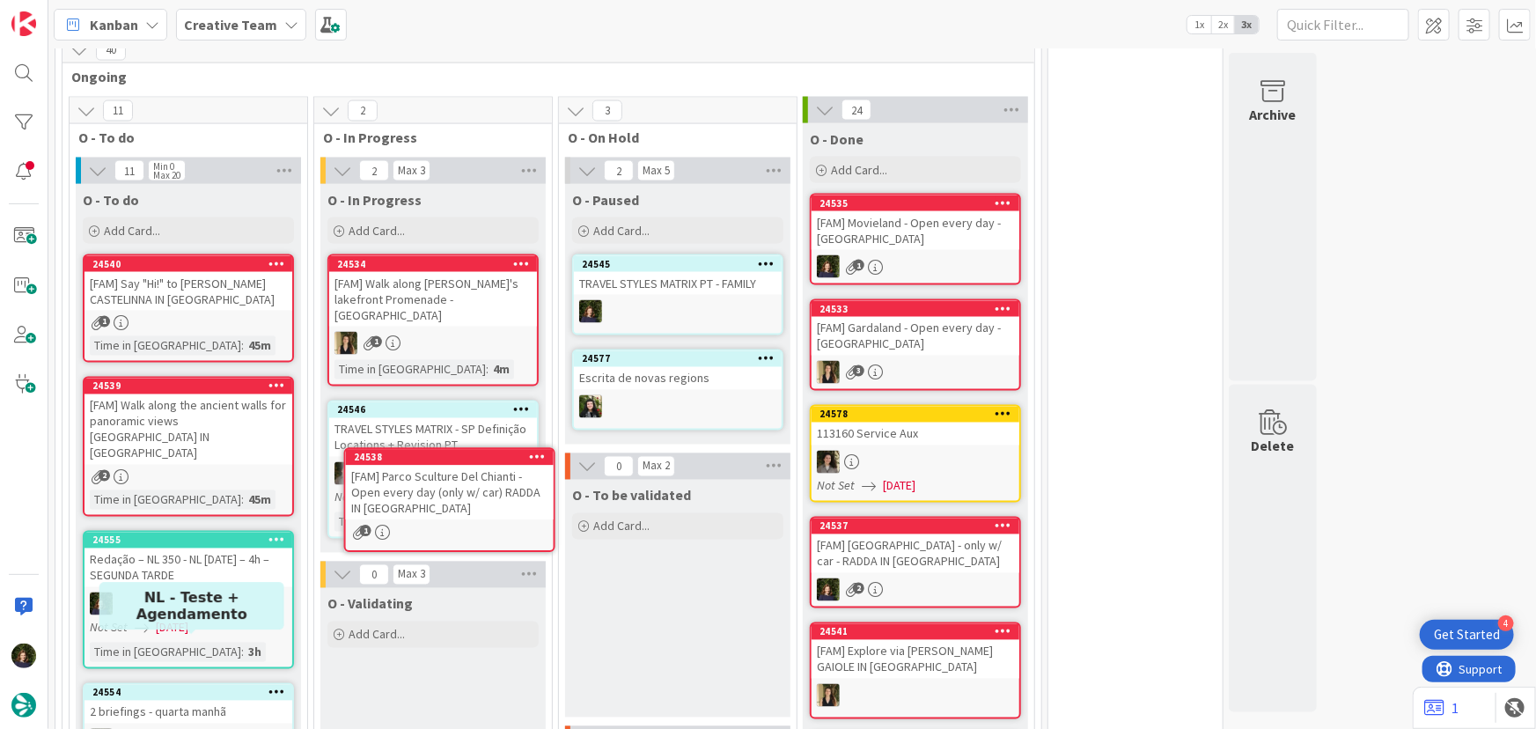
scroll to position [1430, 0]
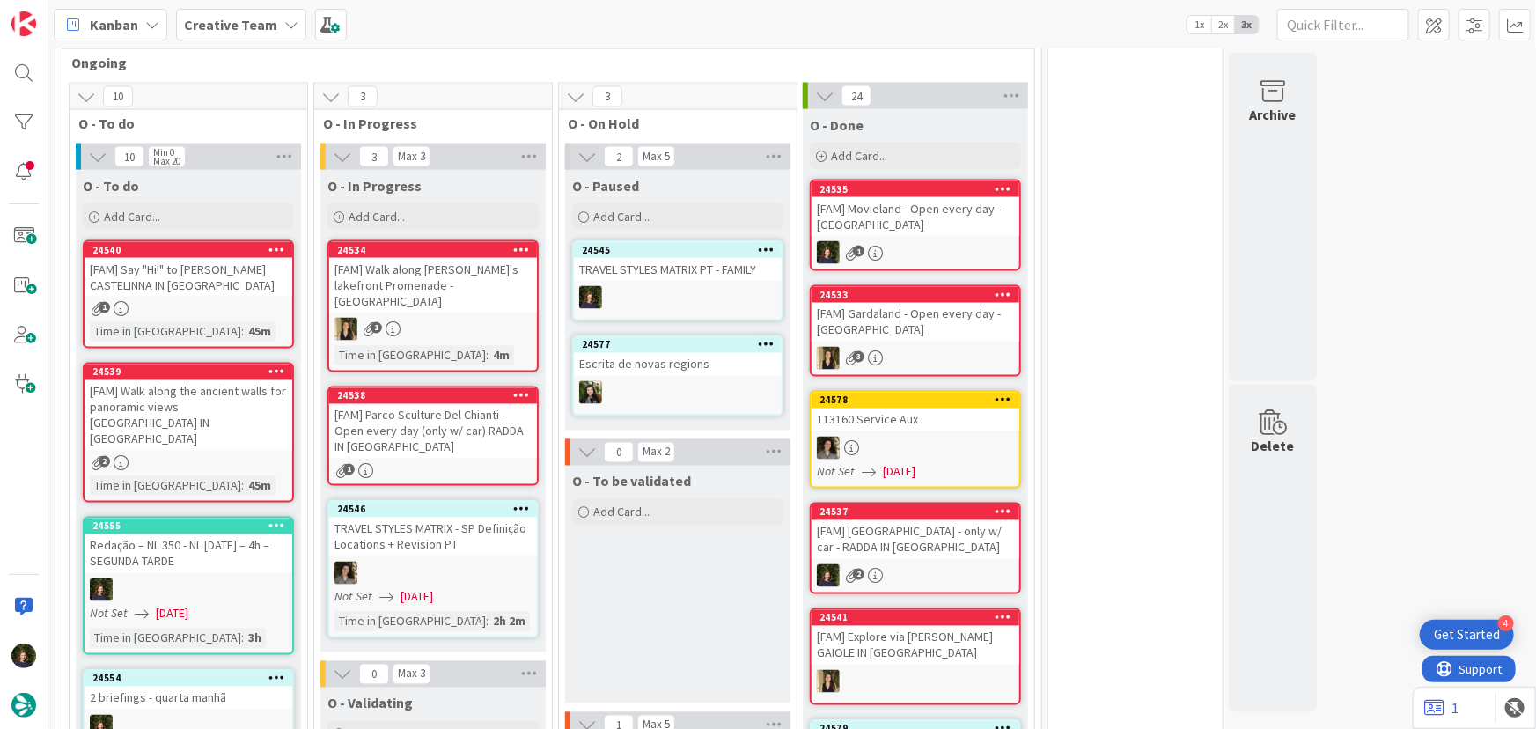
click at [378, 404] on div "[FAM] Parco Sculture Del Chianti - Open every day (only w/ car) RADDA IN [GEOGR…" at bounding box center [433, 431] width 208 height 55
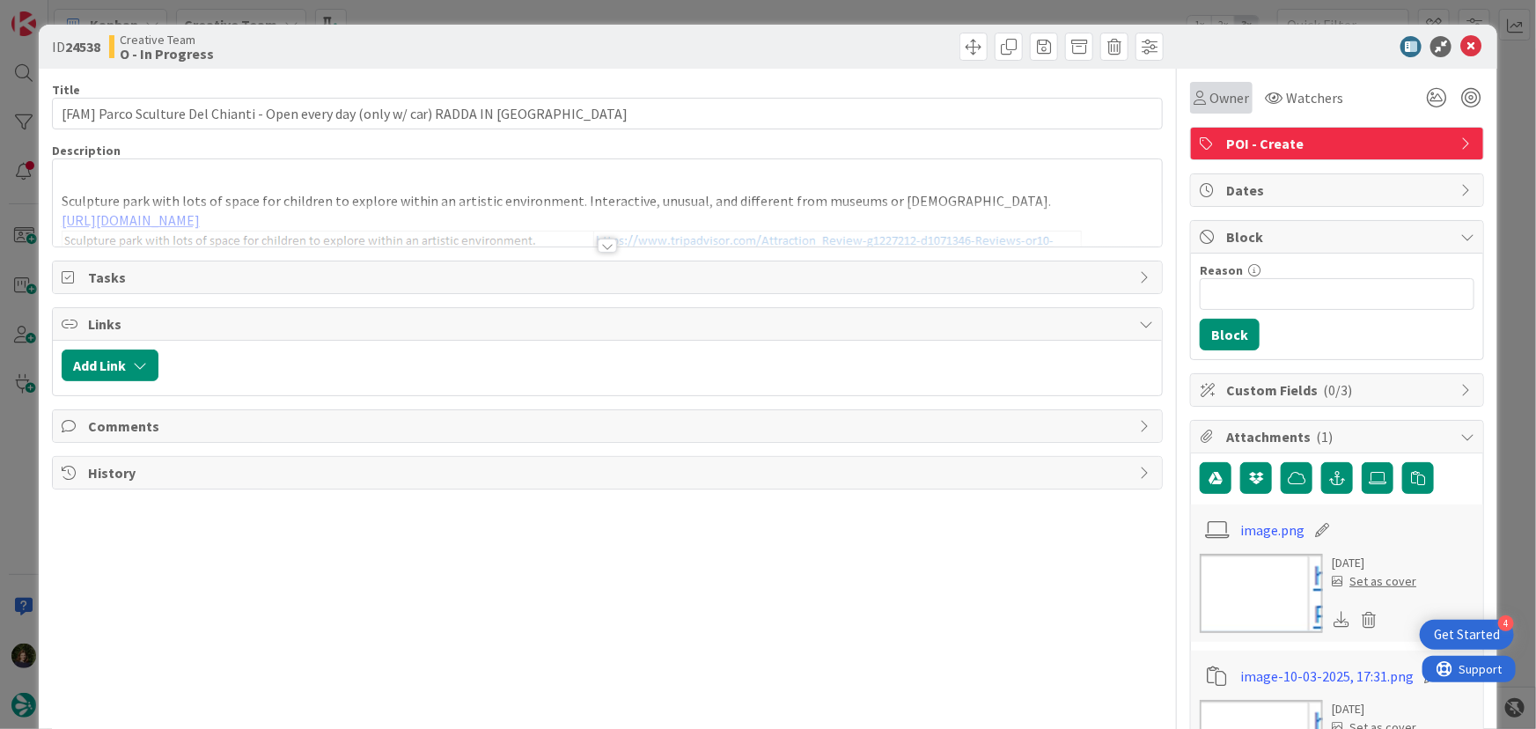
click at [1221, 98] on span "Owner" at bounding box center [1229, 97] width 40 height 21
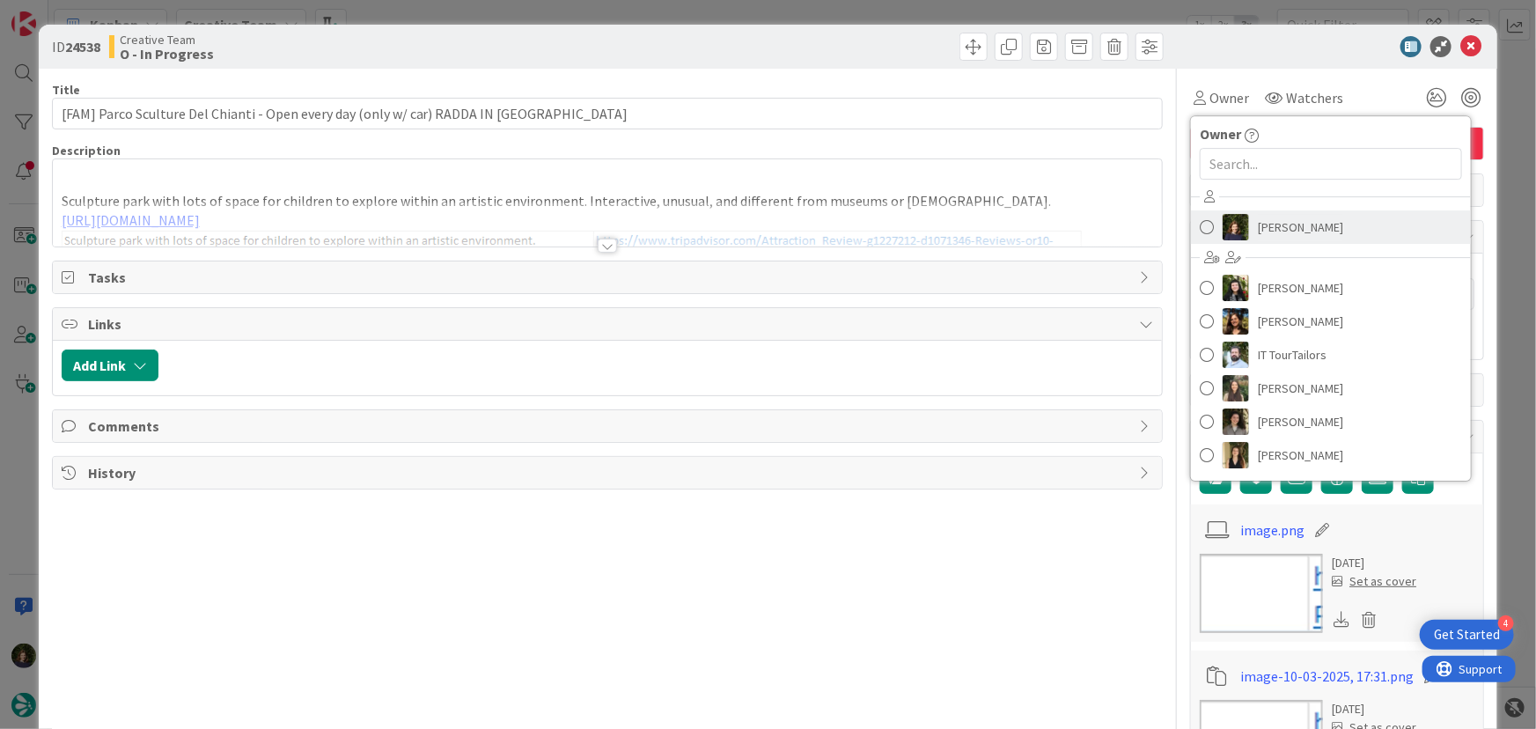
click at [1313, 236] on span "[PERSON_NAME]" at bounding box center [1300, 227] width 85 height 26
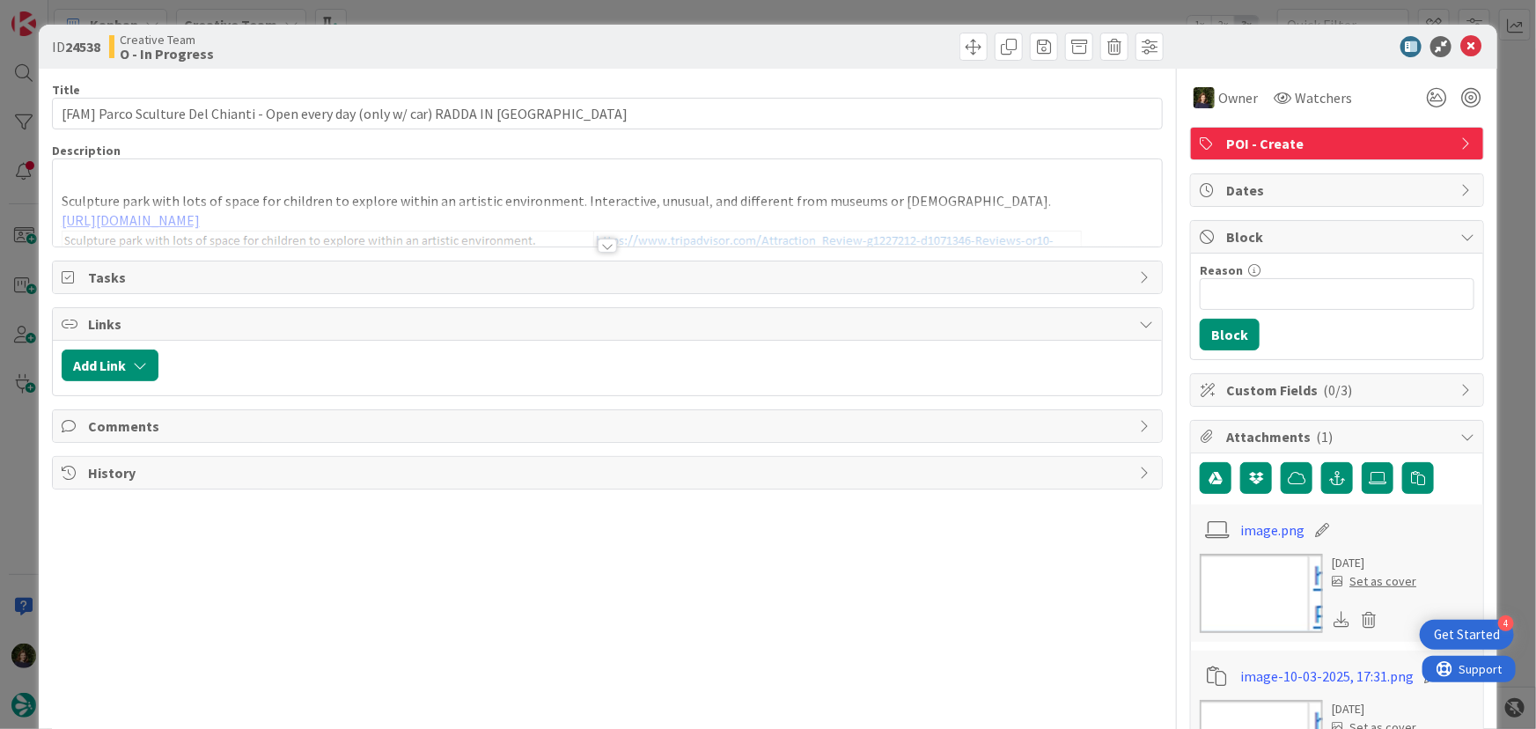
click at [605, 242] on div at bounding box center [607, 246] width 19 height 14
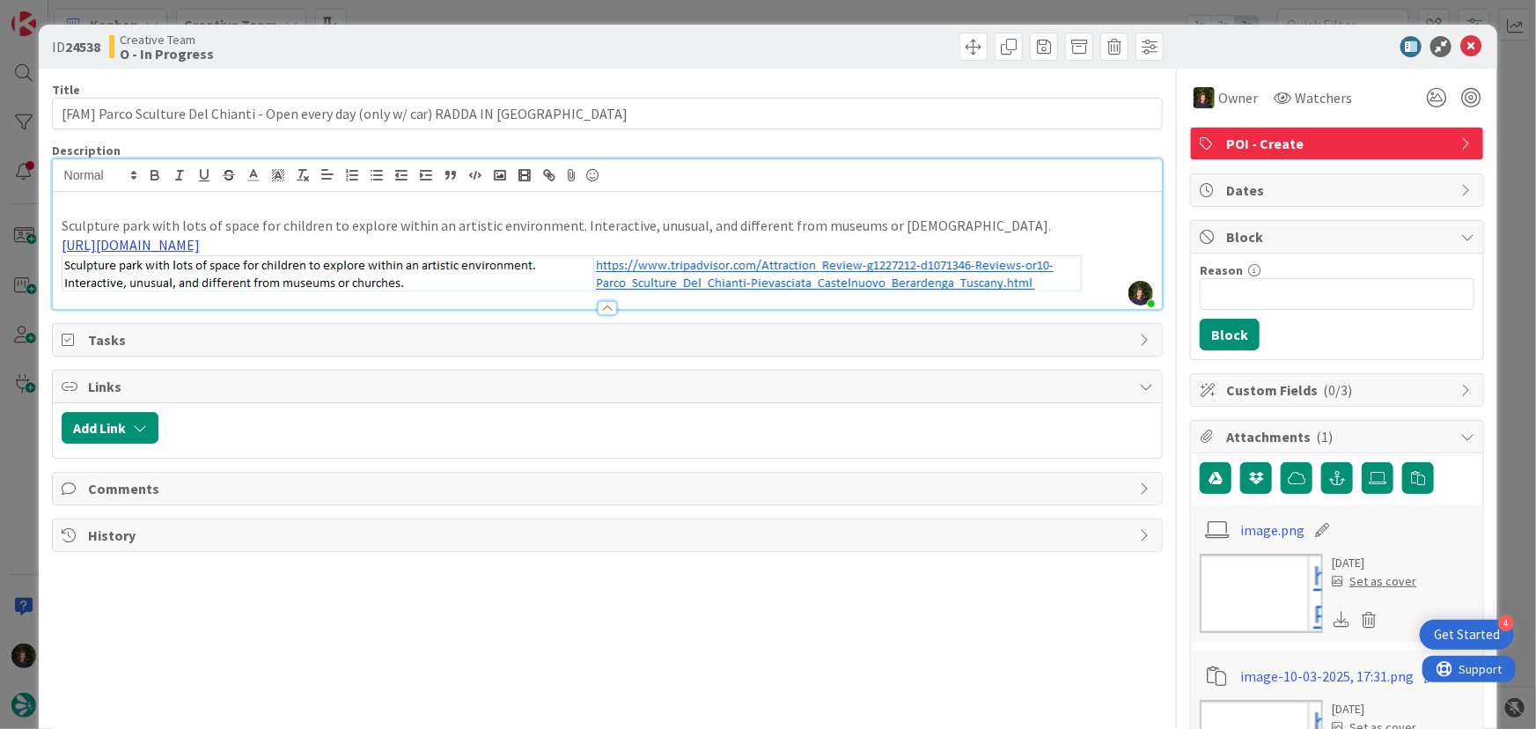
click at [200, 245] on link "https://www.tripadvisor.com/Attraction_Review-g1227212-d1071346-Reviews-or10-Pa…" at bounding box center [131, 245] width 138 height 18
click at [200, 252] on link "https://www.tripadvisor.com/Attraction_Review-g1227212-d1071346-Reviews-or10-Pa…" at bounding box center [131, 245] width 138 height 18
click at [549, 280] on link "https://www.tripadvisor.com/Attraction_Review-g1227212-d1071346-Reviews-or10-Pa…" at bounding box center [501, 279] width 121 height 23
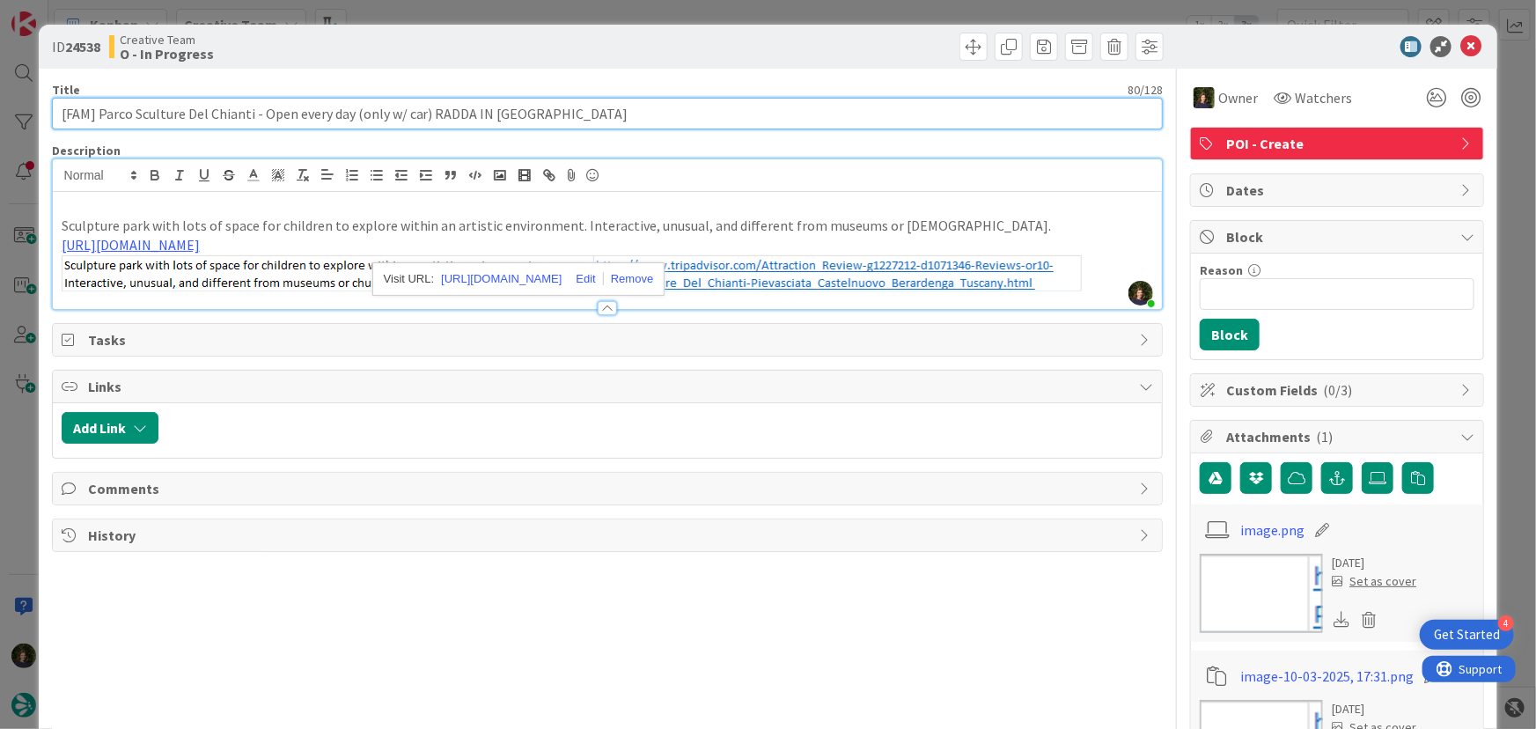
drag, startPoint x: 53, startPoint y: 115, endPoint x: 429, endPoint y: 116, distance: 375.8
click at [429, 116] on input "[FAM] Parco Sculture Del Chianti - Open every day (only w/ car) RADDA IN [GEOGR…" at bounding box center [608, 114] width 1112 height 32
drag, startPoint x: 230, startPoint y: 112, endPoint x: 128, endPoint y: 111, distance: 102.1
click at [128, 111] on input "[FAM] Parco Sculture Del Chianti - Open every day (only w/ car) RADDA IN [GEOGR…" at bounding box center [608, 114] width 1112 height 32
drag, startPoint x: 97, startPoint y: 114, endPoint x: 253, endPoint y: 115, distance: 156.7
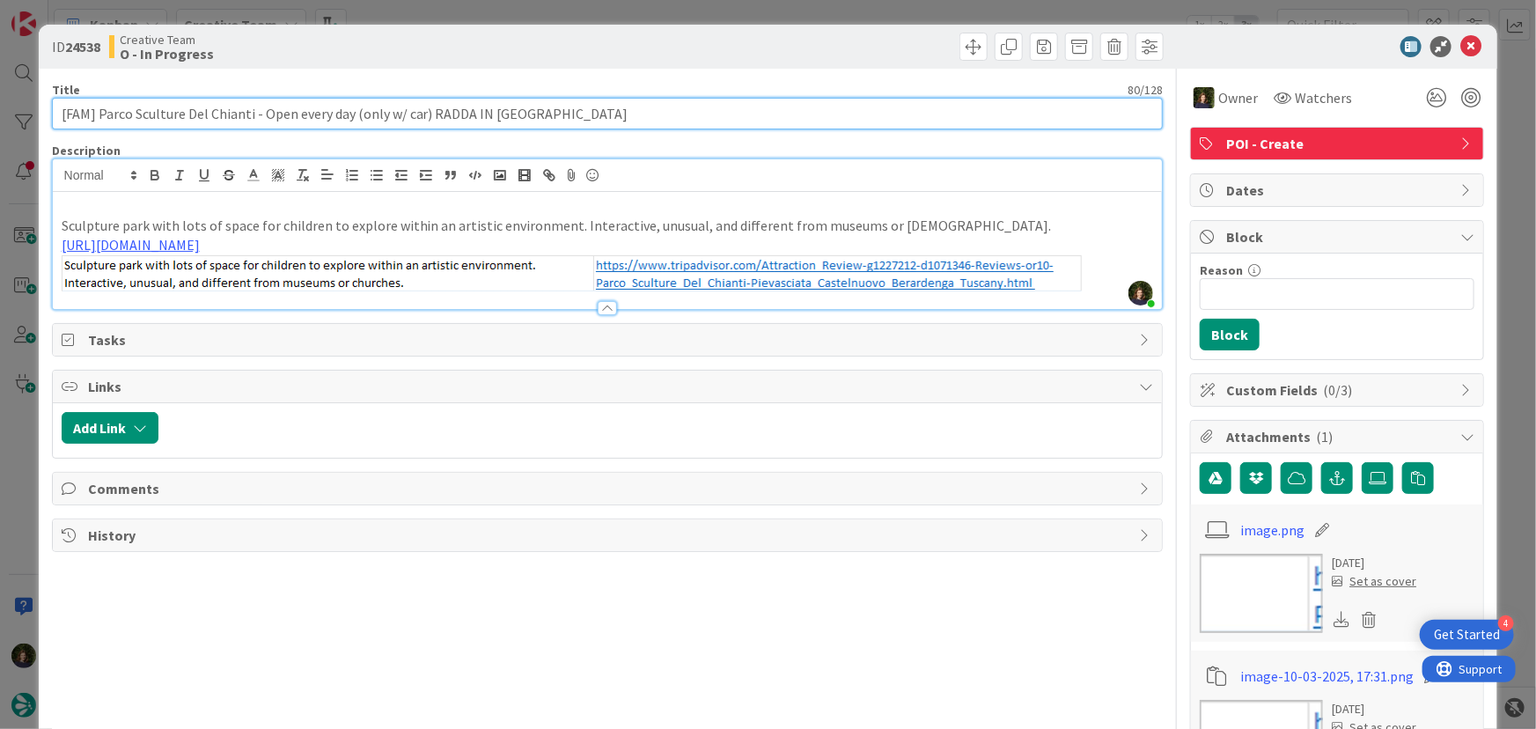
click at [253, 115] on input "[FAM] Parco Sculture Del Chianti - Open every day (only w/ car) RADDA IN [GEOGR…" at bounding box center [608, 114] width 1112 height 32
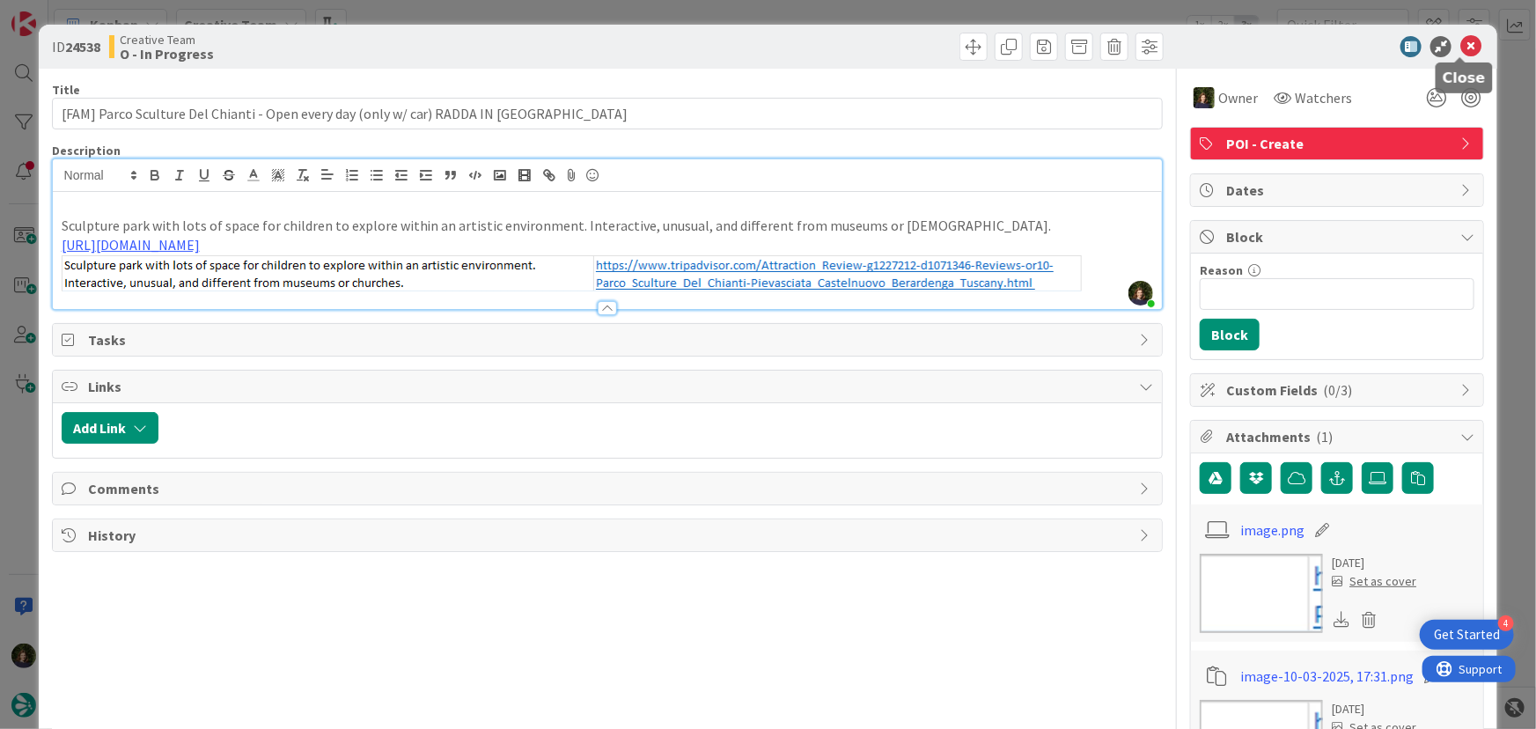
click at [1460, 46] on icon at bounding box center [1470, 46] width 21 height 21
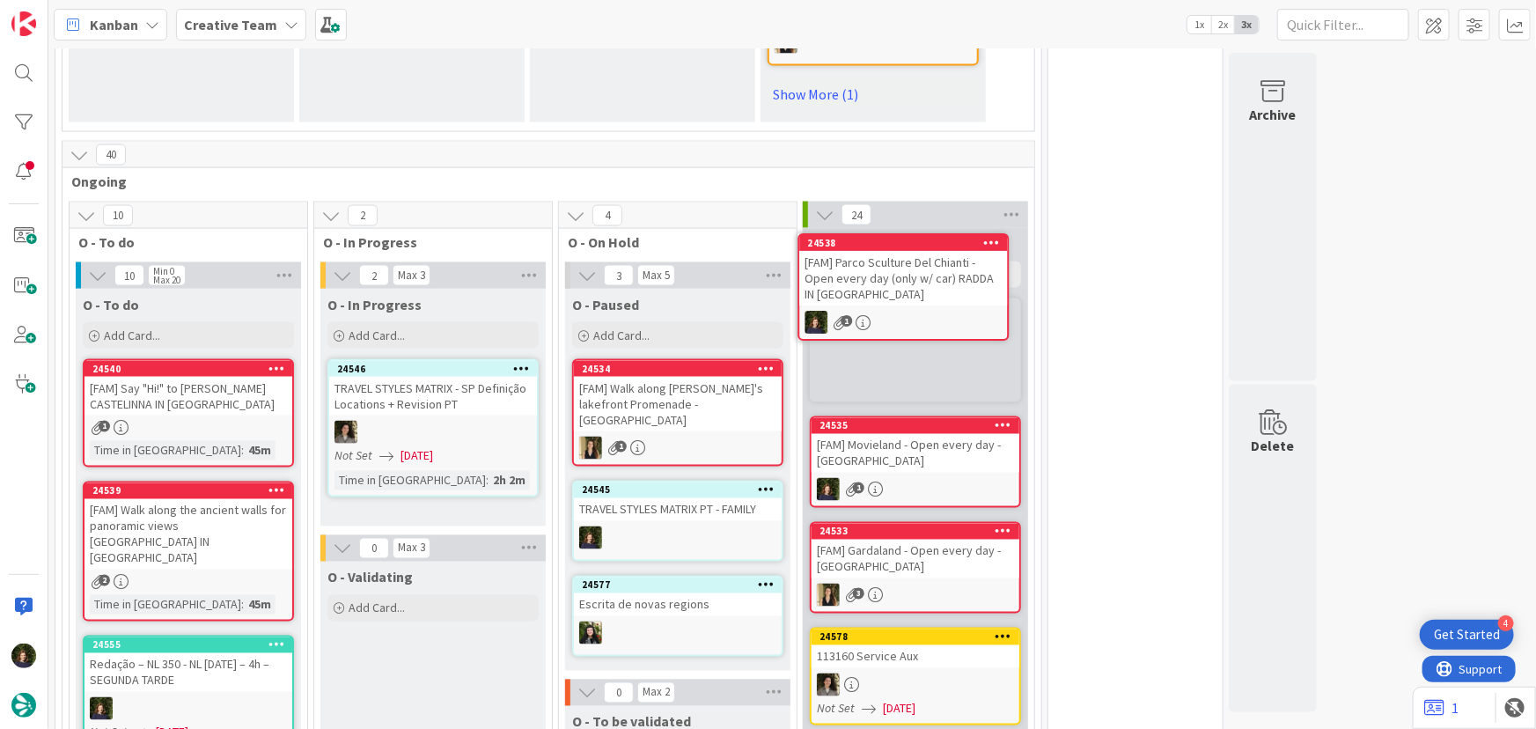
scroll to position [1310, 0]
